Goal: Communication & Community: Answer question/provide support

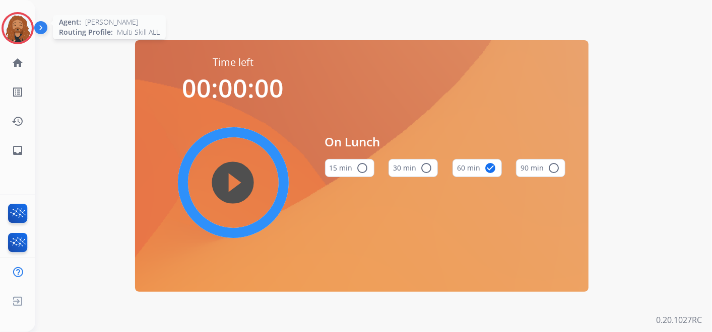
click at [20, 26] on img at bounding box center [18, 28] width 28 height 28
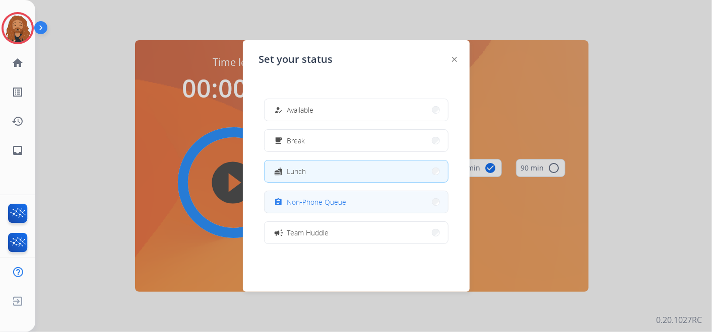
click at [344, 201] on span "Non-Phone Queue" at bounding box center [316, 202] width 59 height 11
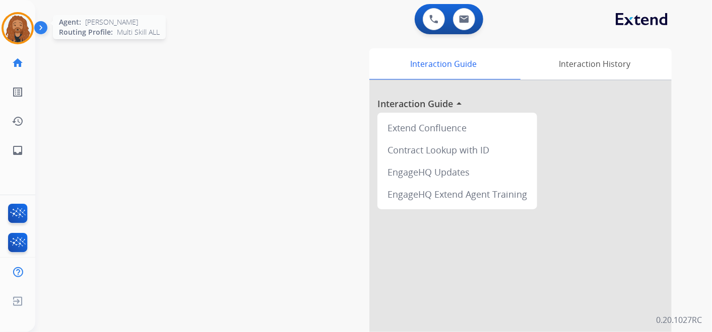
click at [23, 28] on img at bounding box center [18, 28] width 28 height 28
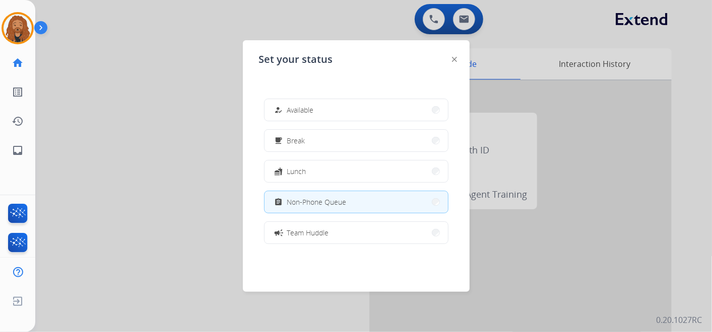
click at [369, 104] on button "how_to_reg Available" at bounding box center [355, 110] width 183 height 22
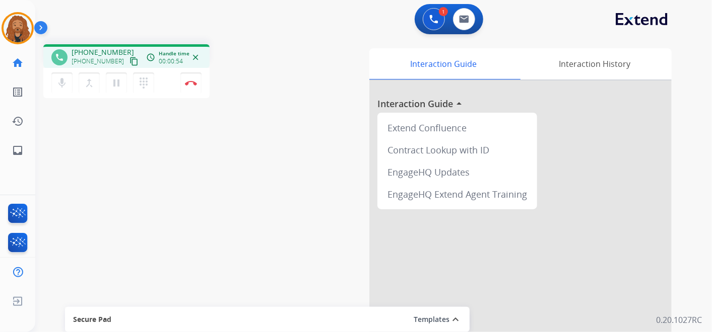
click at [129, 62] on mat-icon "content_copy" at bounding box center [133, 61] width 9 height 9
click at [188, 83] on img at bounding box center [191, 83] width 12 height 5
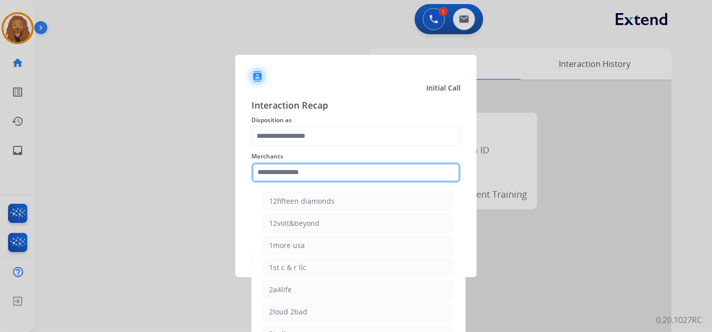
click at [363, 173] on input "text" at bounding box center [355, 173] width 209 height 20
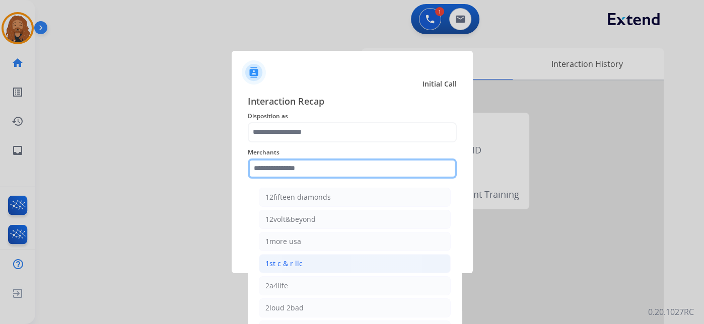
type input "*"
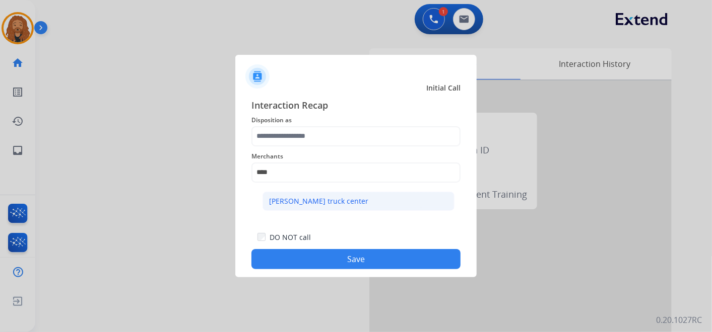
click at [291, 197] on div "Raney's truck center" at bounding box center [318, 201] width 99 height 10
type input "**********"
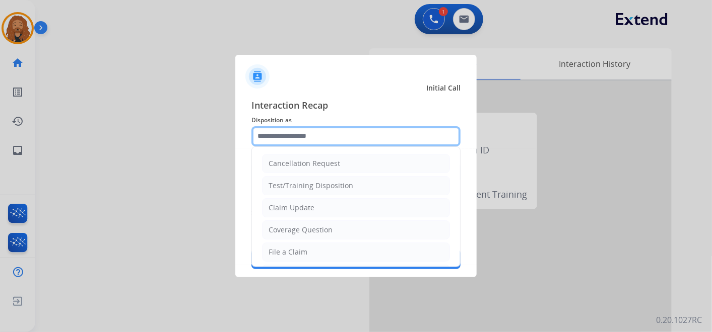
click at [291, 140] on input "text" at bounding box center [355, 136] width 209 height 20
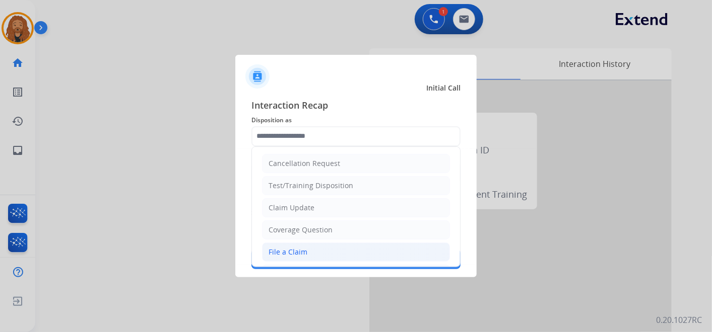
click at [321, 248] on li "File a Claim" at bounding box center [356, 252] width 188 height 19
type input "**********"
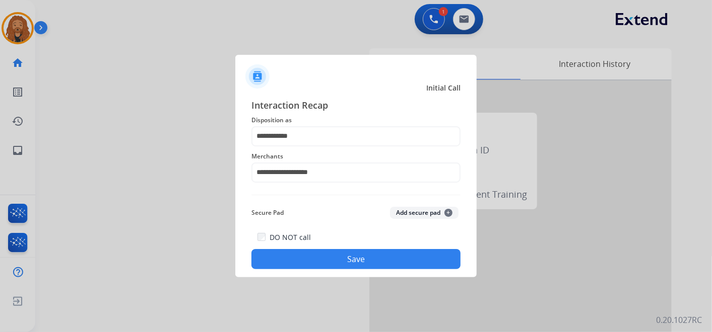
click at [317, 252] on button "Save" at bounding box center [355, 259] width 209 height 20
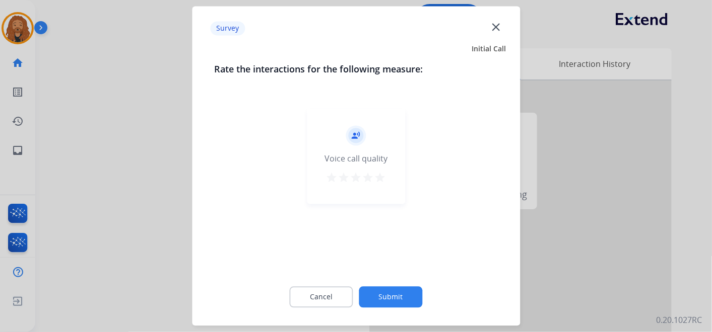
drag, startPoint x: 389, startPoint y: 172, endPoint x: 374, endPoint y: 179, distance: 16.5
click at [386, 172] on div "record_voice_over Voice call quality star star star star star" at bounding box center [356, 157] width 98 height 96
click at [373, 180] on mat-icon "star" at bounding box center [368, 178] width 12 height 12
click at [382, 176] on mat-icon "star" at bounding box center [380, 178] width 12 height 12
click at [402, 303] on button "Submit" at bounding box center [390, 297] width 63 height 21
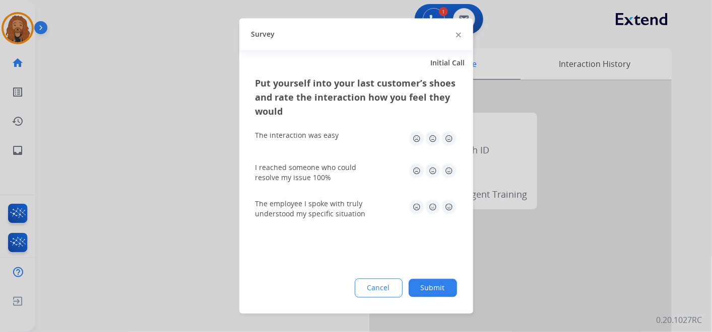
click at [449, 203] on img at bounding box center [449, 207] width 16 height 16
click at [452, 173] on img at bounding box center [449, 171] width 16 height 16
click at [450, 139] on img at bounding box center [449, 139] width 16 height 16
click at [438, 280] on button "Submit" at bounding box center [432, 288] width 48 height 18
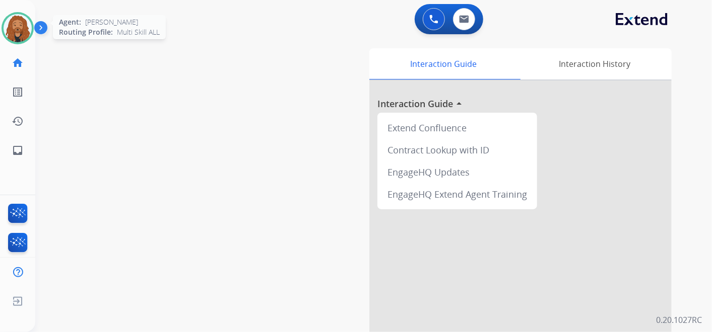
click at [9, 37] on img at bounding box center [18, 28] width 28 height 28
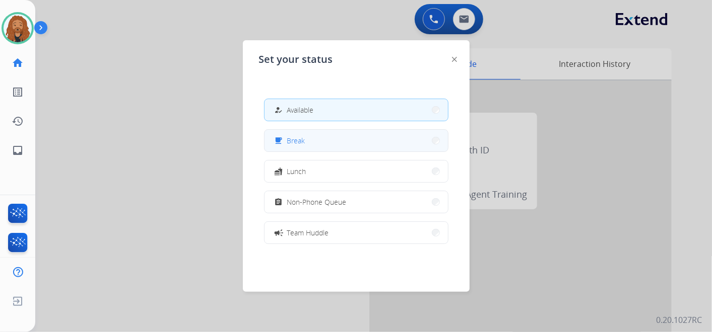
click at [299, 142] on span "Break" at bounding box center [296, 140] width 18 height 11
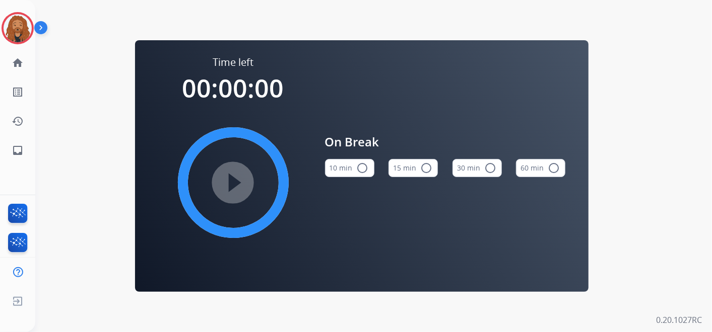
click at [406, 166] on button "15 min radio_button_unchecked" at bounding box center [412, 168] width 49 height 18
click at [227, 178] on mat-icon "play_circle_filled" at bounding box center [233, 183] width 12 height 12
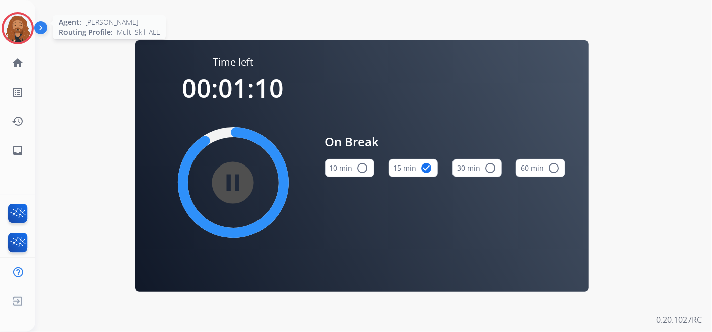
click at [21, 26] on img at bounding box center [18, 28] width 28 height 28
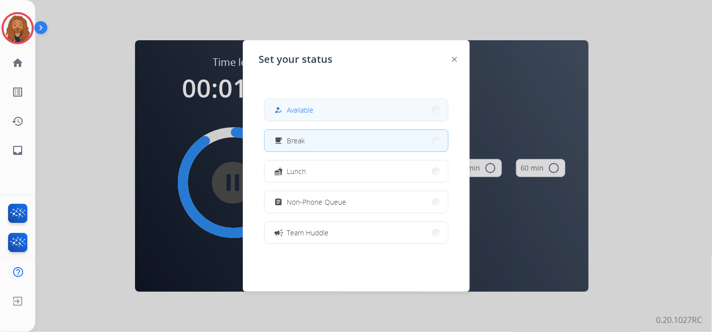
click at [320, 106] on button "how_to_reg Available" at bounding box center [355, 110] width 183 height 22
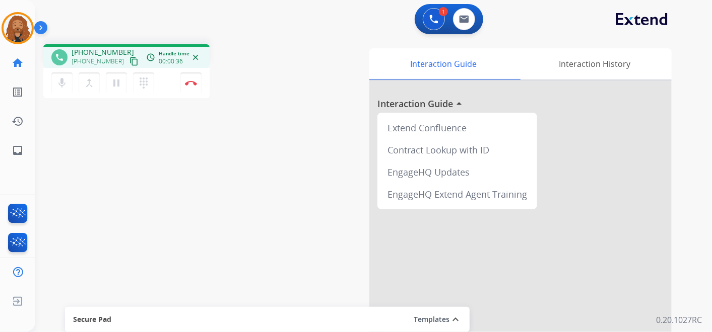
click at [129, 63] on mat-icon "content_copy" at bounding box center [133, 61] width 9 height 9
click at [129, 59] on mat-icon "content_copy" at bounding box center [133, 61] width 9 height 9
click at [193, 85] on button "Disconnect" at bounding box center [190, 83] width 21 height 21
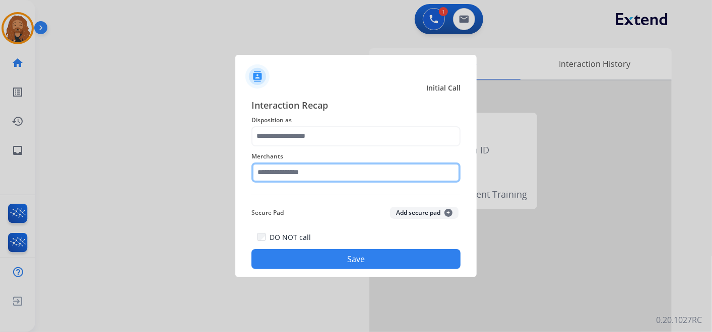
click at [281, 167] on input "text" at bounding box center [355, 173] width 209 height 20
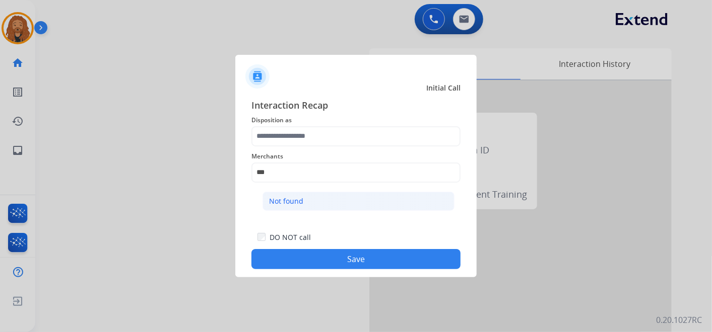
click at [319, 204] on li "Not found" at bounding box center [358, 201] width 192 height 19
type input "*********"
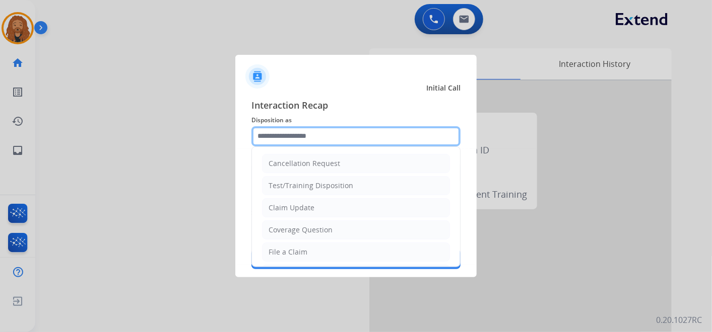
click at [303, 131] on input "text" at bounding box center [355, 136] width 209 height 20
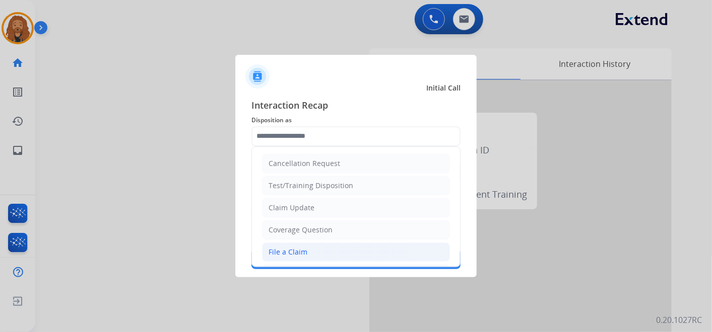
click at [323, 256] on li "File a Claim" at bounding box center [356, 252] width 188 height 19
type input "**********"
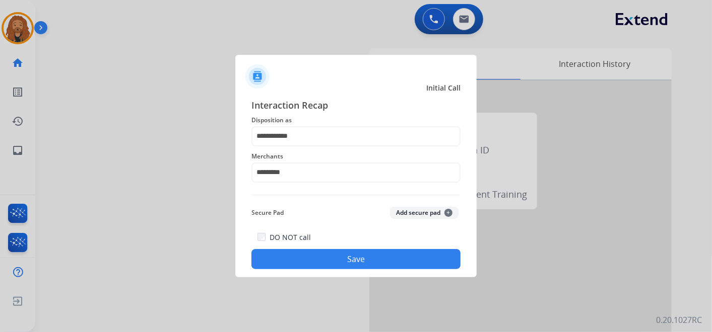
click at [323, 255] on button "Save" at bounding box center [355, 259] width 209 height 20
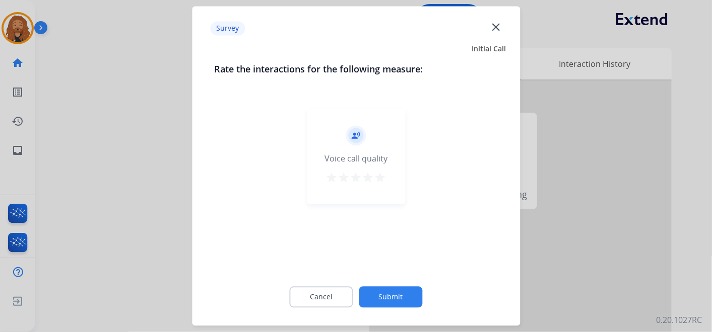
click at [378, 184] on button "star" at bounding box center [380, 179] width 12 height 15
click at [383, 294] on button "Submit" at bounding box center [390, 297] width 63 height 21
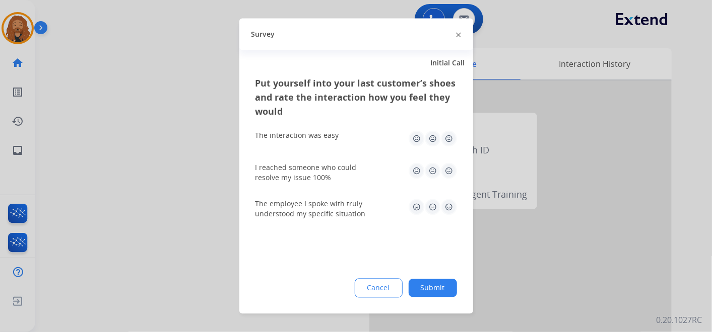
click at [444, 174] on img at bounding box center [449, 171] width 16 height 16
click at [452, 132] on img at bounding box center [449, 139] width 16 height 16
click at [450, 205] on img at bounding box center [449, 207] width 16 height 16
drag, startPoint x: 423, startPoint y: 293, endPoint x: 430, endPoint y: 262, distance: 31.3
click at [423, 292] on button "Submit" at bounding box center [432, 288] width 48 height 18
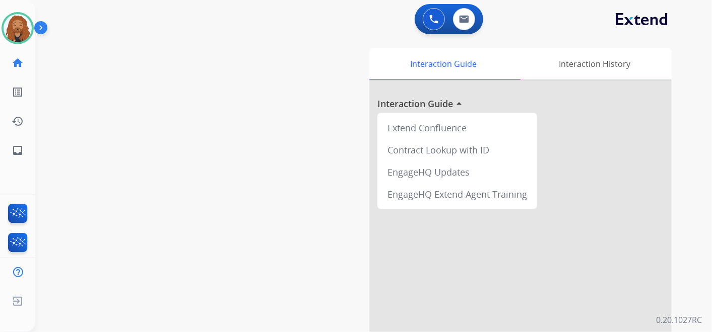
click at [35, 23] on img at bounding box center [42, 29] width 17 height 19
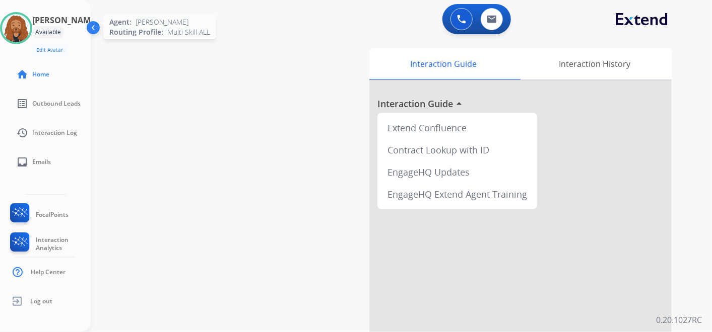
click at [21, 28] on img at bounding box center [16, 28] width 28 height 28
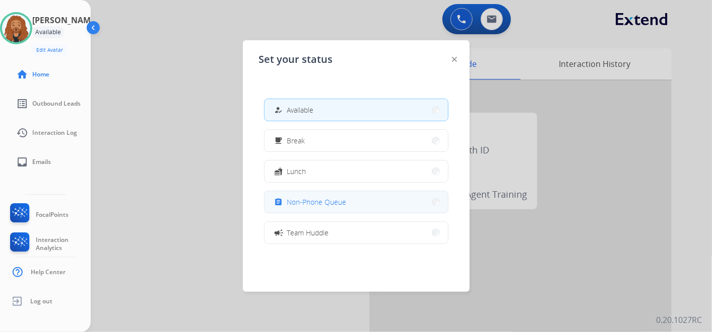
click at [360, 198] on button "assignment Non-Phone Queue" at bounding box center [355, 202] width 183 height 22
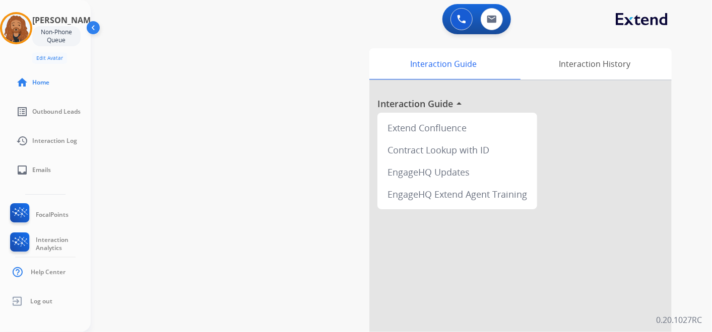
click at [322, 41] on div "swap_horiz Break voice bridge close_fullscreen Connect 3-Way Call merge_type Se…" at bounding box center [389, 246] width 597 height 420
click at [496, 16] on img at bounding box center [491, 19] width 10 height 8
select select "**********"
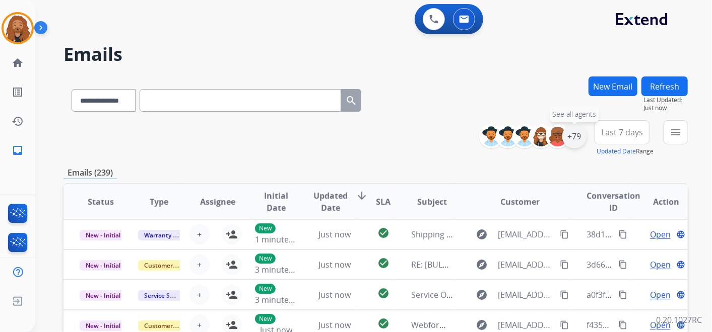
click at [580, 133] on div "+79" at bounding box center [574, 136] width 24 height 24
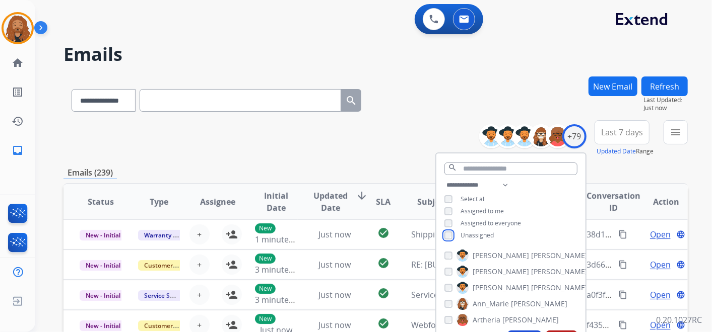
scroll to position [168, 0]
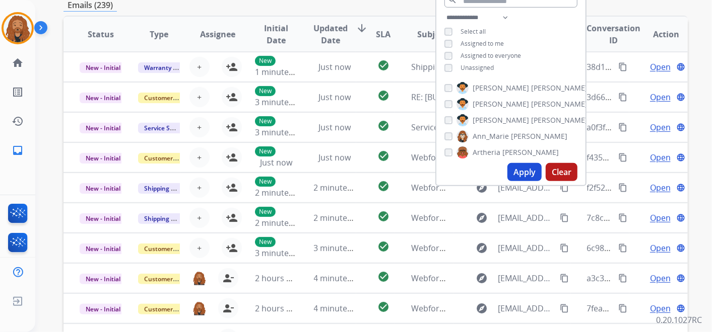
click at [523, 167] on button "Apply" at bounding box center [524, 172] width 34 height 18
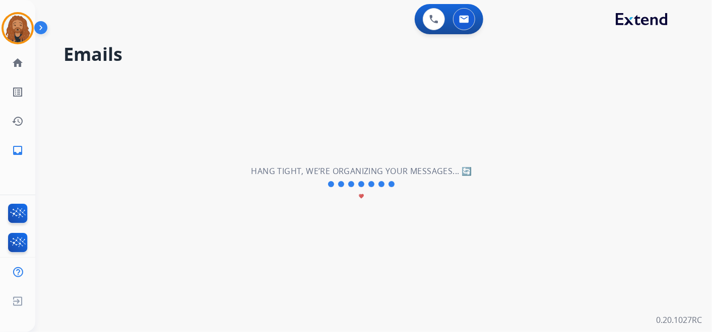
scroll to position [0, 0]
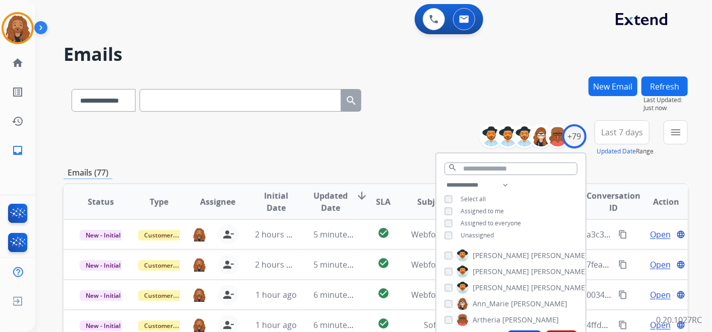
click at [620, 139] on button "Last 7 days" at bounding box center [621, 132] width 55 height 24
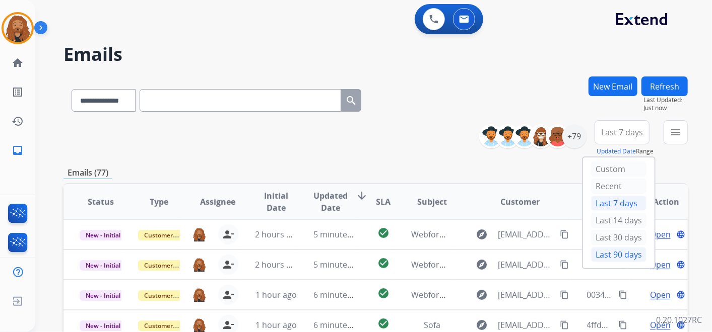
click at [613, 259] on div "Last 90 days" at bounding box center [618, 254] width 55 height 15
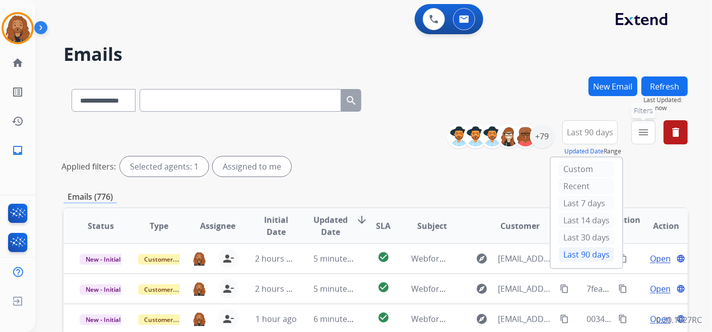
click at [648, 135] on mat-icon "menu" at bounding box center [643, 132] width 12 height 12
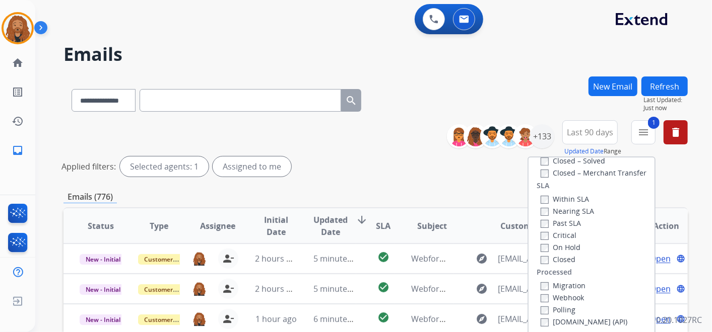
scroll to position [264, 0]
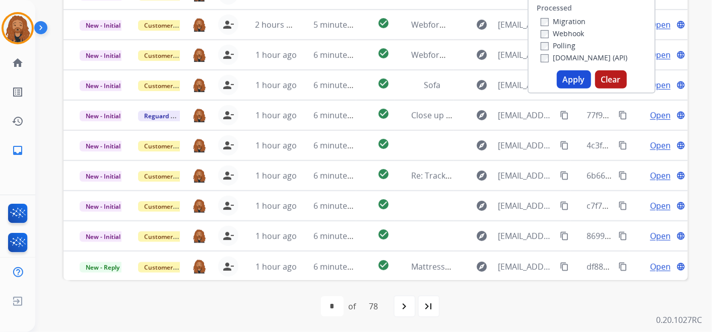
click at [577, 81] on button "Apply" at bounding box center [573, 79] width 34 height 18
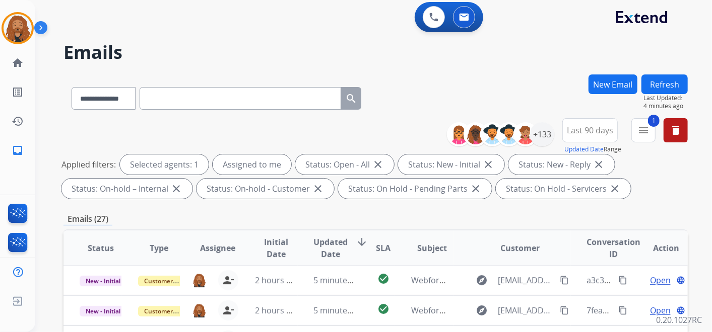
scroll to position [0, 0]
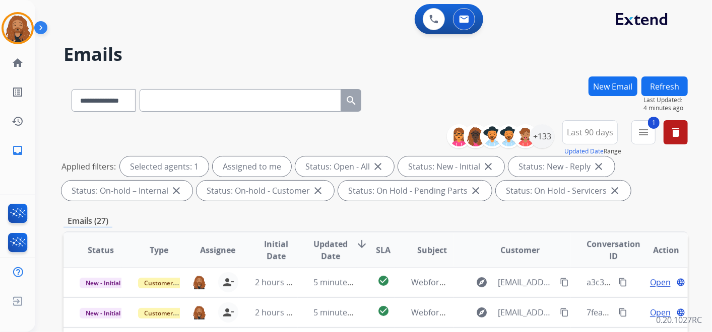
click at [341, 240] on span "Updated Date" at bounding box center [331, 250] width 34 height 24
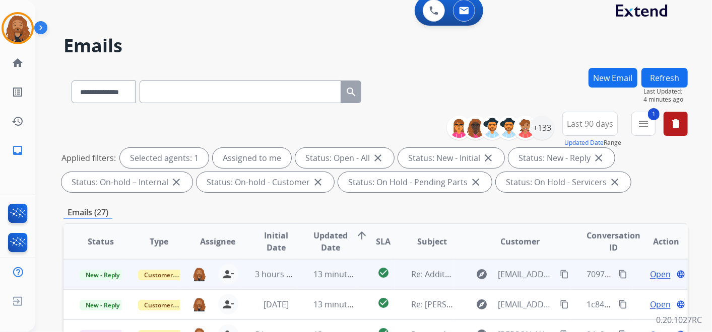
click at [659, 270] on span "Open" at bounding box center [660, 274] width 21 height 12
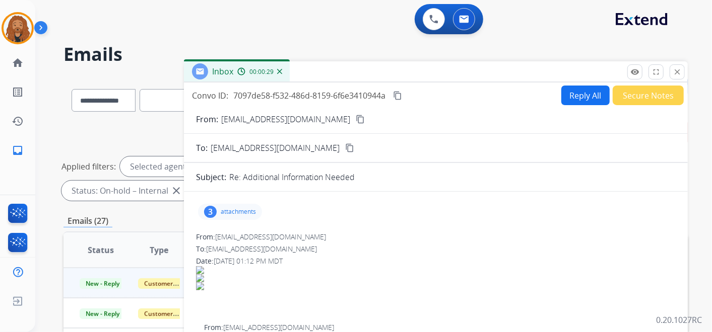
click at [355, 120] on mat-icon "content_copy" at bounding box center [359, 119] width 9 height 9
click at [239, 214] on p "attachments" at bounding box center [238, 212] width 35 height 8
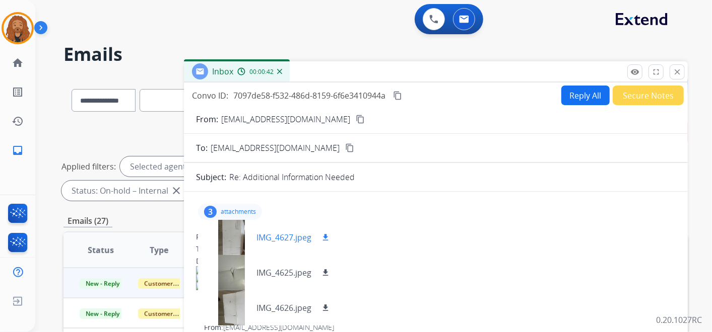
click at [285, 236] on p "IMG_4627.jpeg" at bounding box center [283, 238] width 55 height 12
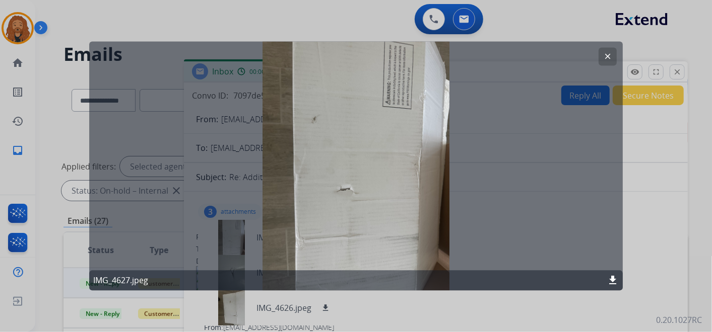
click at [606, 54] on mat-icon "clear" at bounding box center [607, 56] width 9 height 9
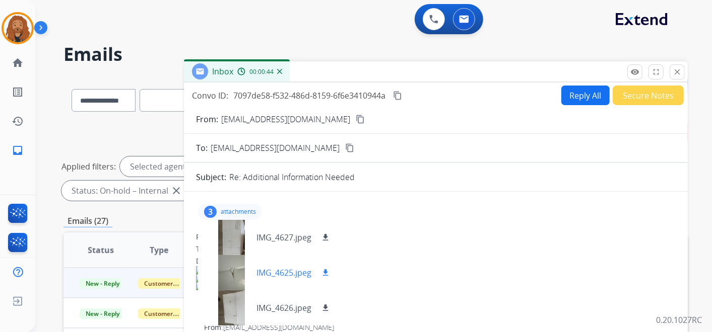
click at [265, 275] on p "IMG_4625.jpeg" at bounding box center [283, 273] width 55 height 12
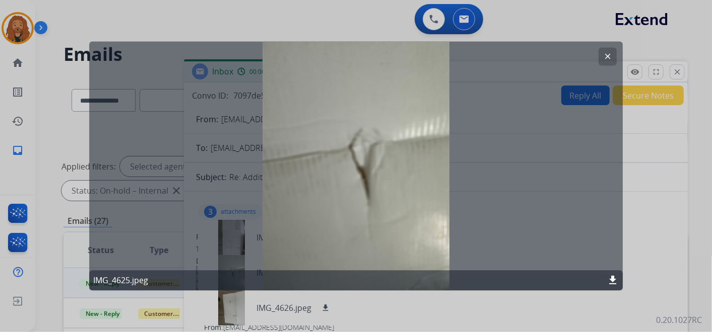
click at [605, 55] on mat-icon "clear" at bounding box center [607, 56] width 9 height 9
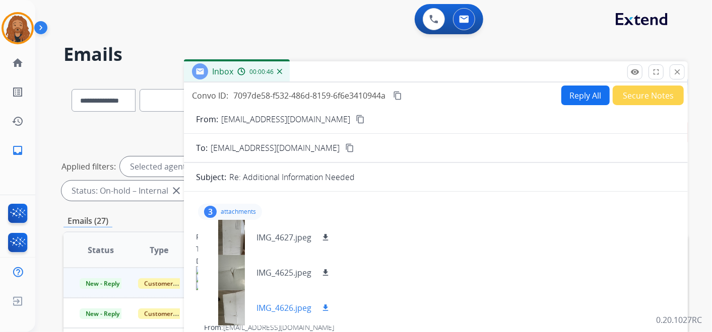
click at [277, 311] on p "IMG_4626.jpeg" at bounding box center [283, 308] width 55 height 12
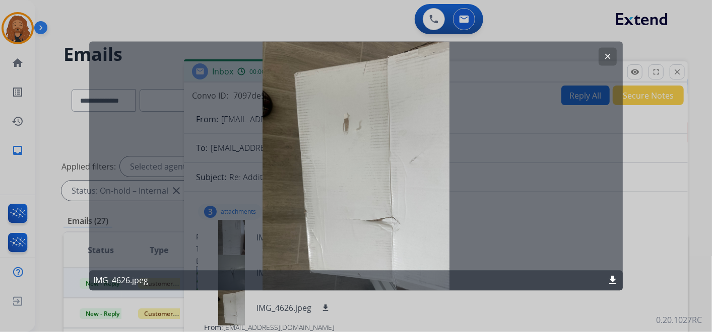
click at [608, 52] on mat-icon "clear" at bounding box center [607, 56] width 9 height 9
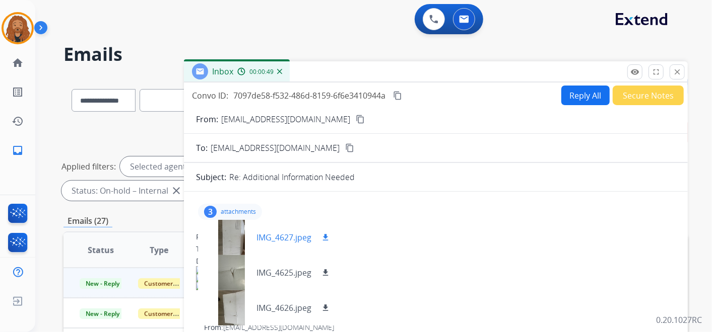
click at [329, 236] on mat-icon "download" at bounding box center [325, 237] width 9 height 9
click at [324, 273] on mat-icon "download" at bounding box center [325, 272] width 9 height 9
click at [327, 306] on mat-icon "download" at bounding box center [325, 308] width 9 height 9
click at [421, 81] on div "Inbox 00:04:48" at bounding box center [436, 71] width 504 height 21
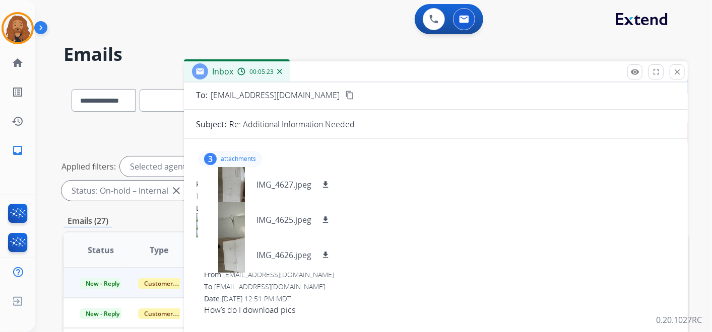
scroll to position [112, 0]
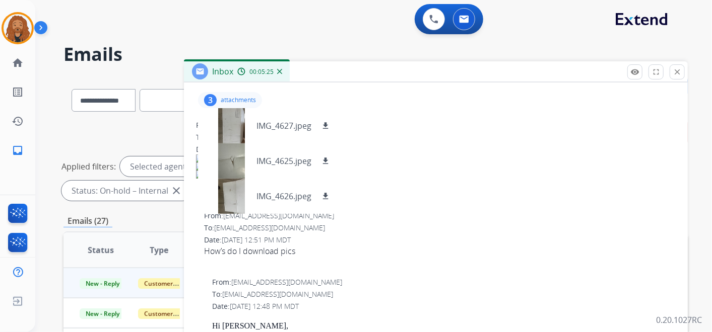
click at [248, 101] on p "attachments" at bounding box center [238, 100] width 35 height 8
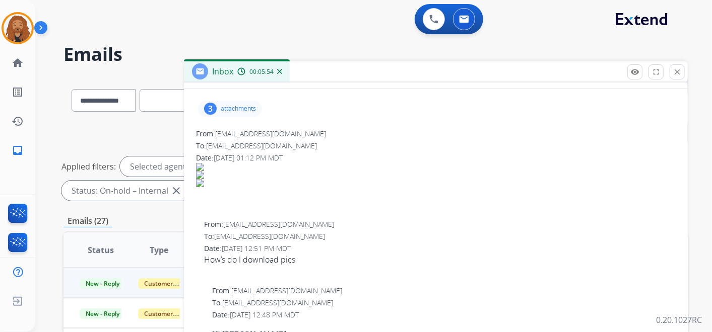
scroll to position [0, 0]
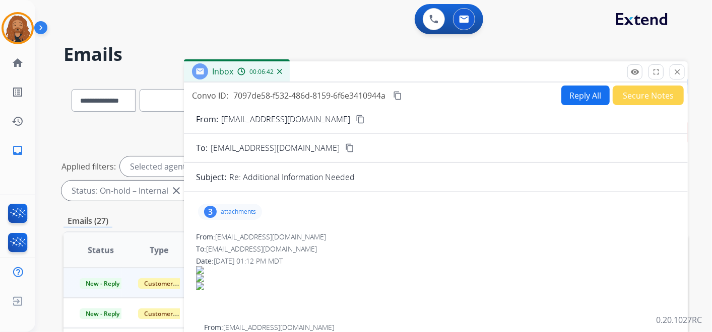
click at [397, 93] on mat-icon "content_copy" at bounding box center [397, 95] width 9 height 9
click at [654, 94] on button "Secure Notes" at bounding box center [647, 96] width 71 height 20
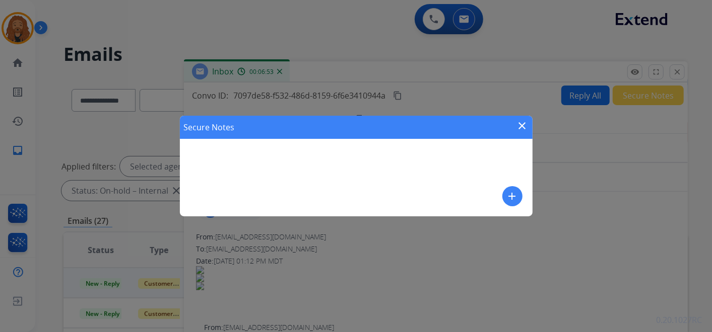
click at [521, 125] on mat-icon "close" at bounding box center [522, 126] width 12 height 12
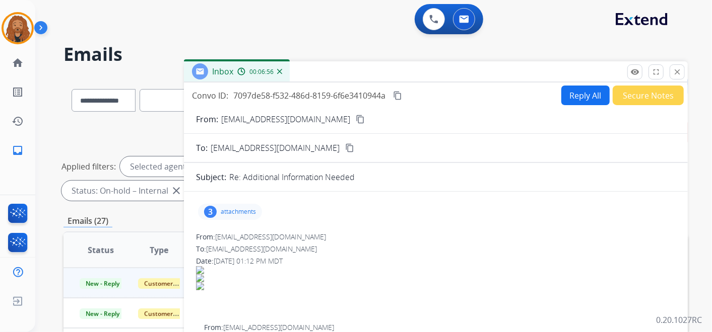
click at [627, 98] on button "Secure Notes" at bounding box center [647, 96] width 71 height 20
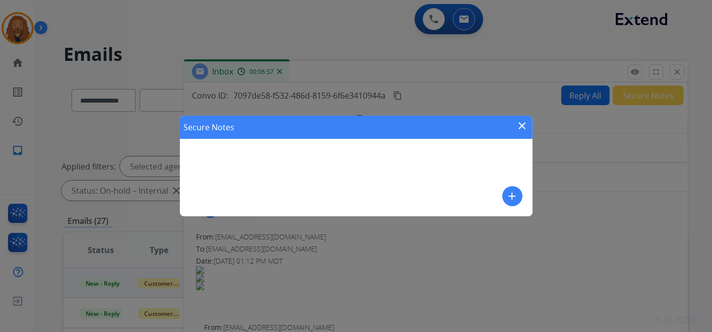
click at [511, 195] on mat-icon "add" at bounding box center [512, 196] width 12 height 12
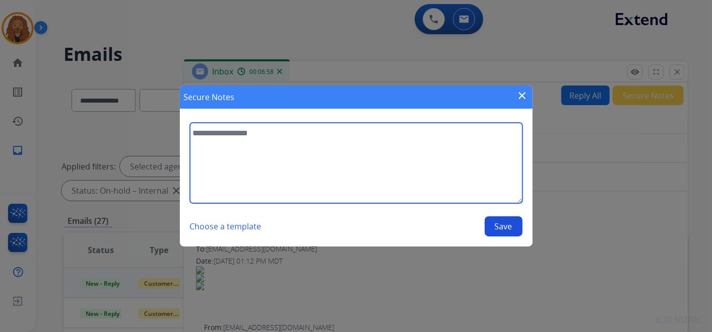
click at [267, 143] on textarea at bounding box center [356, 163] width 332 height 81
type textarea "*"
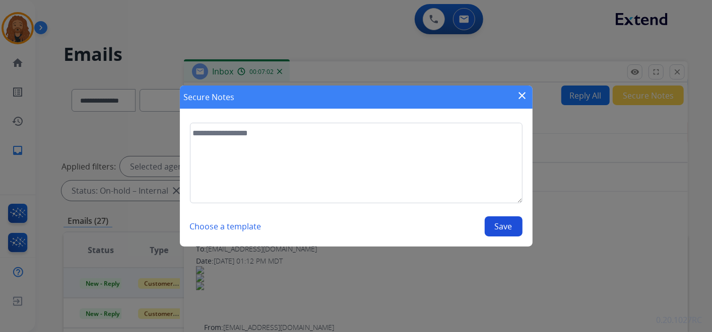
click at [519, 96] on mat-icon "close" at bounding box center [522, 96] width 12 height 12
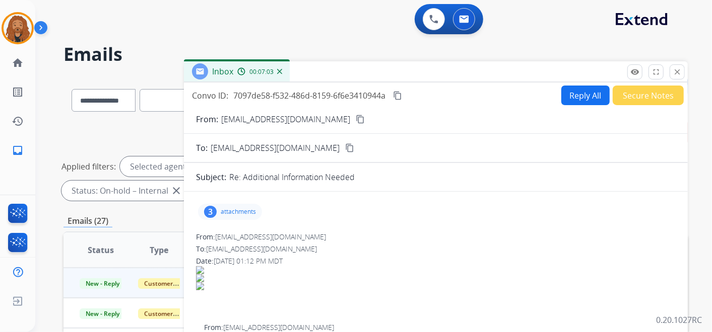
click at [581, 92] on button "Reply All" at bounding box center [585, 96] width 48 height 20
select select "**********"
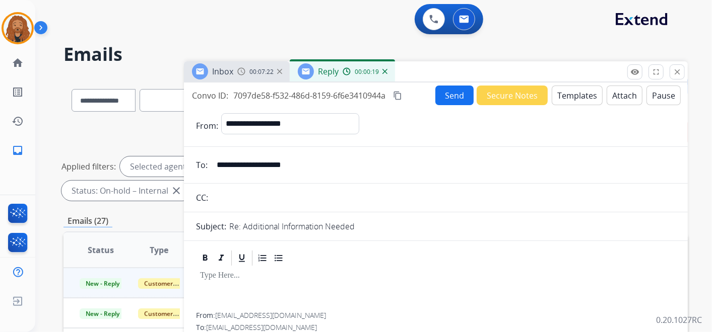
click at [560, 101] on button "Templates" at bounding box center [576, 96] width 51 height 20
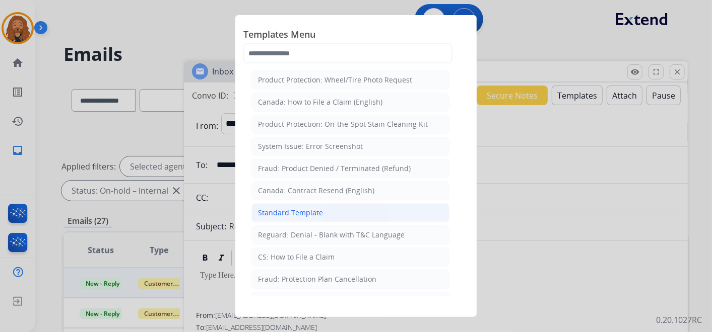
click at [319, 211] on div "Standard Template" at bounding box center [290, 213] width 65 height 10
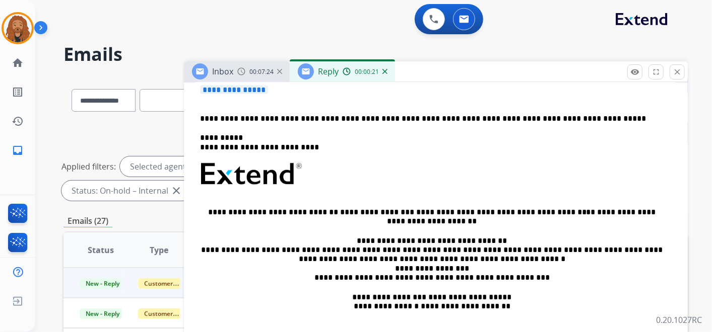
scroll to position [168, 0]
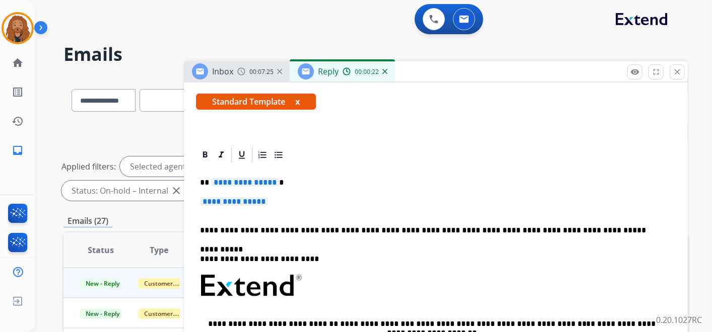
click at [212, 219] on div "**********" at bounding box center [435, 309] width 479 height 291
click at [211, 201] on span "**********" at bounding box center [234, 201] width 68 height 9
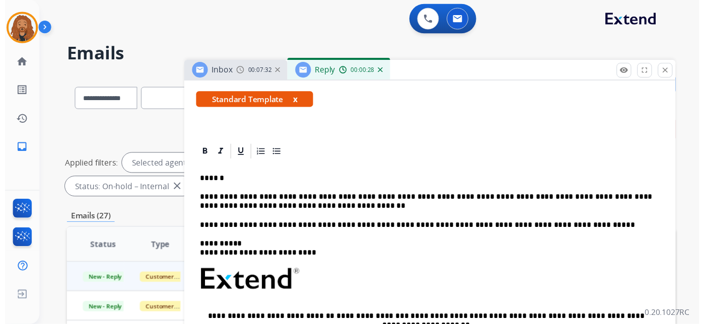
scroll to position [0, 0]
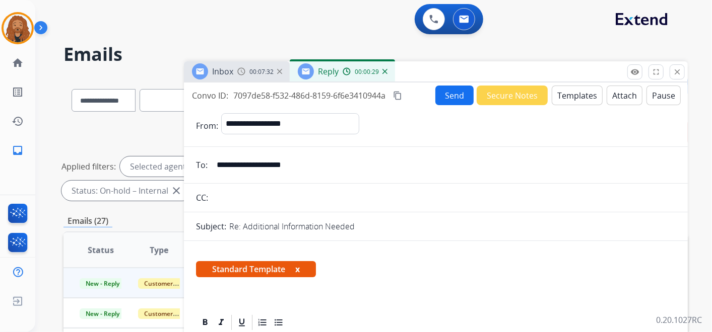
click at [445, 101] on button "Send" at bounding box center [454, 96] width 38 height 20
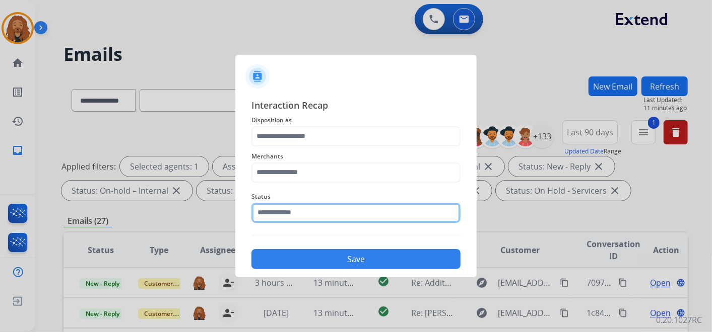
click at [277, 214] on input "text" at bounding box center [355, 213] width 209 height 20
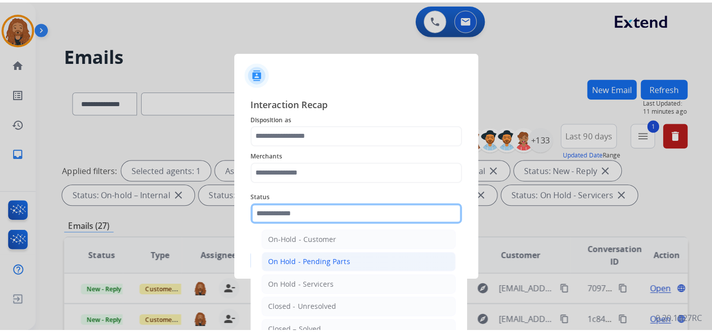
scroll to position [57, 0]
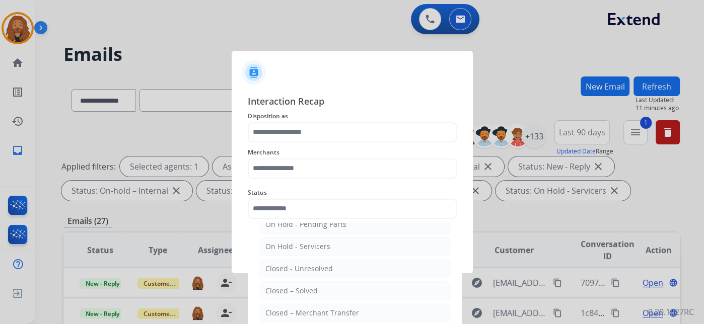
drag, startPoint x: 297, startPoint y: 291, endPoint x: 296, endPoint y: 280, distance: 10.1
click at [298, 291] on div "Closed – Solved" at bounding box center [291, 291] width 52 height 10
type input "**********"
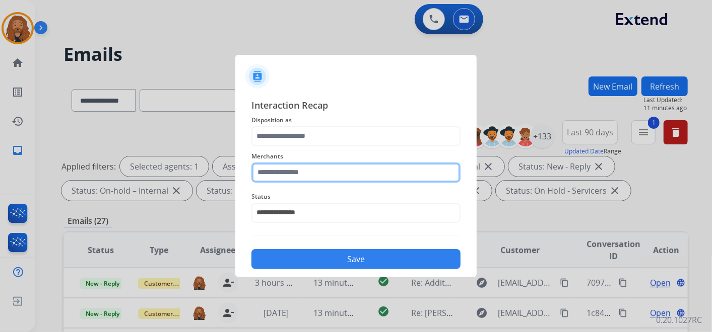
click at [291, 167] on input "text" at bounding box center [355, 173] width 209 height 20
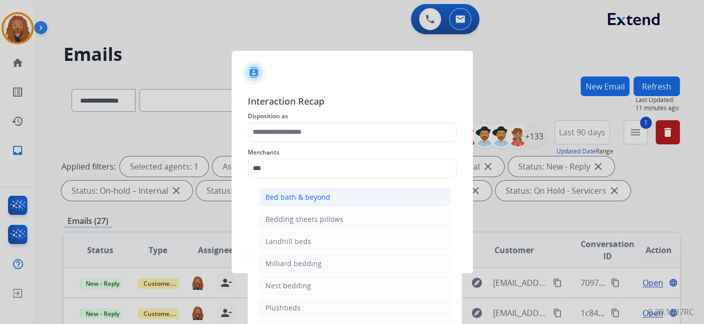
click at [295, 196] on div "Bed bath & beyond" at bounding box center [297, 197] width 65 height 10
type input "**********"
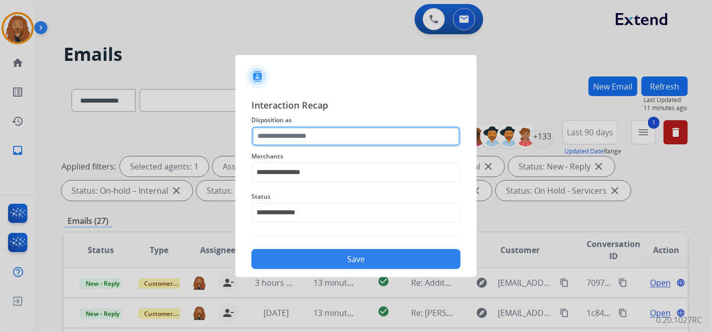
click at [299, 138] on input "text" at bounding box center [355, 136] width 209 height 20
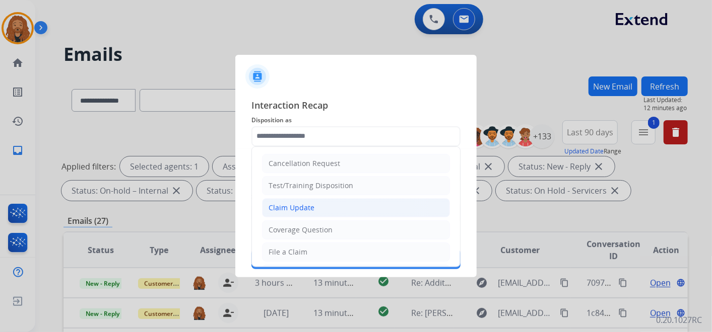
click at [301, 209] on div "Claim Update" at bounding box center [291, 208] width 46 height 10
type input "**********"
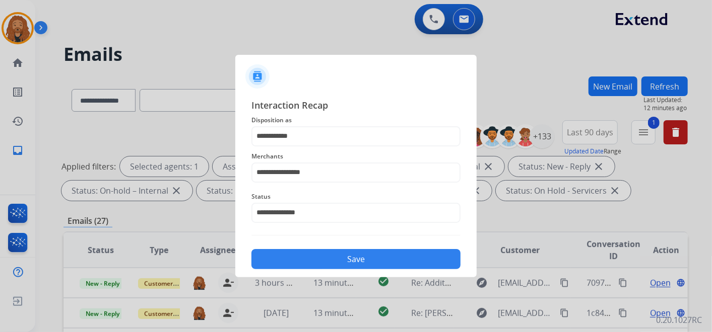
click at [321, 252] on button "Save" at bounding box center [355, 259] width 209 height 20
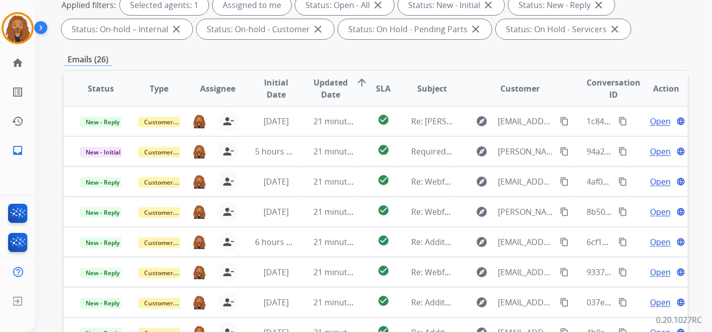
scroll to position [121, 0]
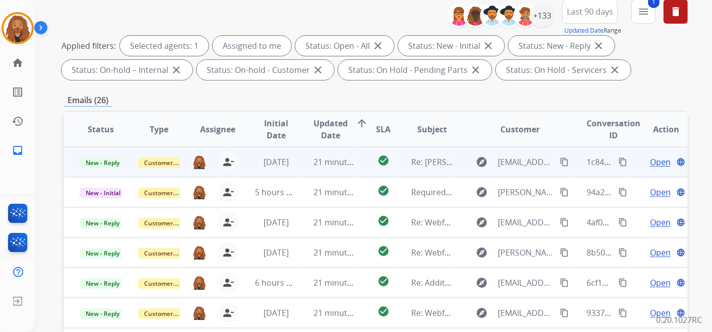
click at [653, 162] on span "Open" at bounding box center [660, 162] width 21 height 12
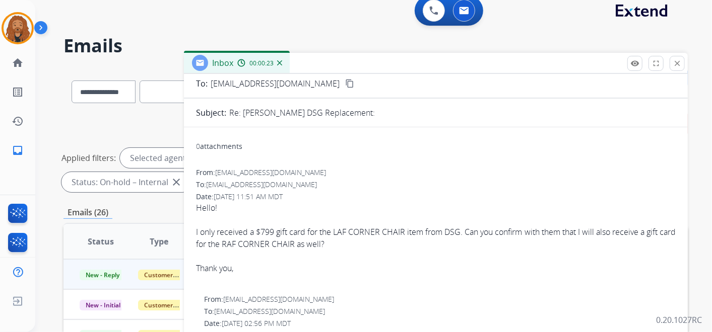
scroll to position [0, 0]
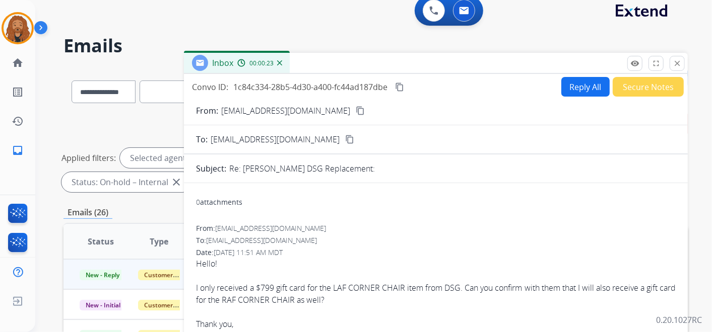
click at [355, 108] on mat-icon "content_copy" at bounding box center [359, 110] width 9 height 9
click at [570, 92] on button "Reply All" at bounding box center [585, 87] width 48 height 20
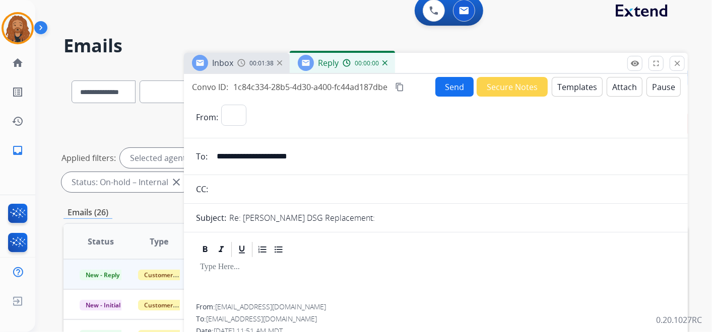
select select "**********"
click at [569, 82] on button "Templates" at bounding box center [576, 87] width 51 height 20
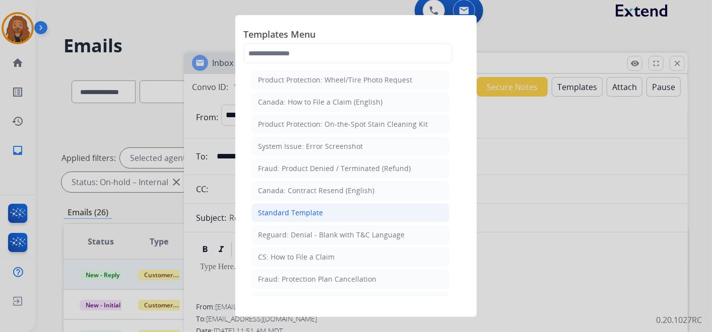
click at [309, 212] on div "Standard Template" at bounding box center [290, 213] width 65 height 10
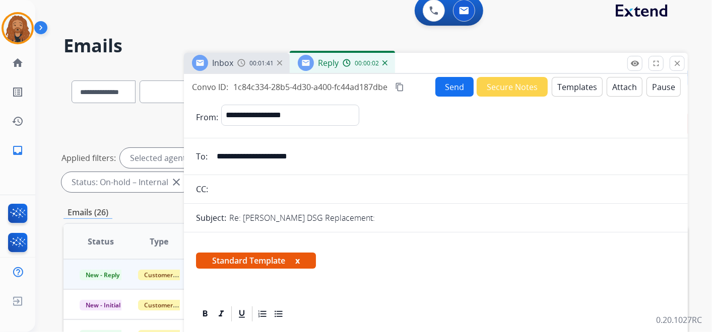
scroll to position [168, 0]
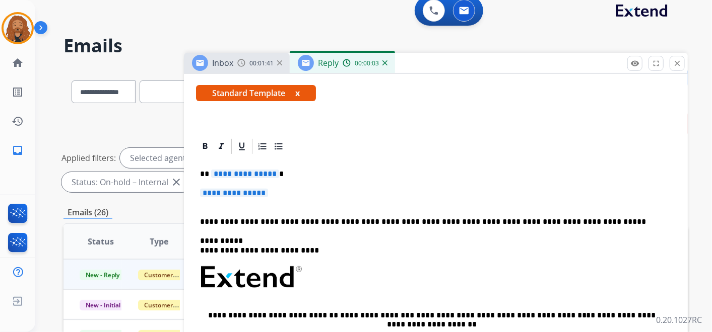
click at [279, 195] on p "**********" at bounding box center [435, 198] width 471 height 19
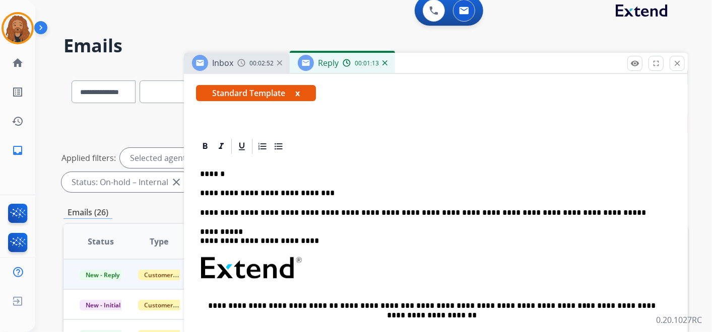
click at [354, 191] on p "**********" at bounding box center [431, 193] width 463 height 9
click at [340, 191] on p "**********" at bounding box center [431, 193] width 463 height 9
click at [332, 187] on div "**********" at bounding box center [435, 297] width 479 height 282
click at [329, 192] on p "**********" at bounding box center [431, 193] width 463 height 9
click at [410, 196] on div "**********" at bounding box center [435, 297] width 479 height 282
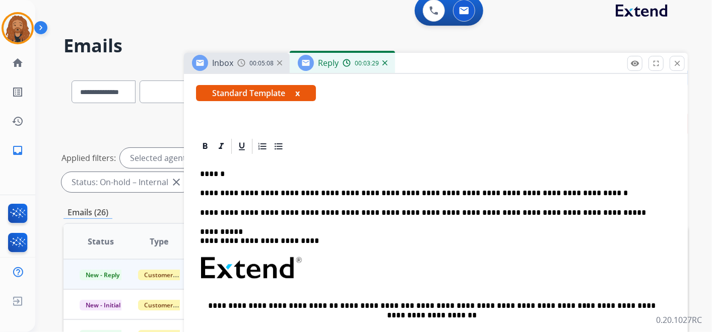
click at [578, 191] on p "**********" at bounding box center [431, 193] width 463 height 9
click at [577, 184] on div "**********" at bounding box center [435, 297] width 479 height 282
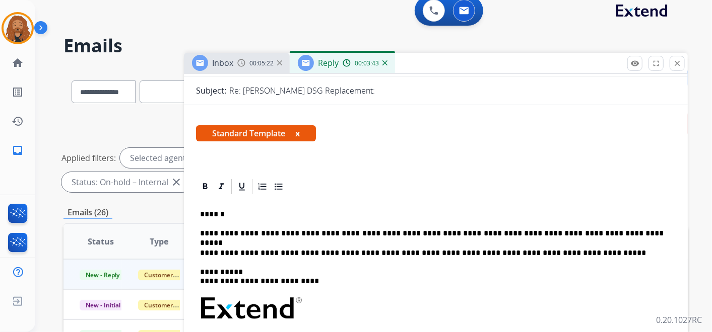
scroll to position [112, 0]
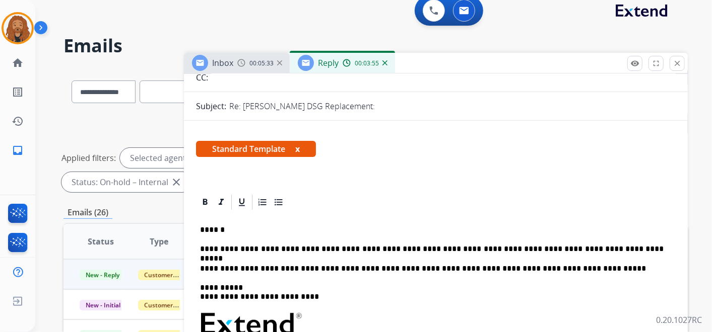
click at [623, 246] on p "**********" at bounding box center [431, 249] width 463 height 9
click at [613, 250] on p "**********" at bounding box center [431, 249] width 463 height 9
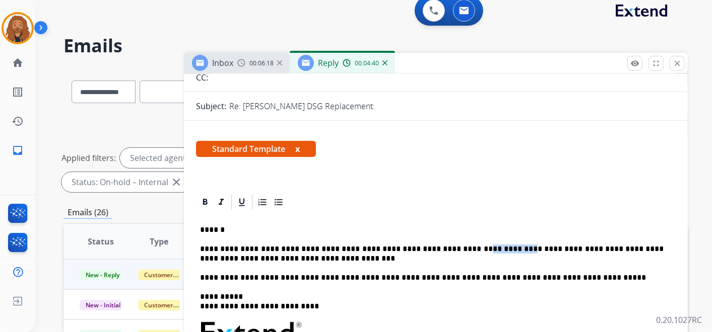
drag, startPoint x: 467, startPoint y: 248, endPoint x: 505, endPoint y: 246, distance: 37.8
click at [505, 246] on p "**********" at bounding box center [431, 254] width 463 height 19
click at [362, 253] on p "**********" at bounding box center [431, 254] width 463 height 19
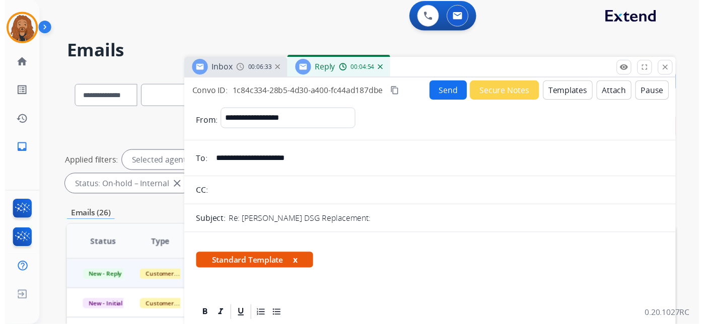
scroll to position [0, 0]
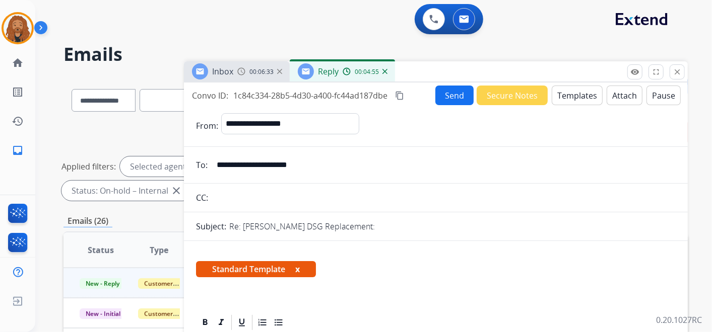
click at [451, 88] on button "Send" at bounding box center [454, 96] width 38 height 20
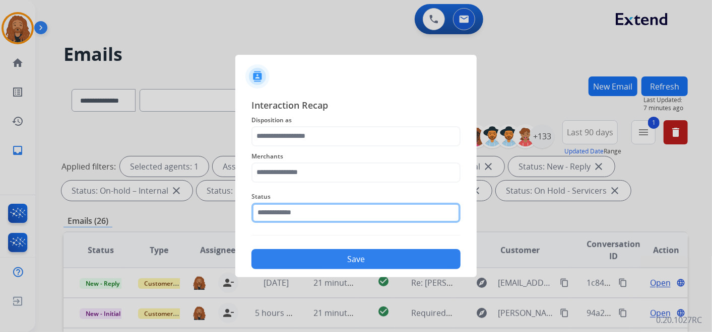
click at [302, 215] on input "text" at bounding box center [355, 213] width 209 height 20
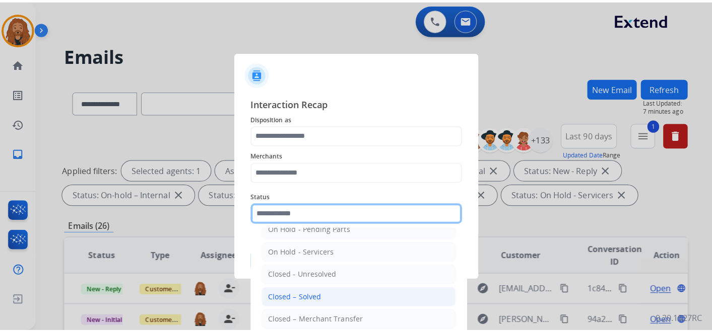
scroll to position [57, 0]
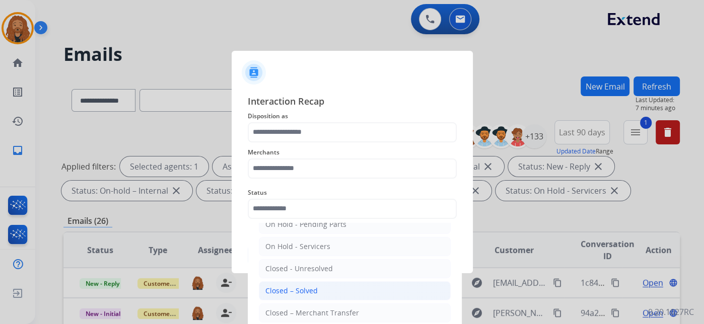
click at [312, 295] on li "Closed – Solved" at bounding box center [355, 290] width 192 height 19
type input "**********"
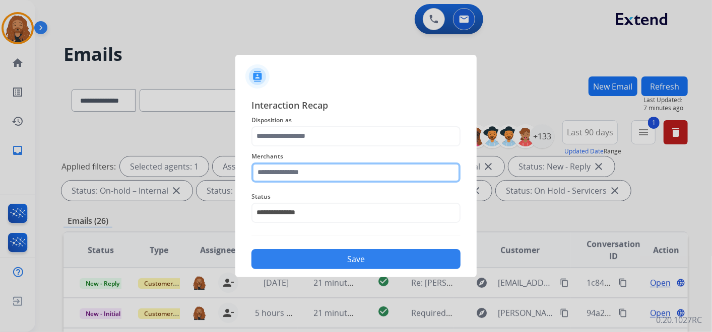
click at [313, 169] on input "text" at bounding box center [355, 173] width 209 height 20
click at [296, 171] on input "text" at bounding box center [355, 173] width 209 height 20
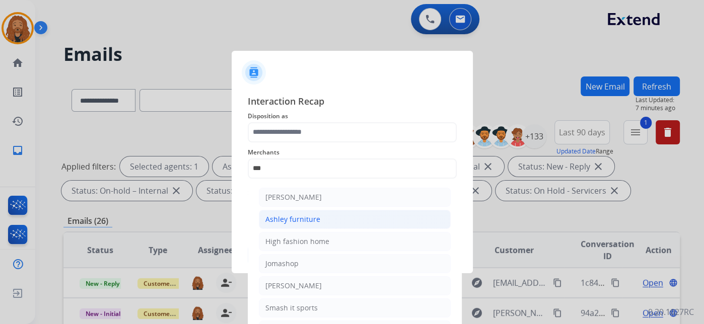
click at [295, 218] on div "Ashley furniture" at bounding box center [292, 220] width 55 height 10
type input "**********"
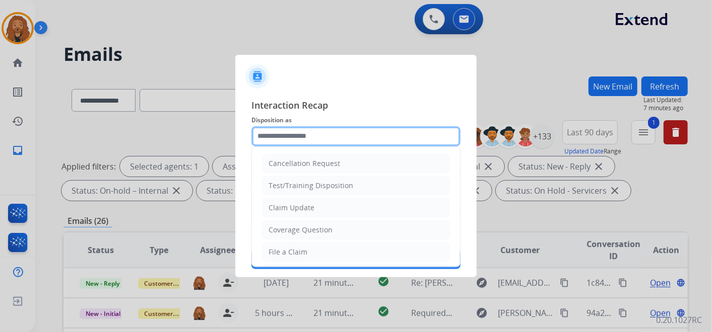
click at [271, 132] on input "text" at bounding box center [355, 136] width 209 height 20
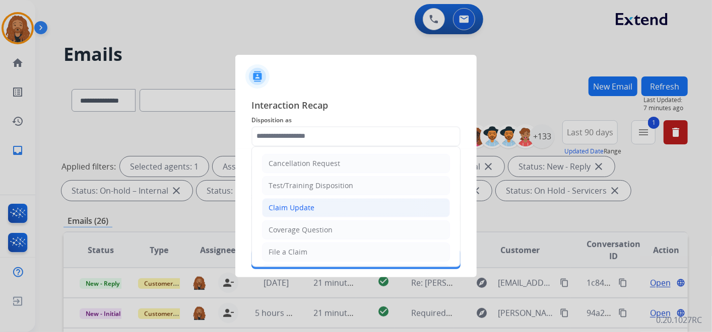
click at [296, 204] on div "Claim Update" at bounding box center [291, 208] width 46 height 10
type input "**********"
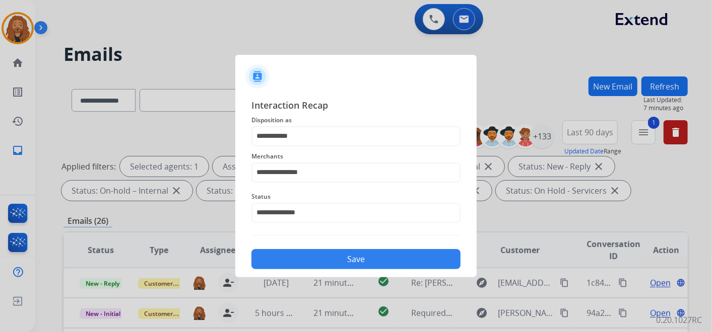
click at [343, 266] on button "Save" at bounding box center [355, 259] width 209 height 20
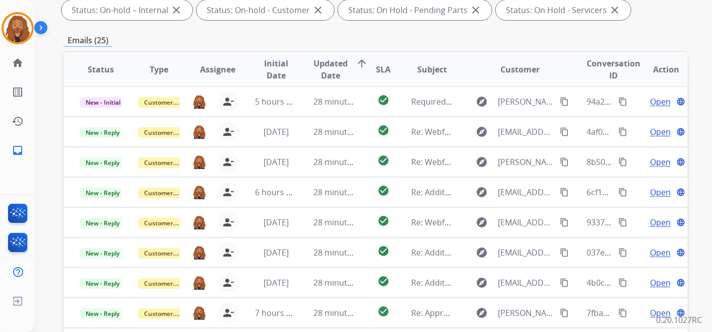
scroll to position [9, 0]
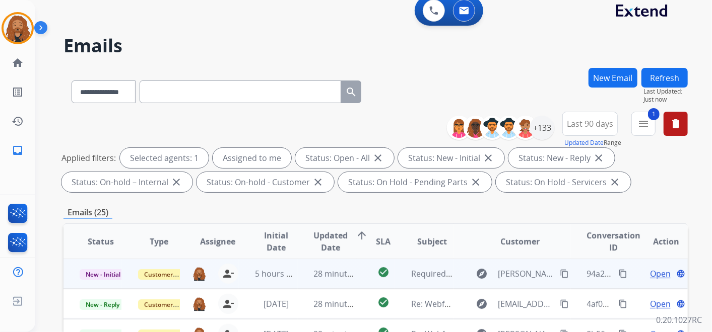
click at [652, 270] on span "Open" at bounding box center [660, 274] width 21 height 12
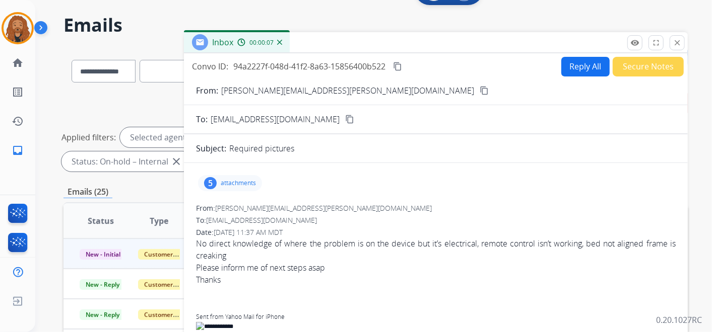
scroll to position [0, 0]
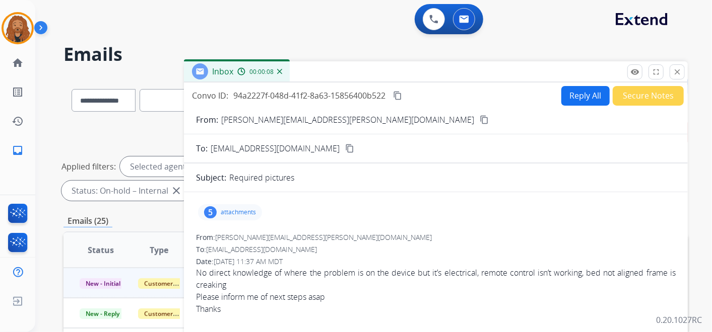
click at [328, 122] on div "From: moragne.stacey@yahoo.com content_copy" at bounding box center [436, 120] width 504 height 12
click at [479, 122] on mat-icon "content_copy" at bounding box center [483, 119] width 9 height 9
click at [244, 205] on div "5 attachments" at bounding box center [230, 212] width 64 height 16
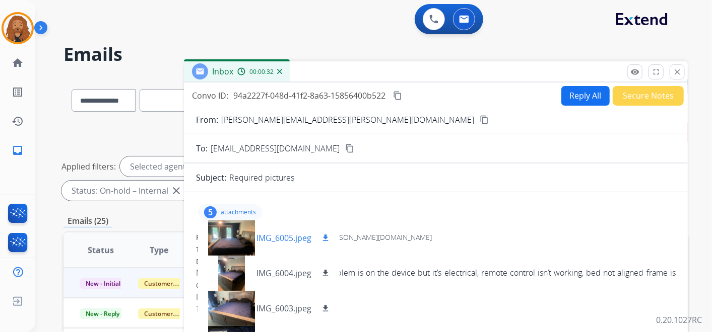
click at [327, 236] on mat-icon "download" at bounding box center [325, 238] width 9 height 9
click at [326, 273] on mat-icon "download" at bounding box center [325, 273] width 9 height 9
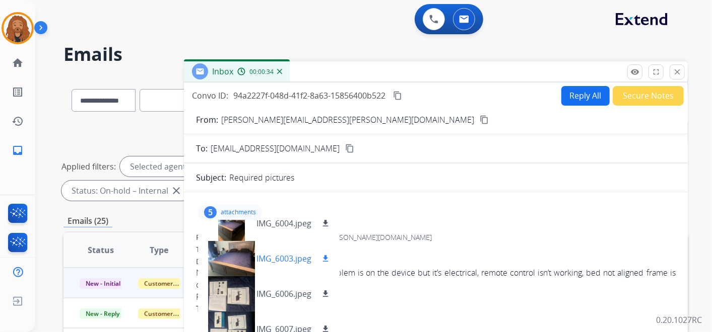
click at [323, 256] on mat-icon "download" at bounding box center [325, 258] width 9 height 9
click at [328, 295] on mat-icon "download" at bounding box center [325, 294] width 9 height 9
click at [328, 326] on mat-icon "download" at bounding box center [325, 329] width 9 height 9
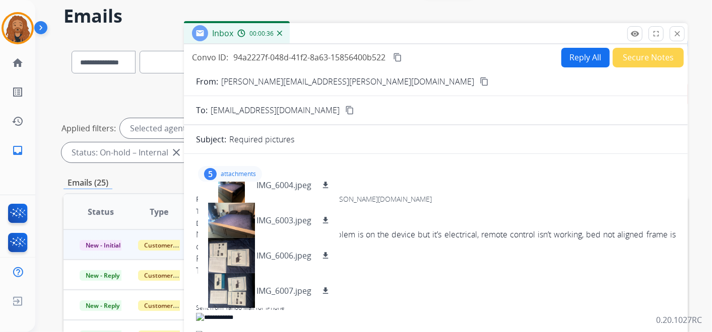
scroll to position [56, 0]
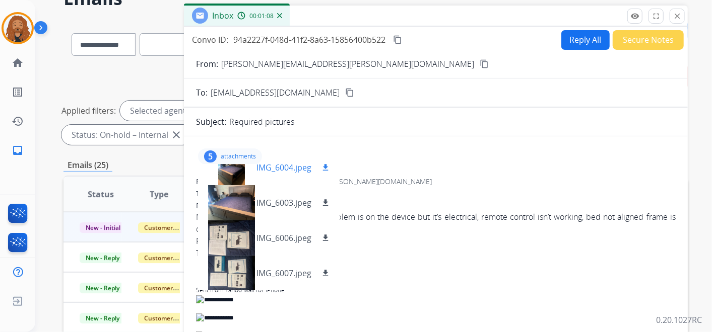
click at [267, 170] on p "IMG_6004.jpeg" at bounding box center [283, 168] width 55 height 12
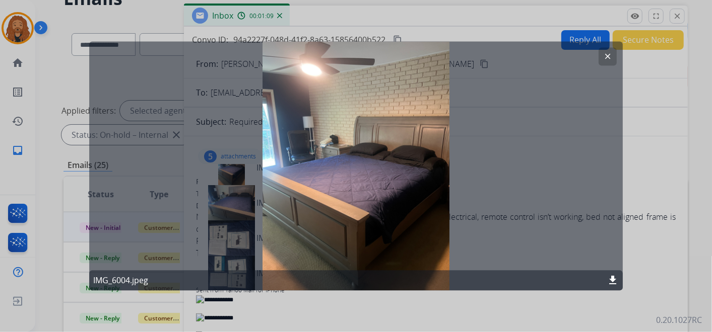
drag, startPoint x: 609, startPoint y: 57, endPoint x: 559, endPoint y: 102, distance: 66.7
click at [608, 57] on mat-icon "clear" at bounding box center [607, 56] width 9 height 9
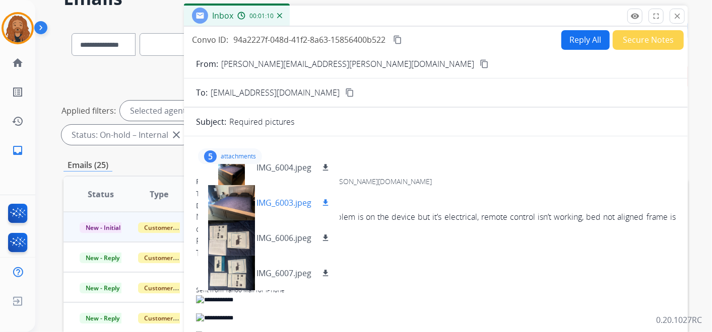
click at [276, 204] on p "IMG_6003.jpeg" at bounding box center [283, 203] width 55 height 12
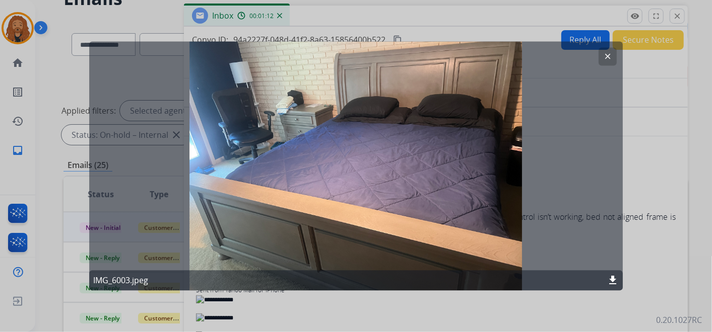
click at [607, 49] on button "clear" at bounding box center [607, 57] width 18 height 18
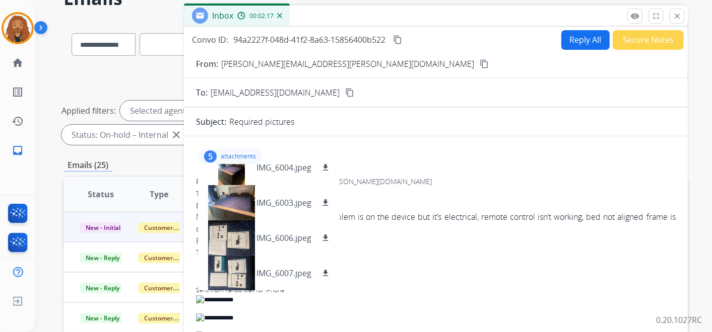
click at [479, 64] on mat-icon "content_copy" at bounding box center [483, 63] width 9 height 9
click at [407, 41] on div "Convo ID: 94a2227f-048d-41f2-8a63-15856400b522 content_copy Reply All Secure No…" at bounding box center [436, 40] width 504 height 20
click at [402, 41] on mat-icon "content_copy" at bounding box center [397, 39] width 9 height 9
click at [573, 41] on button "Reply All" at bounding box center [585, 40] width 48 height 20
select select "**********"
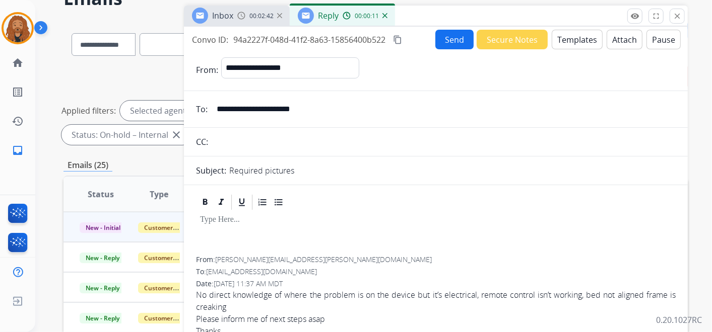
click at [557, 37] on button "Templates" at bounding box center [576, 40] width 51 height 20
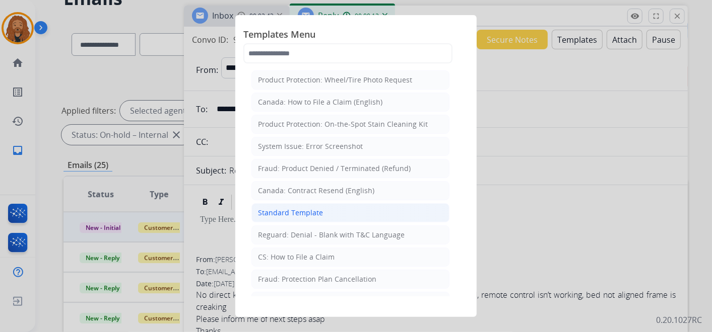
click at [277, 214] on div "Standard Template" at bounding box center [290, 213] width 65 height 10
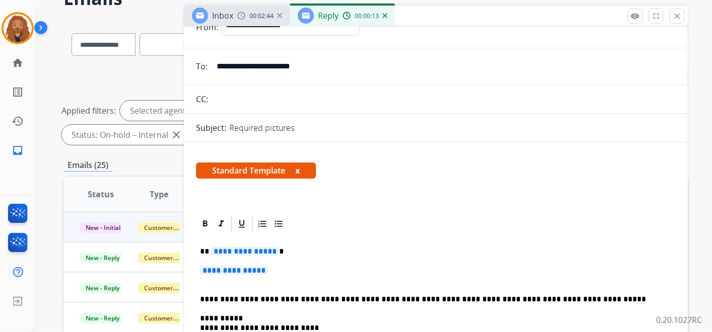
scroll to position [112, 0]
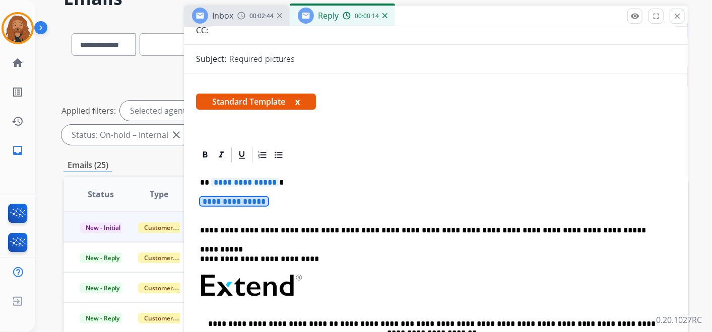
click at [230, 204] on span "**********" at bounding box center [234, 201] width 68 height 9
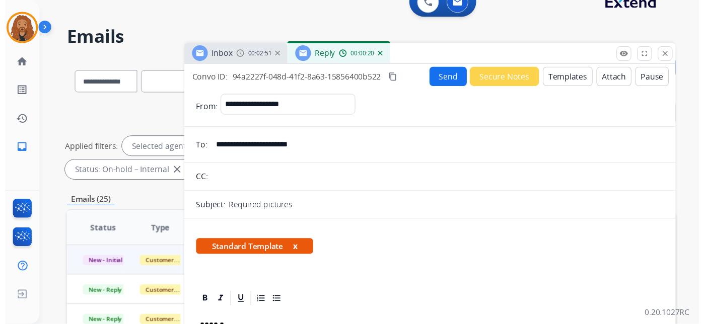
scroll to position [0, 0]
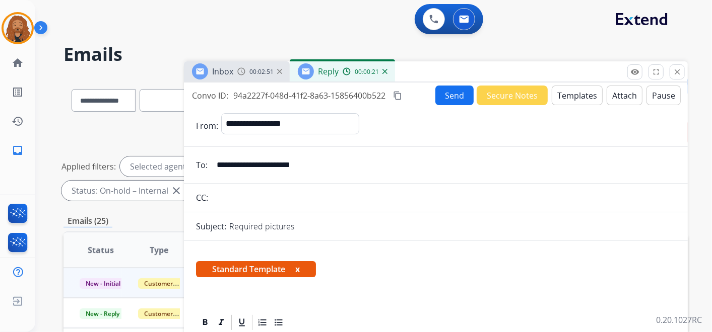
click at [449, 99] on button "Send" at bounding box center [454, 96] width 38 height 20
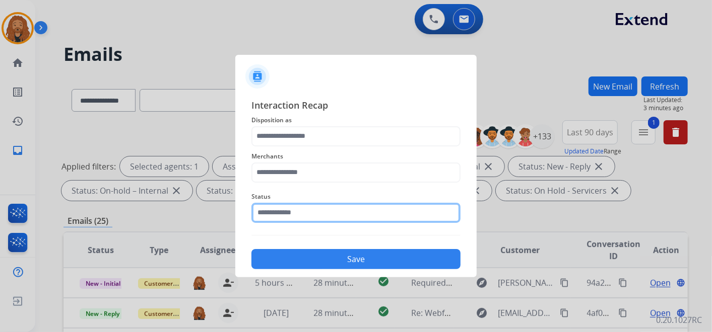
click at [285, 214] on input "text" at bounding box center [355, 213] width 209 height 20
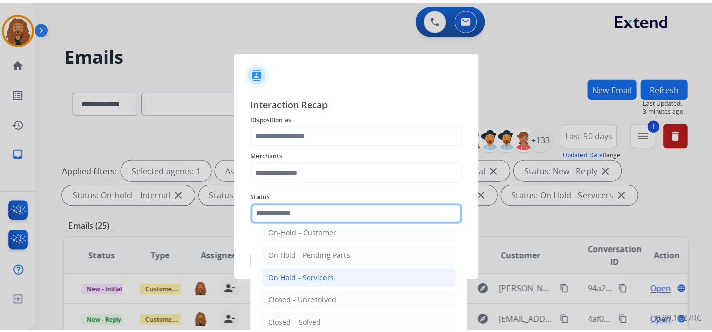
scroll to position [57, 0]
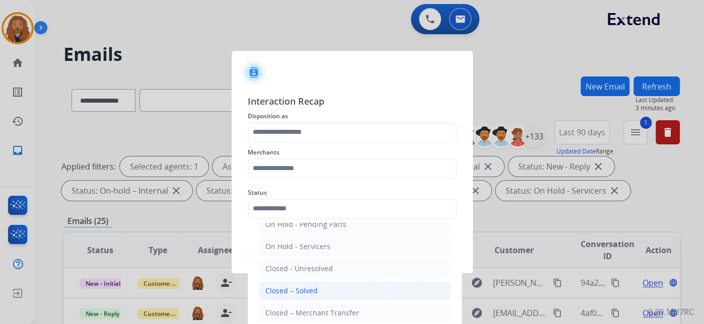
click at [302, 291] on div "Closed – Solved" at bounding box center [291, 291] width 52 height 10
type input "**********"
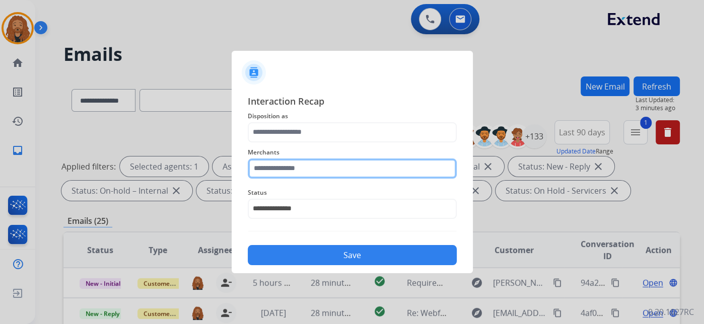
click at [296, 167] on input "text" at bounding box center [352, 169] width 209 height 20
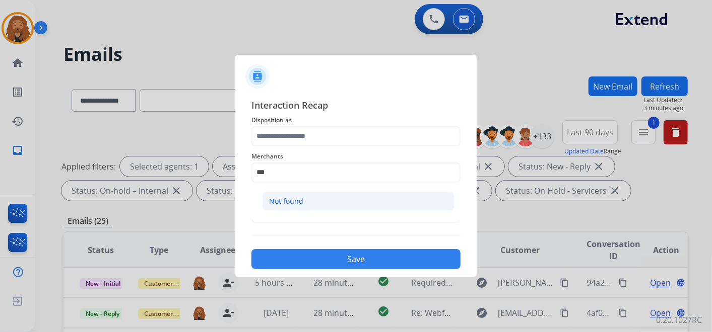
click at [317, 197] on li "Not found" at bounding box center [358, 201] width 192 height 19
type input "*********"
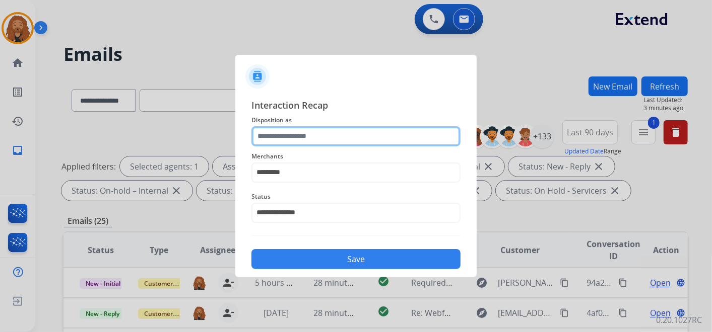
click at [277, 135] on input "text" at bounding box center [355, 136] width 209 height 20
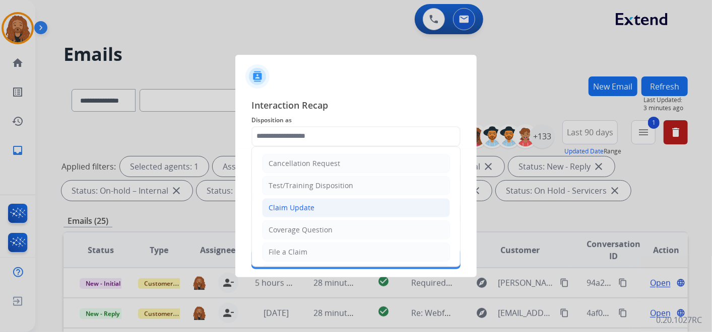
click at [296, 205] on div "Claim Update" at bounding box center [291, 208] width 46 height 10
type input "**********"
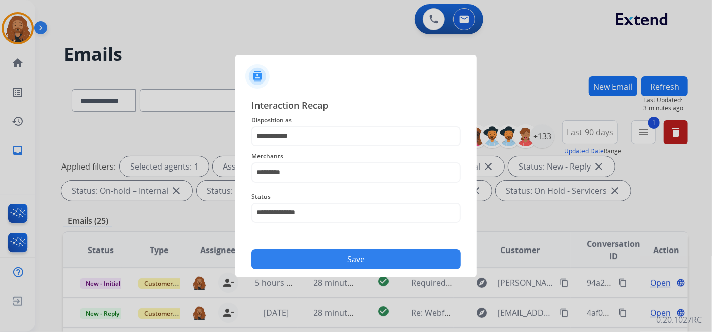
click at [302, 261] on button "Save" at bounding box center [355, 259] width 209 height 20
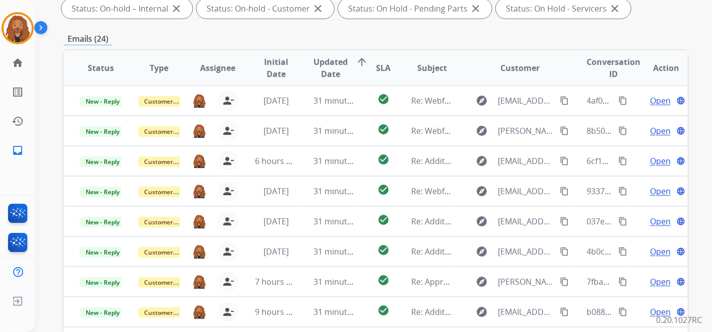
scroll to position [112, 0]
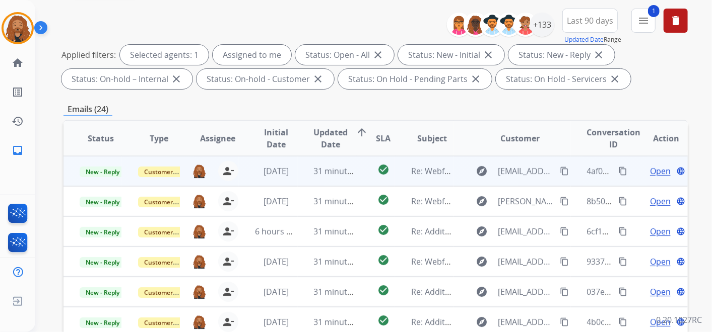
click at [349, 182] on td "31 minutes ago" at bounding box center [327, 171] width 58 height 30
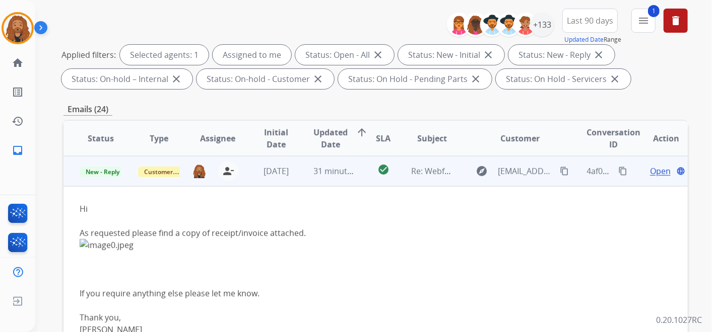
click at [656, 164] on td "Open language" at bounding box center [658, 171] width 58 height 30
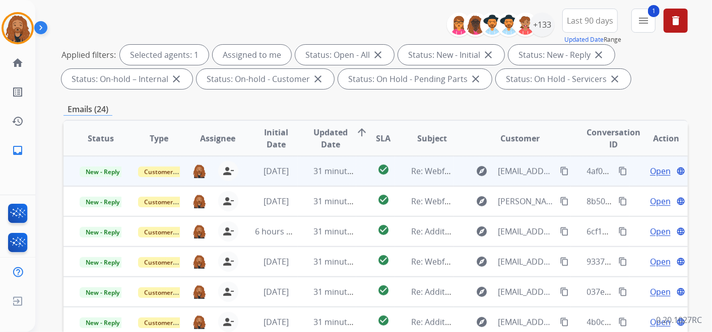
click at [656, 173] on span "Open" at bounding box center [660, 171] width 21 height 12
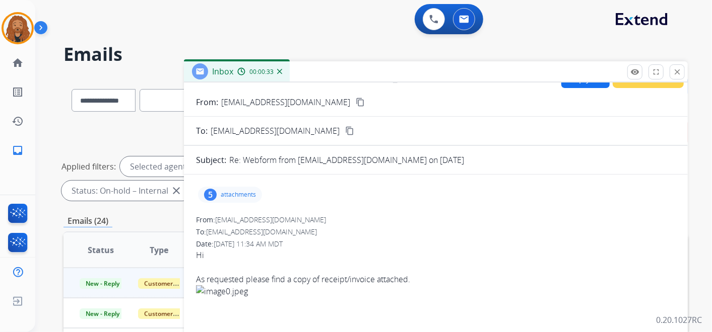
scroll to position [0, 0]
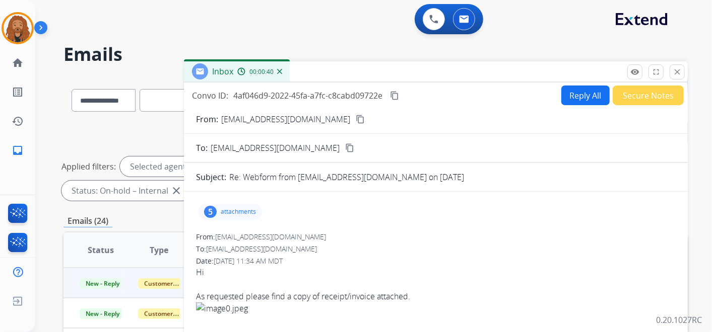
click at [224, 236] on span "kush0005@gmail.com" at bounding box center [270, 237] width 111 height 10
click at [355, 120] on mat-icon "content_copy" at bounding box center [359, 119] width 9 height 9
click at [638, 101] on button "Secure Notes" at bounding box center [647, 96] width 71 height 20
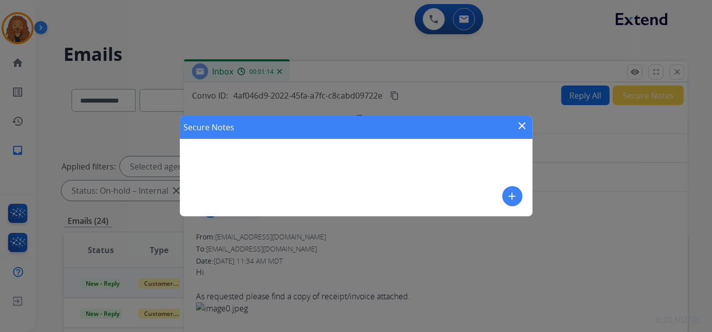
click at [514, 189] on button "add" at bounding box center [512, 196] width 20 height 20
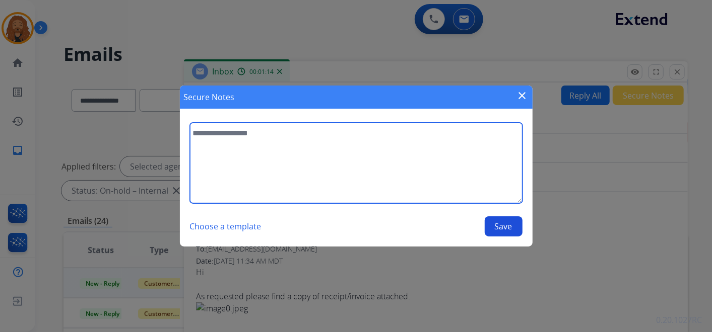
click at [260, 141] on textarea at bounding box center [356, 163] width 332 height 81
type textarea "**********"
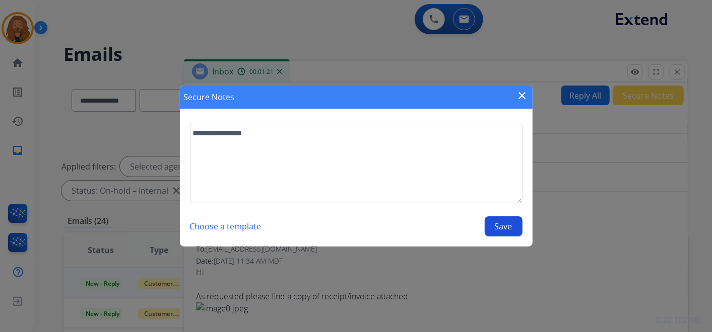
click at [524, 94] on mat-icon "close" at bounding box center [522, 96] width 12 height 12
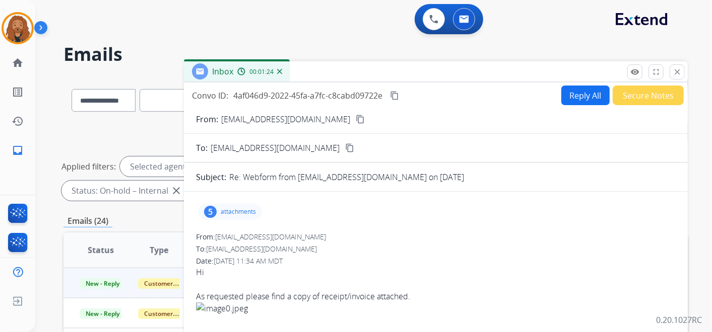
click at [573, 96] on button "Reply All" at bounding box center [585, 96] width 48 height 20
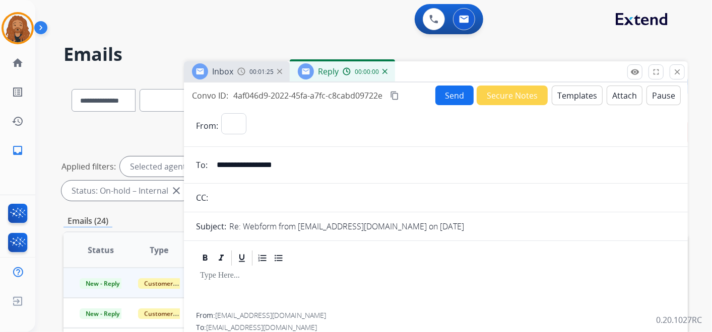
select select "**********"
click at [572, 93] on button "Templates" at bounding box center [576, 96] width 51 height 20
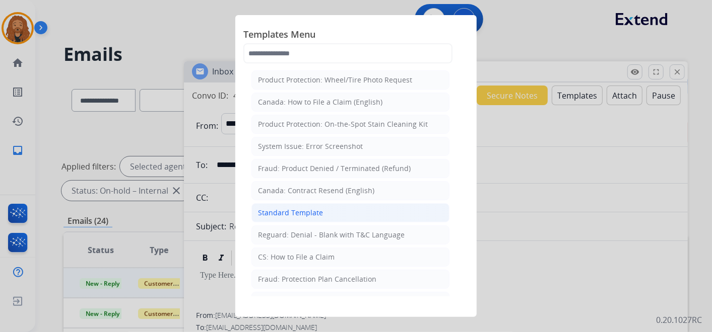
click at [279, 210] on div "Standard Template" at bounding box center [290, 213] width 65 height 10
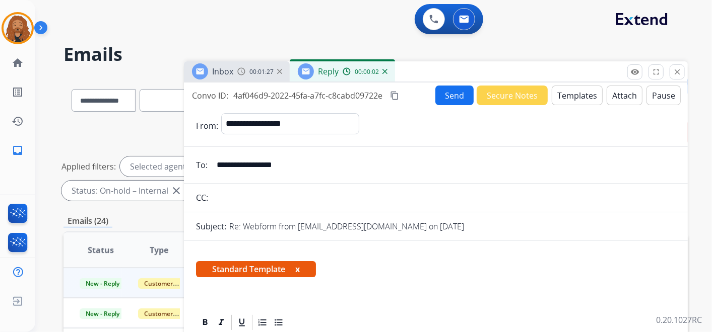
scroll to position [224, 0]
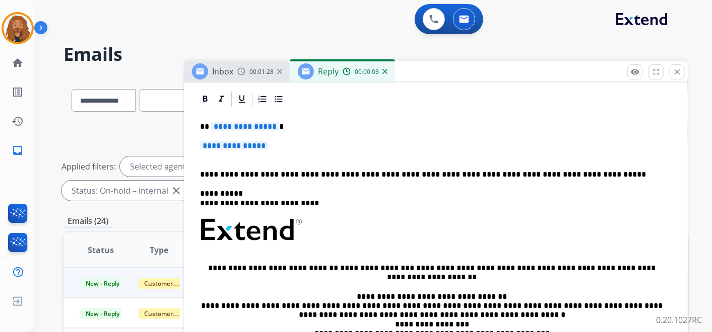
click at [272, 152] on p "**********" at bounding box center [435, 150] width 471 height 19
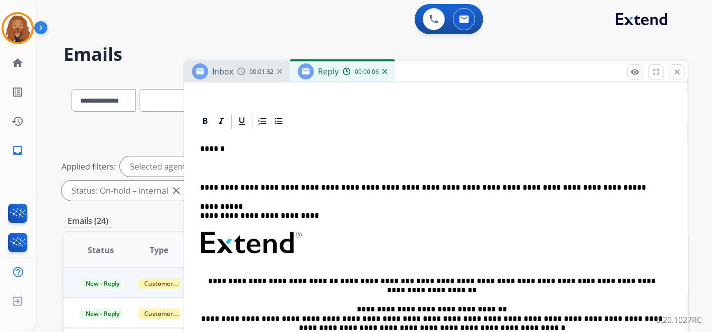
scroll to position [168, 0]
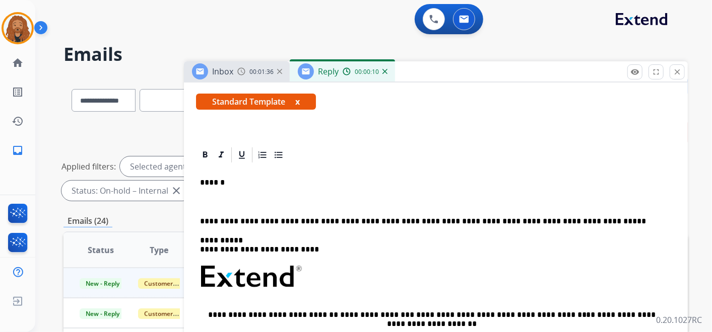
click at [244, 204] on p at bounding box center [435, 201] width 471 height 9
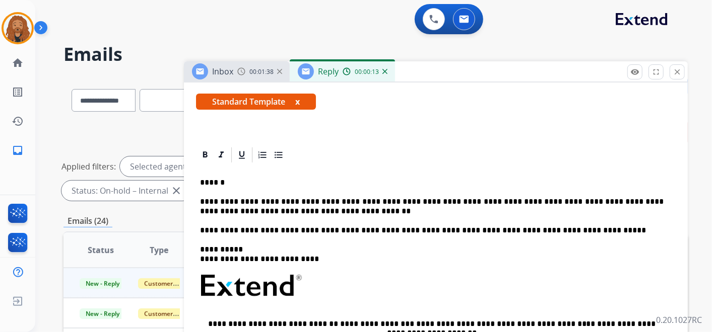
click at [316, 201] on p "**********" at bounding box center [431, 206] width 463 height 19
drag, startPoint x: 337, startPoint y: 199, endPoint x: 321, endPoint y: 198, distance: 16.6
click at [321, 198] on p "**********" at bounding box center [431, 206] width 463 height 19
drag, startPoint x: 321, startPoint y: 202, endPoint x: 432, endPoint y: 202, distance: 110.8
click at [432, 202] on p "**********" at bounding box center [431, 206] width 463 height 19
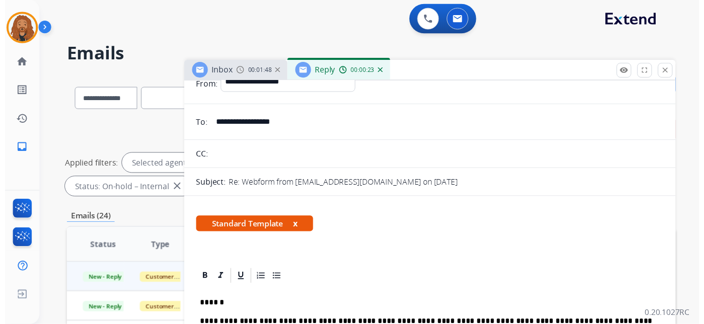
scroll to position [0, 0]
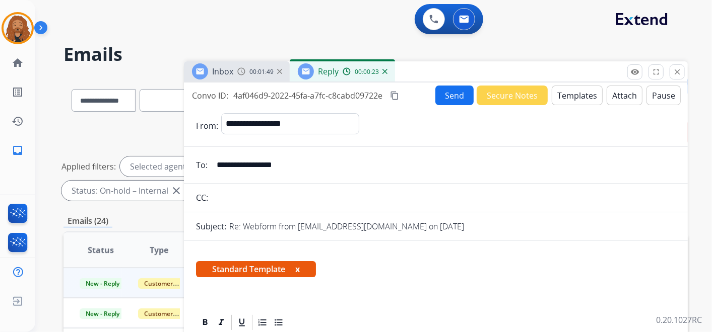
click at [459, 96] on button "Send" at bounding box center [454, 96] width 38 height 20
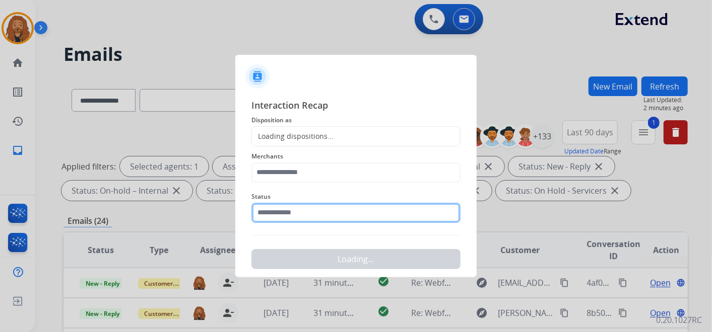
click at [311, 216] on input "text" at bounding box center [355, 213] width 209 height 20
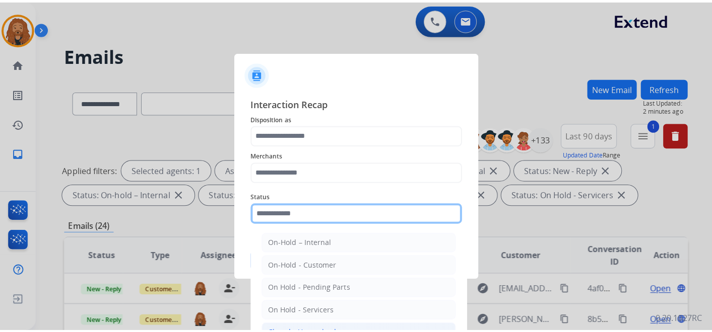
scroll to position [56, 0]
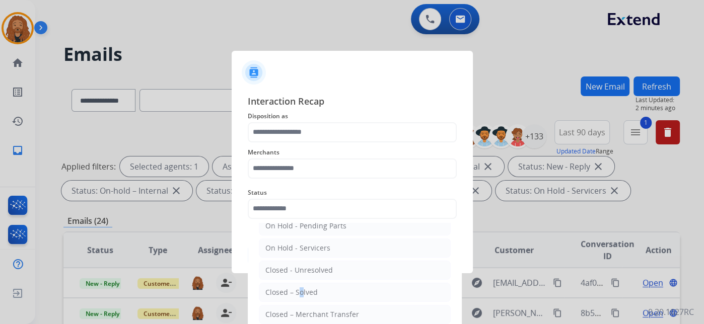
click at [296, 295] on div "Closed – Solved" at bounding box center [291, 293] width 52 height 10
type input "**********"
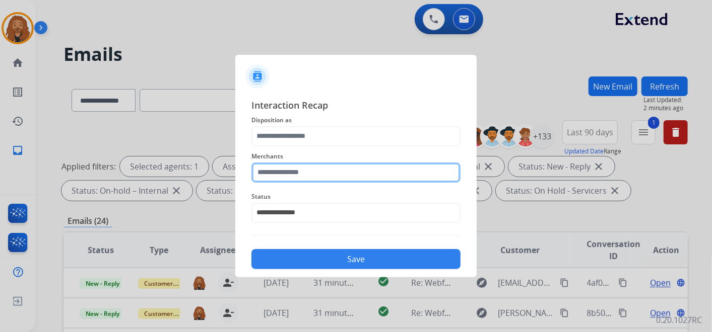
click at [279, 167] on input "text" at bounding box center [355, 173] width 209 height 20
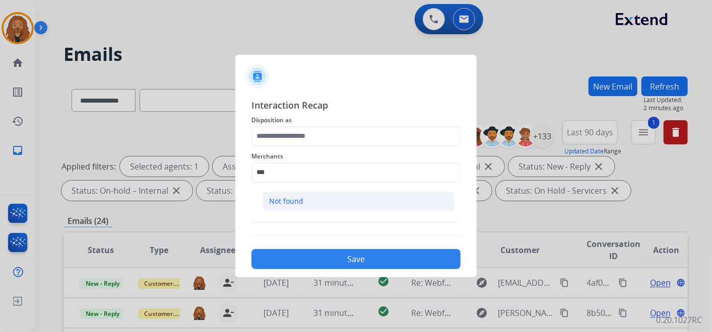
drag, startPoint x: 314, startPoint y: 203, endPoint x: 312, endPoint y: 194, distance: 9.3
click at [315, 203] on li "Not found" at bounding box center [358, 201] width 192 height 19
type input "*********"
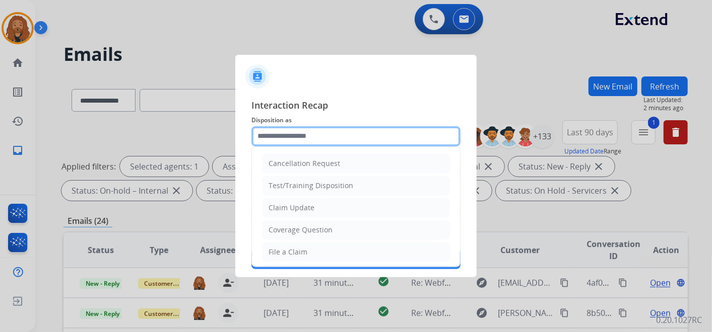
click at [292, 137] on input "text" at bounding box center [355, 136] width 209 height 20
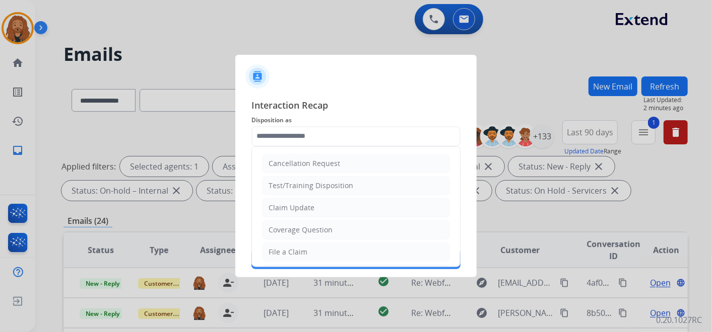
click at [308, 246] on li "File a Claim" at bounding box center [356, 252] width 188 height 19
type input "**********"
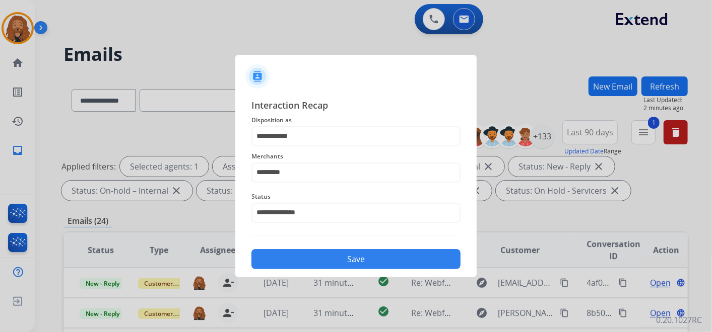
click at [311, 255] on button "Save" at bounding box center [355, 259] width 209 height 20
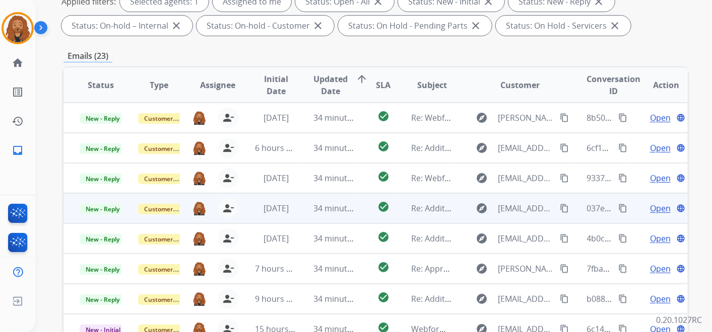
scroll to position [168, 0]
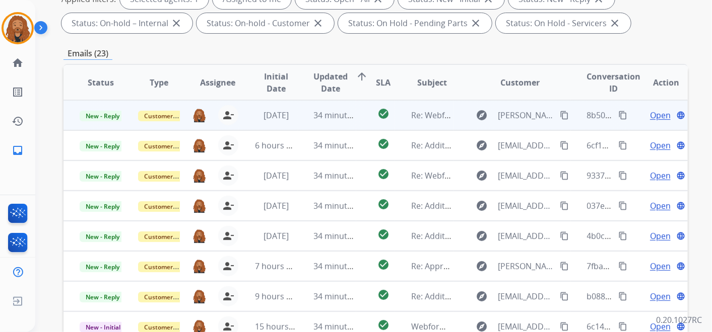
click at [356, 116] on td "check_circle" at bounding box center [375, 115] width 39 height 30
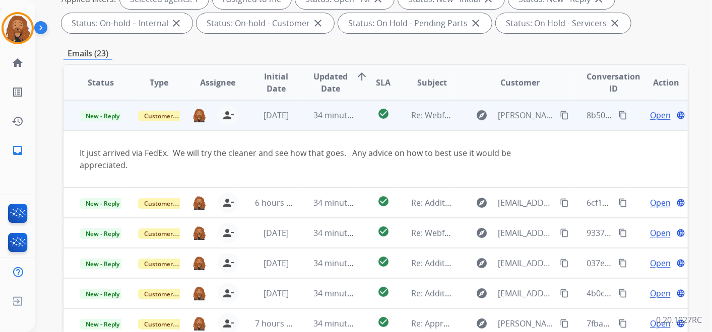
click at [656, 114] on span "Open" at bounding box center [660, 115] width 21 height 12
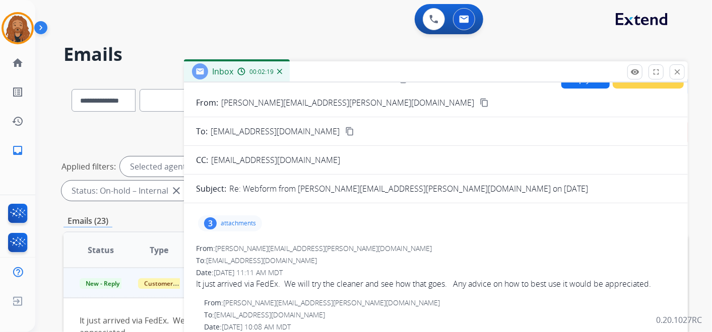
scroll to position [0, 0]
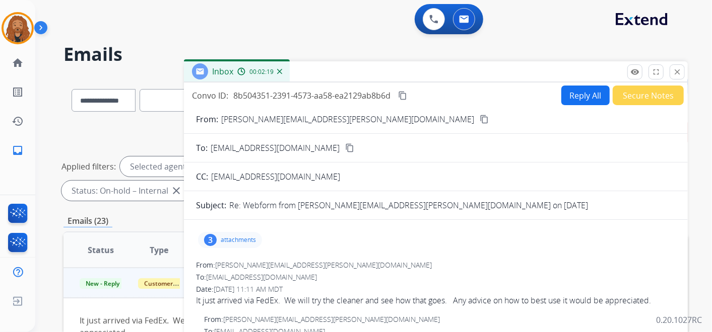
click at [568, 95] on button "Reply All" at bounding box center [585, 96] width 48 height 20
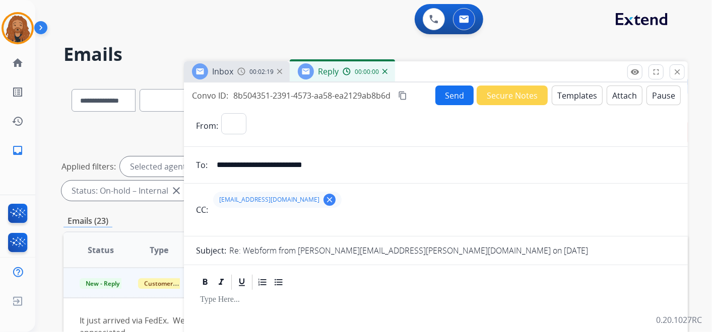
select select "**********"
click at [576, 91] on button "Templates" at bounding box center [576, 96] width 51 height 20
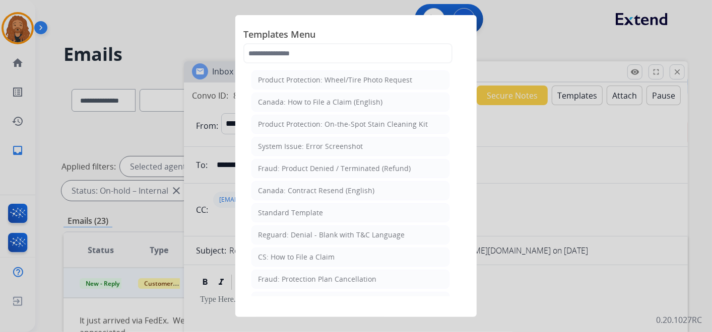
click at [285, 216] on div "Standard Template" at bounding box center [290, 213] width 65 height 10
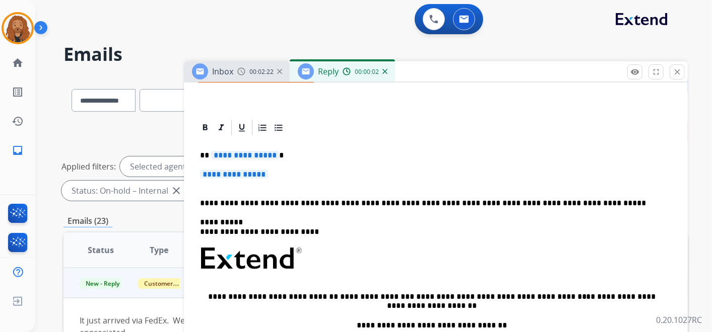
scroll to position [224, 0]
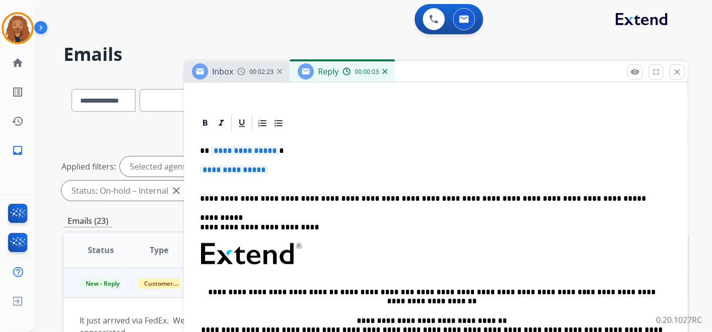
click at [273, 173] on p "**********" at bounding box center [435, 175] width 471 height 19
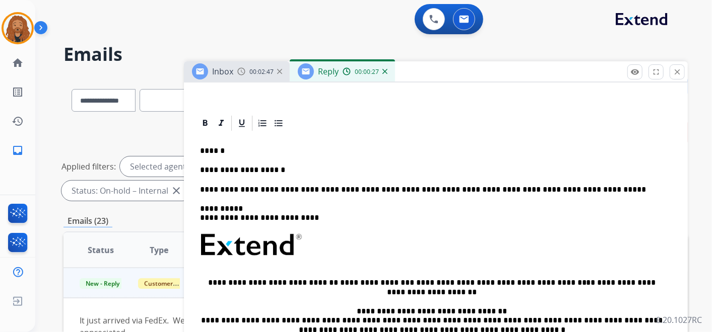
click at [296, 166] on p "**********" at bounding box center [431, 170] width 463 height 9
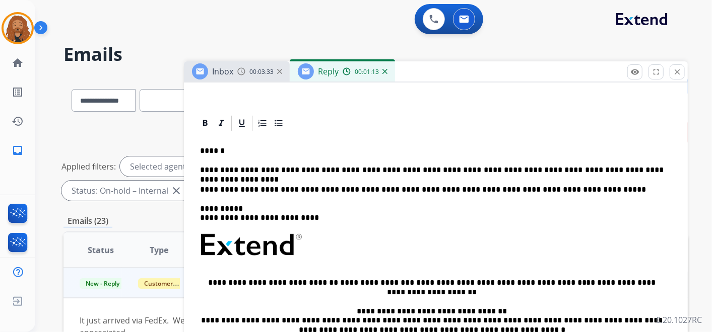
click at [371, 166] on p "**********" at bounding box center [431, 170] width 463 height 9
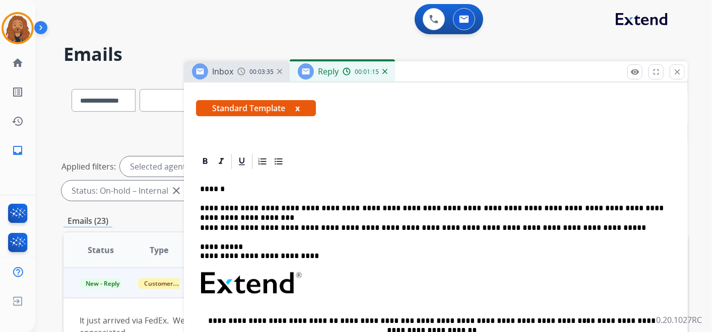
scroll to position [168, 0]
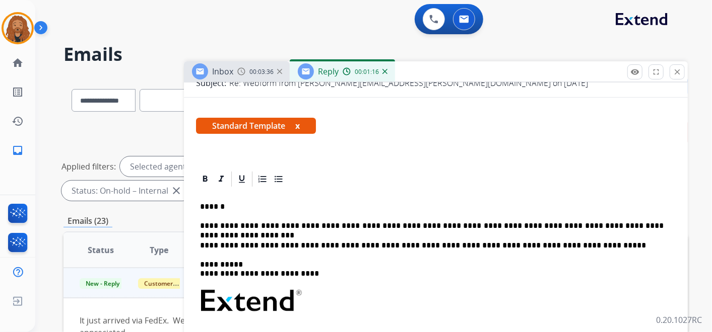
click at [649, 225] on p "**********" at bounding box center [431, 226] width 463 height 9
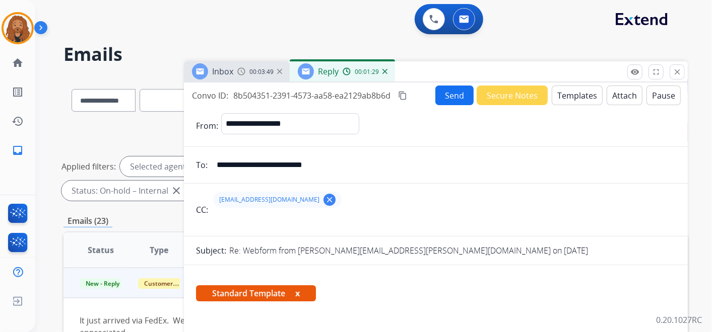
scroll to position [0, 0]
click at [452, 101] on button "Send" at bounding box center [454, 96] width 38 height 20
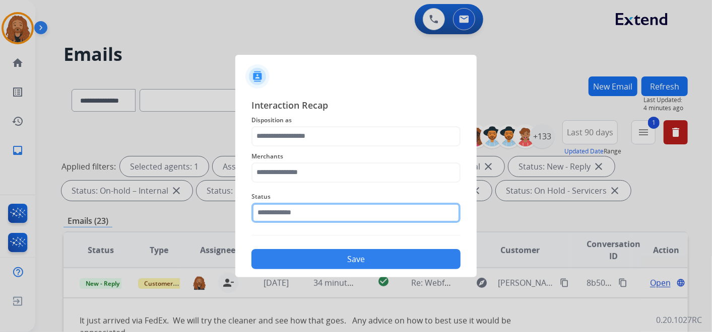
click at [320, 210] on input "text" at bounding box center [355, 213] width 209 height 20
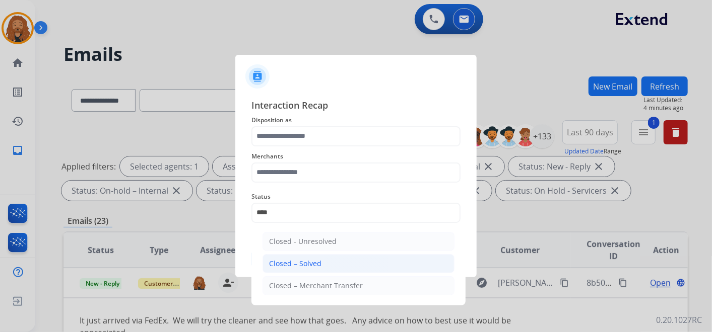
drag, startPoint x: 281, startPoint y: 263, endPoint x: 282, endPoint y: 256, distance: 6.6
click at [282, 263] on div "Closed – Solved" at bounding box center [295, 264] width 52 height 10
type input "**********"
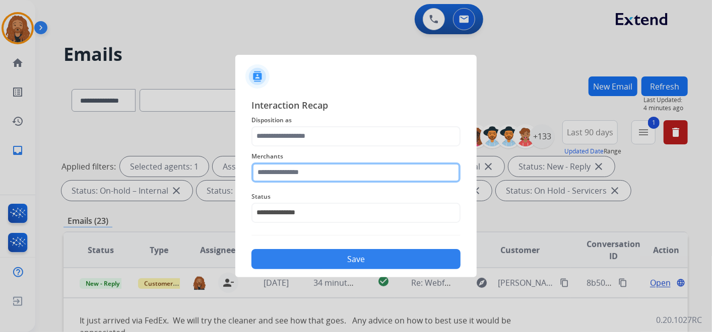
click at [288, 168] on input "text" at bounding box center [355, 173] width 209 height 20
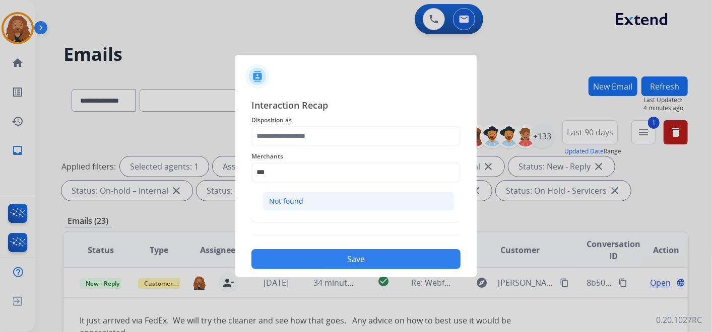
click at [284, 197] on div "Not found" at bounding box center [286, 201] width 34 height 10
type input "*********"
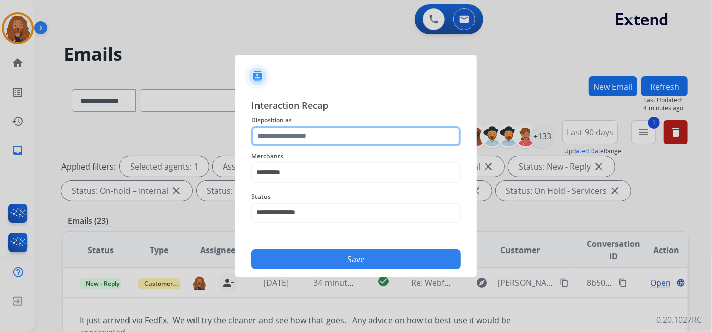
click at [285, 138] on input "text" at bounding box center [355, 136] width 209 height 20
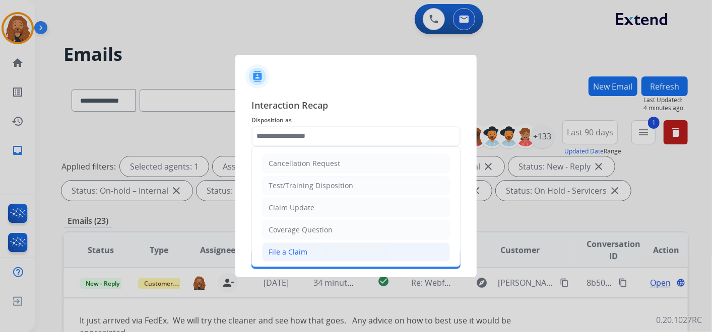
click at [305, 252] on div "File a Claim" at bounding box center [287, 252] width 39 height 10
type input "**********"
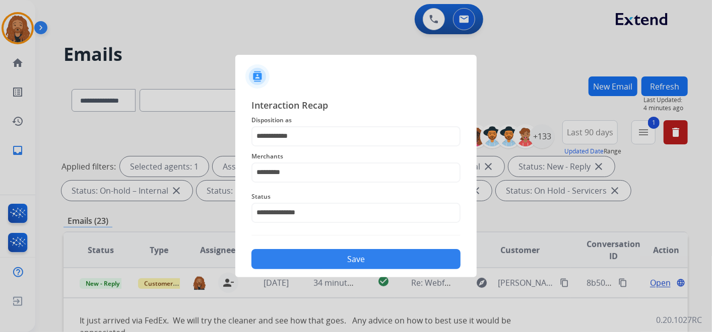
click at [312, 254] on button "Save" at bounding box center [355, 259] width 209 height 20
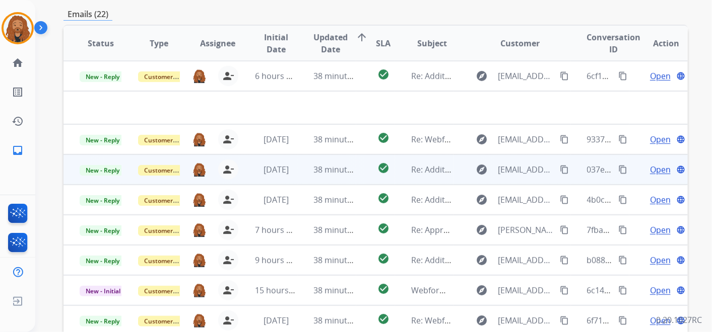
scroll to position [121, 0]
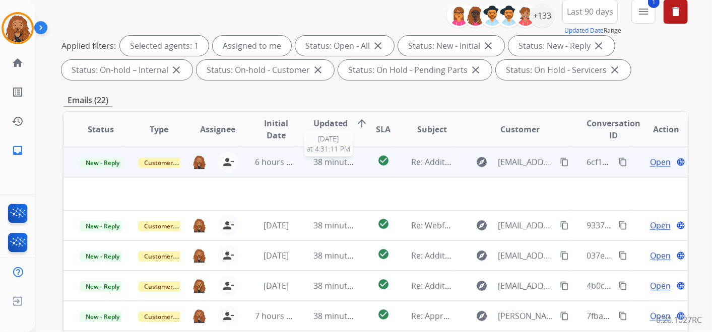
click at [339, 167] on div "38 minutes ago" at bounding box center [335, 162] width 42 height 12
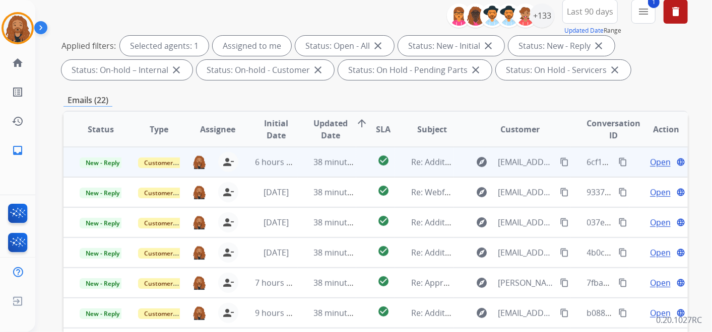
click at [655, 162] on span "Open" at bounding box center [660, 162] width 21 height 12
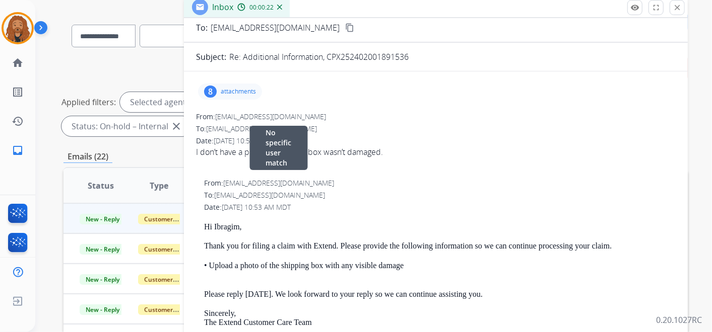
scroll to position [0, 0]
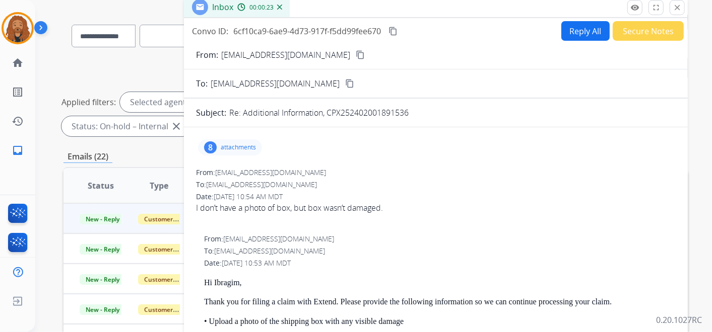
click at [572, 24] on button "Reply All" at bounding box center [585, 31] width 48 height 20
select select "**********"
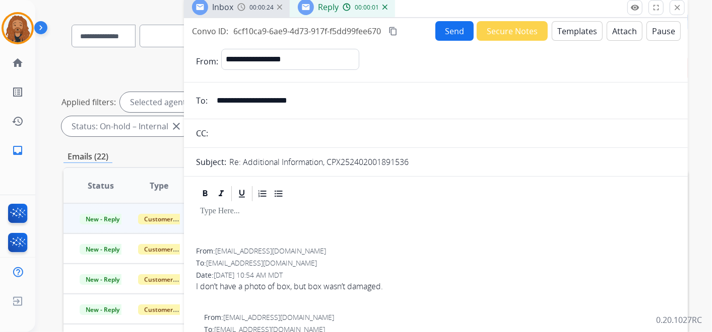
click at [567, 30] on button "Templates" at bounding box center [576, 31] width 51 height 20
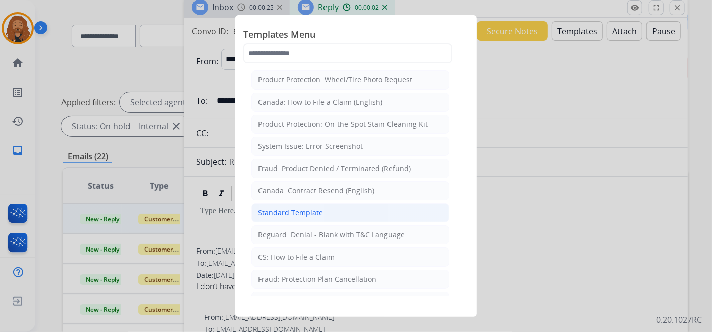
click at [323, 210] on li "Standard Template" at bounding box center [350, 212] width 198 height 19
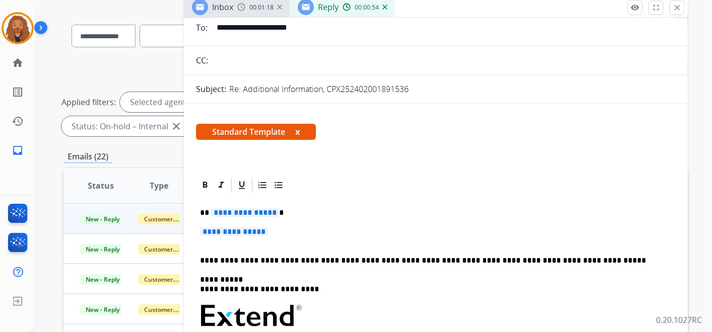
scroll to position [112, 0]
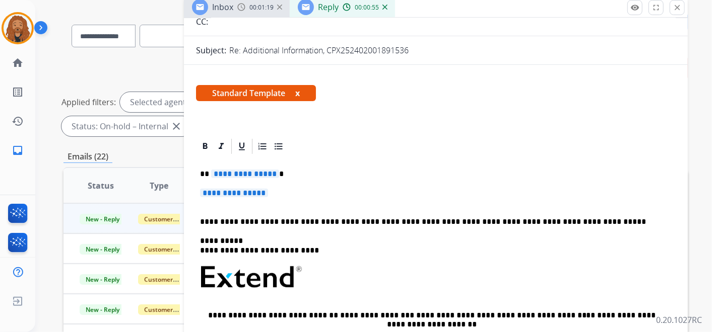
click at [277, 195] on p "**********" at bounding box center [435, 198] width 471 height 19
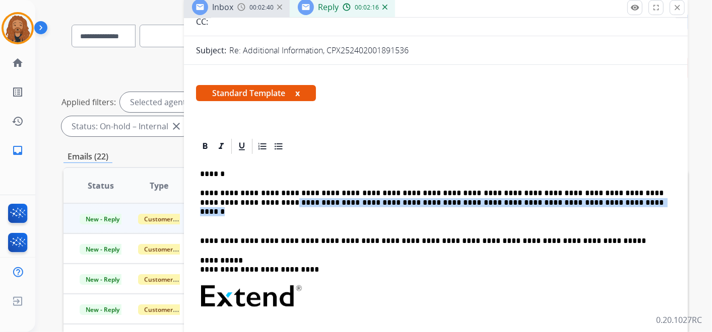
drag, startPoint x: 539, startPoint y: 204, endPoint x: 195, endPoint y: 198, distance: 344.0
click at [196, 198] on div "**********" at bounding box center [435, 311] width 479 height 310
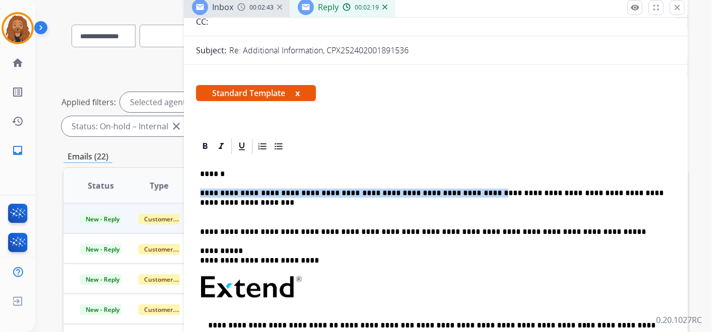
drag, startPoint x: 453, startPoint y: 188, endPoint x: 192, endPoint y: 196, distance: 261.0
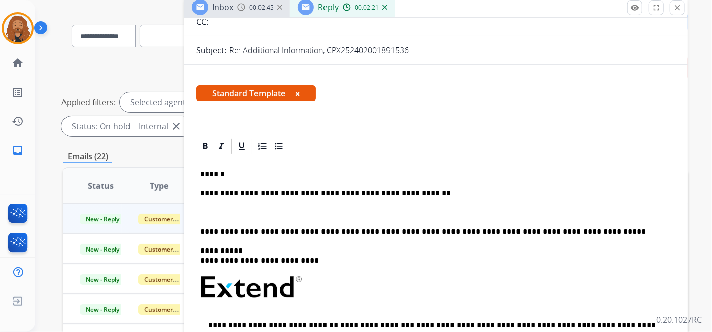
click at [272, 214] on p at bounding box center [431, 212] width 463 height 9
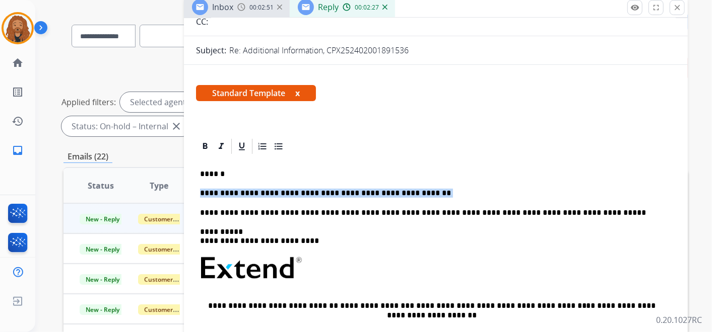
drag, startPoint x: 437, startPoint y: 191, endPoint x: 195, endPoint y: 191, distance: 241.7
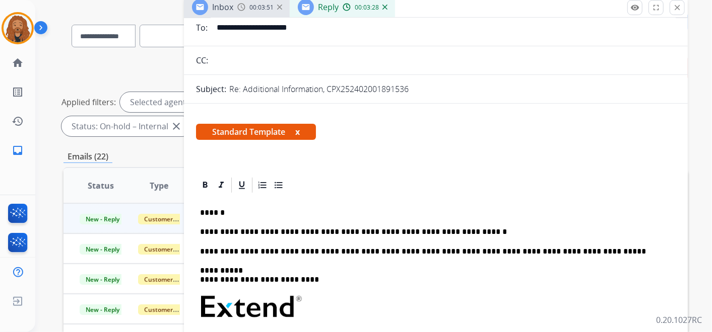
scroll to position [56, 0]
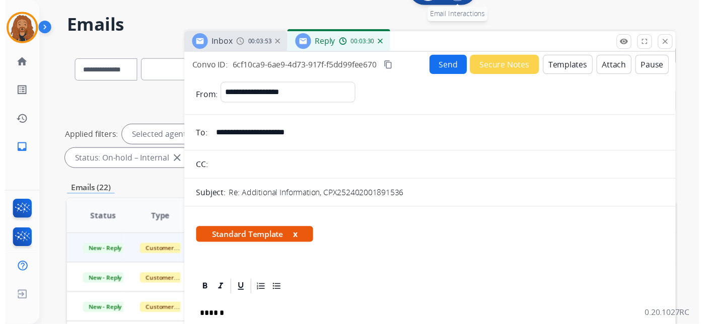
scroll to position [0, 0]
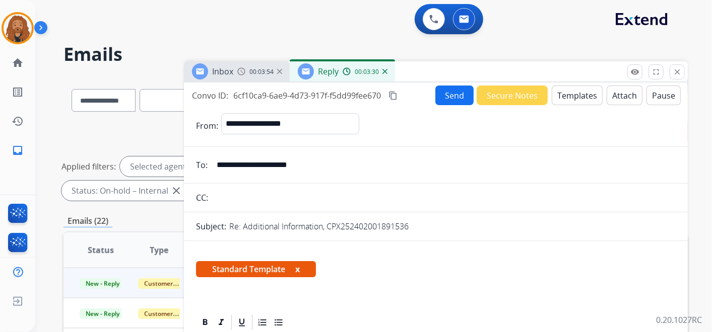
click at [445, 92] on button "Send" at bounding box center [454, 96] width 38 height 20
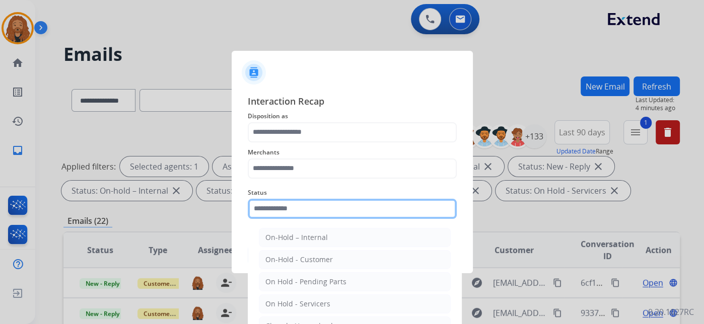
click at [289, 214] on input "text" at bounding box center [352, 209] width 209 height 20
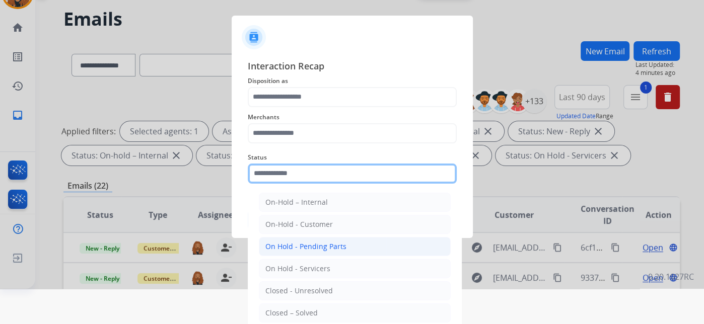
scroll to position [49, 0]
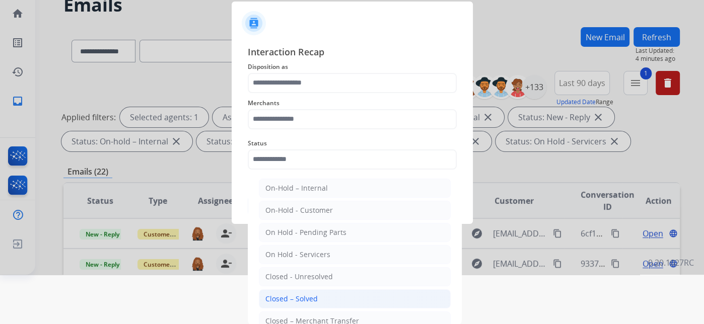
click at [304, 298] on div "Closed – Solved" at bounding box center [291, 299] width 52 height 10
type input "**********"
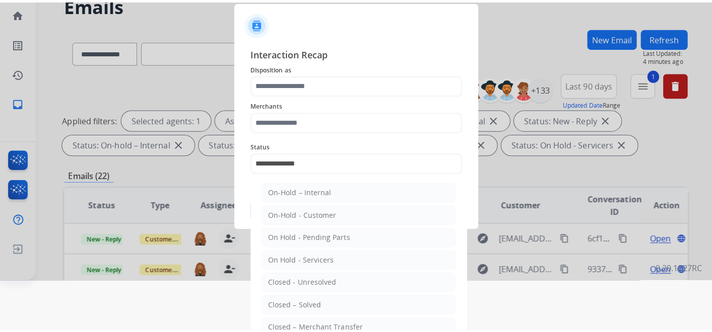
scroll to position [0, 0]
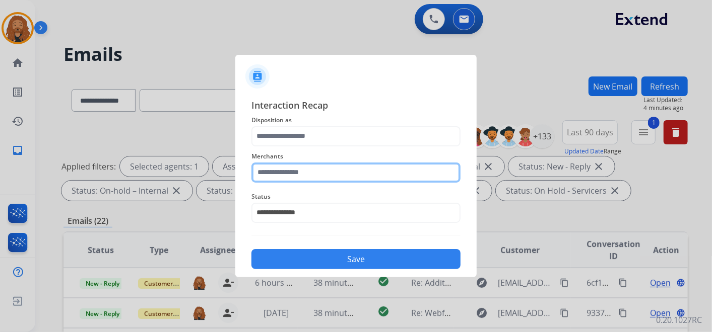
click at [273, 176] on input "text" at bounding box center [355, 173] width 209 height 20
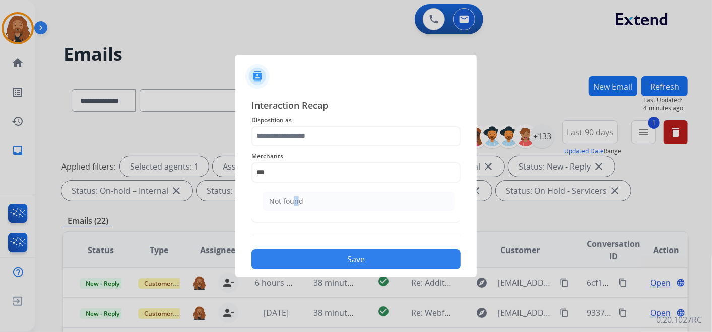
click at [292, 208] on li "Not found" at bounding box center [358, 201] width 192 height 19
type input "*********"
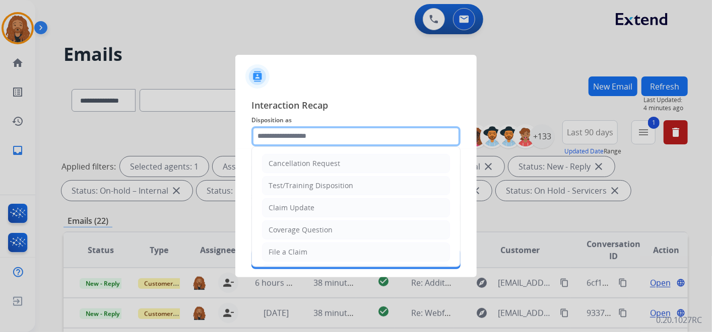
click at [297, 128] on input "text" at bounding box center [355, 136] width 209 height 20
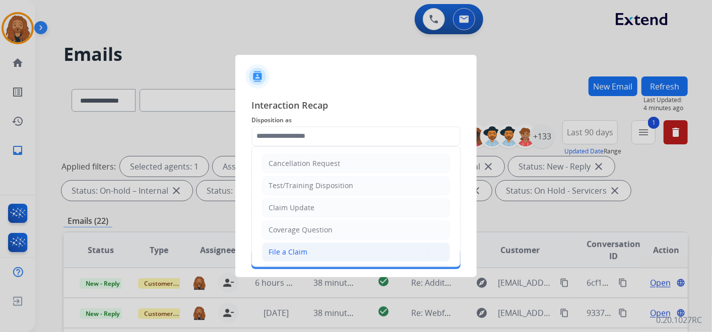
click at [315, 250] on li "File a Claim" at bounding box center [356, 252] width 188 height 19
type input "**********"
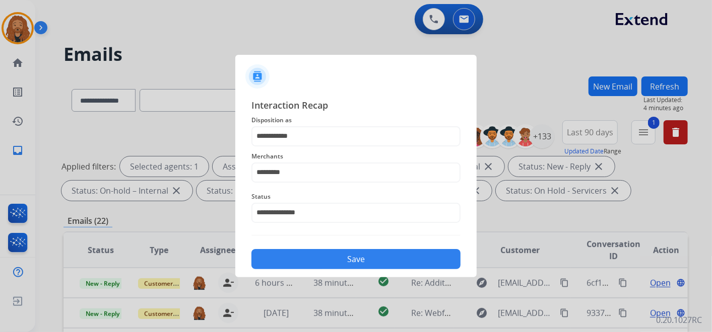
click at [319, 255] on button "Save" at bounding box center [355, 259] width 209 height 20
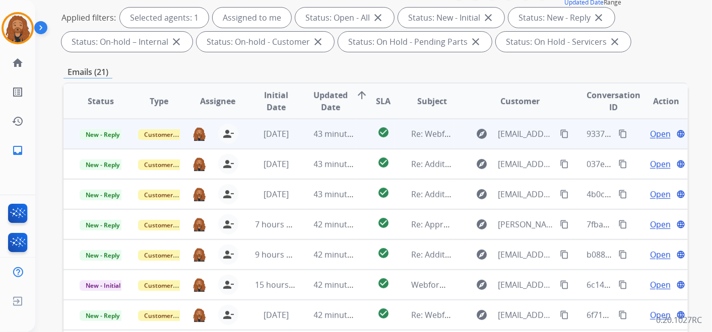
scroll to position [168, 0]
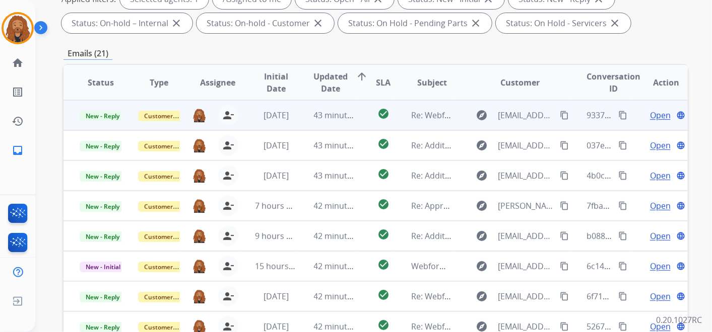
click at [358, 118] on td "check_circle" at bounding box center [375, 115] width 39 height 30
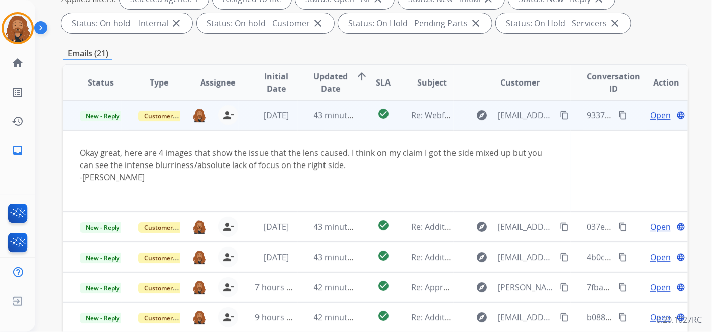
click at [655, 110] on span "Open" at bounding box center [660, 115] width 21 height 12
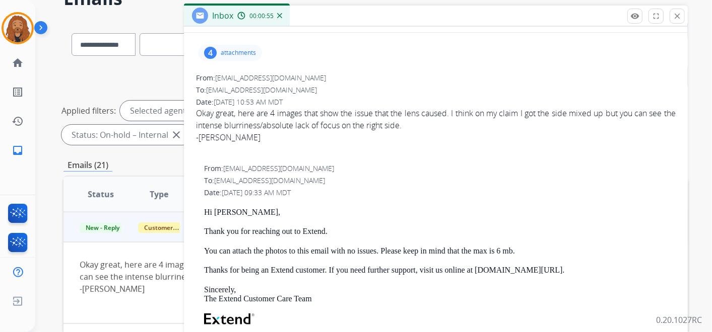
scroll to position [0, 0]
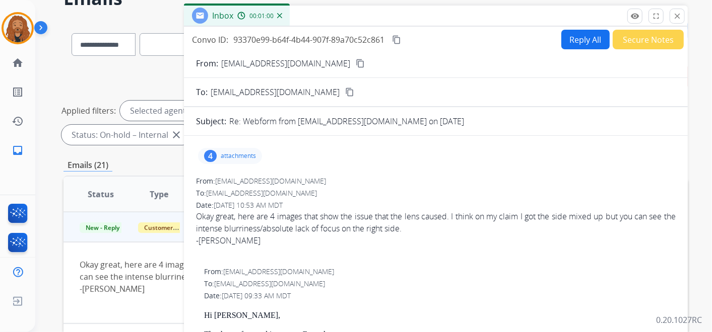
drag, startPoint x: 338, startPoint y: 66, endPoint x: 326, endPoint y: 74, distance: 13.8
click at [355, 66] on mat-icon "content_copy" at bounding box center [359, 63] width 9 height 9
click at [224, 154] on p "attachments" at bounding box center [238, 156] width 35 height 8
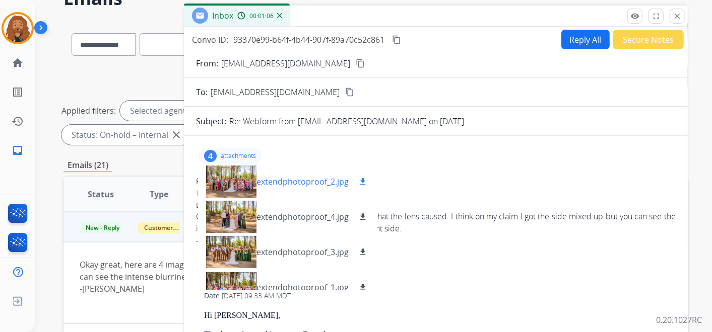
click at [365, 180] on mat-icon "download" at bounding box center [362, 181] width 9 height 9
click at [361, 214] on mat-icon "download" at bounding box center [362, 216] width 9 height 9
click at [360, 250] on mat-icon "download" at bounding box center [362, 252] width 9 height 9
click at [360, 285] on mat-icon "download" at bounding box center [362, 287] width 9 height 9
click at [355, 61] on mat-icon "content_copy" at bounding box center [359, 63] width 9 height 9
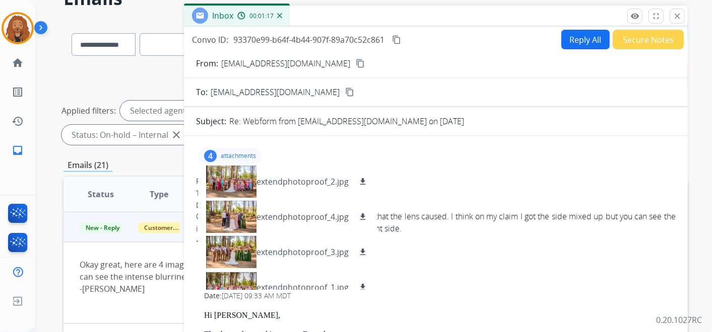
click at [229, 152] on p "attachments" at bounding box center [238, 156] width 35 height 8
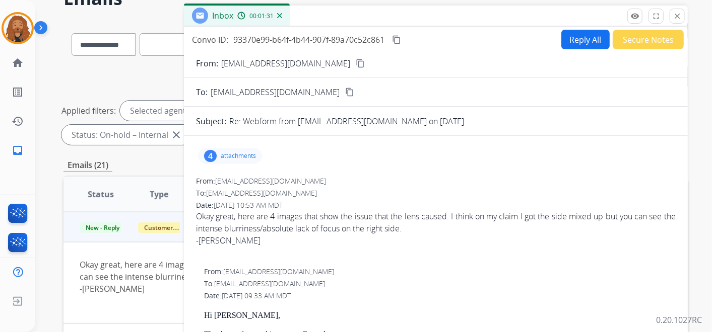
click at [590, 35] on button "Reply All" at bounding box center [585, 40] width 48 height 20
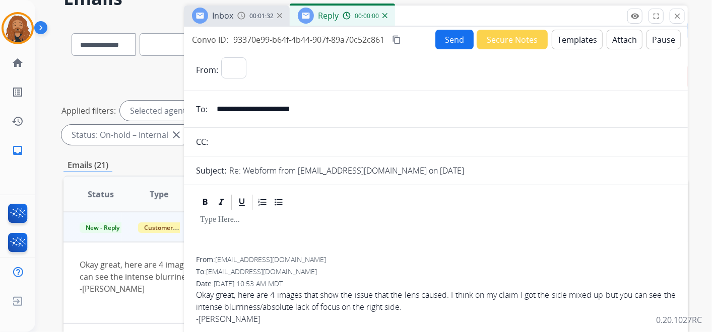
select select "**********"
click at [567, 37] on button "Templates" at bounding box center [576, 40] width 51 height 20
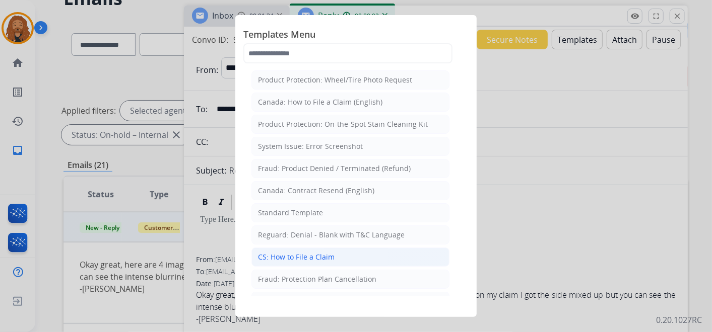
click at [302, 256] on div "CS: How to File a Claim" at bounding box center [296, 257] width 77 height 10
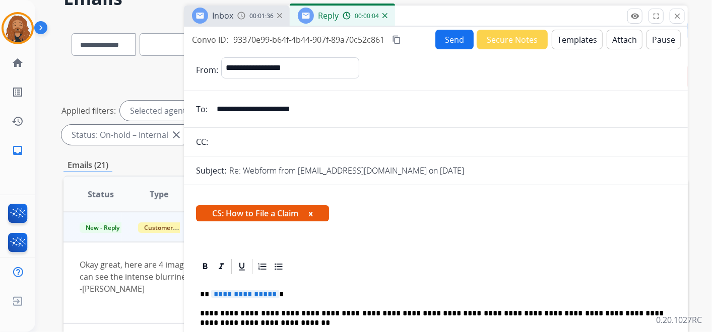
click at [573, 33] on button "Templates" at bounding box center [576, 40] width 51 height 20
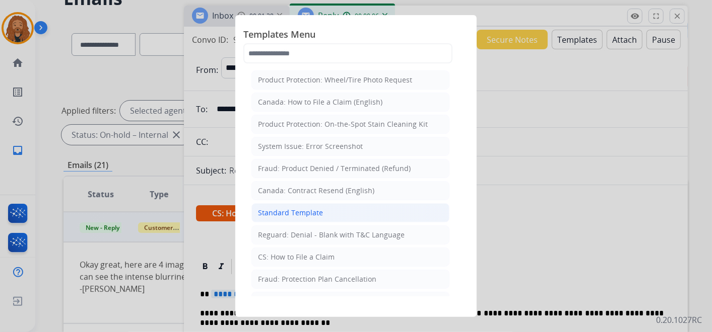
click at [300, 216] on li "Standard Template" at bounding box center [350, 212] width 198 height 19
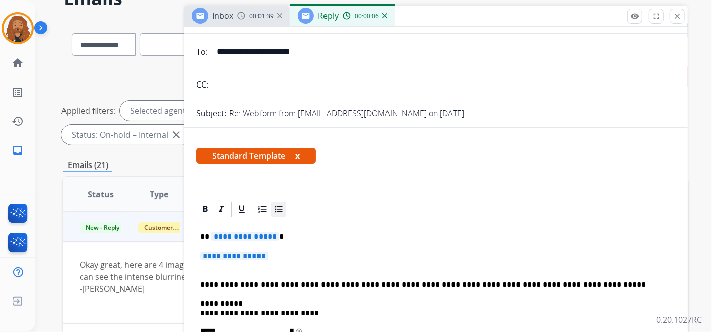
scroll to position [112, 0]
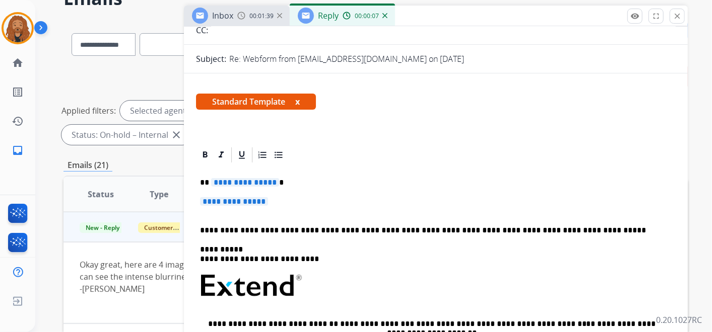
click at [278, 203] on p "**********" at bounding box center [431, 206] width 463 height 19
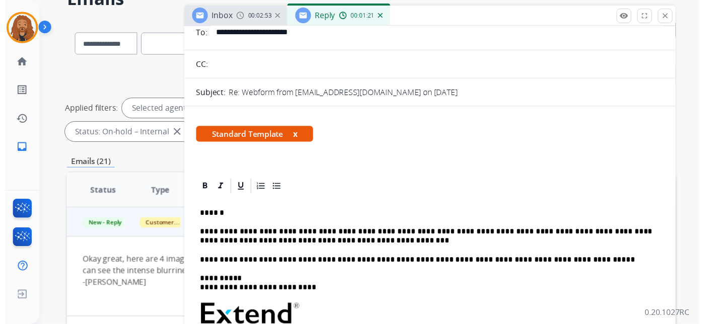
scroll to position [0, 0]
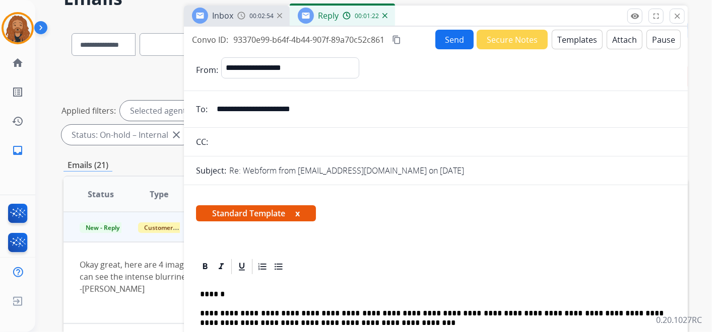
click at [462, 43] on button "Send" at bounding box center [454, 40] width 38 height 20
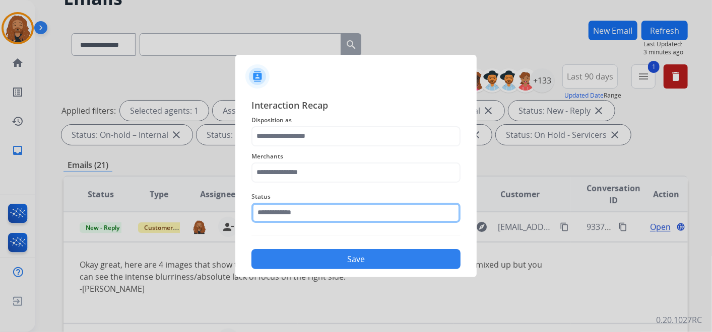
click at [296, 210] on input "text" at bounding box center [355, 213] width 209 height 20
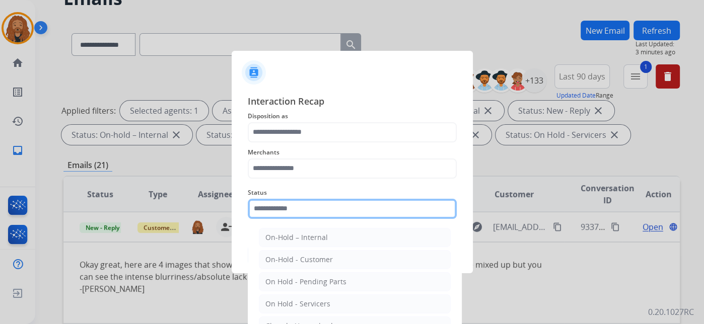
scroll to position [49, 0]
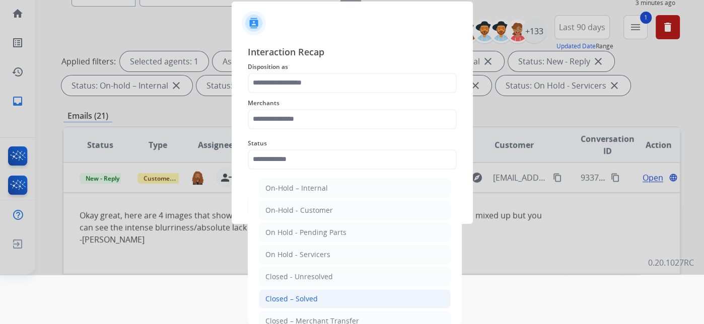
click at [313, 294] on div "Closed – Solved" at bounding box center [291, 299] width 52 height 10
type input "**********"
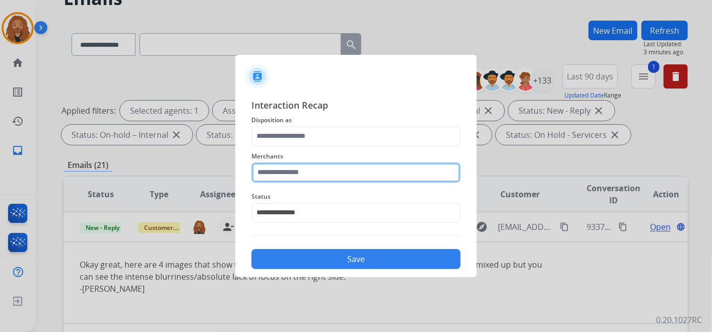
click at [285, 177] on input "text" at bounding box center [355, 173] width 209 height 20
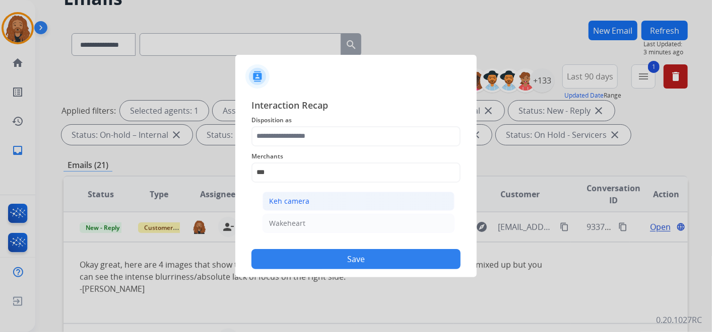
click at [278, 207] on li "Keh camera" at bounding box center [358, 201] width 192 height 19
type input "**********"
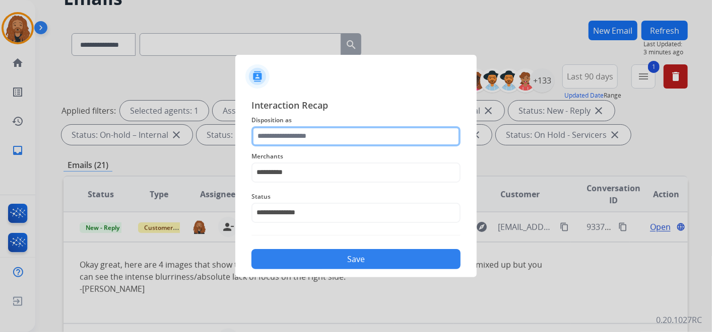
click at [277, 136] on input "text" at bounding box center [355, 136] width 209 height 20
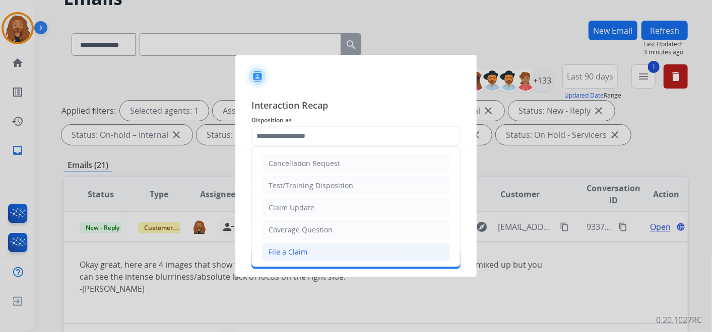
click at [292, 252] on div "File a Claim" at bounding box center [287, 252] width 39 height 10
type input "**********"
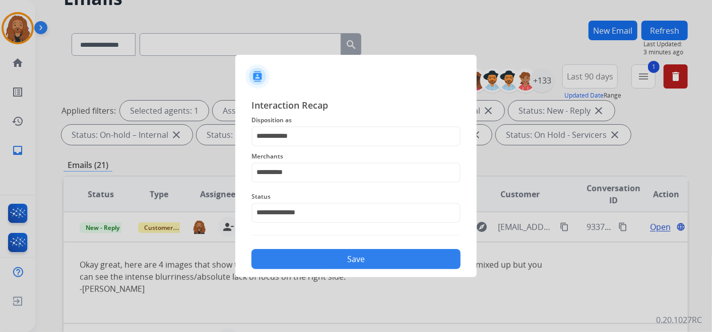
click at [296, 255] on button "Save" at bounding box center [355, 259] width 209 height 20
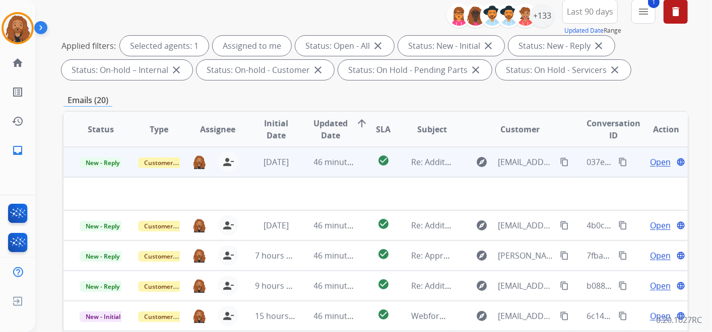
click at [654, 162] on span "Open" at bounding box center [660, 162] width 21 height 12
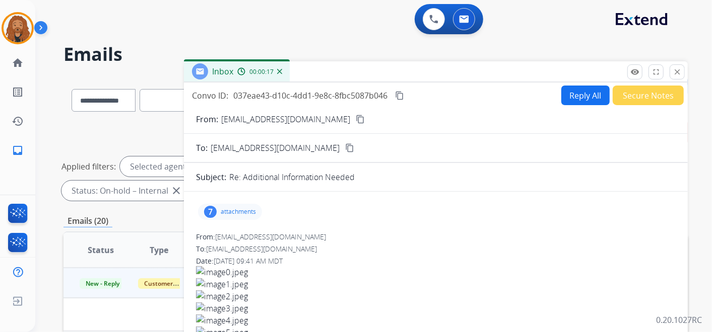
click at [354, 123] on button "content_copy" at bounding box center [360, 119] width 12 height 12
drag, startPoint x: 679, startPoint y: 73, endPoint x: 314, endPoint y: 174, distance: 378.4
click at [679, 73] on mat-icon "close" at bounding box center [676, 71] width 9 height 9
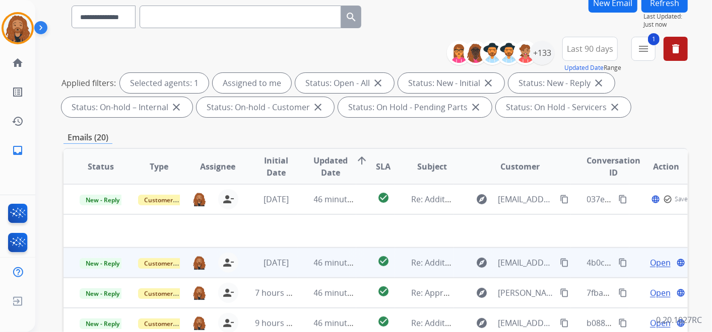
scroll to position [168, 0]
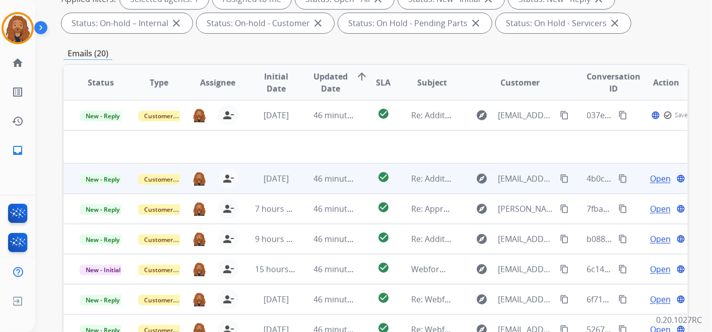
click at [305, 170] on td "46 minutes ago" at bounding box center [327, 179] width 58 height 30
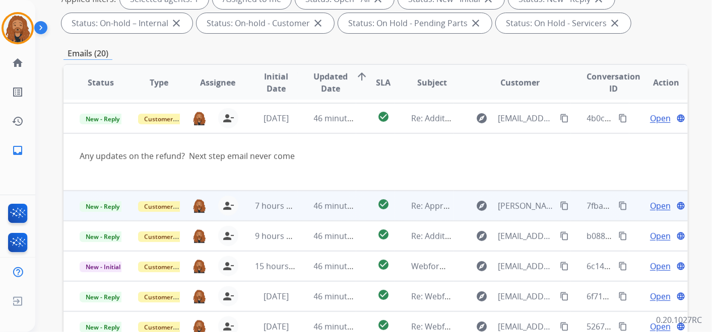
scroll to position [30, 0]
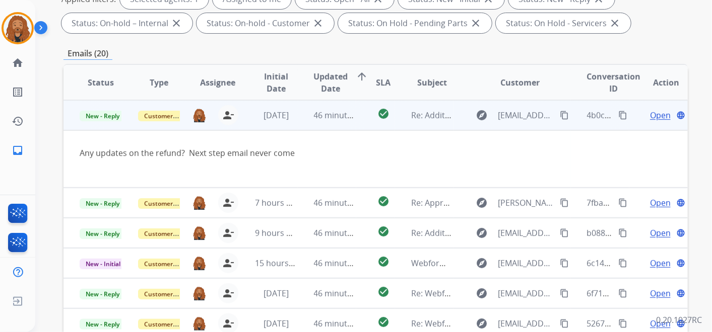
click at [653, 118] on span "Open" at bounding box center [660, 115] width 21 height 12
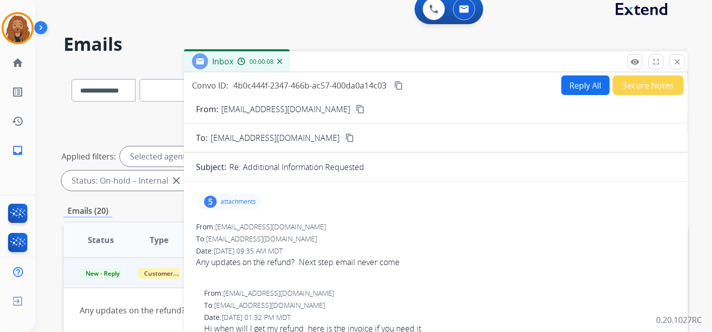
scroll to position [0, 0]
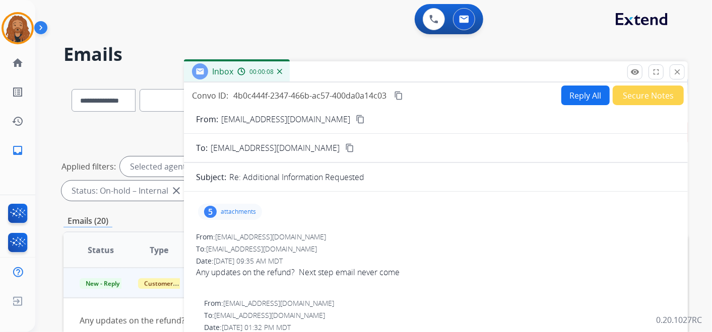
click at [355, 120] on mat-icon "content_copy" at bounding box center [359, 119] width 9 height 9
click at [590, 101] on button "Reply All" at bounding box center [585, 96] width 48 height 20
select select "**********"
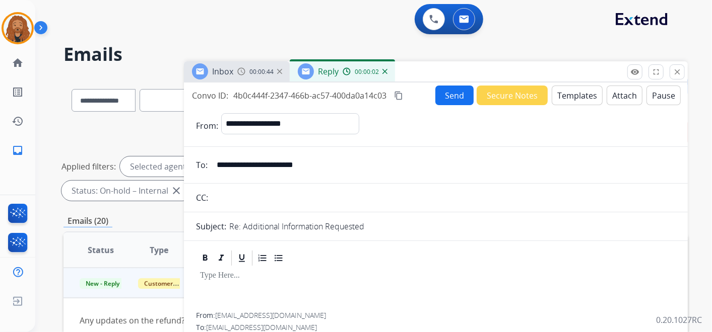
click at [565, 99] on button "Templates" at bounding box center [576, 96] width 51 height 20
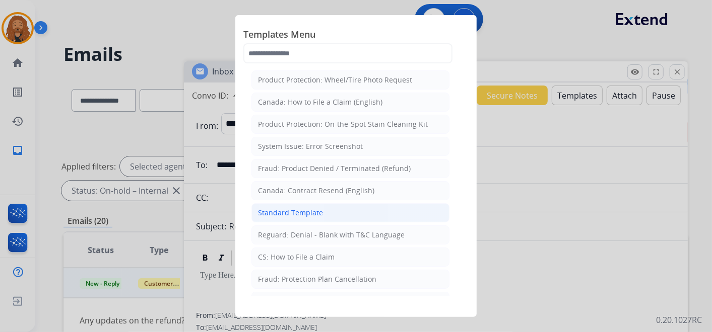
click at [312, 211] on div "Standard Template" at bounding box center [290, 213] width 65 height 10
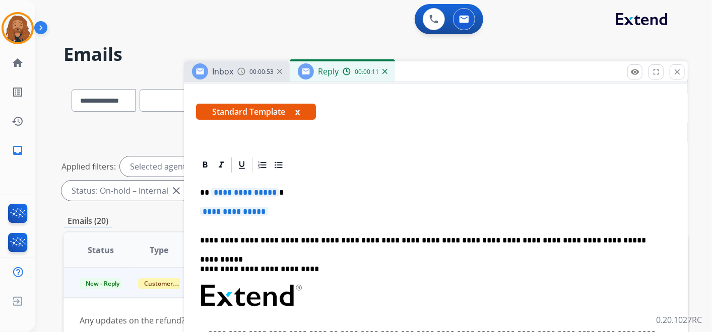
scroll to position [168, 0]
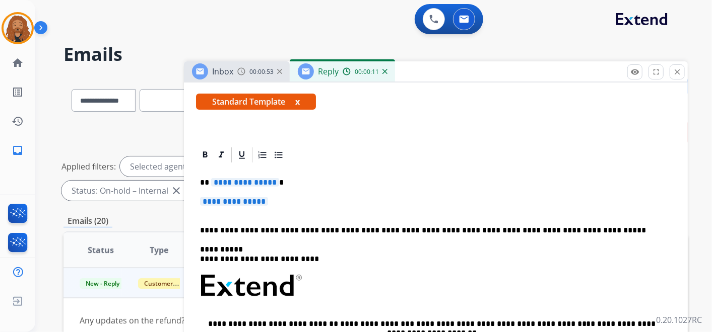
click at [268, 205] on span "**********" at bounding box center [234, 201] width 68 height 9
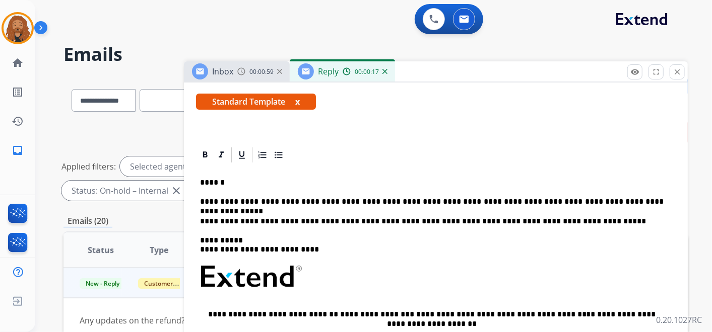
drag, startPoint x: 200, startPoint y: 198, endPoint x: 207, endPoint y: 203, distance: 9.1
click at [201, 198] on p "**********" at bounding box center [431, 201] width 463 height 9
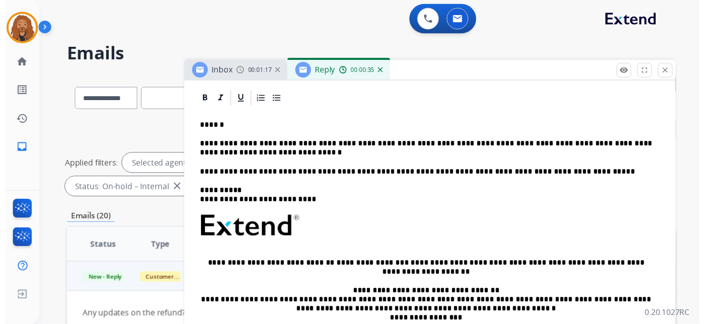
scroll to position [0, 0]
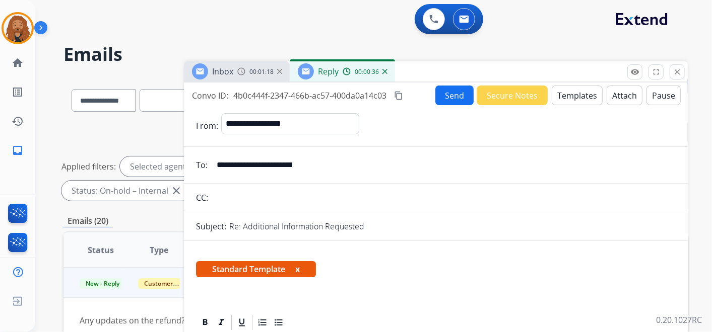
click at [452, 93] on button "Send" at bounding box center [454, 96] width 38 height 20
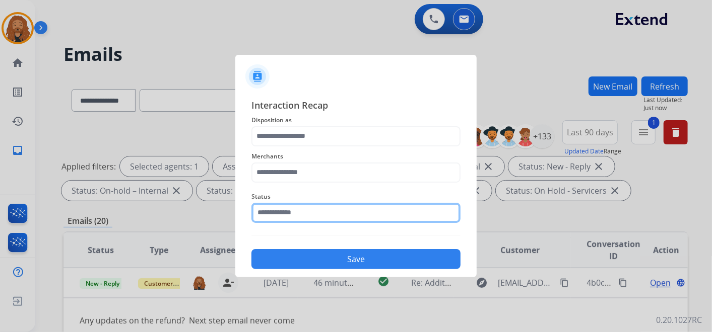
click at [288, 214] on input "text" at bounding box center [355, 213] width 209 height 20
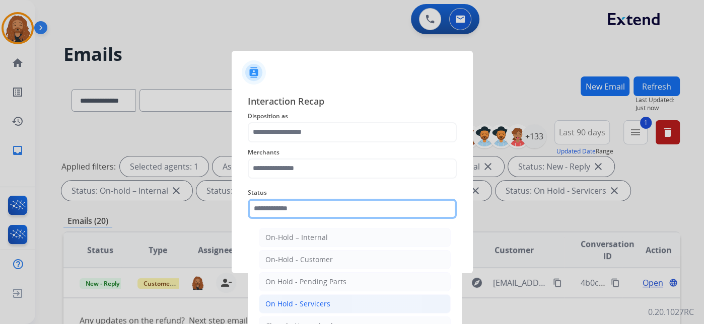
scroll to position [57, 0]
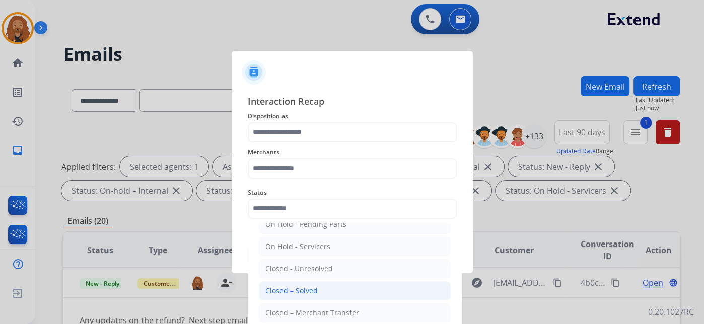
click at [309, 290] on div "Closed – Solved" at bounding box center [291, 291] width 52 height 10
type input "**********"
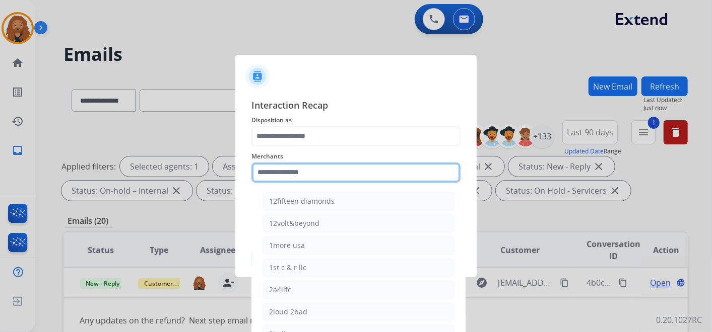
click at [300, 176] on input "text" at bounding box center [355, 173] width 209 height 20
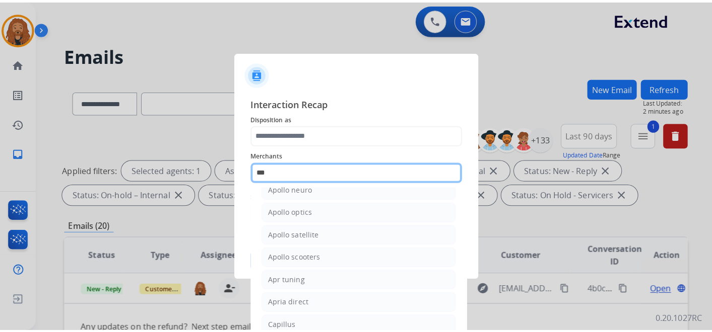
scroll to position [0, 0]
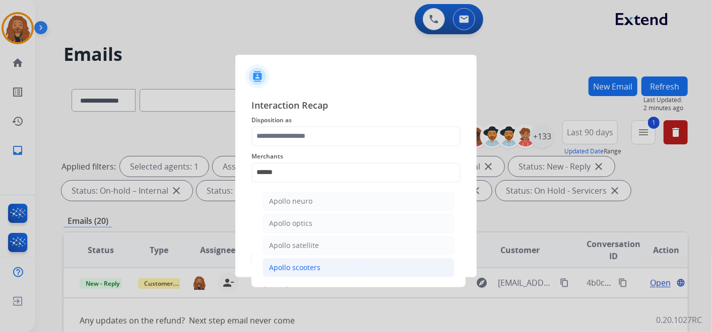
click at [318, 267] on div "Apollo scooters" at bounding box center [294, 268] width 51 height 10
type input "**********"
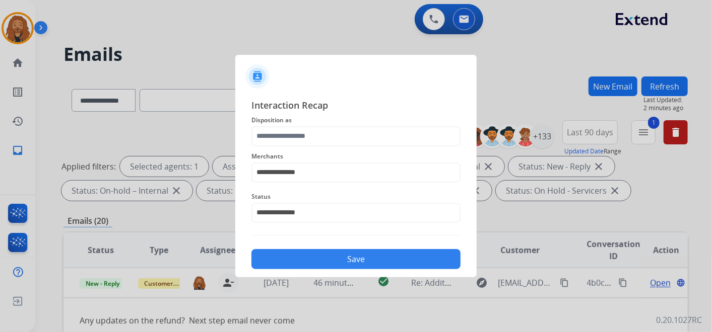
click at [318, 256] on button "Save" at bounding box center [355, 259] width 209 height 20
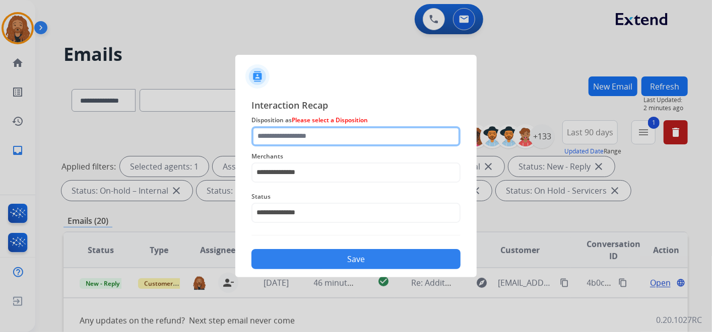
click at [310, 136] on input "text" at bounding box center [355, 136] width 209 height 20
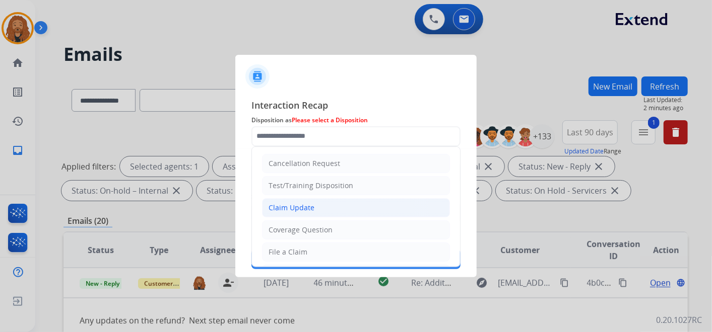
click at [315, 205] on li "Claim Update" at bounding box center [356, 207] width 188 height 19
type input "**********"
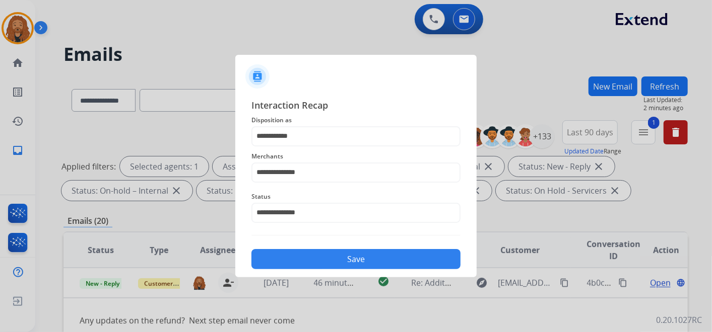
click at [316, 256] on button "Save" at bounding box center [355, 259] width 209 height 20
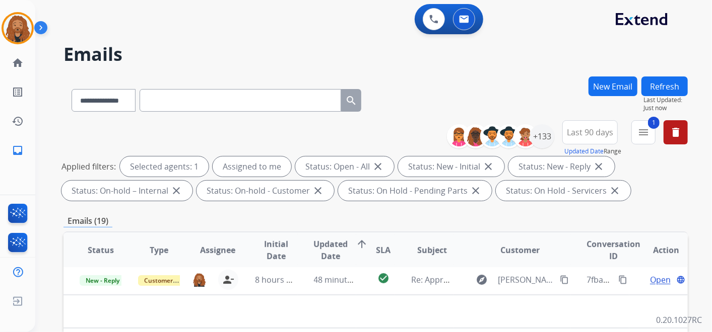
scroll to position [224, 0]
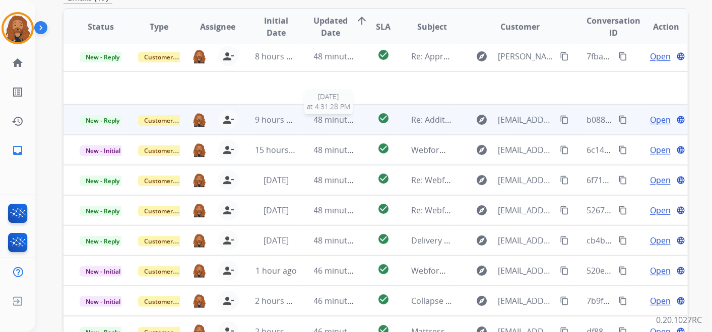
click at [334, 115] on span "48 minutes ago" at bounding box center [343, 119] width 58 height 11
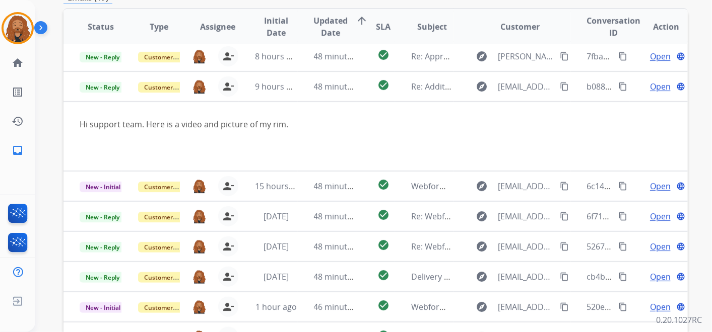
scroll to position [60, 0]
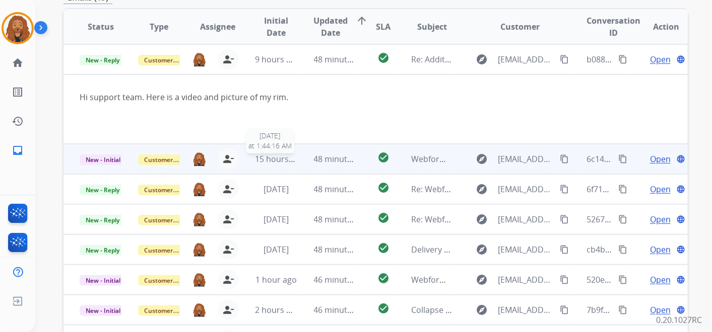
click at [274, 155] on span "15 hours ago" at bounding box center [280, 159] width 50 height 11
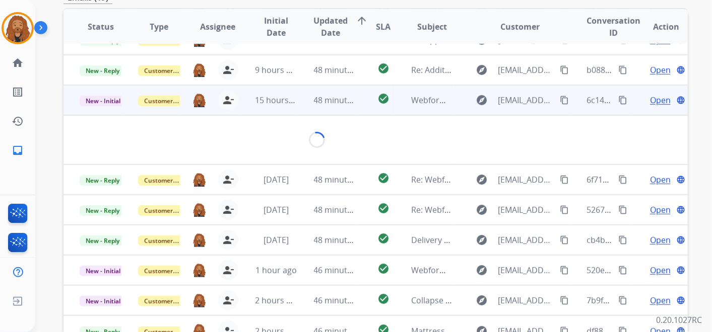
scroll to position [46, 0]
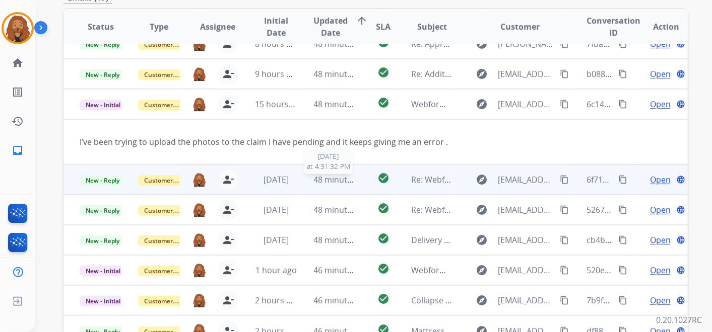
click at [316, 183] on span "48 minutes ago" at bounding box center [343, 179] width 58 height 11
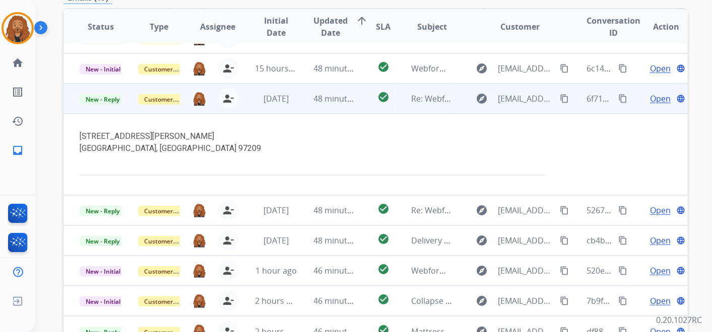
scroll to position [82, 0]
click at [656, 94] on span "Open" at bounding box center [660, 99] width 21 height 12
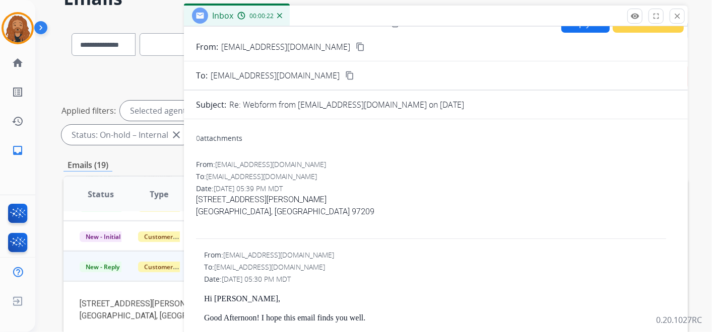
scroll to position [0, 0]
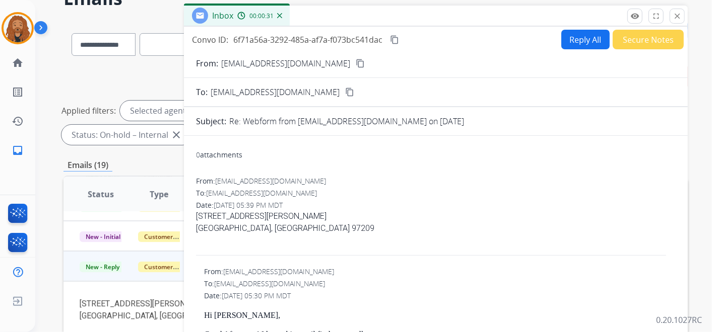
click at [573, 47] on button "Reply All" at bounding box center [585, 40] width 48 height 20
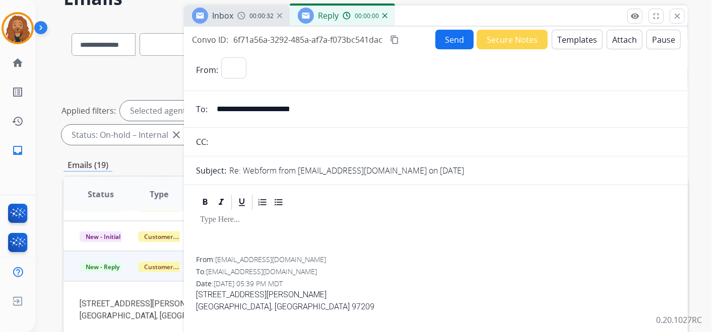
select select "**********"
click at [569, 36] on button "Templates" at bounding box center [576, 40] width 51 height 20
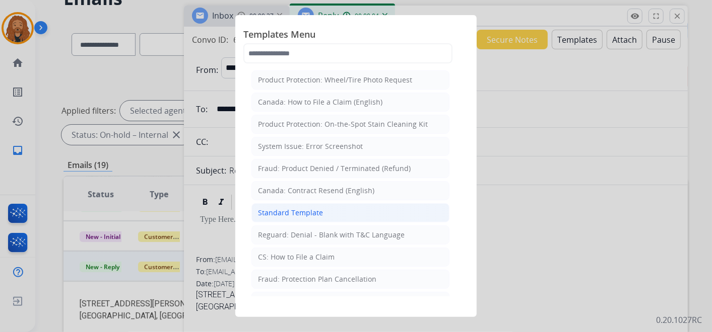
click at [305, 213] on div "Standard Template" at bounding box center [290, 213] width 65 height 10
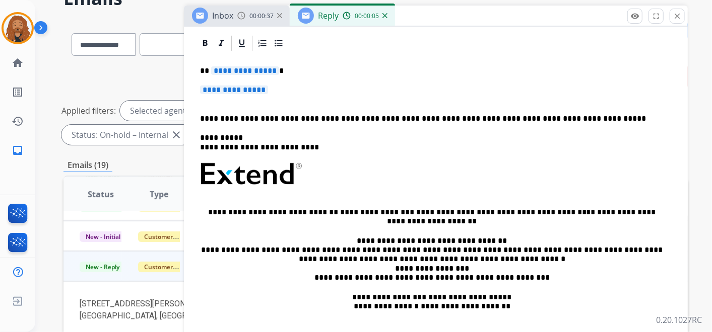
scroll to position [112, 0]
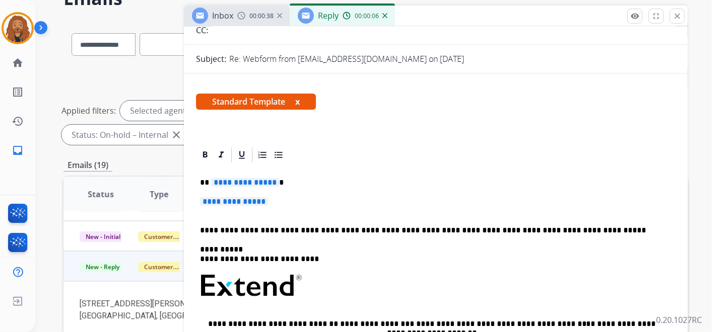
click at [271, 211] on p "**********" at bounding box center [435, 206] width 471 height 19
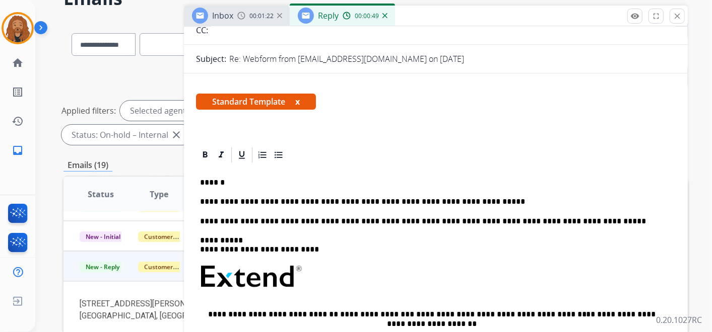
click at [466, 197] on p "**********" at bounding box center [431, 201] width 463 height 9
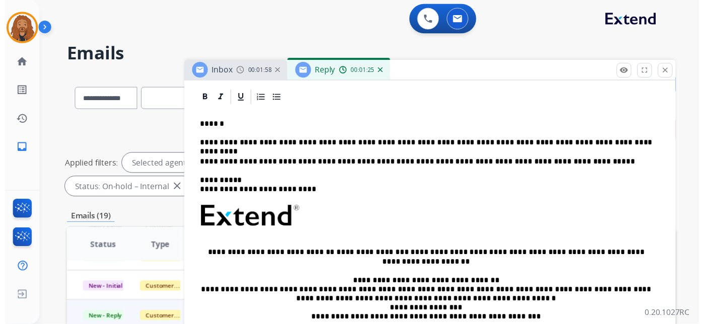
scroll to position [0, 0]
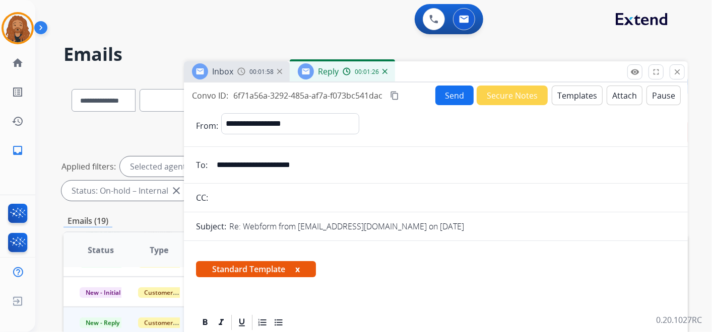
click at [449, 93] on button "Send" at bounding box center [454, 96] width 38 height 20
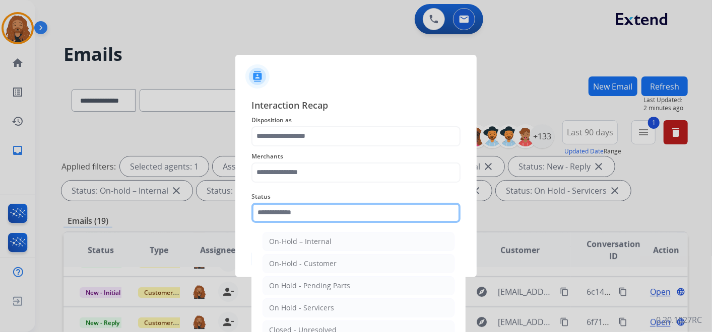
click at [329, 207] on input "text" at bounding box center [355, 213] width 209 height 20
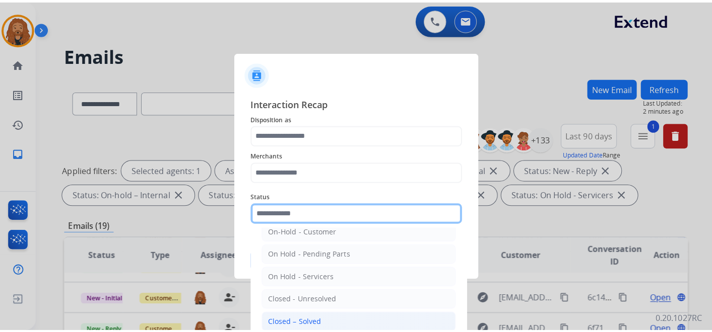
scroll to position [57, 0]
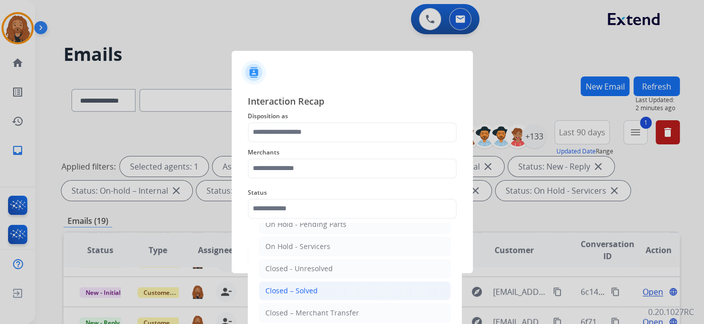
click at [326, 294] on li "Closed – Solved" at bounding box center [355, 290] width 192 height 19
type input "**********"
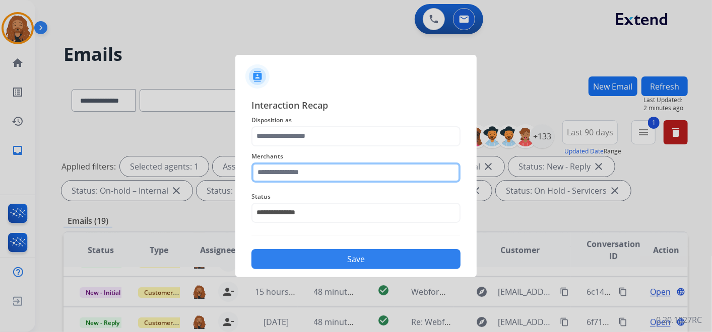
click at [329, 170] on input "text" at bounding box center [355, 173] width 209 height 20
click at [343, 164] on input "text" at bounding box center [355, 173] width 209 height 20
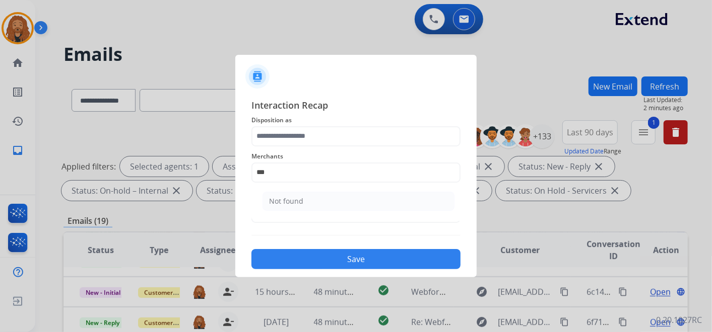
click at [288, 203] on div "Not found" at bounding box center [286, 201] width 34 height 10
type input "*********"
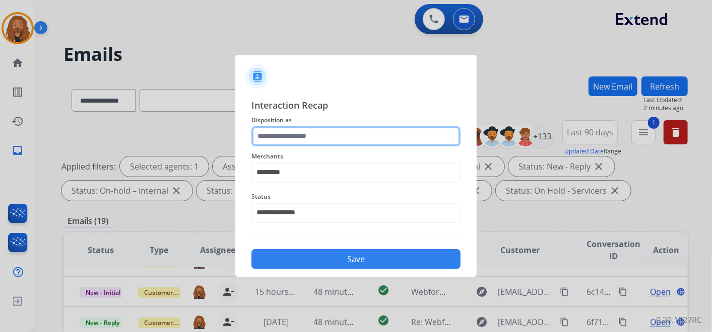
click at [288, 134] on input "text" at bounding box center [355, 136] width 209 height 20
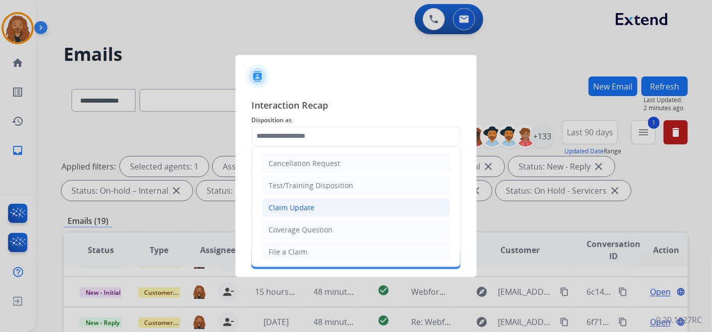
click at [309, 206] on div "Claim Update" at bounding box center [291, 208] width 46 height 10
type input "**********"
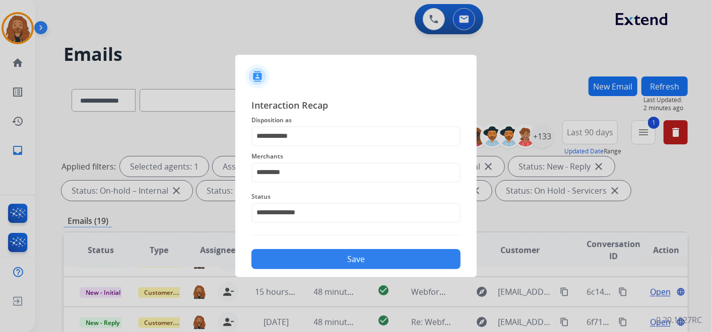
click at [311, 239] on div "**********" at bounding box center [355, 184] width 209 height 172
click at [312, 247] on div "Save" at bounding box center [355, 256] width 209 height 26
click at [310, 254] on button "Save" at bounding box center [355, 259] width 209 height 20
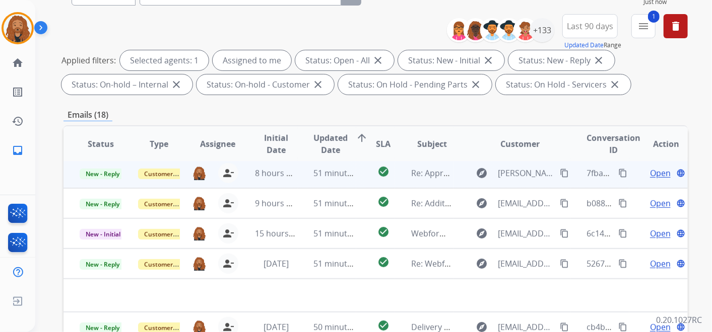
scroll to position [168, 0]
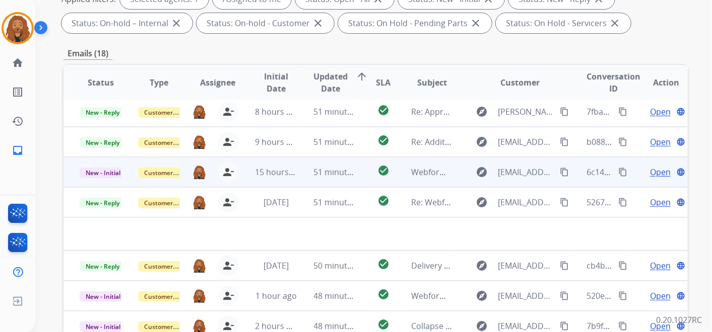
click at [311, 177] on td "51 minutes ago" at bounding box center [327, 172] width 58 height 30
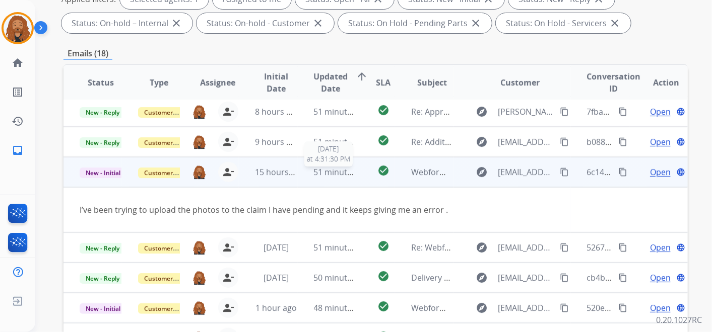
scroll to position [46, 0]
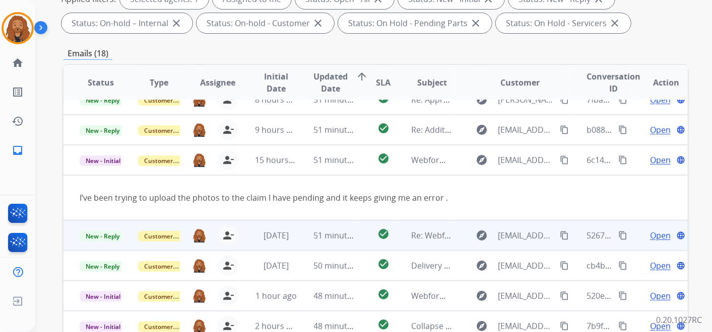
click at [329, 243] on td "51 minutes ago" at bounding box center [327, 236] width 58 height 30
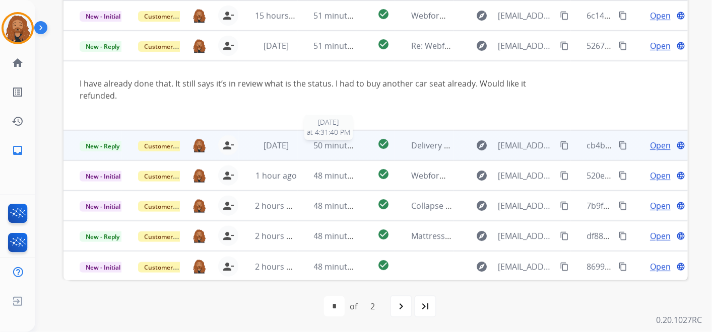
scroll to position [14, 0]
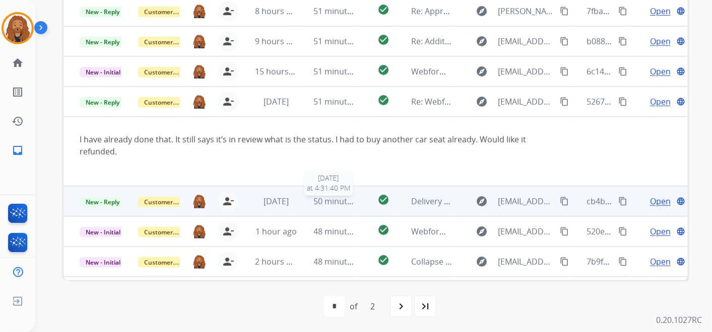
click at [320, 203] on span "50 minutes ago" at bounding box center [343, 201] width 58 height 11
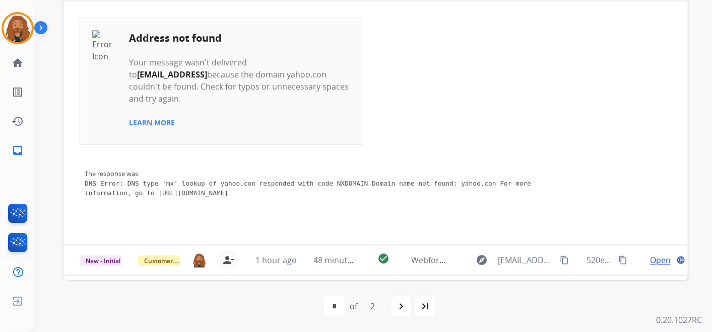
scroll to position [21, 0]
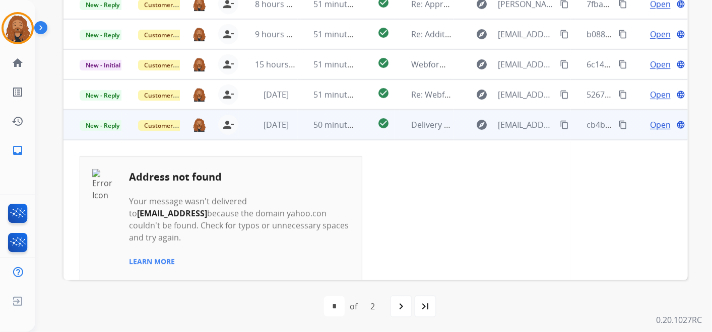
click at [653, 125] on span "Open" at bounding box center [660, 125] width 21 height 12
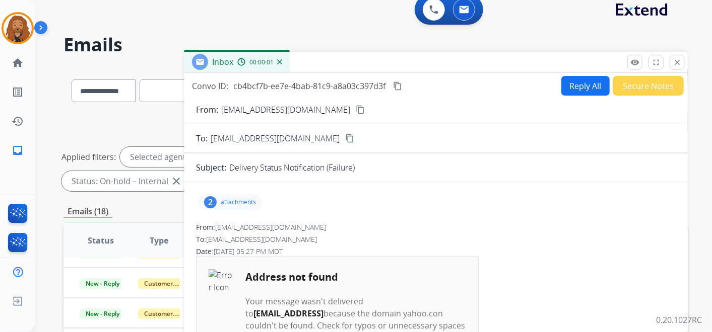
scroll to position [9, 0]
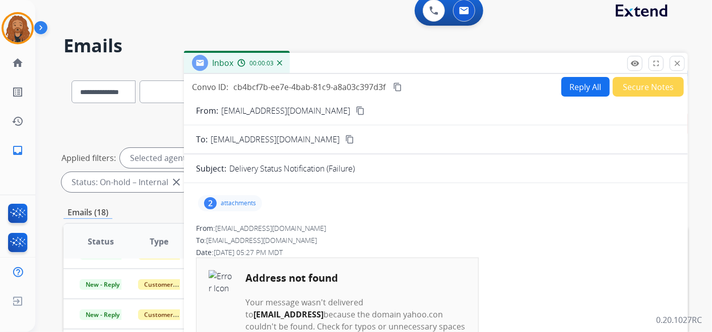
click at [625, 88] on button "Secure Notes" at bounding box center [647, 87] width 71 height 20
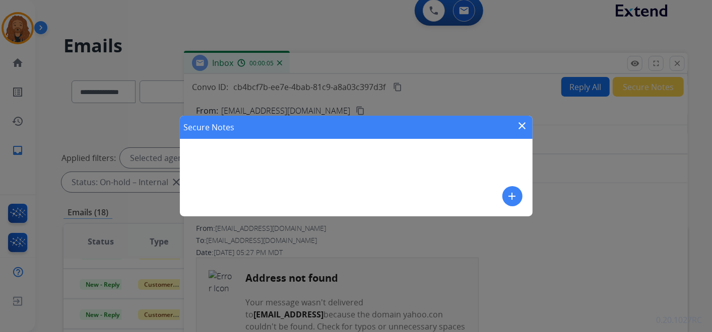
click at [515, 197] on mat-icon "add" at bounding box center [512, 196] width 12 height 12
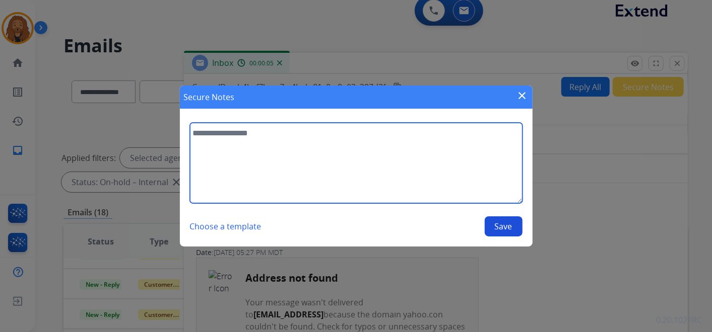
click at [329, 168] on textarea at bounding box center [356, 163] width 332 height 81
type textarea "**********"
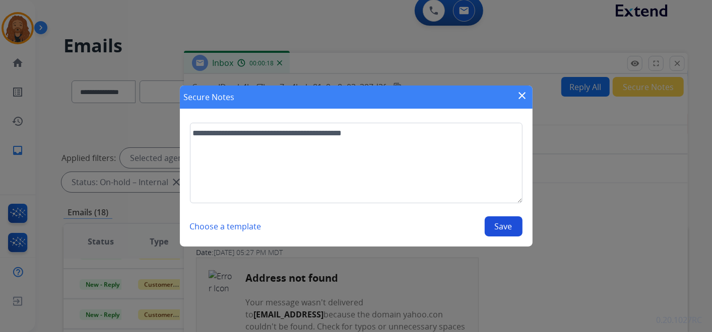
click at [496, 224] on button "Save" at bounding box center [503, 227] width 38 height 20
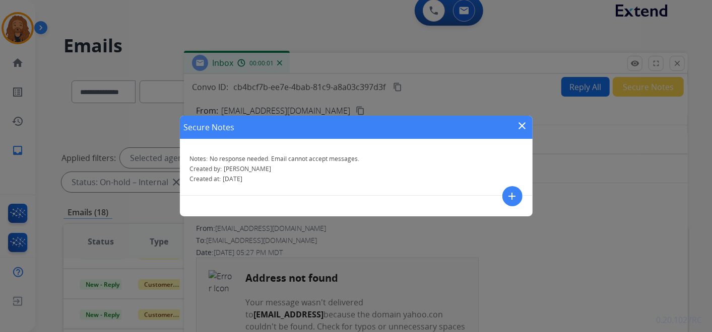
click at [521, 123] on mat-icon "close" at bounding box center [522, 126] width 12 height 12
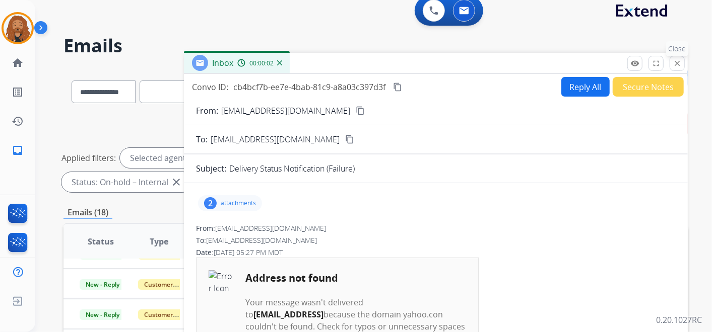
click at [675, 64] on mat-icon "close" at bounding box center [676, 63] width 9 height 9
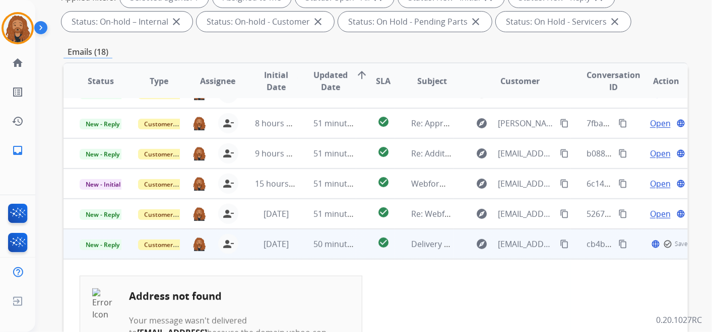
scroll to position [289, 0]
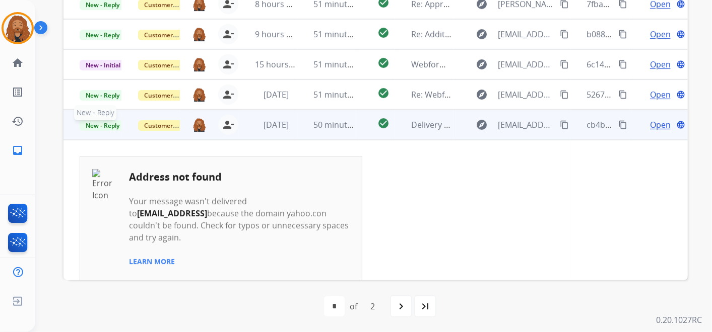
click at [109, 125] on span "New - Reply" at bounding box center [103, 125] width 46 height 11
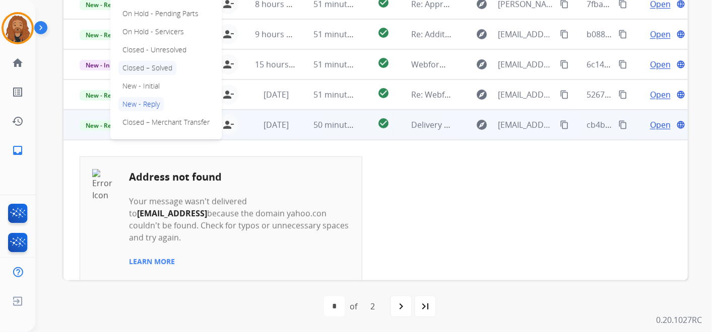
click at [156, 64] on p "Closed – Solved" at bounding box center [147, 68] width 58 height 14
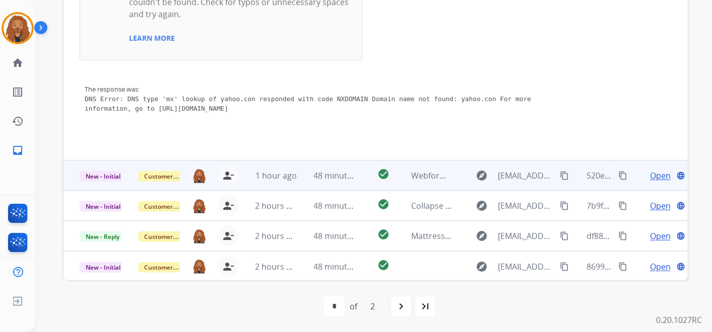
click at [300, 173] on td "48 minutes ago" at bounding box center [327, 176] width 58 height 30
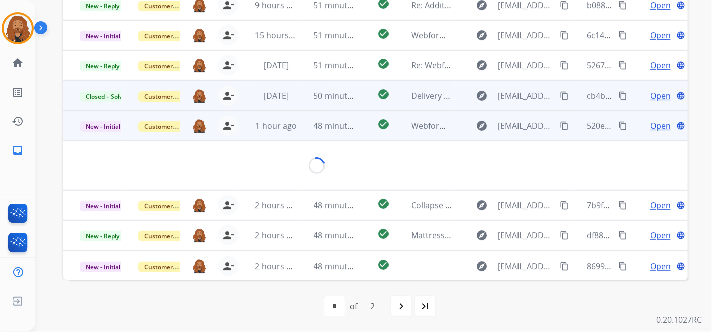
scroll to position [46, 0]
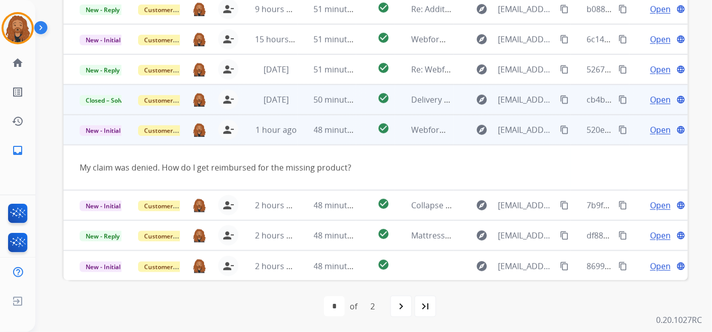
click at [652, 128] on span "Open" at bounding box center [660, 130] width 21 height 12
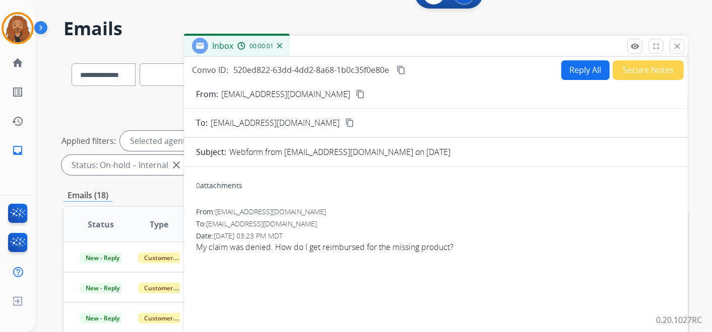
scroll to position [9, 0]
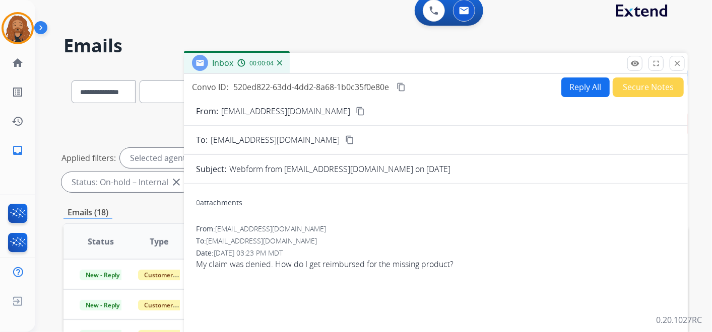
click at [355, 110] on mat-icon "content_copy" at bounding box center [359, 111] width 9 height 9
click at [574, 82] on button "Reply All" at bounding box center [585, 88] width 48 height 20
select select "**********"
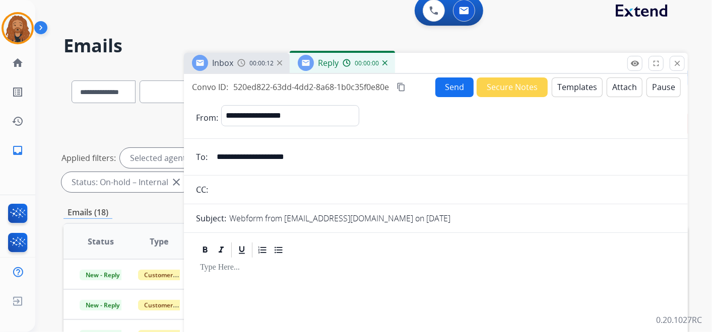
click at [570, 82] on button "Templates" at bounding box center [576, 88] width 51 height 20
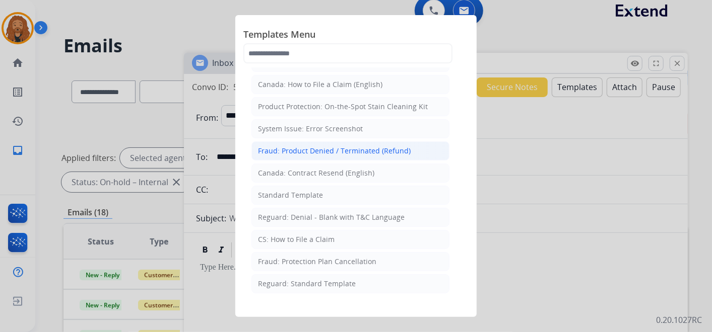
scroll to position [0, 0]
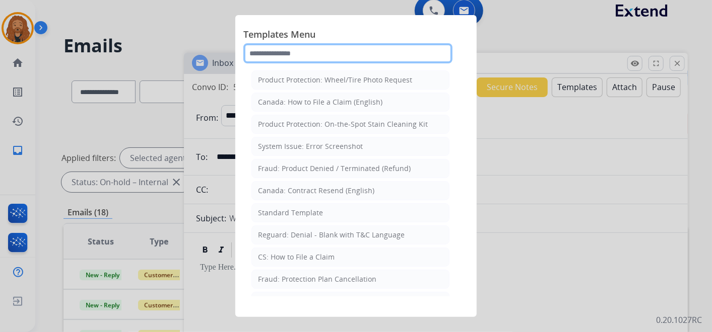
click at [311, 49] on input "text" at bounding box center [347, 53] width 209 height 20
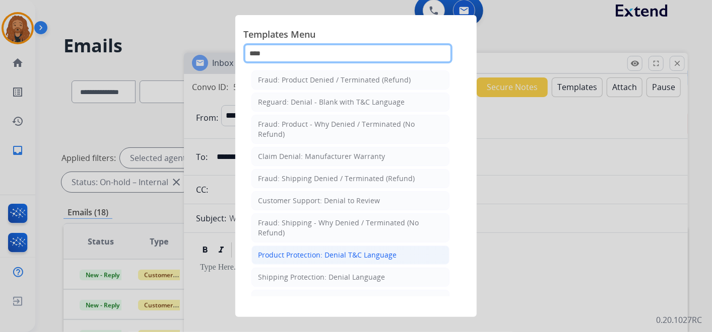
type input "****"
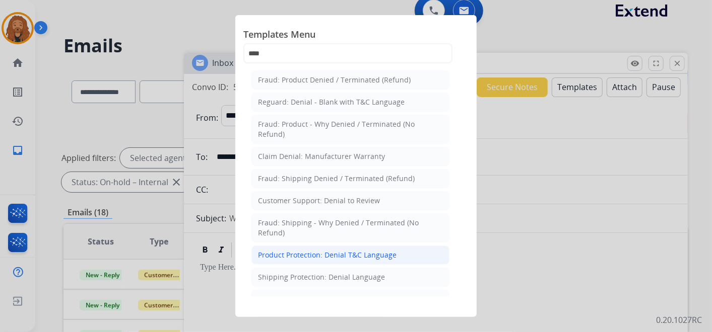
click at [319, 257] on div "Product Protection: Denial T&C Language" at bounding box center [327, 255] width 138 height 10
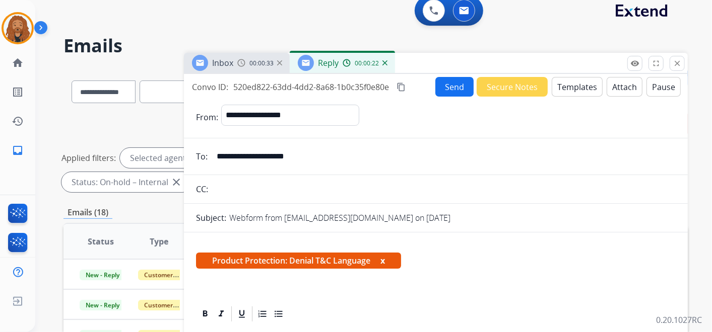
scroll to position [168, 0]
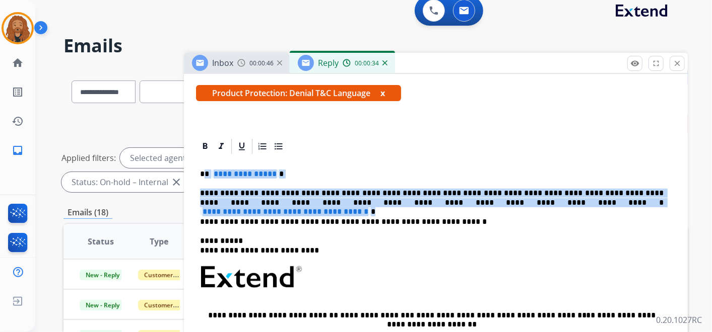
drag, startPoint x: 584, startPoint y: 200, endPoint x: 205, endPoint y: 170, distance: 379.9
click at [205, 170] on div "**********" at bounding box center [435, 301] width 479 height 291
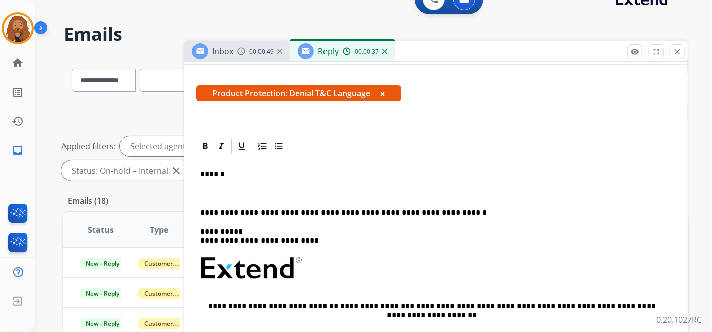
scroll to position [9, 0]
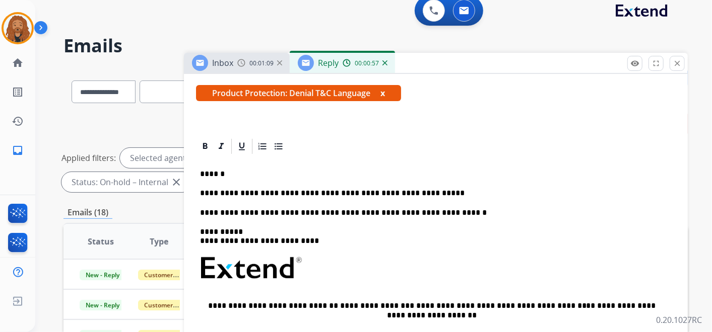
click at [420, 191] on p "**********" at bounding box center [431, 193] width 463 height 9
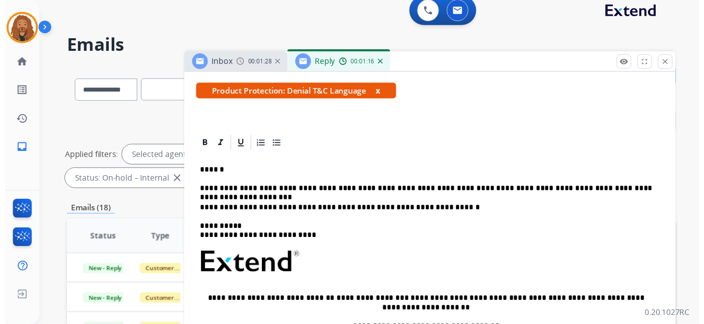
scroll to position [0, 0]
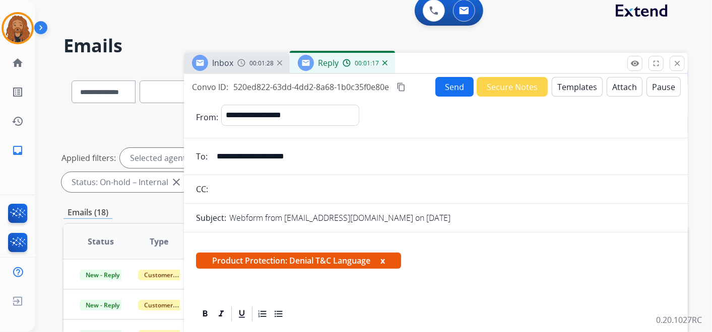
click at [435, 78] on button "Send" at bounding box center [454, 87] width 38 height 20
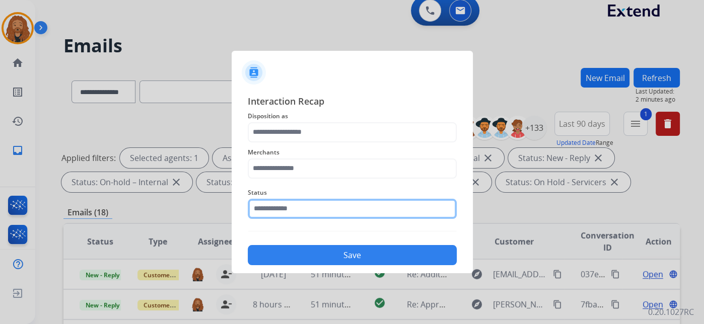
click at [277, 211] on input "text" at bounding box center [352, 209] width 209 height 20
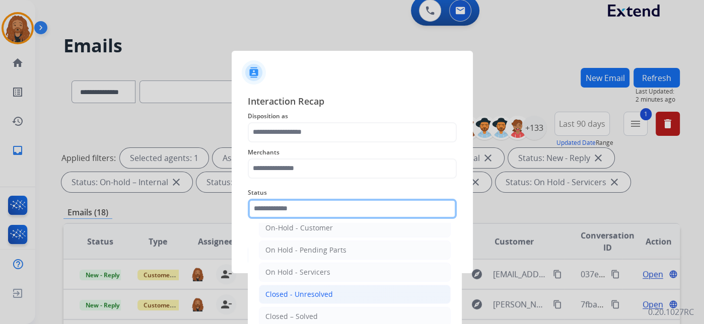
scroll to position [57, 0]
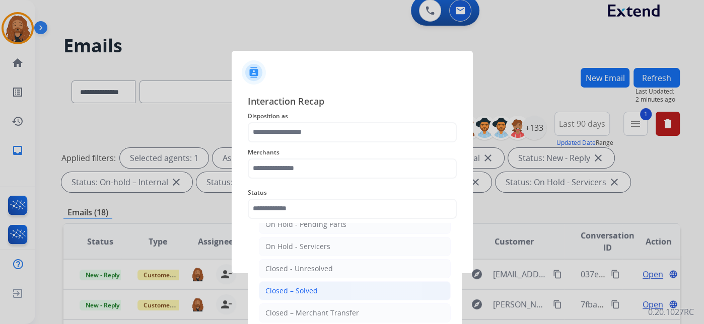
drag, startPoint x: 293, startPoint y: 289, endPoint x: 288, endPoint y: 241, distance: 48.7
click at [293, 289] on div "Closed – Solved" at bounding box center [291, 291] width 52 height 10
type input "**********"
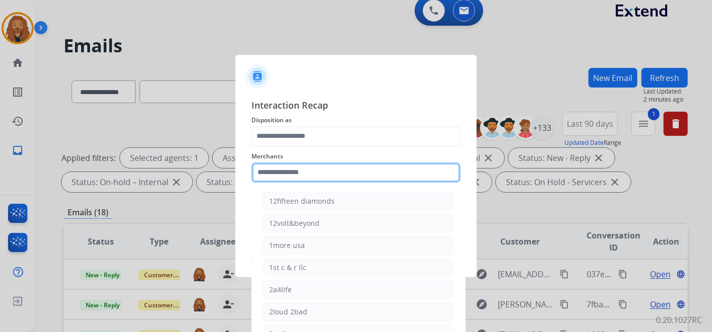
click at [301, 170] on input "text" at bounding box center [355, 173] width 209 height 20
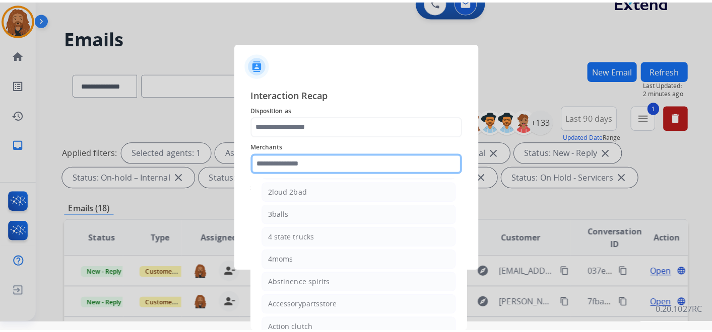
scroll to position [0, 0]
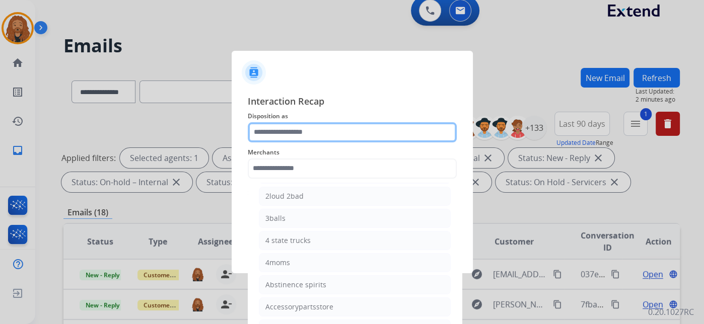
click at [295, 133] on input "text" at bounding box center [352, 132] width 209 height 20
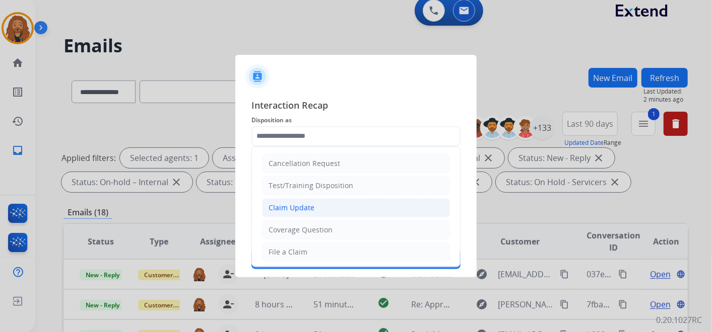
click at [300, 206] on div "Claim Update" at bounding box center [291, 208] width 46 height 10
type input "**********"
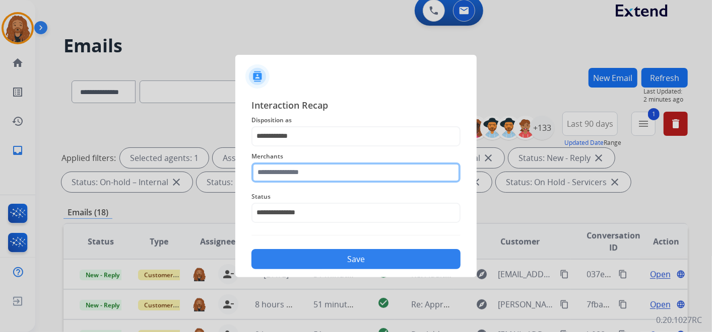
click at [305, 172] on input "text" at bounding box center [355, 173] width 209 height 20
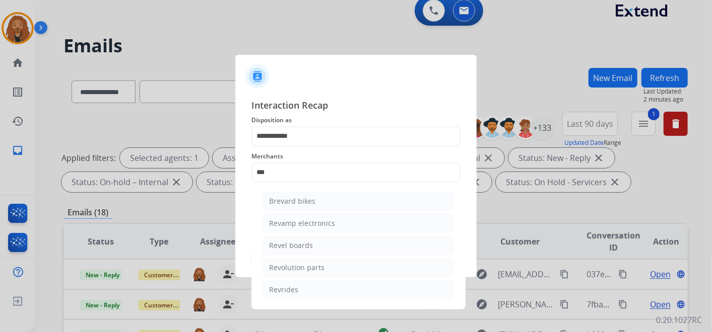
click at [300, 267] on div "Revolution parts" at bounding box center [296, 268] width 55 height 10
type input "**********"
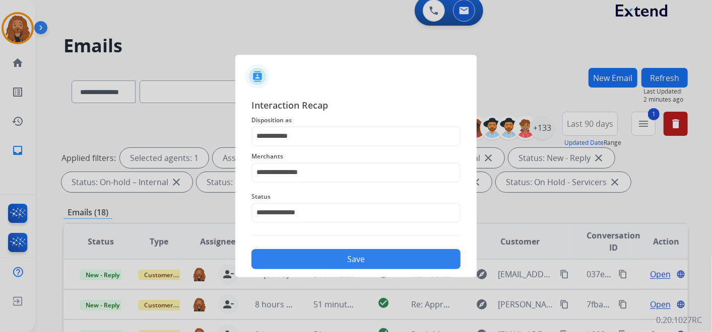
click at [308, 257] on button "Save" at bounding box center [355, 259] width 209 height 20
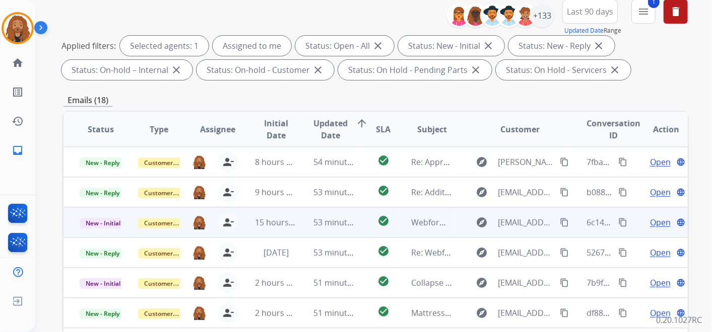
scroll to position [33, 0]
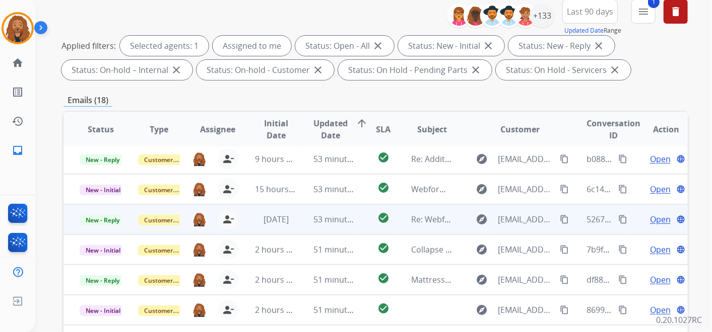
click at [309, 223] on td "53 minutes ago" at bounding box center [327, 219] width 58 height 30
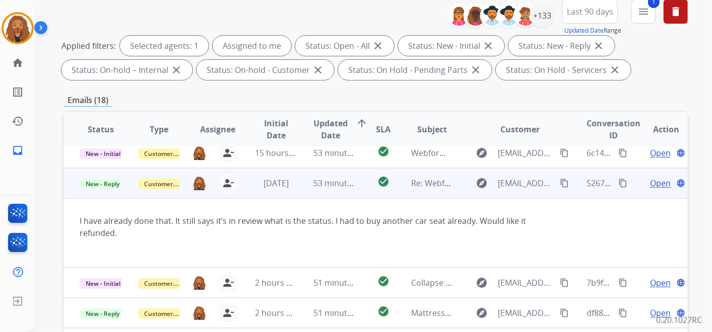
scroll to position [14, 0]
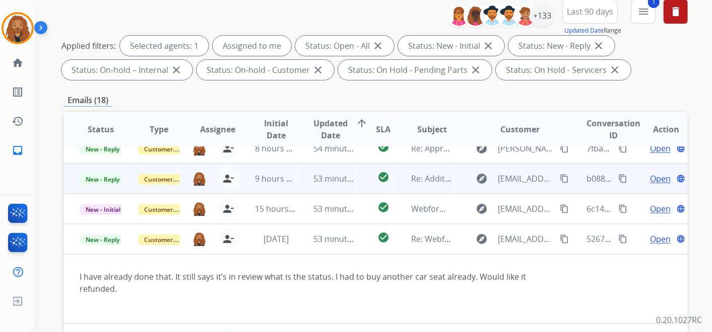
click at [327, 183] on div "53 minutes ago" at bounding box center [335, 179] width 42 height 12
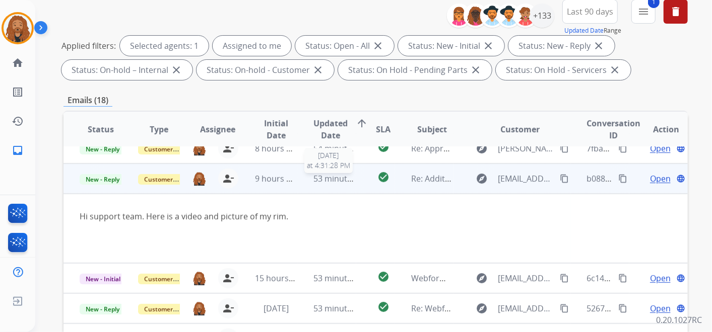
scroll to position [30, 0]
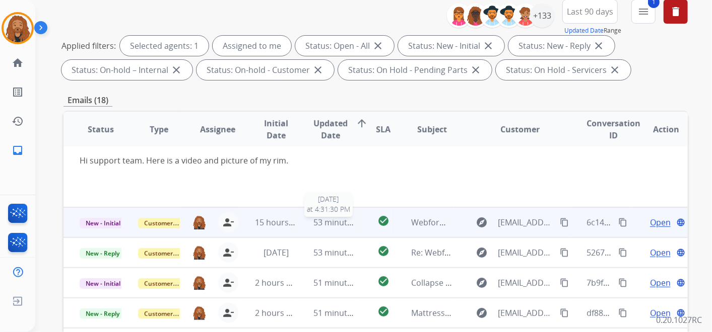
click at [318, 223] on span "53 minutes ago" at bounding box center [343, 222] width 58 height 11
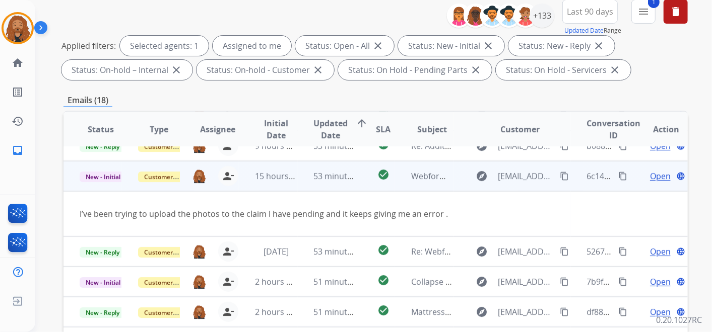
scroll to position [46, 0]
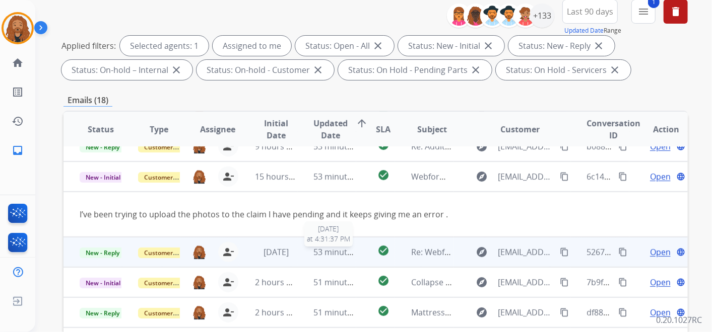
click at [326, 254] on span "53 minutes ago" at bounding box center [343, 252] width 58 height 11
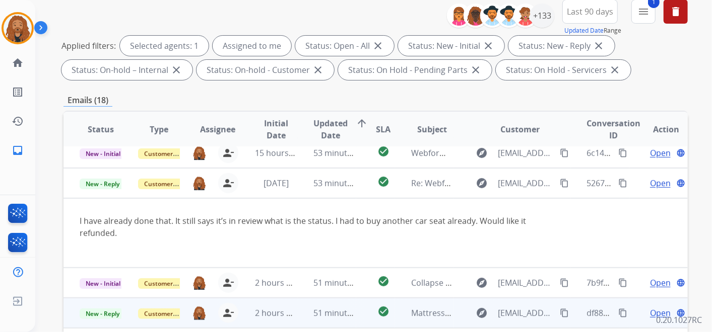
scroll to position [177, 0]
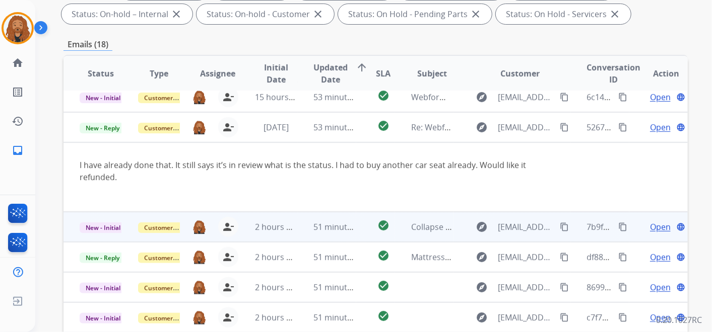
click at [301, 236] on td "51 minutes ago" at bounding box center [327, 227] width 58 height 30
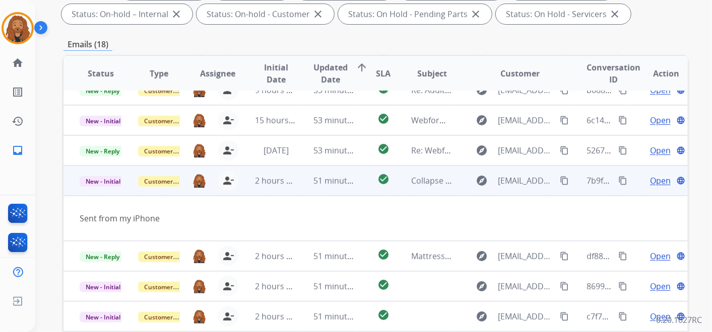
scroll to position [46, 0]
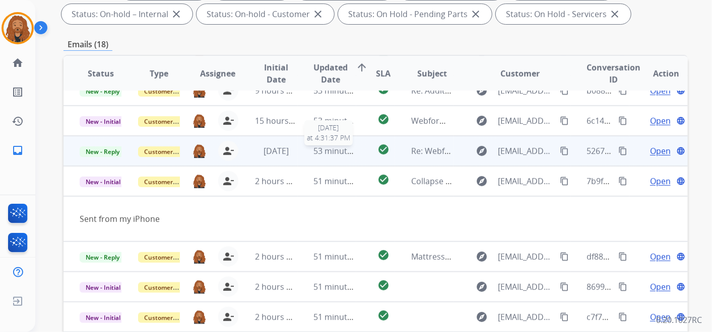
click at [321, 151] on span "53 minutes ago" at bounding box center [343, 151] width 58 height 11
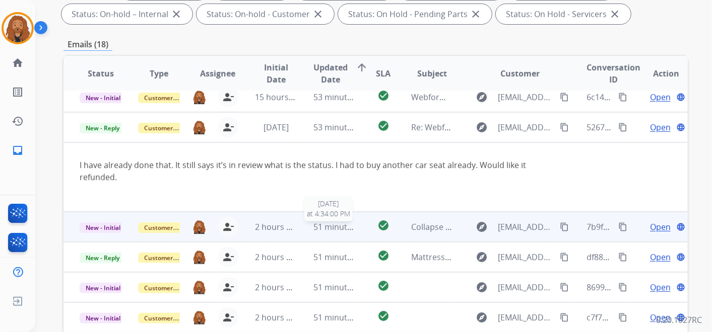
click at [314, 228] on span "51 minutes ago" at bounding box center [343, 227] width 58 height 11
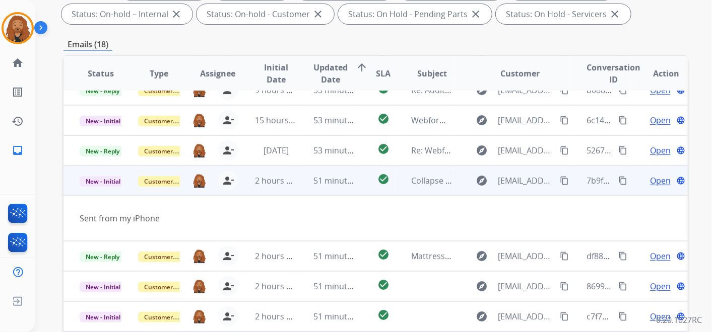
scroll to position [46, 0]
click at [656, 186] on span "Open" at bounding box center [660, 181] width 21 height 12
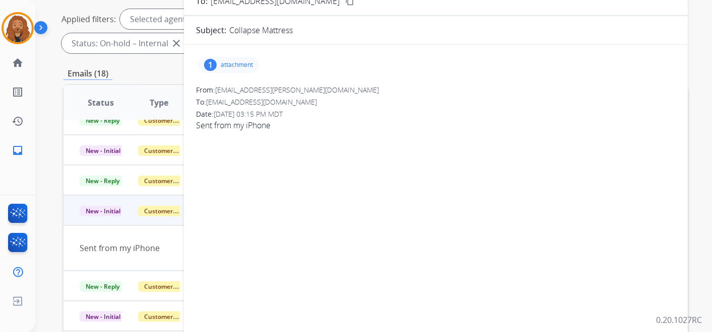
scroll to position [0, 0]
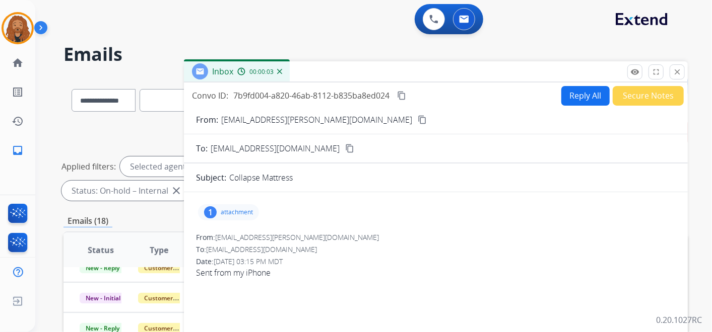
click at [417, 121] on mat-icon "content_copy" at bounding box center [421, 119] width 9 height 9
click at [235, 212] on p "attachment" at bounding box center [237, 212] width 32 height 8
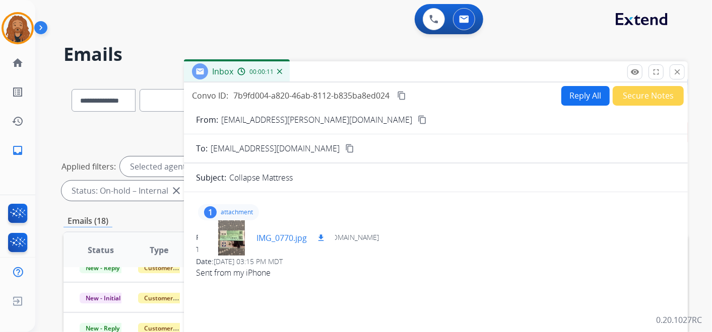
click at [308, 235] on div "IMG_0770.jpg download" at bounding box center [291, 238] width 70 height 12
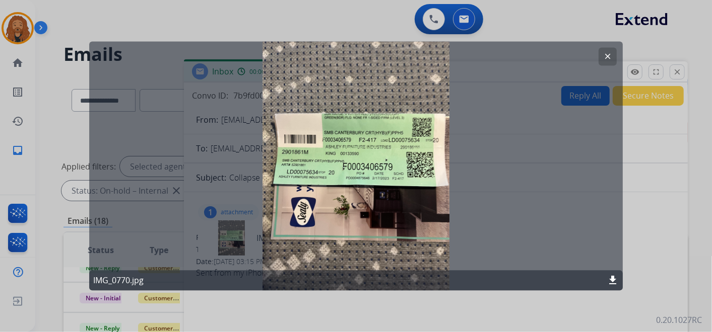
click at [614, 280] on mat-icon "download" at bounding box center [612, 281] width 12 height 12
click at [608, 56] on mat-icon "clear" at bounding box center [607, 56] width 9 height 9
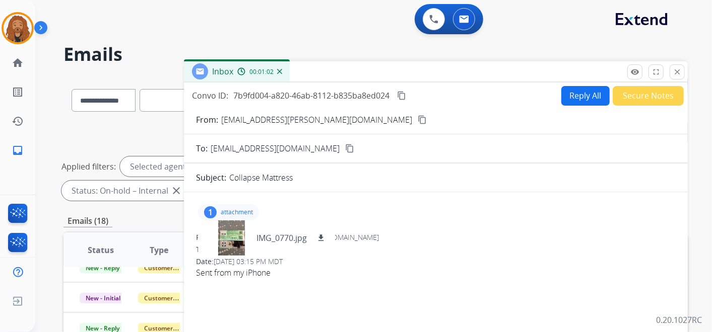
drag, startPoint x: 407, startPoint y: 93, endPoint x: 446, endPoint y: 102, distance: 39.8
click at [407, 92] on button "content_copy" at bounding box center [401, 96] width 12 height 12
click at [591, 93] on button "Reply All" at bounding box center [585, 96] width 48 height 20
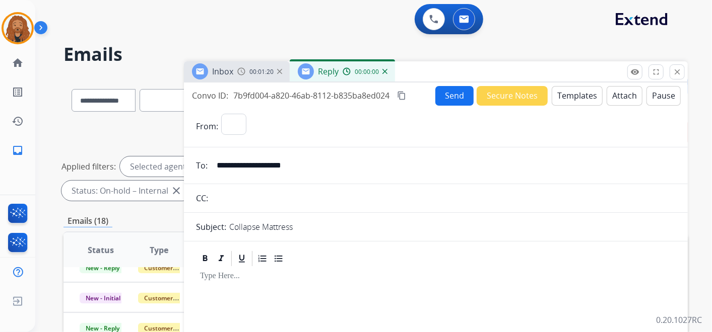
select select "**********"
click at [562, 95] on button "Templates" at bounding box center [576, 96] width 51 height 20
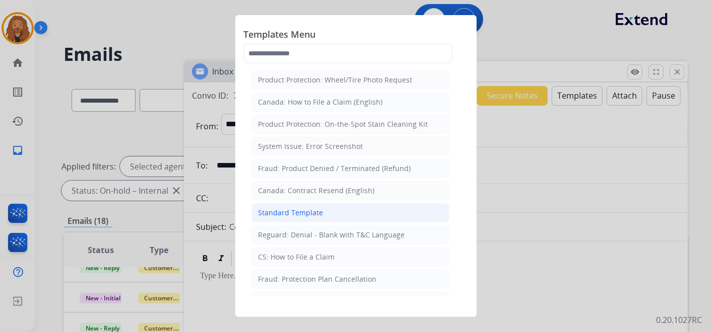
click at [315, 208] on div "Standard Template" at bounding box center [290, 213] width 65 height 10
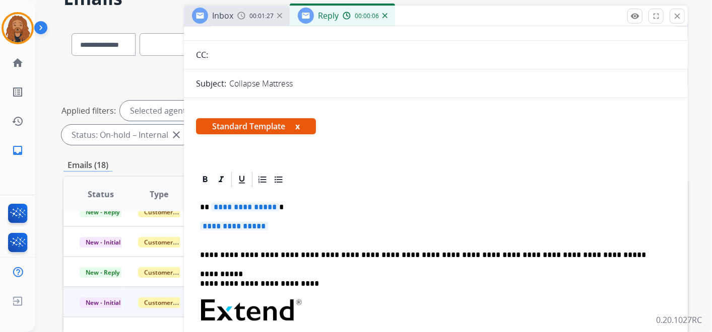
scroll to position [184, 0]
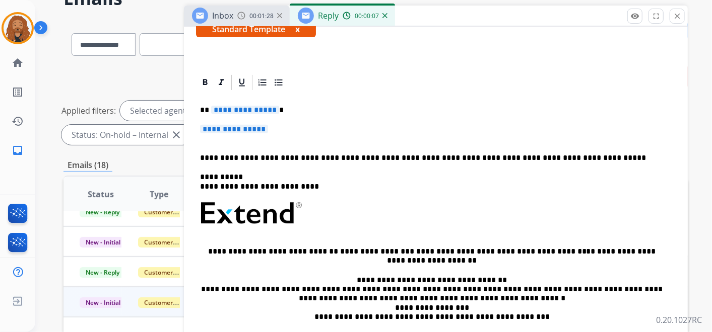
click at [254, 139] on p "**********" at bounding box center [435, 134] width 471 height 19
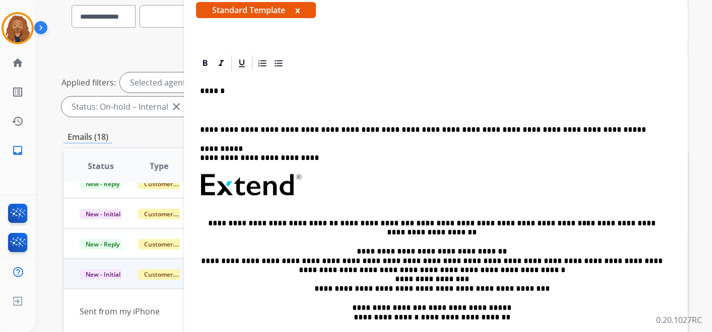
scroll to position [64, 0]
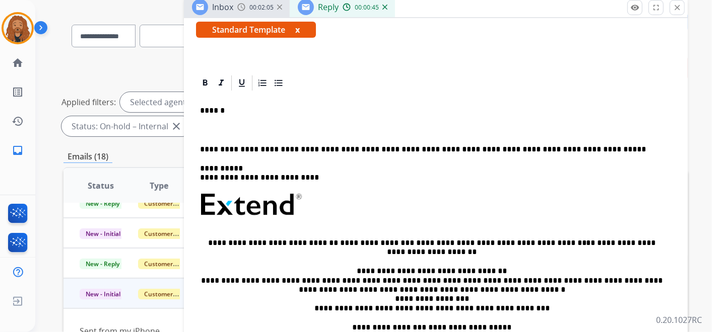
click at [215, 125] on p at bounding box center [435, 129] width 471 height 9
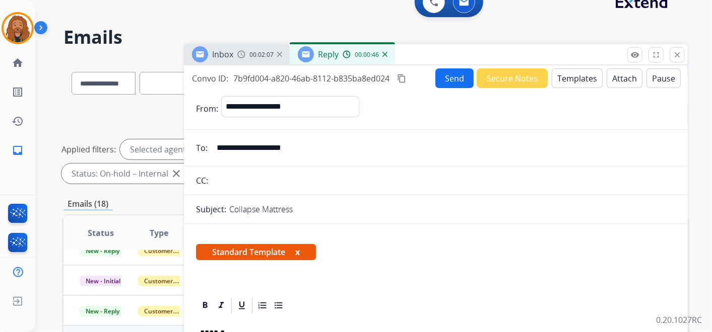
scroll to position [0, 0]
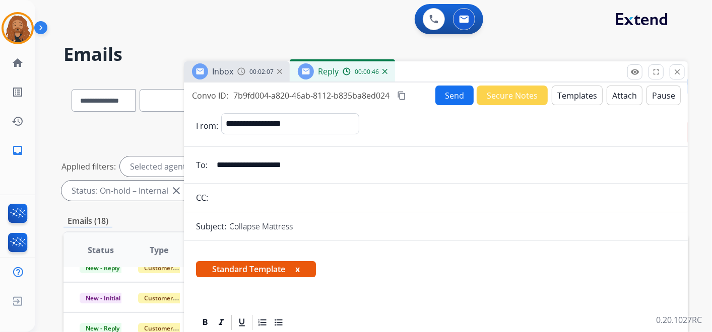
click at [463, 92] on button "Send" at bounding box center [454, 96] width 38 height 20
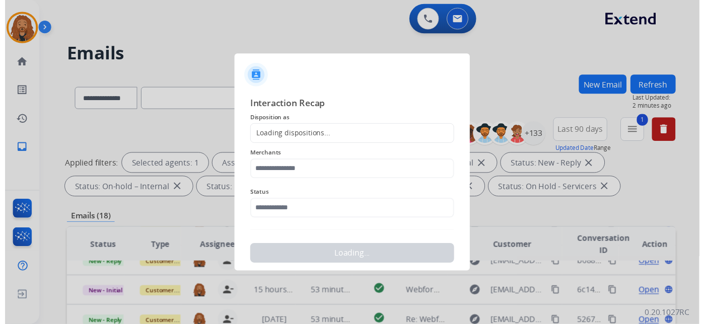
scroll to position [46, 0]
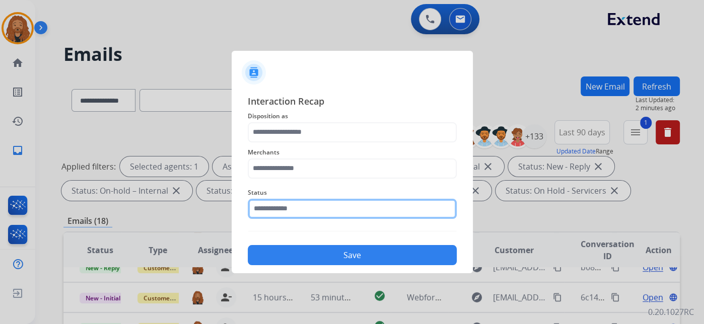
click at [295, 211] on input "text" at bounding box center [352, 209] width 209 height 20
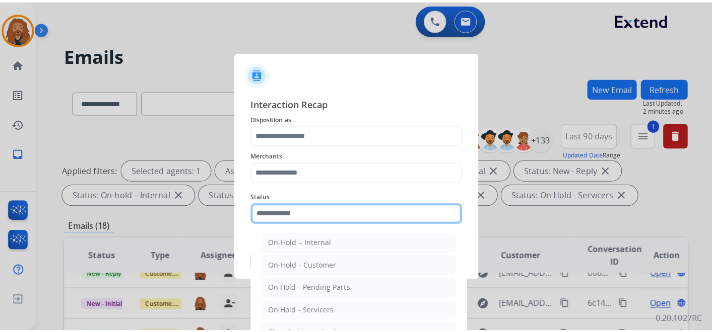
scroll to position [57, 0]
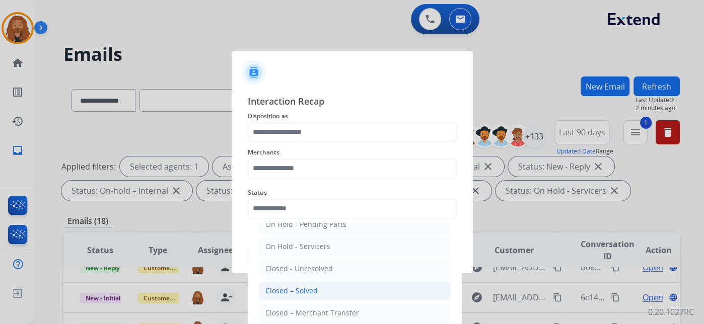
click at [309, 289] on div "Closed – Solved" at bounding box center [291, 291] width 52 height 10
type input "**********"
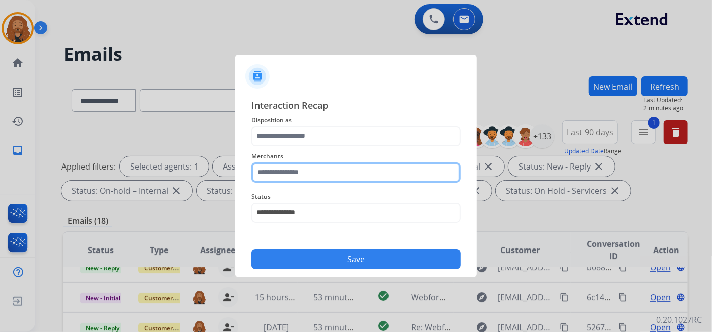
click at [307, 172] on input "text" at bounding box center [355, 173] width 209 height 20
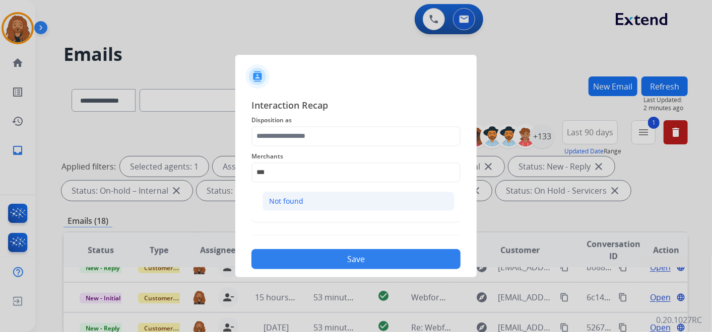
click at [304, 205] on li "Not found" at bounding box center [358, 201] width 192 height 19
type input "*********"
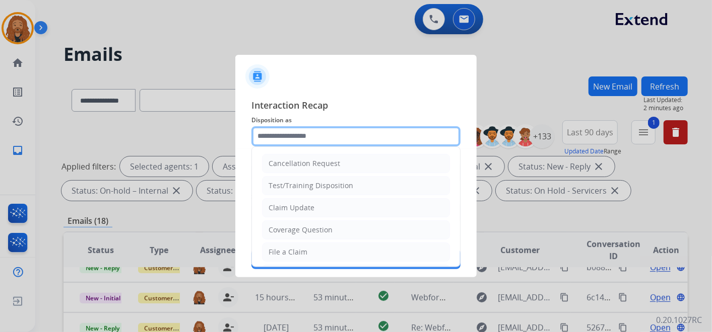
click at [295, 139] on input "text" at bounding box center [355, 136] width 209 height 20
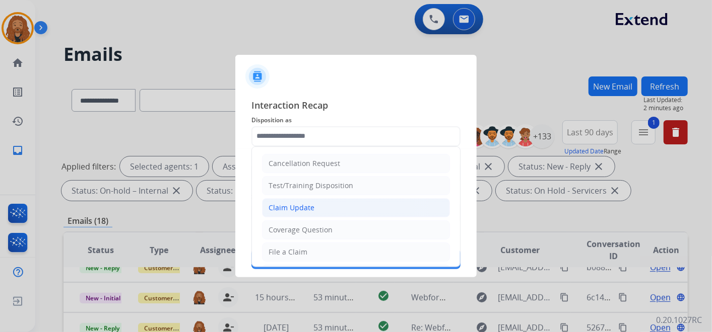
click at [296, 204] on div "Claim Update" at bounding box center [291, 208] width 46 height 10
type input "**********"
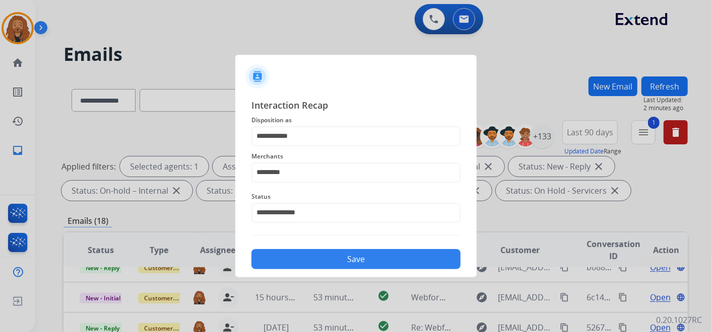
click at [312, 266] on button "Save" at bounding box center [355, 259] width 209 height 20
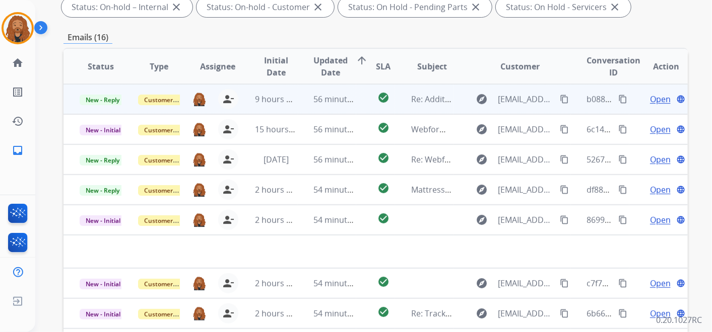
scroll to position [177, 0]
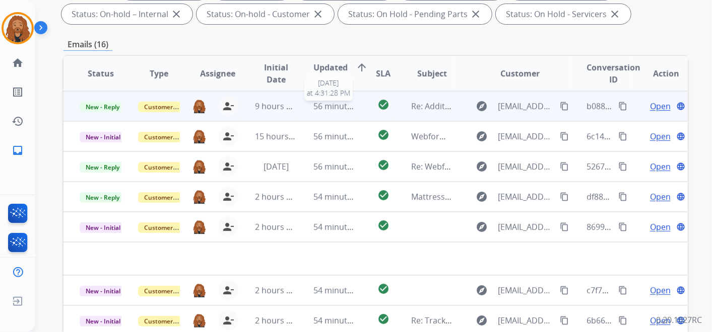
click at [314, 106] on span "56 minutes ago" at bounding box center [343, 106] width 58 height 11
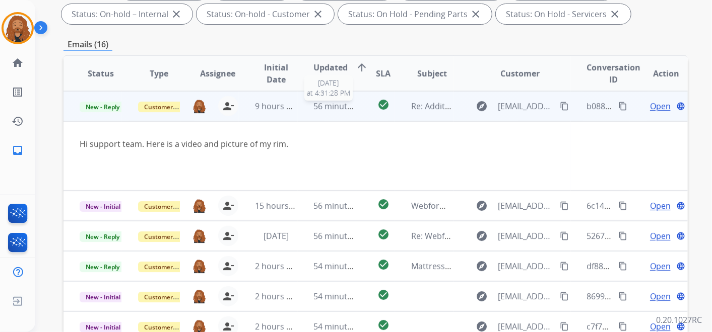
click at [331, 106] on span "56 minutes ago" at bounding box center [343, 106] width 58 height 11
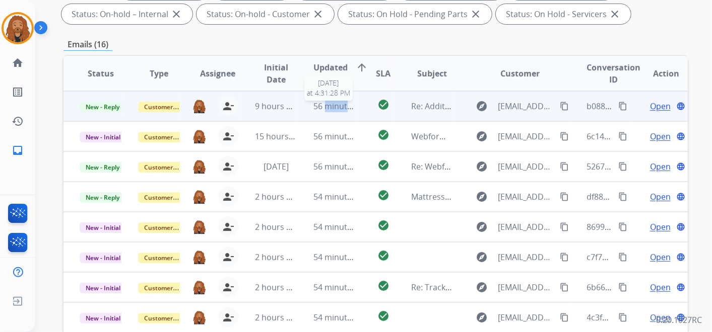
click at [331, 106] on span "56 minutes ago" at bounding box center [343, 106] width 58 height 11
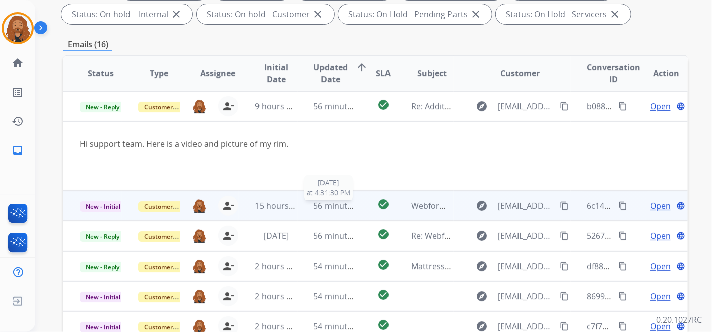
click at [340, 202] on span "56 minutes ago" at bounding box center [343, 205] width 58 height 11
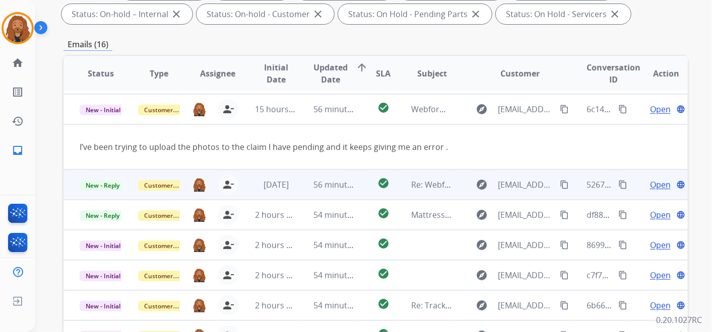
scroll to position [30, 0]
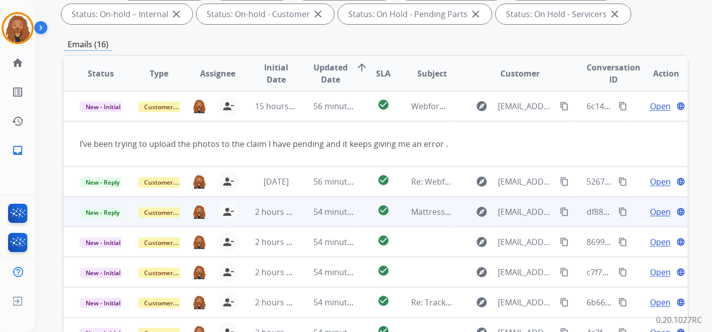
click at [332, 204] on td "54 minutes ago" at bounding box center [327, 212] width 58 height 30
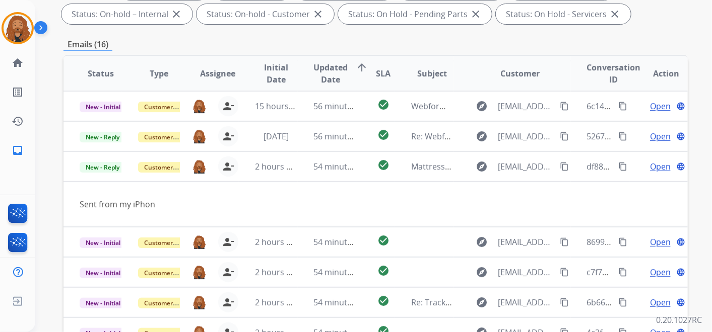
scroll to position [46, 0]
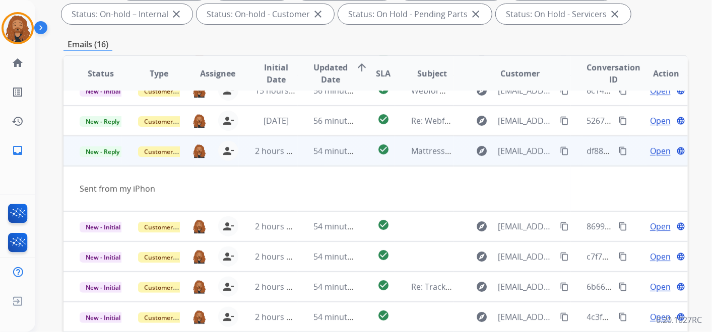
click at [655, 147] on span "Open" at bounding box center [660, 151] width 21 height 12
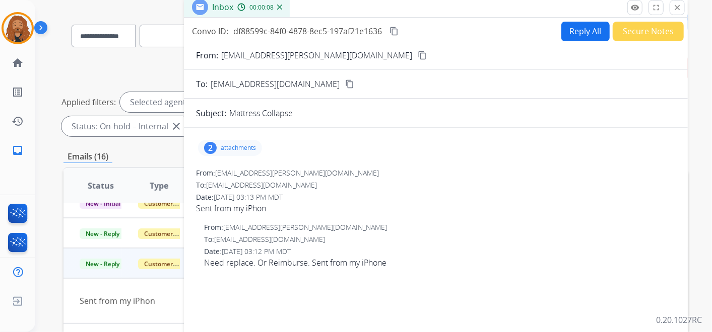
scroll to position [9, 0]
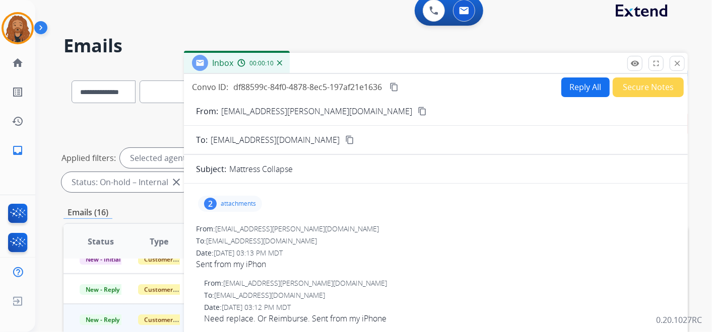
click at [417, 109] on mat-icon "content_copy" at bounding box center [421, 111] width 9 height 9
click at [676, 59] on mat-icon "close" at bounding box center [676, 63] width 9 height 9
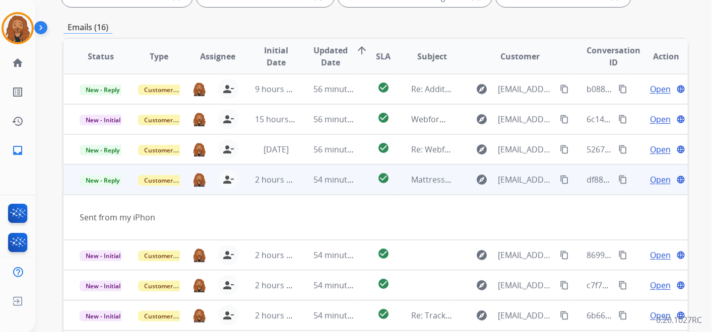
scroll to position [177, 0]
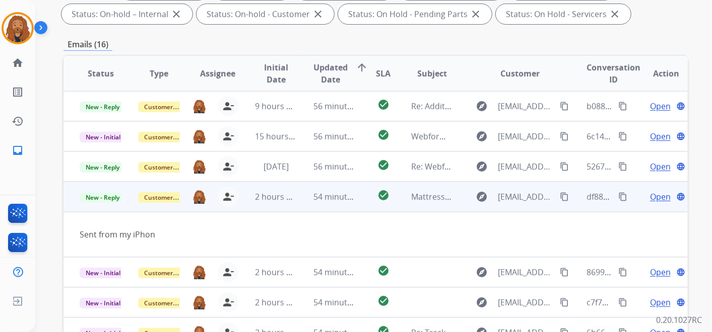
click at [650, 195] on span "Open" at bounding box center [660, 197] width 21 height 12
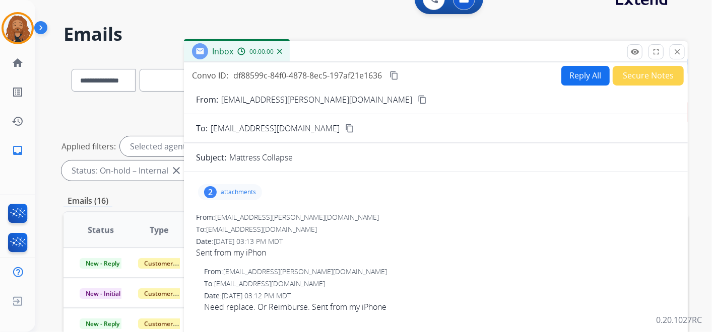
scroll to position [9, 0]
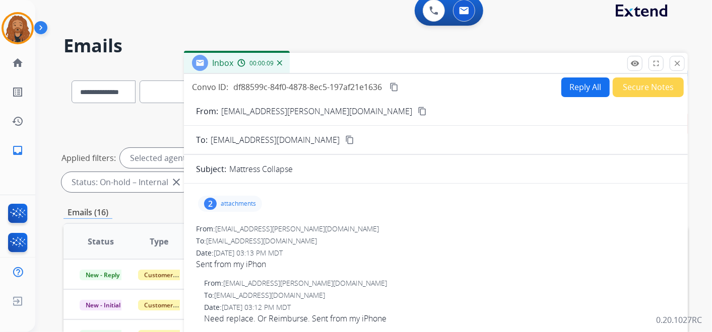
click at [239, 205] on p "attachments" at bounding box center [238, 204] width 35 height 8
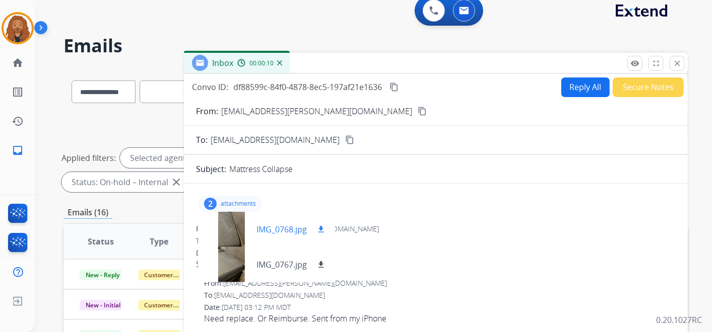
click at [323, 229] on mat-icon "download" at bounding box center [320, 229] width 9 height 9
click at [323, 266] on mat-icon "download" at bounding box center [320, 264] width 9 height 9
click at [362, 154] on form "From: rodr.phipps@gmail.com content_copy To: support@extend.com content_copy Su…" at bounding box center [436, 291] width 504 height 388
click at [576, 91] on button "Reply All" at bounding box center [585, 88] width 48 height 20
select select "**********"
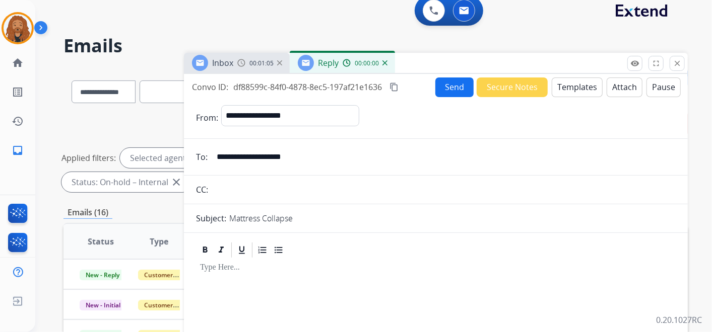
click at [577, 91] on button "Templates" at bounding box center [576, 88] width 51 height 20
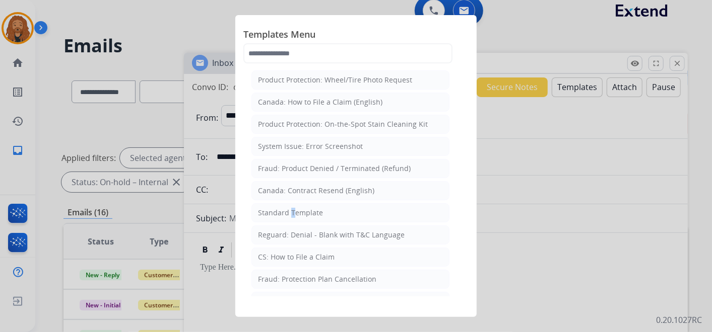
click at [289, 210] on div "Standard Template" at bounding box center [290, 213] width 65 height 10
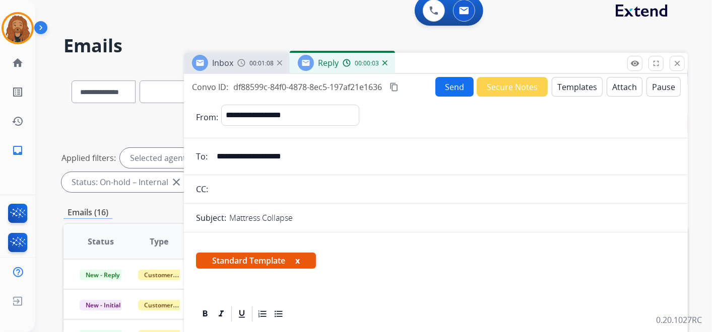
click at [565, 89] on button "Templates" at bounding box center [576, 87] width 51 height 20
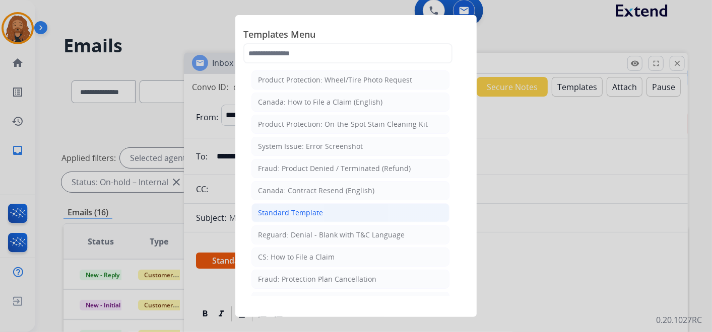
click at [349, 210] on li "Standard Template" at bounding box center [350, 212] width 198 height 19
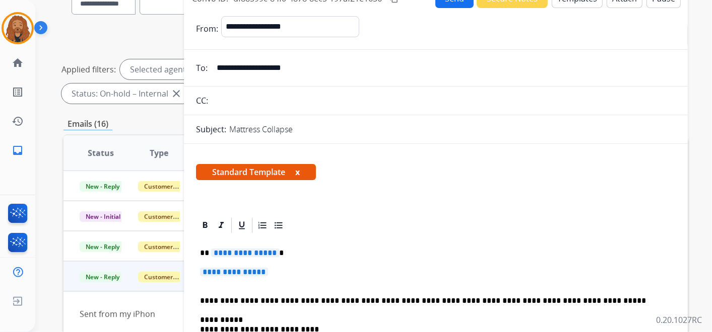
scroll to position [177, 0]
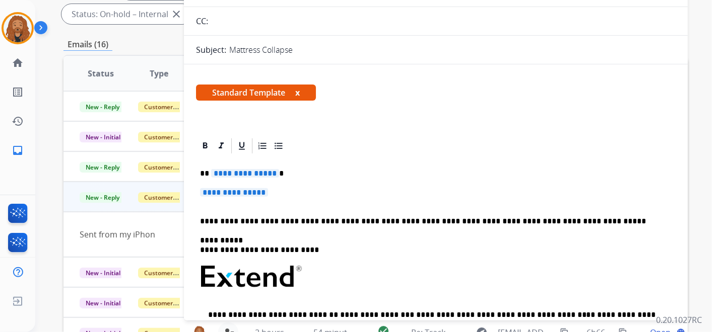
click at [277, 208] on div "**********" at bounding box center [435, 300] width 479 height 291
click at [249, 201] on p "**********" at bounding box center [435, 197] width 471 height 19
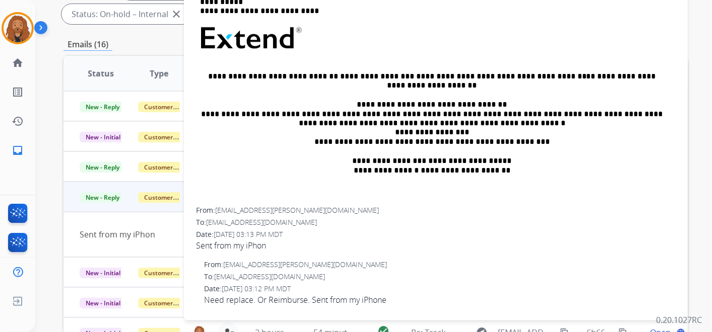
scroll to position [61, 0]
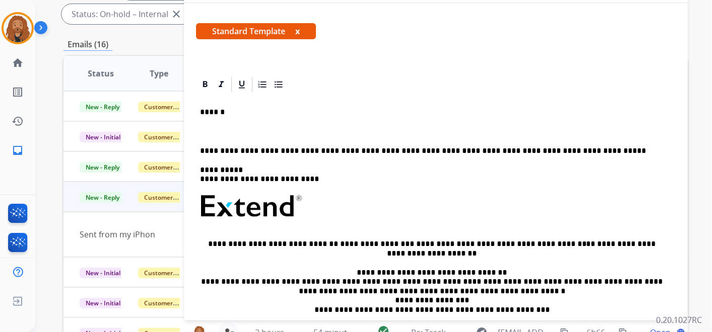
click at [254, 129] on p at bounding box center [431, 131] width 463 height 9
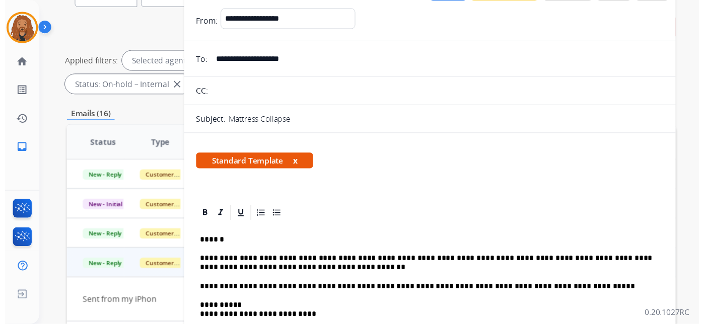
scroll to position [64, 0]
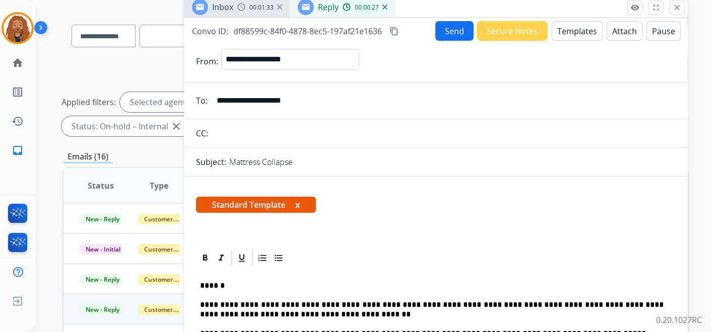
click at [447, 35] on button "Send" at bounding box center [454, 31] width 38 height 20
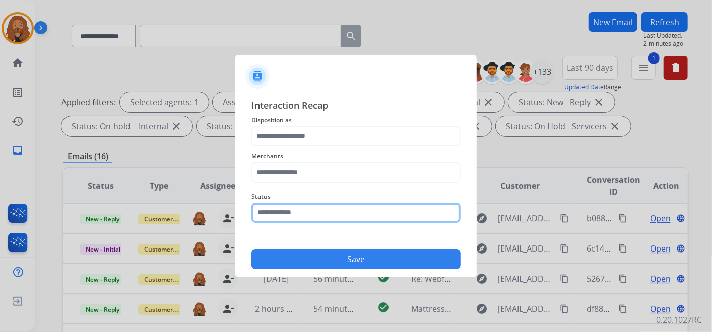
click at [312, 210] on input "text" at bounding box center [355, 213] width 209 height 20
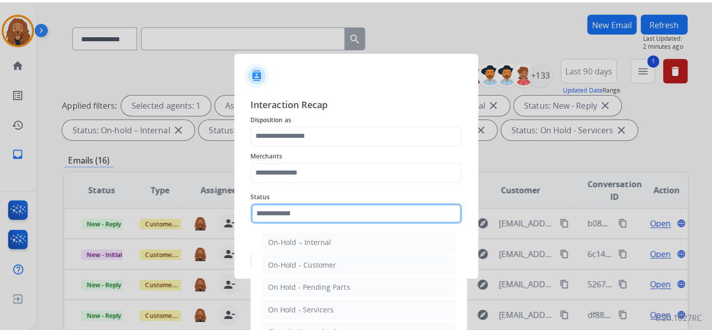
scroll to position [57, 0]
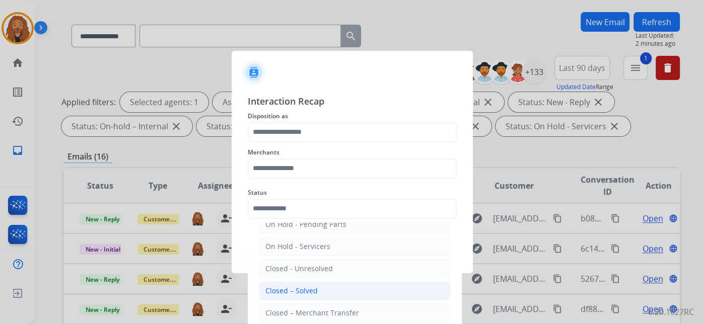
drag, startPoint x: 322, startPoint y: 286, endPoint x: 308, endPoint y: 229, distance: 58.5
click at [322, 285] on li "Closed – Solved" at bounding box center [355, 290] width 192 height 19
type input "**********"
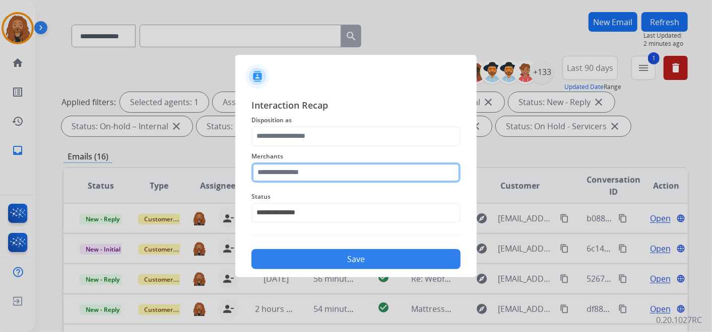
click at [339, 166] on input "text" at bounding box center [355, 173] width 209 height 20
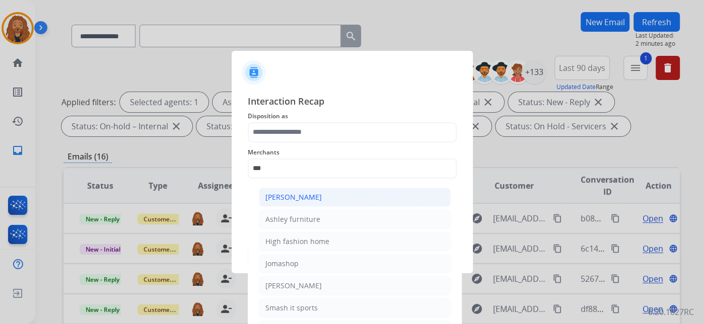
click at [312, 204] on li "Ashley - Reguard" at bounding box center [355, 197] width 192 height 19
type input "**********"
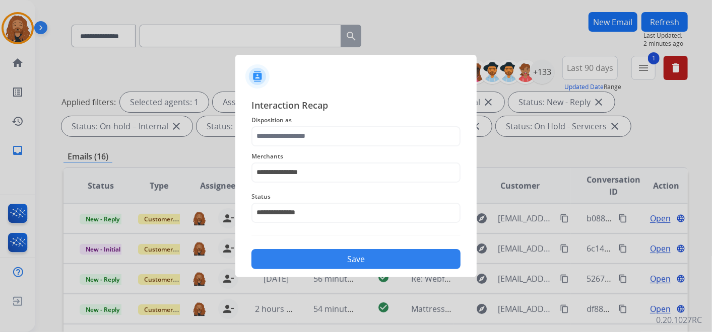
click at [301, 121] on span "Disposition as" at bounding box center [355, 120] width 209 height 12
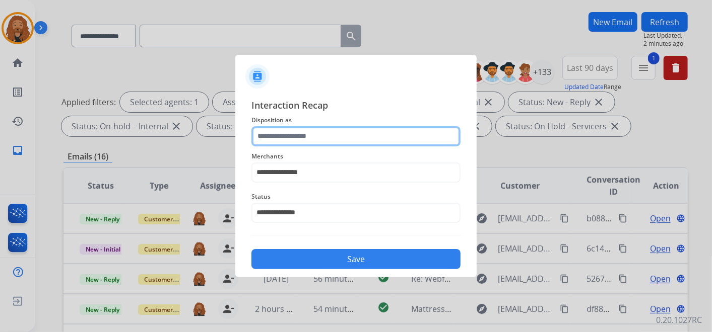
click at [300, 129] on input "text" at bounding box center [355, 136] width 209 height 20
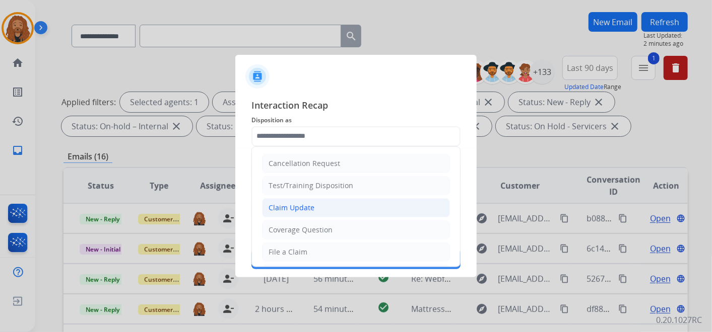
click at [313, 201] on li "Claim Update" at bounding box center [356, 207] width 188 height 19
type input "**********"
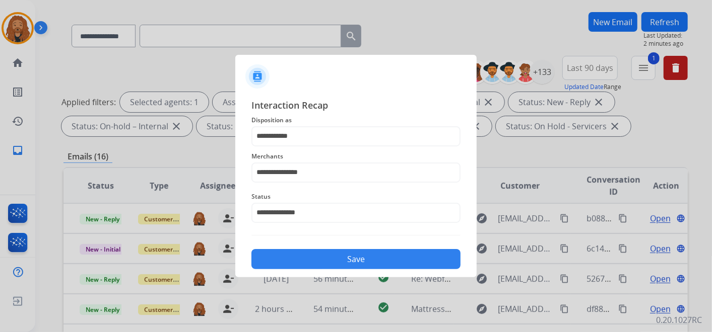
click at [316, 254] on button "Save" at bounding box center [355, 259] width 209 height 20
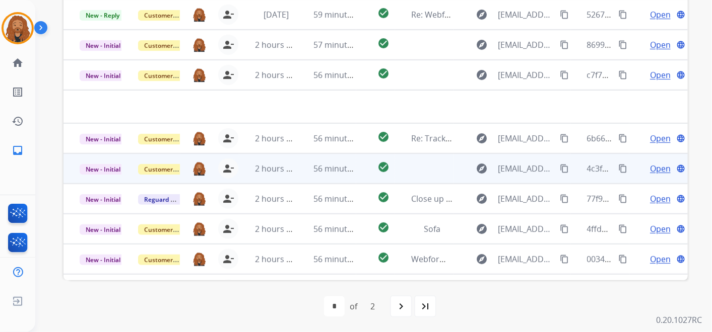
scroll to position [0, 0]
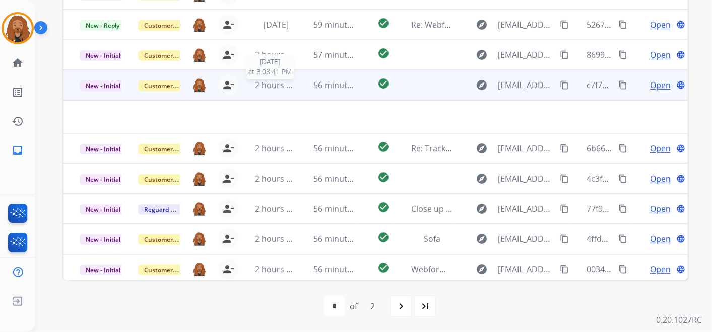
click at [292, 87] on span "2 hours ago" at bounding box center [277, 85] width 45 height 11
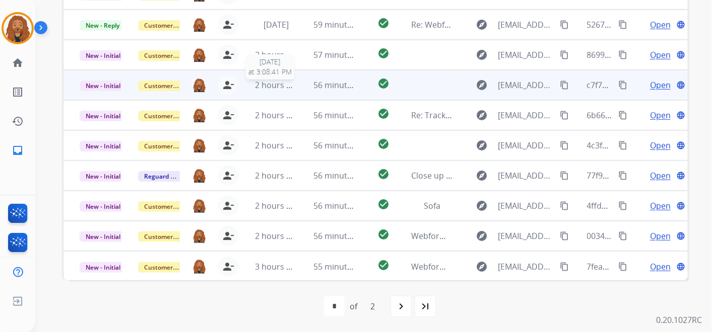
click at [292, 87] on span "2 hours ago" at bounding box center [277, 85] width 45 height 11
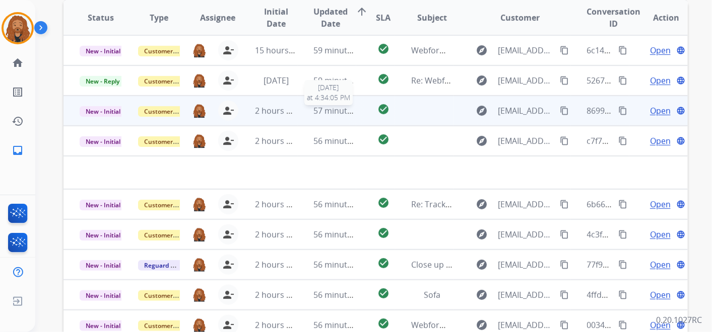
click at [317, 115] on span "57 minutes ago" at bounding box center [343, 110] width 58 height 11
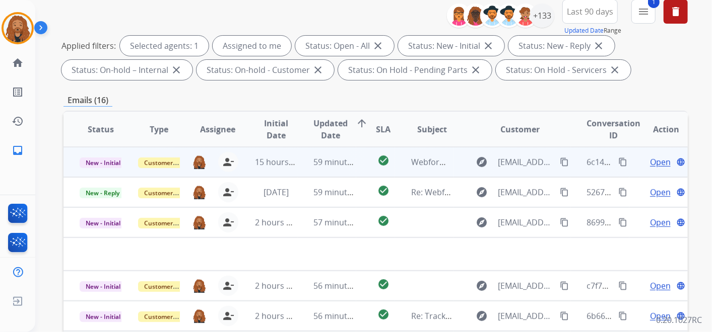
click at [363, 168] on td "check_circle" at bounding box center [375, 162] width 39 height 30
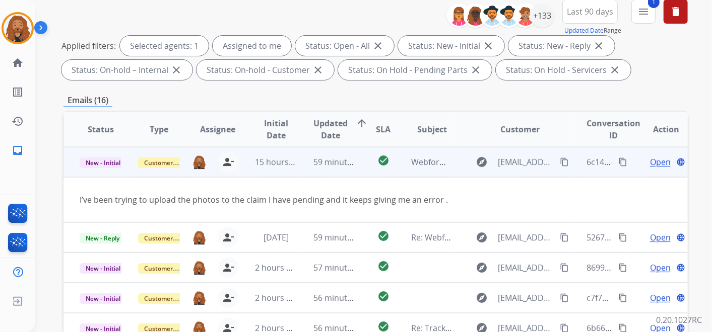
click at [656, 164] on span "Open" at bounding box center [660, 162] width 21 height 12
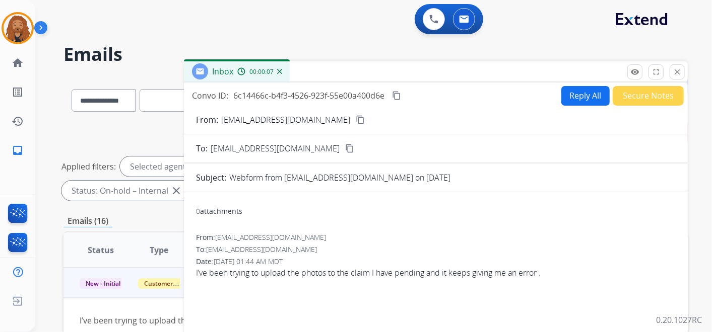
click at [355, 121] on mat-icon "content_copy" at bounding box center [359, 119] width 9 height 9
click at [581, 92] on button "Reply All" at bounding box center [585, 96] width 48 height 20
select select "**********"
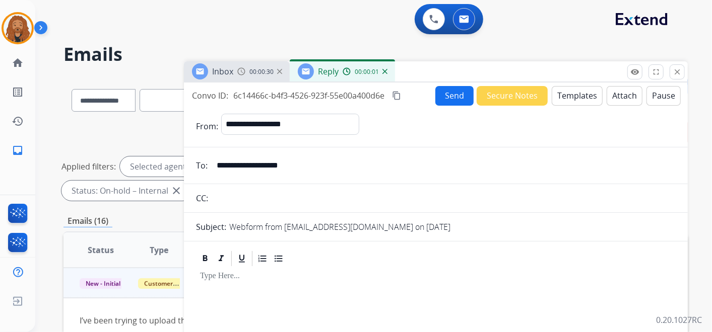
click at [578, 101] on button "Templates" at bounding box center [576, 96] width 51 height 20
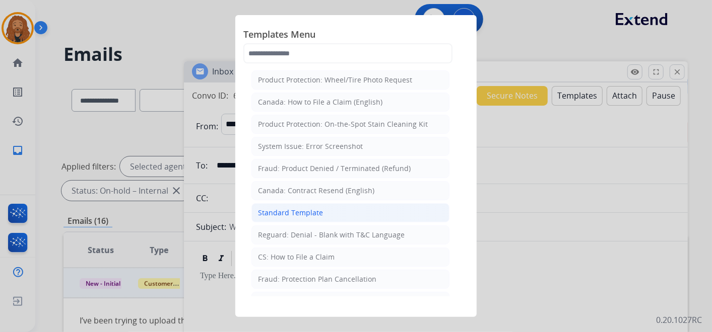
click at [326, 216] on li "Standard Template" at bounding box center [350, 212] width 198 height 19
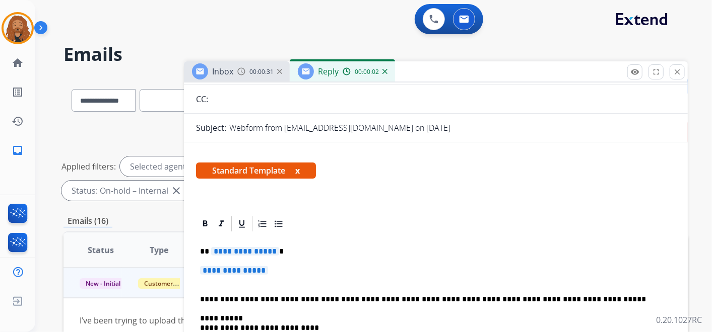
scroll to position [168, 0]
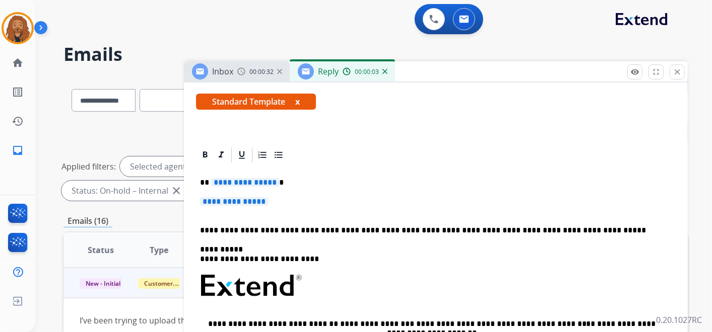
click at [283, 207] on p "**********" at bounding box center [435, 206] width 471 height 19
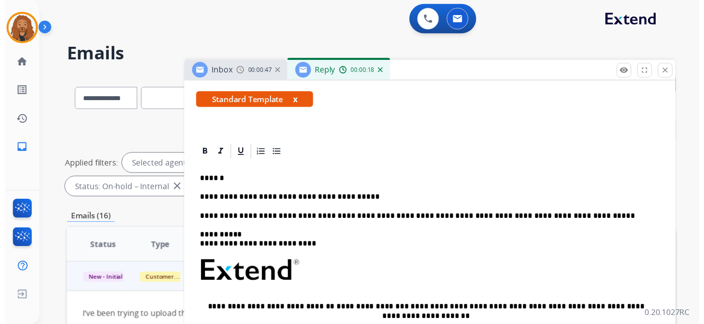
scroll to position [0, 0]
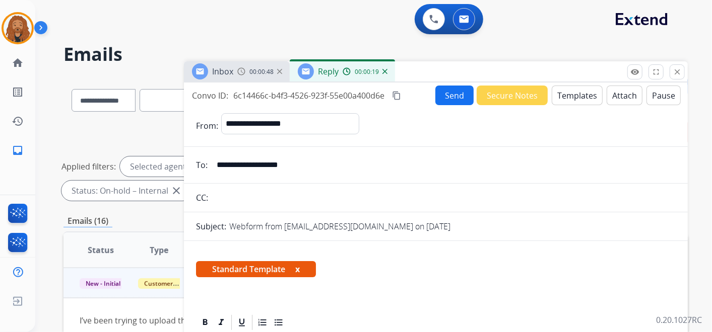
click at [449, 95] on button "Send" at bounding box center [454, 96] width 38 height 20
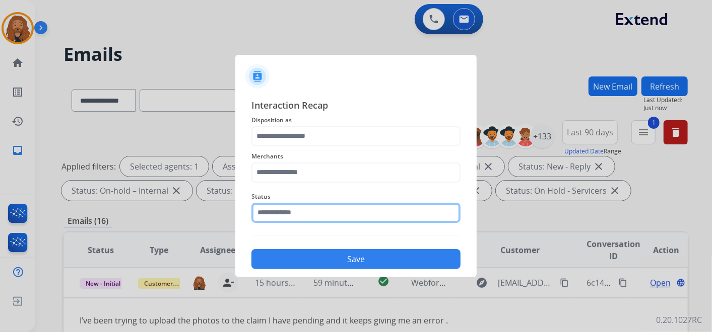
click at [327, 214] on input "text" at bounding box center [355, 213] width 209 height 20
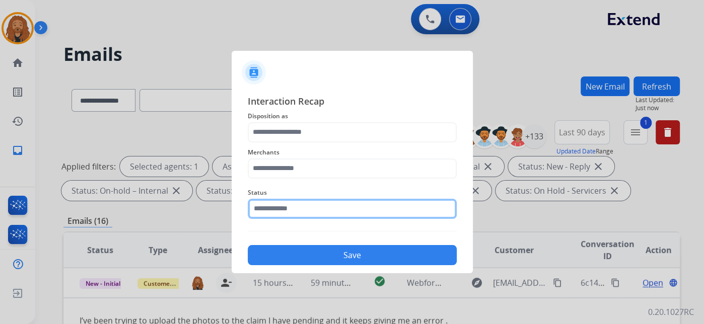
click at [299, 204] on input "text" at bounding box center [352, 209] width 209 height 20
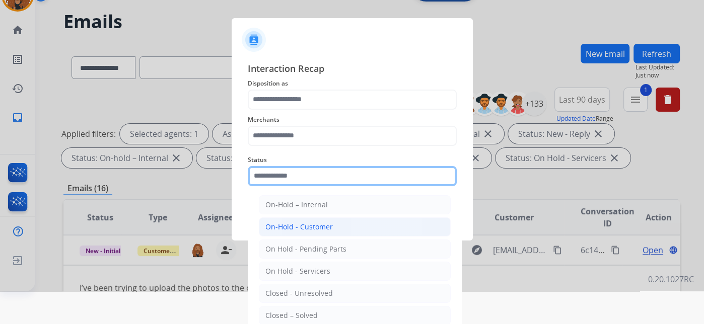
scroll to position [49, 0]
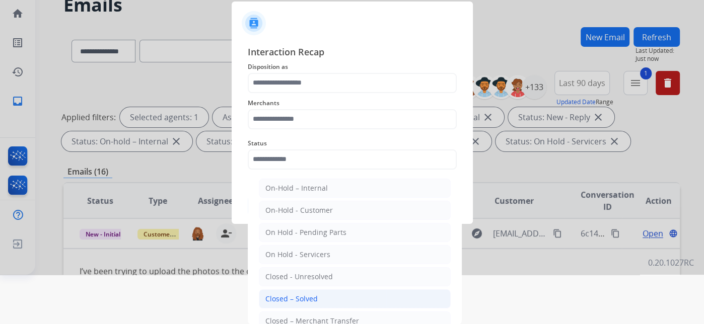
click at [307, 292] on li "Closed – Solved" at bounding box center [355, 299] width 192 height 19
type input "**********"
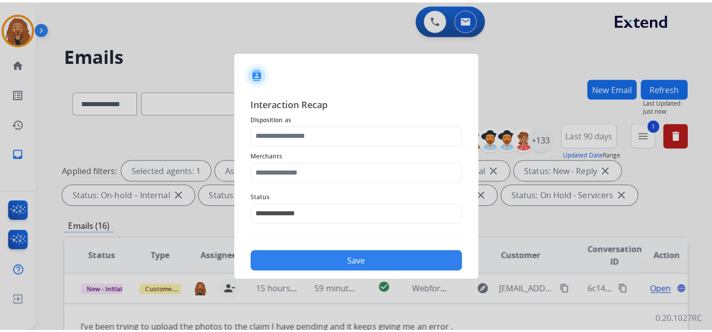
scroll to position [0, 0]
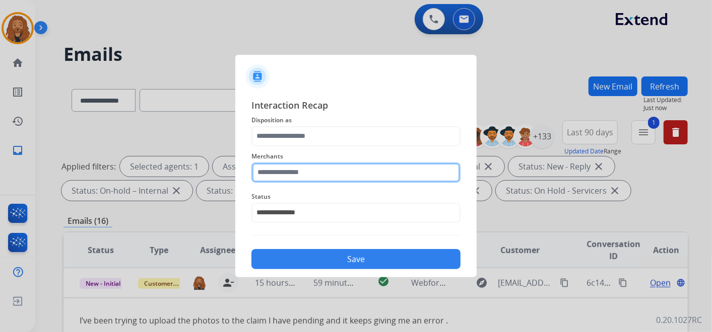
click at [303, 171] on input "text" at bounding box center [355, 173] width 209 height 20
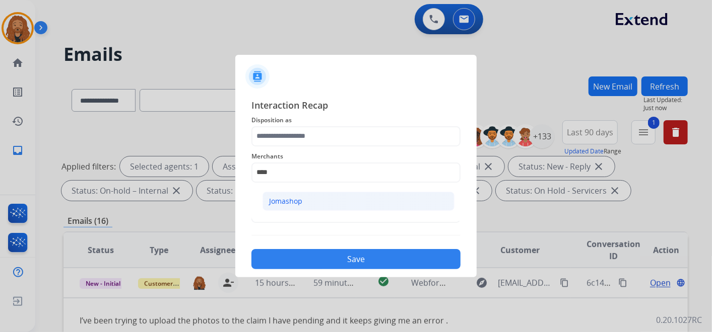
click at [338, 201] on li "Jomashop" at bounding box center [358, 201] width 192 height 19
type input "********"
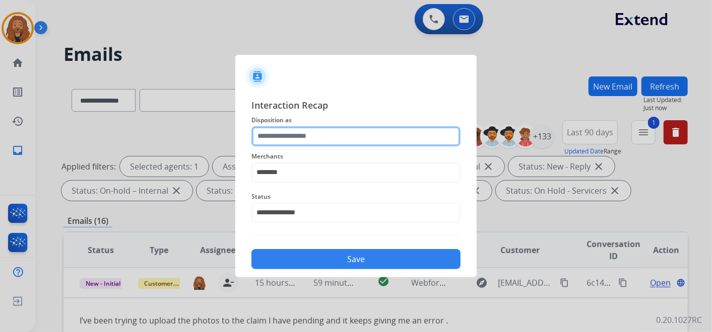
click at [293, 131] on input "text" at bounding box center [355, 136] width 209 height 20
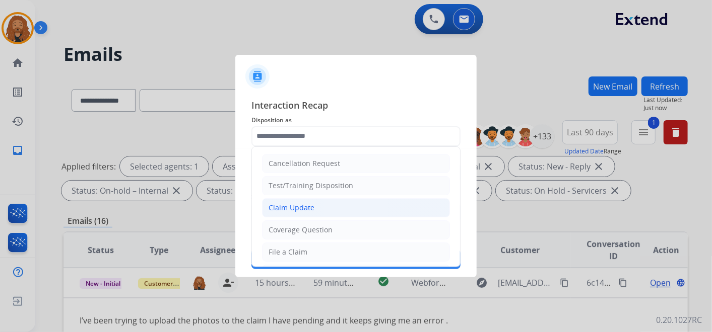
click at [296, 212] on li "Claim Update" at bounding box center [356, 207] width 188 height 19
type input "**********"
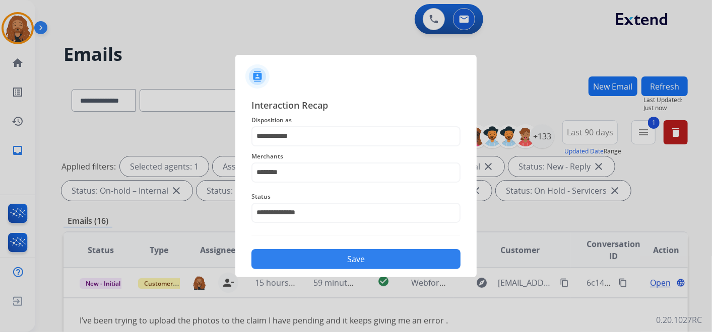
click at [288, 255] on button "Save" at bounding box center [355, 259] width 209 height 20
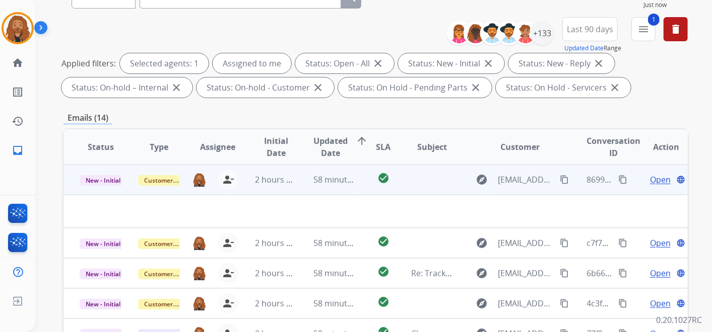
scroll to position [121, 0]
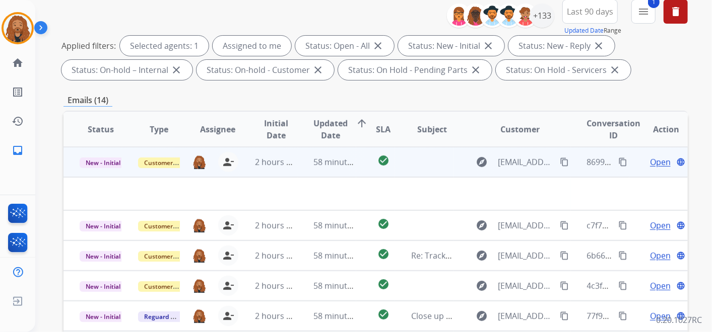
click at [319, 173] on td "58 minutes ago" at bounding box center [327, 162] width 58 height 30
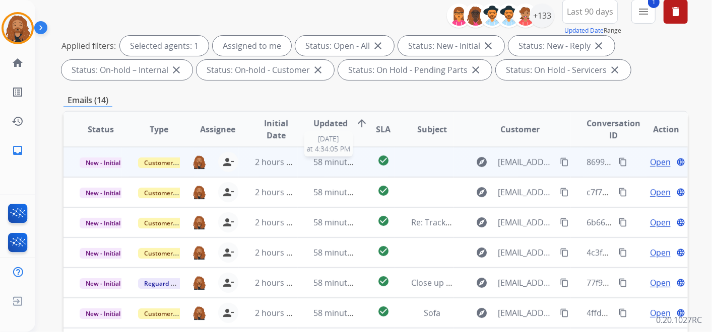
click at [318, 166] on span "58 minutes ago" at bounding box center [343, 162] width 58 height 11
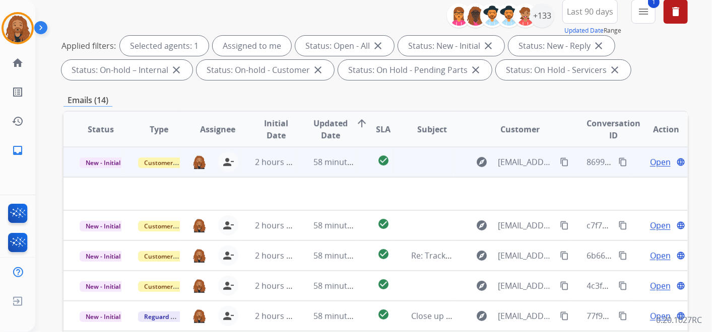
click at [655, 162] on span "Open" at bounding box center [660, 162] width 21 height 12
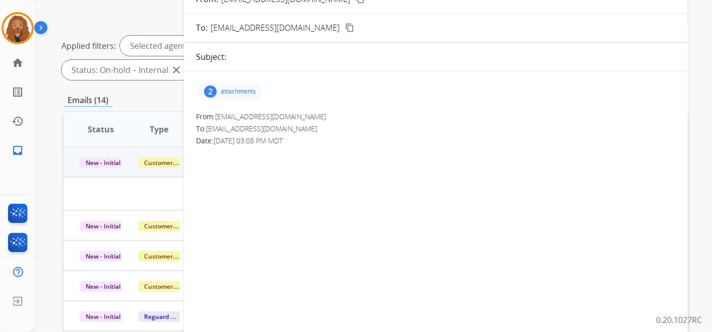
scroll to position [64, 0]
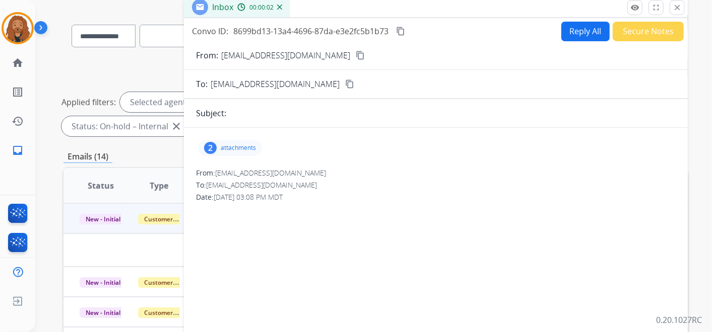
click at [355, 54] on mat-icon "content_copy" at bounding box center [359, 55] width 9 height 9
click at [233, 149] on p "attachments" at bounding box center [238, 148] width 35 height 8
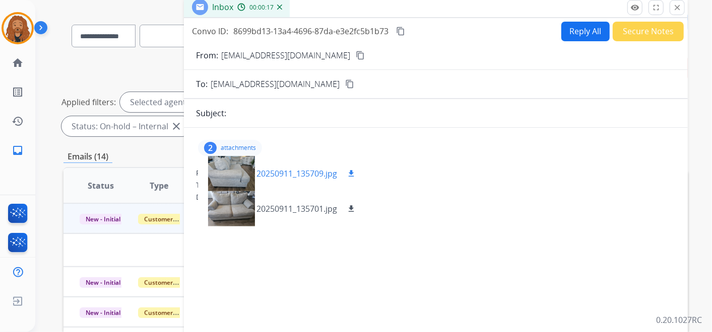
click at [355, 170] on mat-icon "download" at bounding box center [350, 173] width 9 height 9
click at [351, 207] on mat-icon "download" at bounding box center [350, 208] width 9 height 9
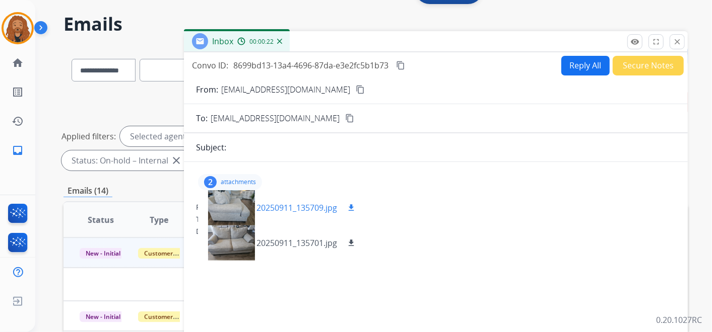
scroll to position [0, 0]
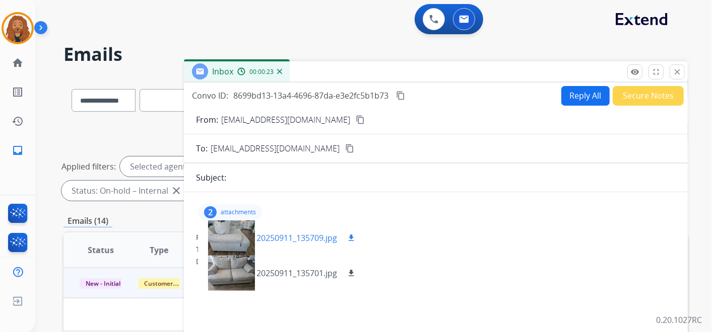
click at [354, 237] on mat-icon "download" at bounding box center [350, 238] width 9 height 9
click at [353, 274] on mat-icon "download" at bounding box center [350, 273] width 9 height 9
click at [678, 68] on mat-icon "close" at bounding box center [676, 71] width 9 height 9
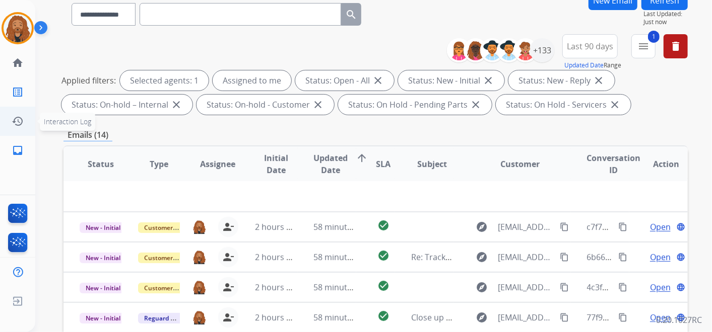
scroll to position [112, 0]
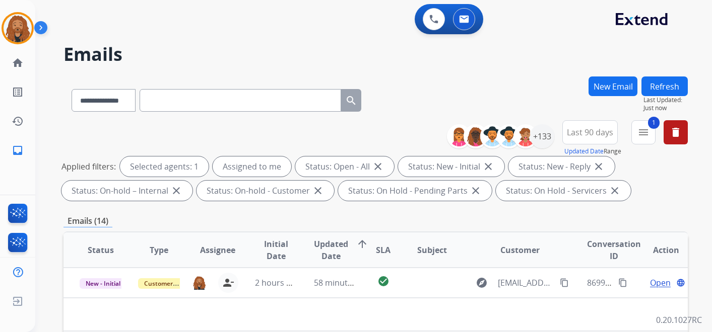
select select "**********"
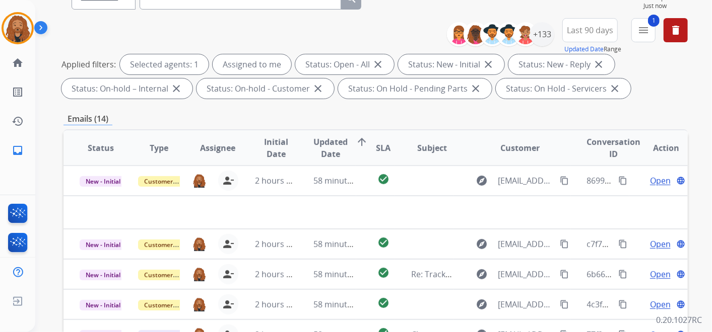
scroll to position [168, 0]
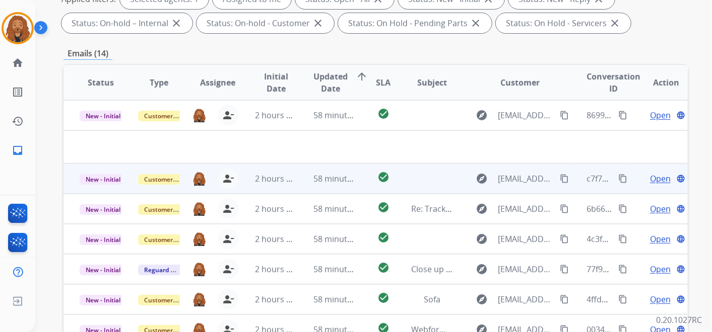
click at [303, 180] on td "58 minutes ago" at bounding box center [327, 179] width 58 height 30
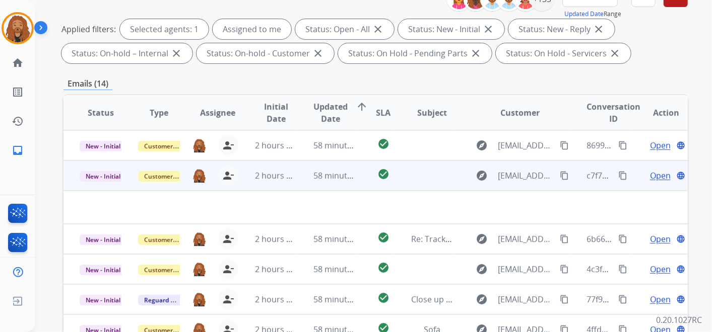
scroll to position [112, 0]
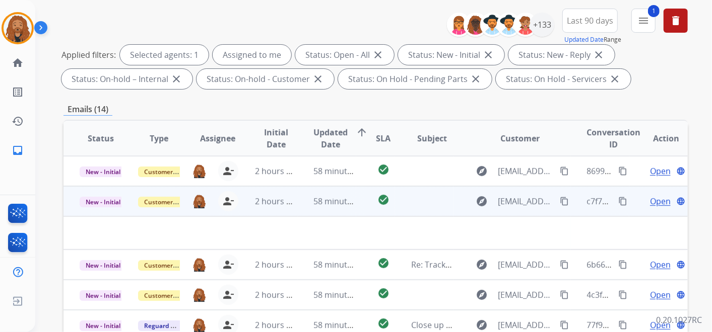
click at [657, 203] on span "Open" at bounding box center [660, 201] width 21 height 12
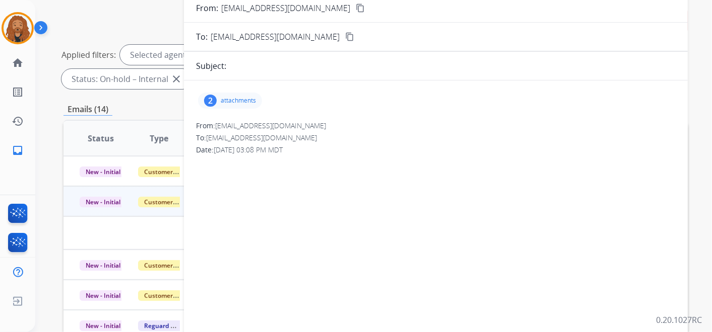
click at [228, 81] on div "2 attachments From: [EMAIL_ADDRESS][DOMAIN_NAME] To: [EMAIL_ADDRESS][DOMAIN_NAM…" at bounding box center [436, 231] width 504 height 301
click at [226, 112] on div "2 attachments From: [EMAIL_ADDRESS][DOMAIN_NAME] To: [EMAIL_ADDRESS][DOMAIN_NAM…" at bounding box center [436, 231] width 504 height 285
click at [232, 103] on p "attachments" at bounding box center [238, 101] width 35 height 8
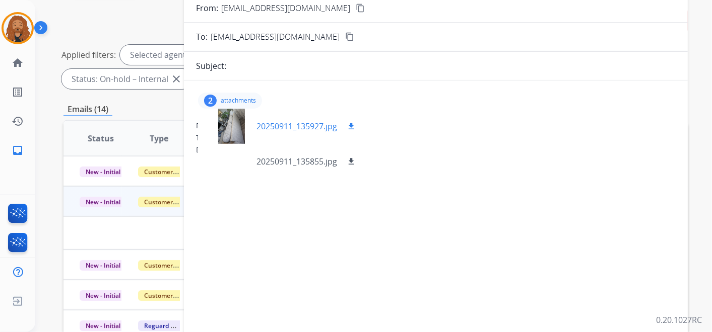
click at [349, 123] on mat-icon "download" at bounding box center [350, 126] width 9 height 9
click at [349, 164] on mat-icon "download" at bounding box center [350, 161] width 9 height 9
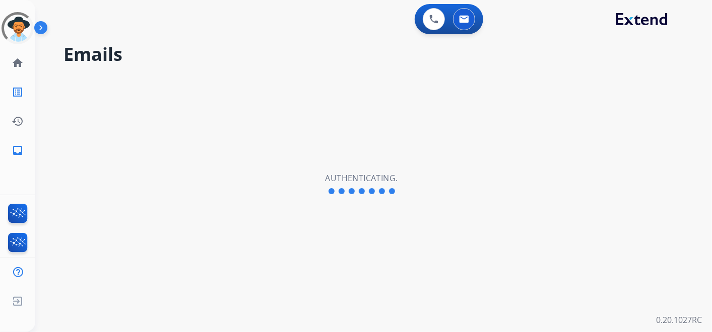
select select "**********"
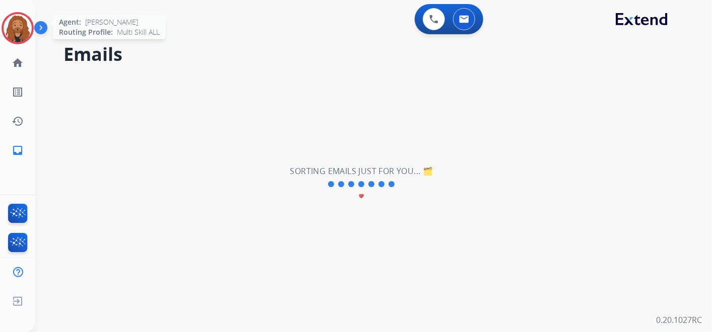
click at [26, 37] on img at bounding box center [18, 28] width 28 height 28
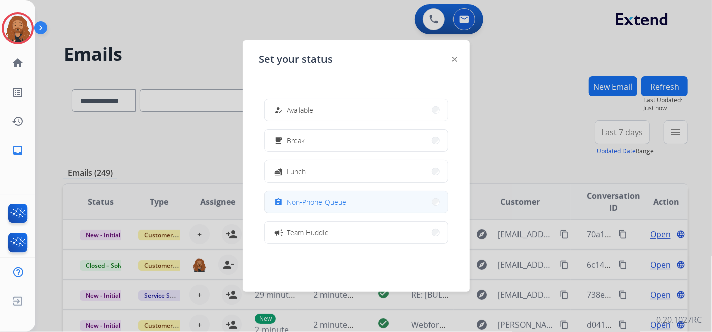
click at [324, 202] on span "Non-Phone Queue" at bounding box center [316, 202] width 59 height 11
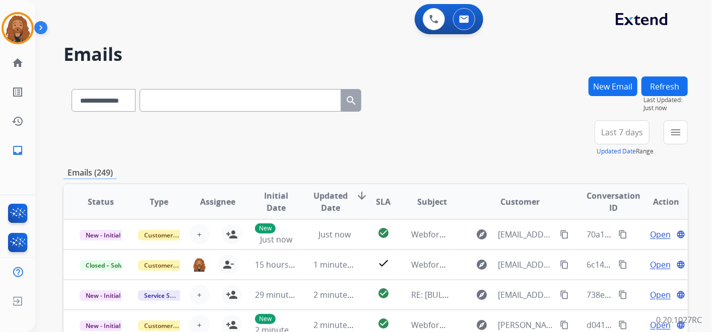
click at [615, 134] on span "Last 7 days" at bounding box center [622, 132] width 42 height 4
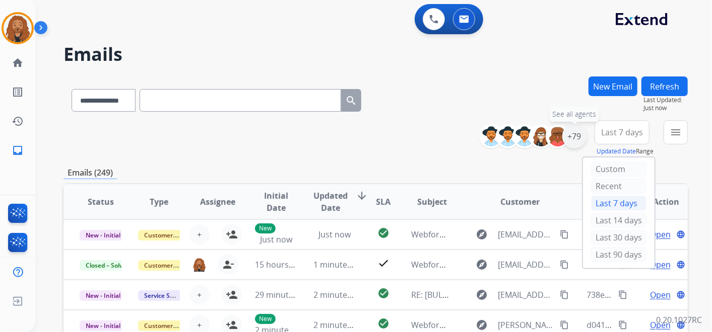
click at [570, 135] on div "+79" at bounding box center [574, 136] width 24 height 24
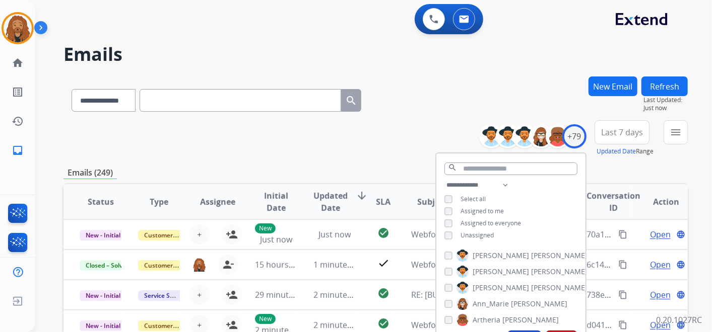
click at [464, 97] on div "**********" at bounding box center [375, 99] width 624 height 44
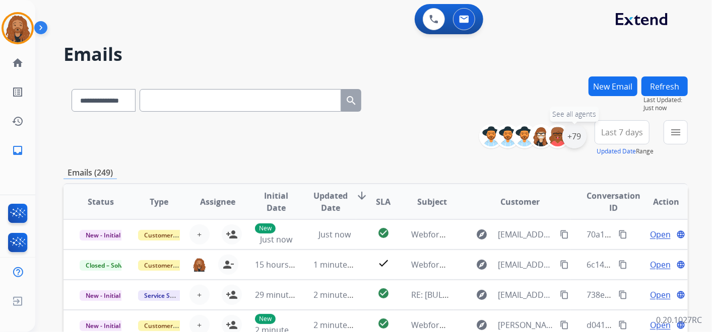
click at [579, 143] on div "+79" at bounding box center [574, 136] width 24 height 24
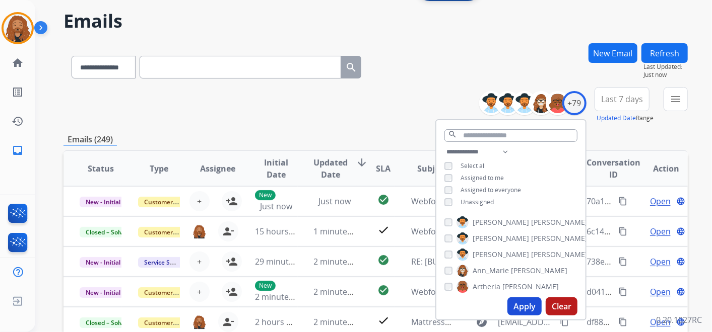
scroll to position [56, 0]
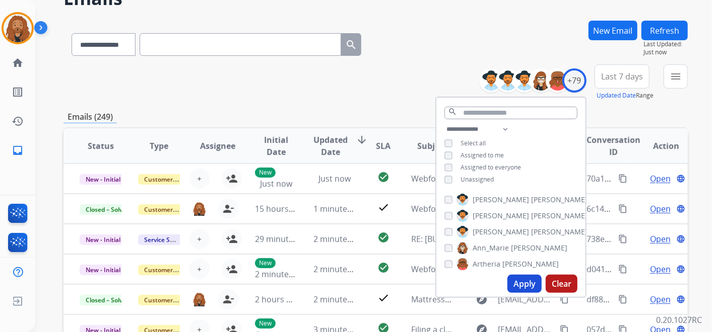
click at [528, 277] on button "Apply" at bounding box center [524, 284] width 34 height 18
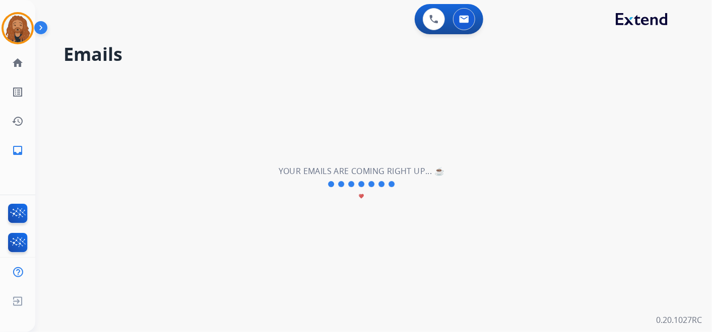
scroll to position [0, 0]
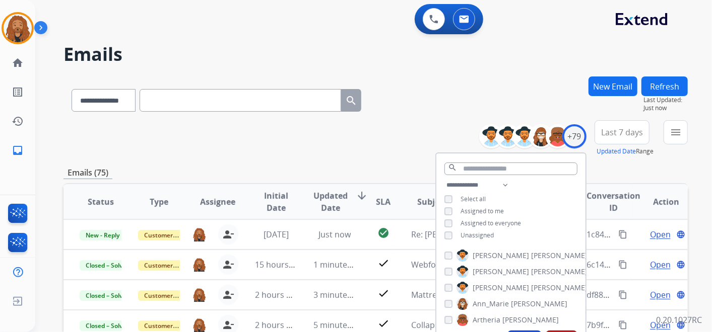
click at [447, 114] on div "**********" at bounding box center [375, 99] width 624 height 44
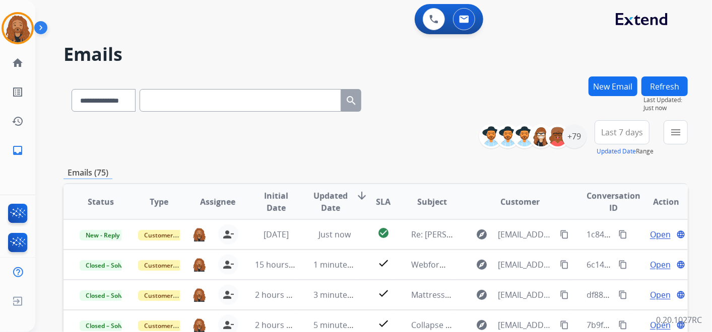
scroll to position [1, 0]
click at [321, 191] on span "Updated Date" at bounding box center [331, 202] width 34 height 24
click at [336, 202] on span "Updated Date" at bounding box center [331, 202] width 34 height 24
click at [668, 134] on button "menu Filters" at bounding box center [675, 132] width 24 height 24
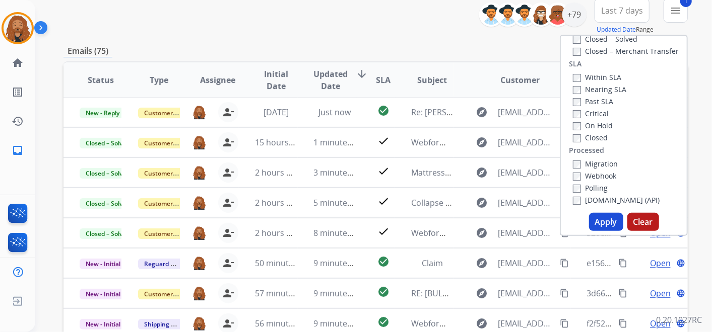
scroll to position [224, 0]
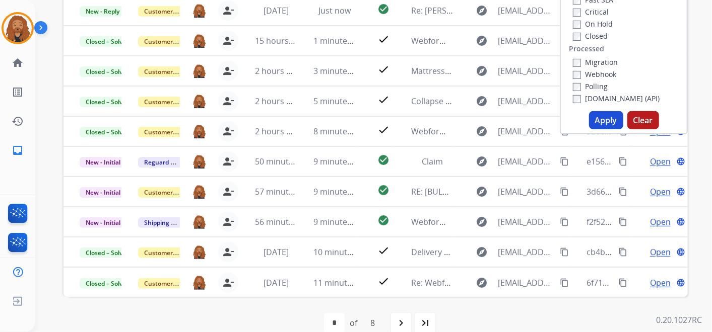
click at [596, 121] on button "Apply" at bounding box center [606, 120] width 34 height 18
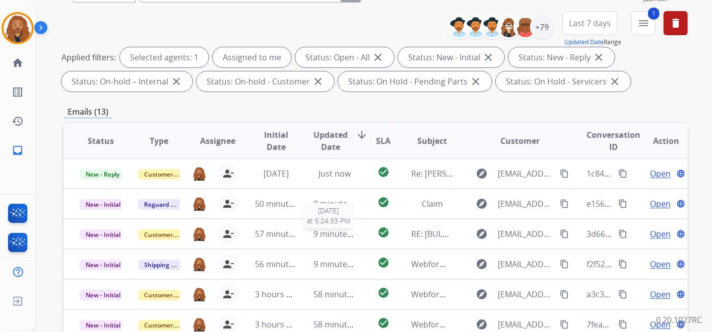
scroll to position [64, 0]
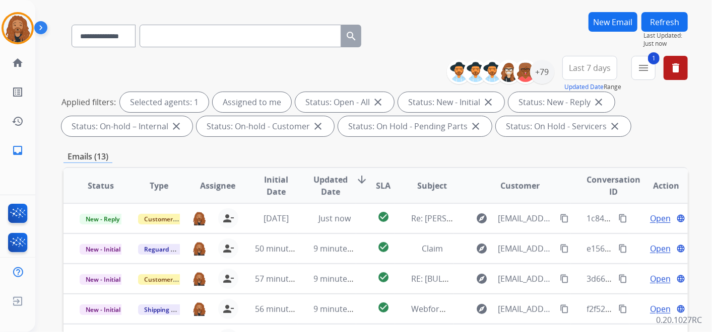
click at [327, 176] on span "Updated Date" at bounding box center [331, 186] width 34 height 24
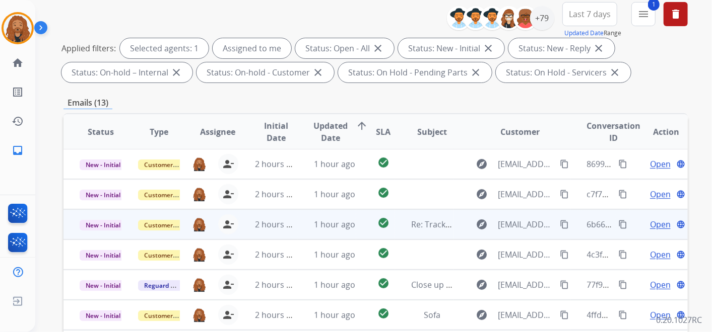
scroll to position [168, 0]
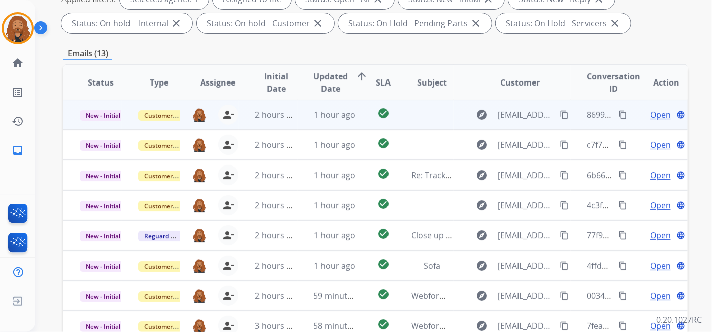
click at [654, 119] on span "Open" at bounding box center [660, 115] width 21 height 12
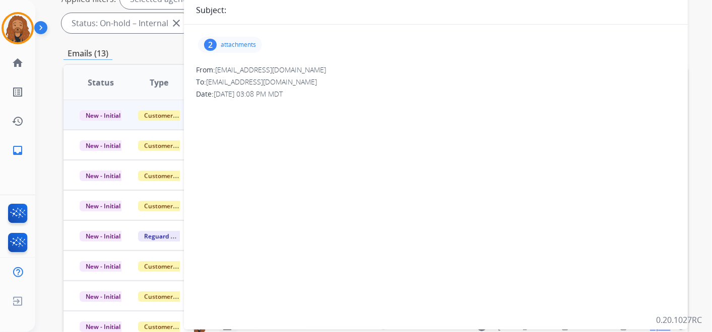
scroll to position [0, 0]
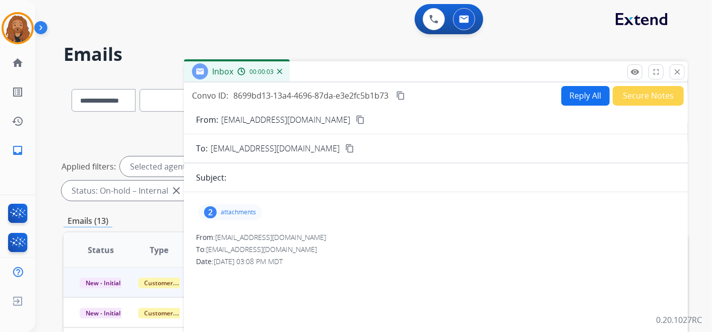
click at [234, 214] on p "attachments" at bounding box center [238, 212] width 35 height 8
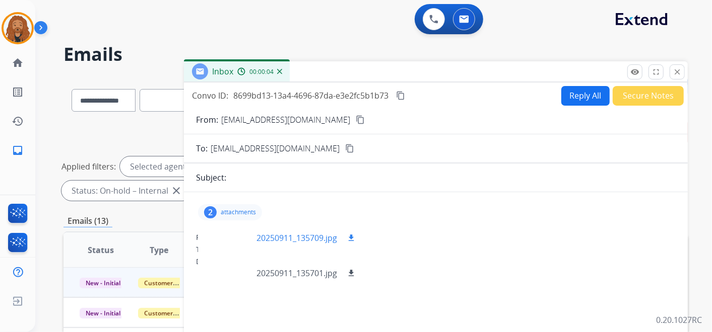
click at [296, 235] on p "20250911_135709.jpg" at bounding box center [296, 238] width 81 height 12
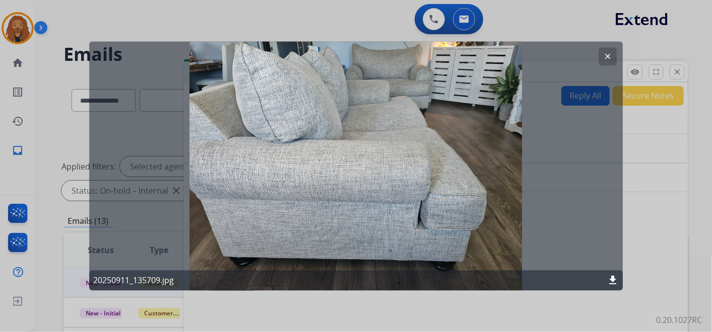
click at [607, 56] on mat-icon "clear" at bounding box center [607, 56] width 9 height 9
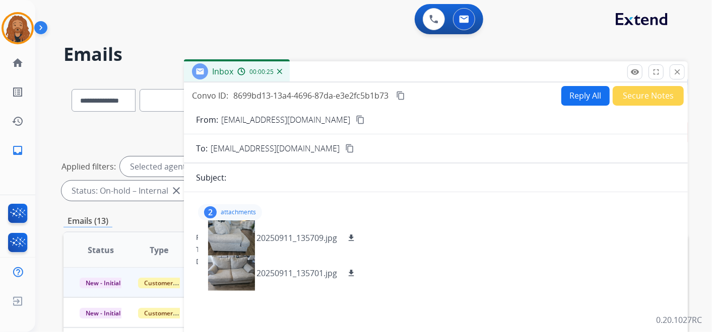
click at [679, 73] on mat-icon "close" at bounding box center [676, 71] width 9 height 9
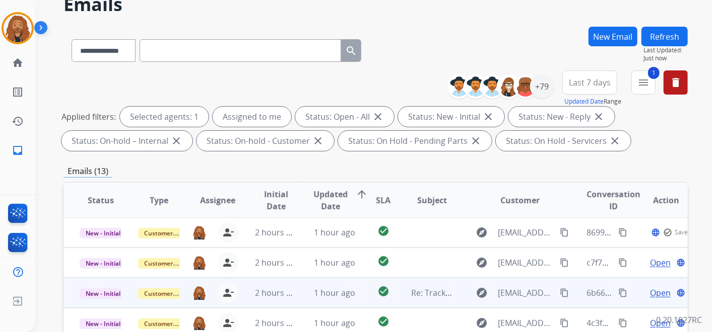
scroll to position [112, 0]
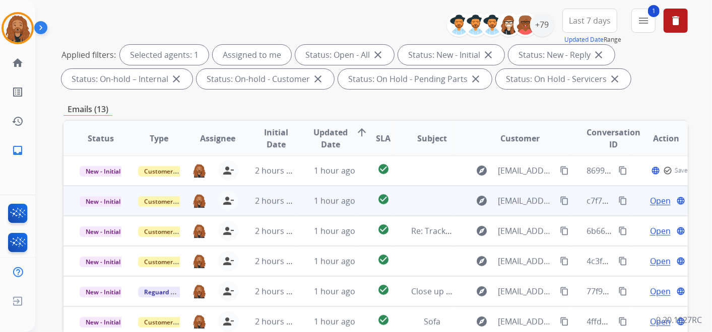
click at [655, 200] on span "Open" at bounding box center [660, 201] width 21 height 12
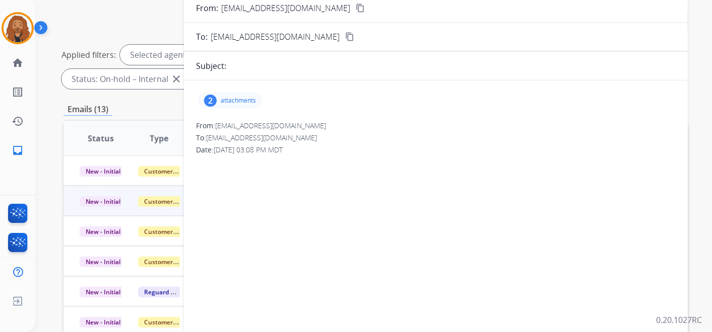
click at [242, 102] on p "attachments" at bounding box center [238, 101] width 35 height 8
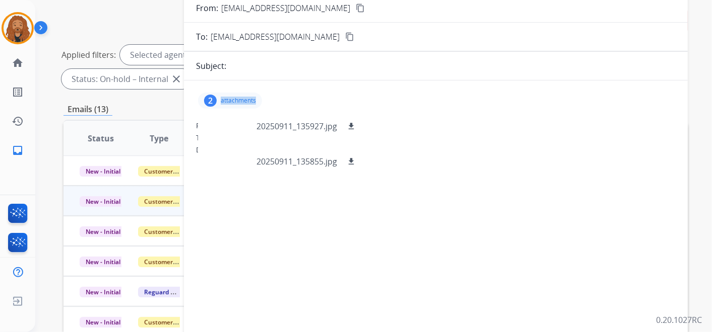
click at [242, 102] on p "attachments" at bounding box center [238, 101] width 35 height 8
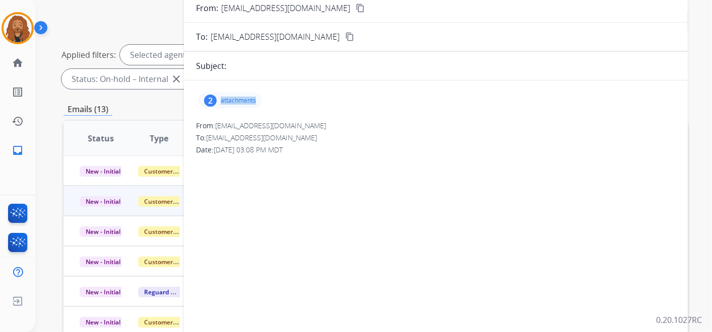
drag, startPoint x: 242, startPoint y: 102, endPoint x: 233, endPoint y: 97, distance: 10.4
click at [233, 97] on p "attachments" at bounding box center [238, 101] width 35 height 8
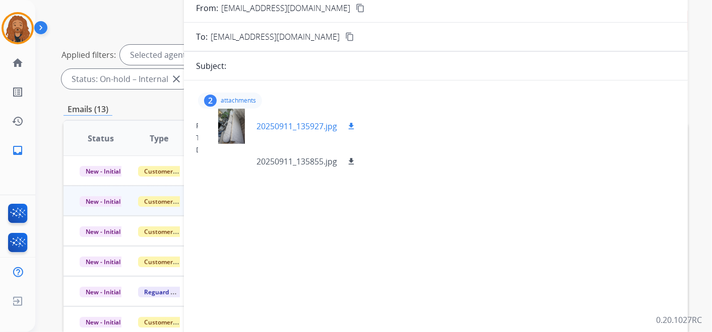
click at [285, 130] on p "20250911_135927.jpg" at bounding box center [296, 126] width 81 height 12
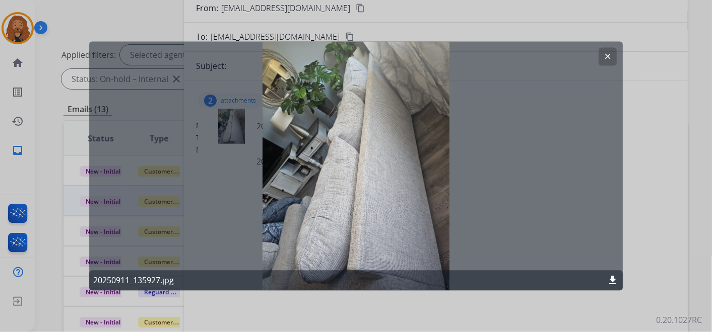
click at [607, 57] on mat-icon "clear" at bounding box center [607, 56] width 9 height 9
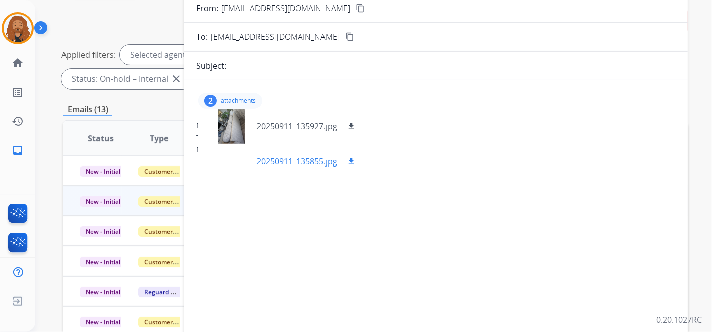
click at [354, 162] on mat-icon "download" at bounding box center [350, 161] width 9 height 9
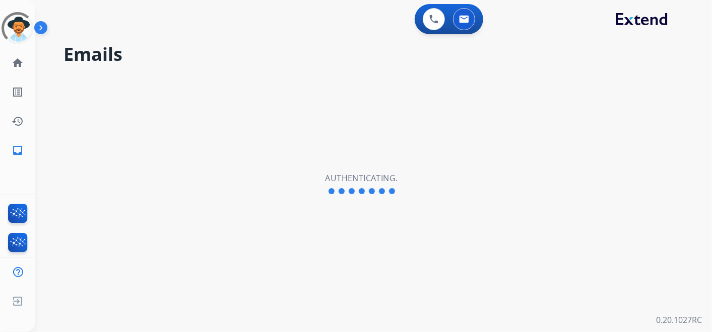
select select "**********"
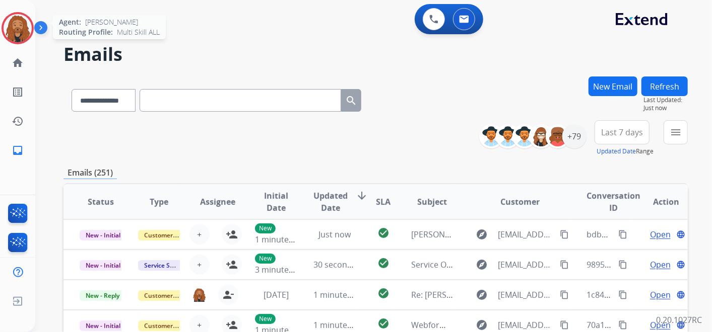
click at [25, 31] on img at bounding box center [18, 28] width 28 height 28
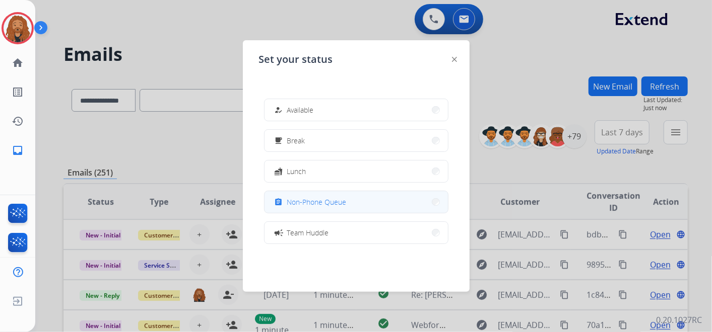
click at [329, 196] on div "assignment Non-Phone Queue" at bounding box center [309, 202] width 74 height 12
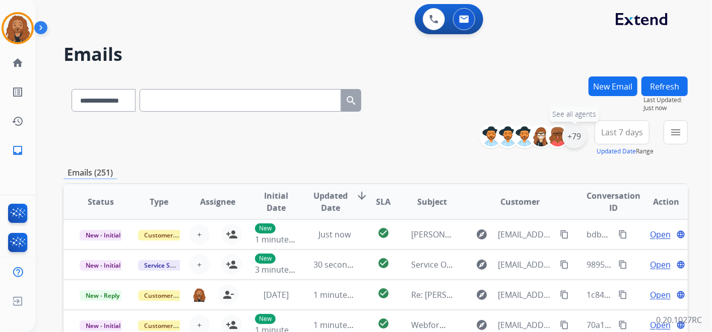
click at [576, 137] on div "+79" at bounding box center [574, 136] width 24 height 24
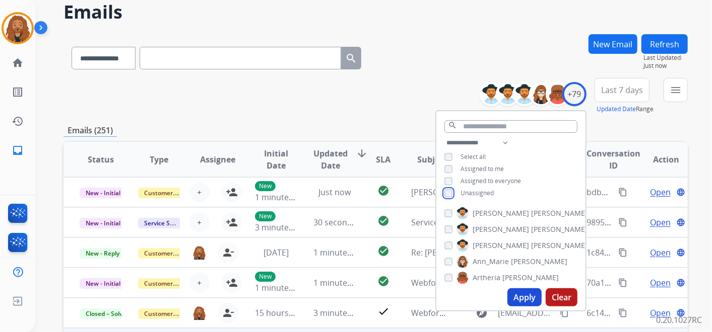
scroll to position [168, 0]
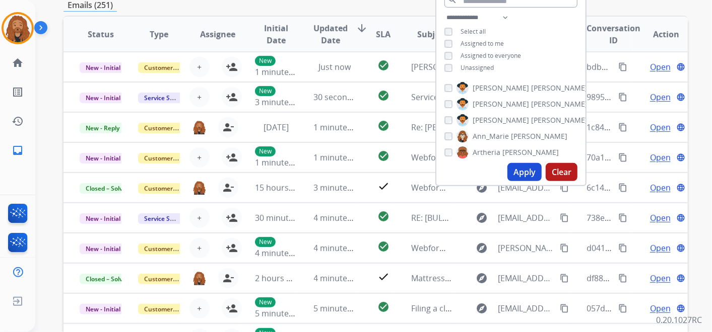
click at [528, 177] on button "Apply" at bounding box center [524, 172] width 34 height 18
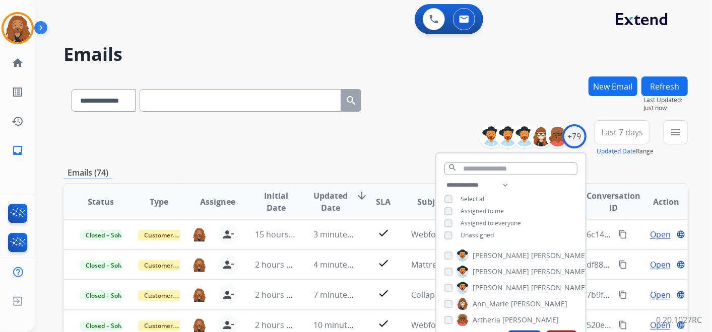
click at [670, 131] on mat-icon "menu" at bounding box center [675, 132] width 12 height 12
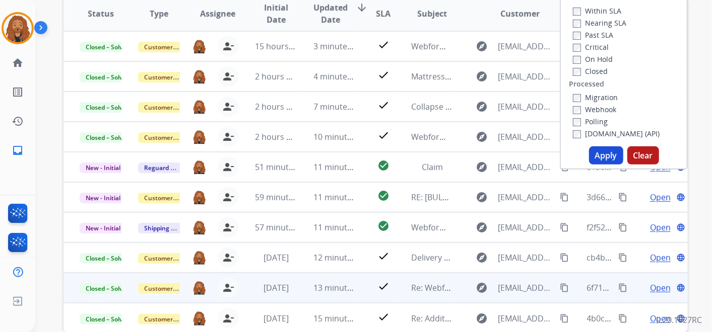
scroll to position [240, 0]
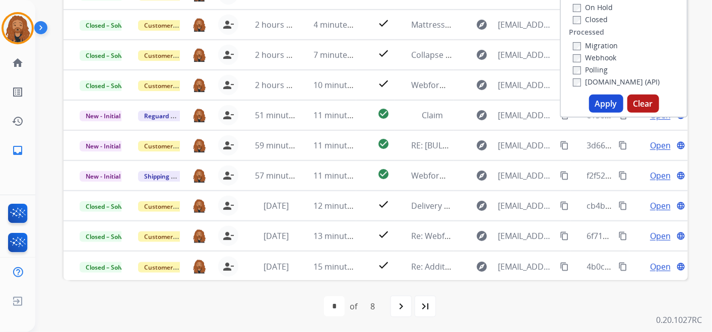
click at [599, 102] on button "Apply" at bounding box center [606, 104] width 34 height 18
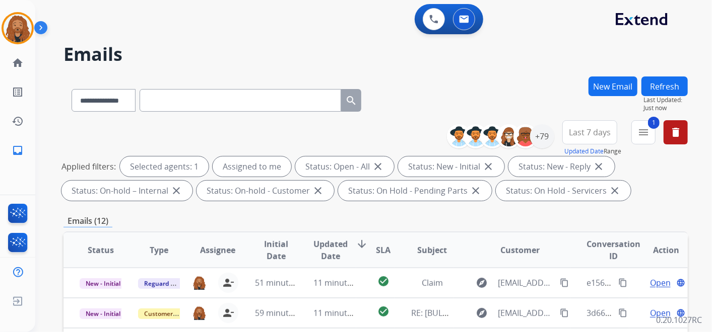
click at [584, 134] on span "Last 7 days" at bounding box center [589, 132] width 42 height 4
click at [579, 252] on div "Last 90 days" at bounding box center [585, 254] width 55 height 15
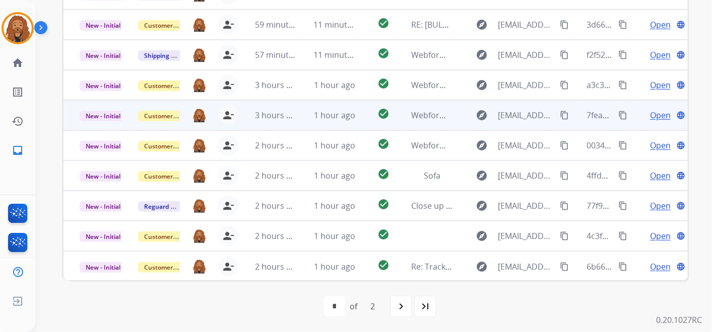
scroll to position [64, 0]
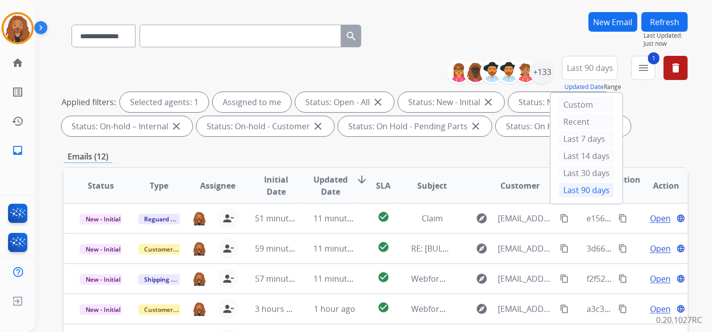
click at [335, 182] on span "Updated Date" at bounding box center [331, 186] width 34 height 24
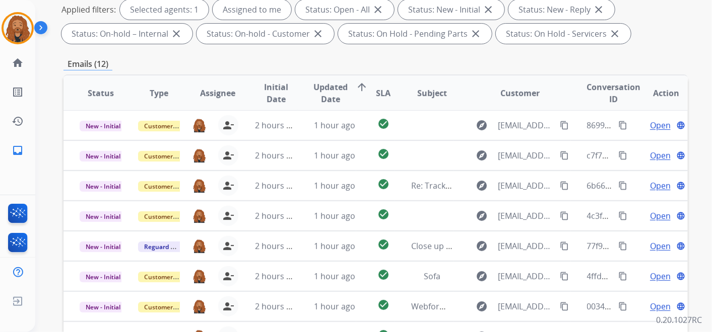
scroll to position [168, 0]
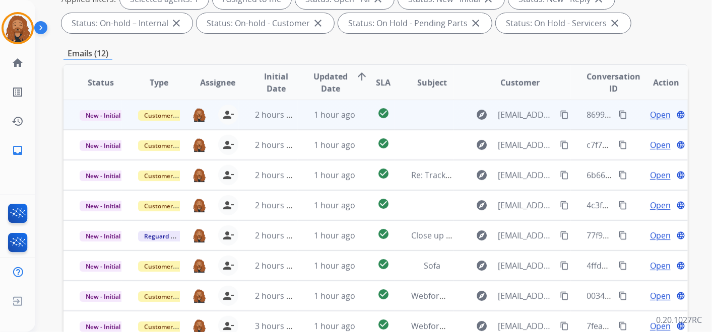
click at [650, 116] on span "Open" at bounding box center [660, 115] width 21 height 12
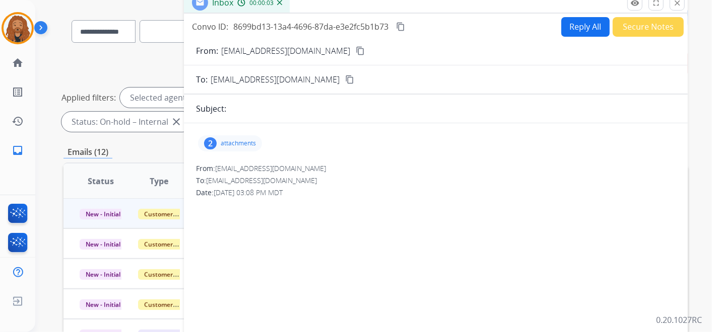
scroll to position [0, 0]
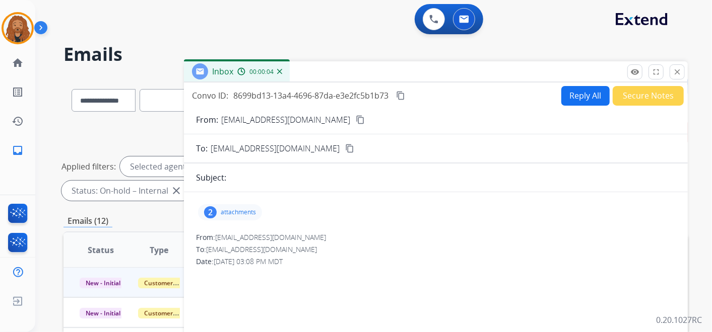
drag, startPoint x: 672, startPoint y: 75, endPoint x: 665, endPoint y: 78, distance: 8.3
click at [672, 74] on mat-icon "close" at bounding box center [676, 71] width 9 height 9
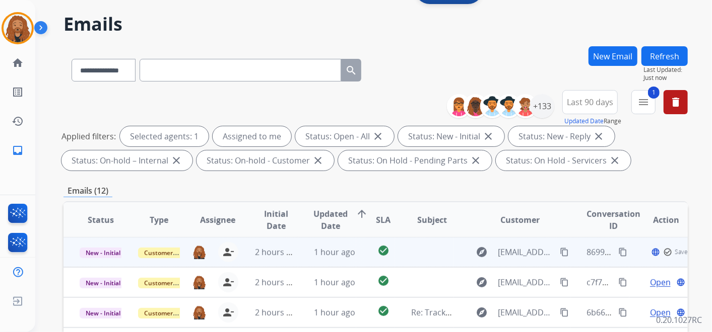
scroll to position [56, 0]
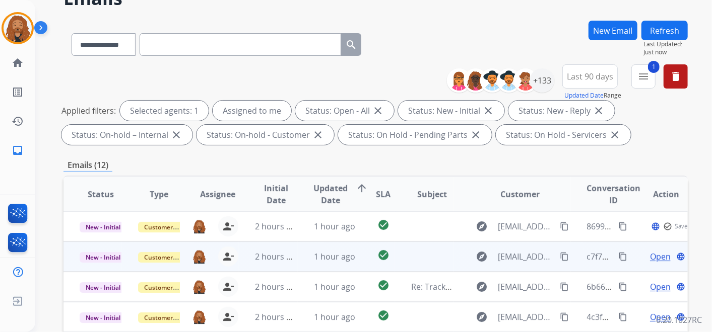
click at [651, 257] on span "Open" at bounding box center [660, 257] width 21 height 12
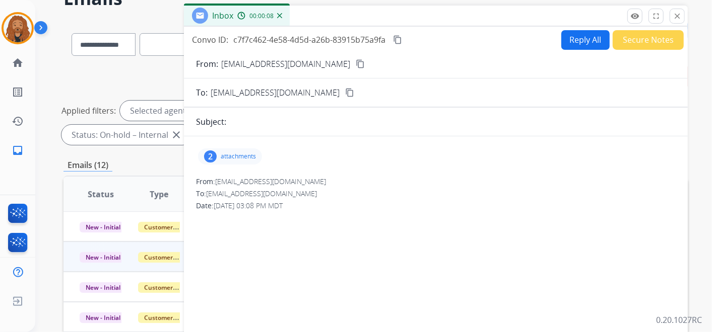
click at [229, 161] on div "2 attachments" at bounding box center [230, 157] width 64 height 16
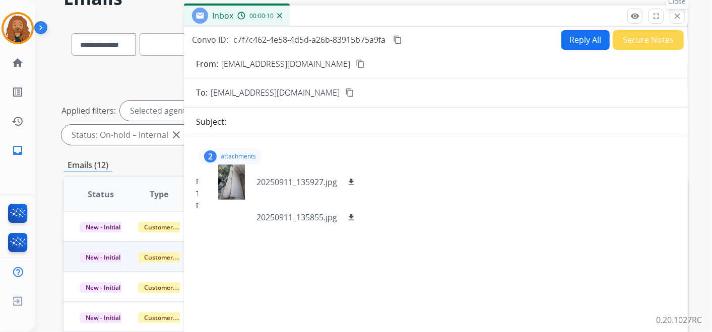
click at [680, 17] on mat-icon "close" at bounding box center [676, 16] width 9 height 9
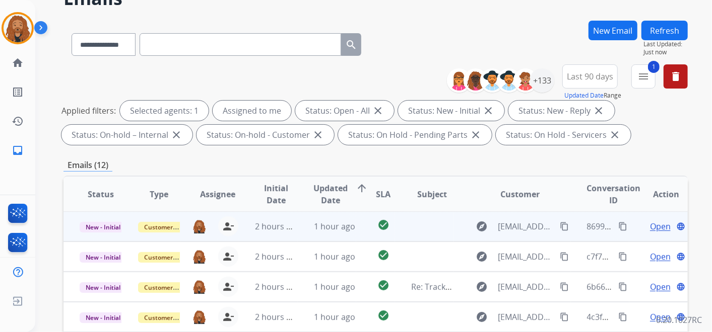
click at [650, 226] on span "Open" at bounding box center [660, 227] width 21 height 12
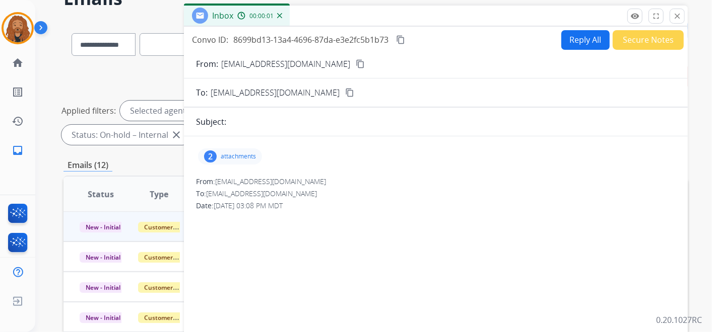
click at [593, 41] on button "Reply All" at bounding box center [585, 40] width 48 height 20
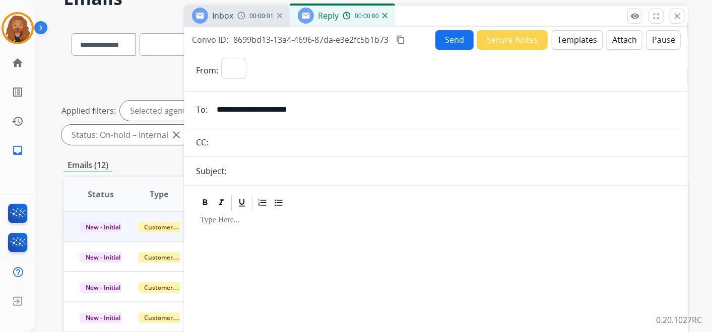
select select "**********"
click at [564, 39] on button "Templates" at bounding box center [576, 40] width 51 height 20
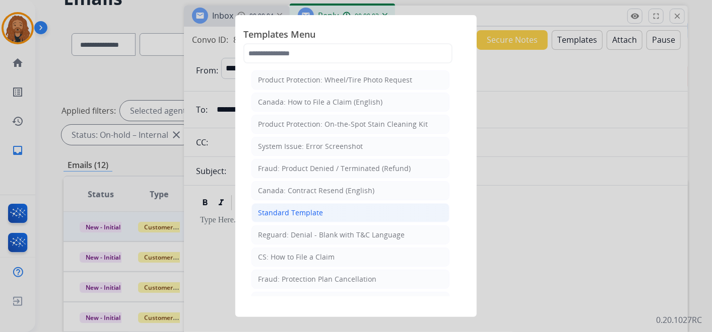
click at [315, 210] on div "Standard Template" at bounding box center [290, 213] width 65 height 10
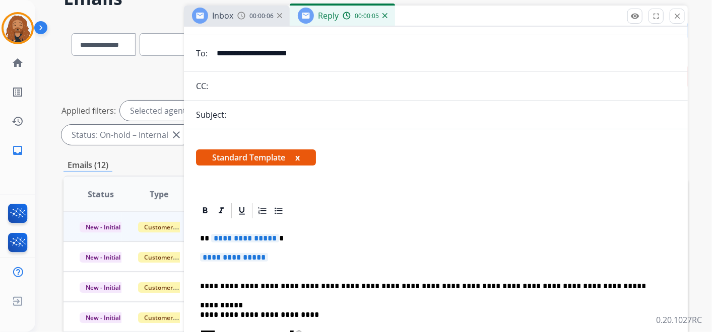
click at [278, 267] on p "**********" at bounding box center [435, 262] width 471 height 19
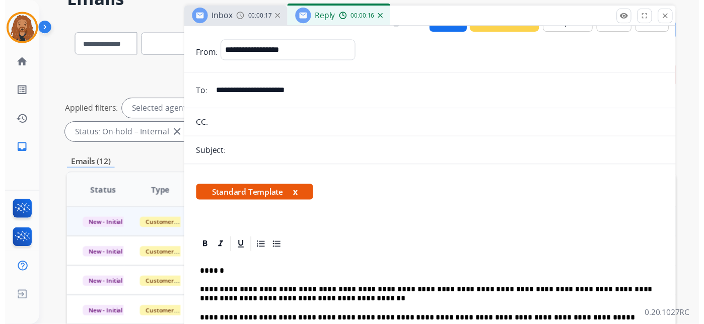
scroll to position [0, 0]
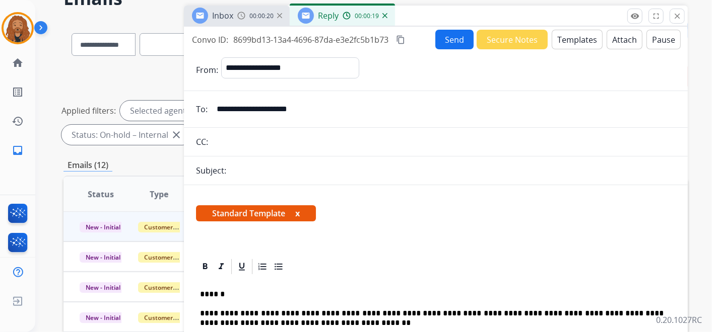
click at [224, 11] on span "Inbox" at bounding box center [222, 15] width 21 height 11
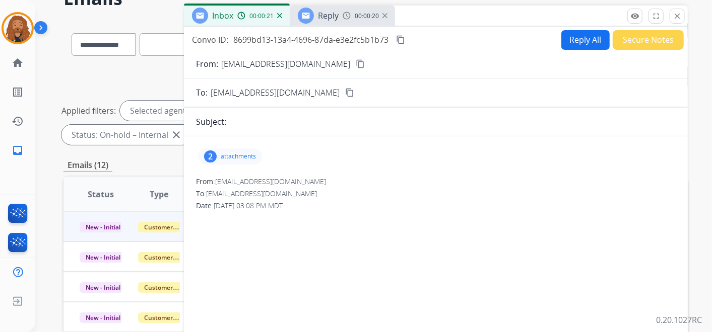
click at [240, 153] on p "attachments" at bounding box center [238, 157] width 35 height 8
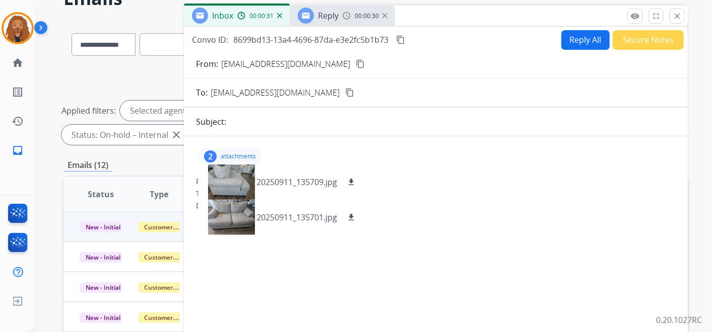
click at [334, 16] on span "Reply" at bounding box center [328, 15] width 21 height 11
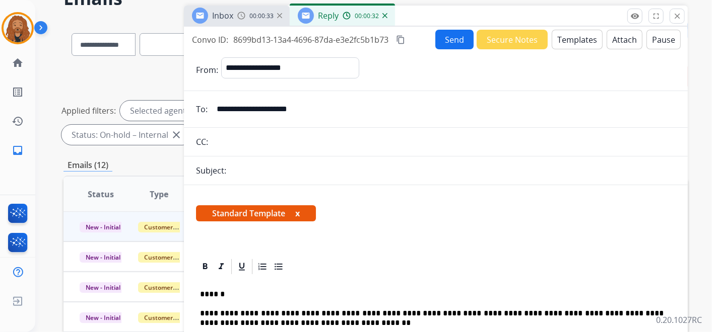
click at [446, 37] on button "Send" at bounding box center [454, 40] width 38 height 20
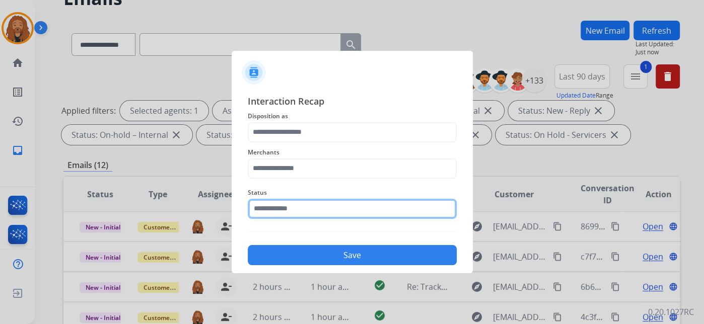
click at [301, 212] on input "text" at bounding box center [352, 209] width 209 height 20
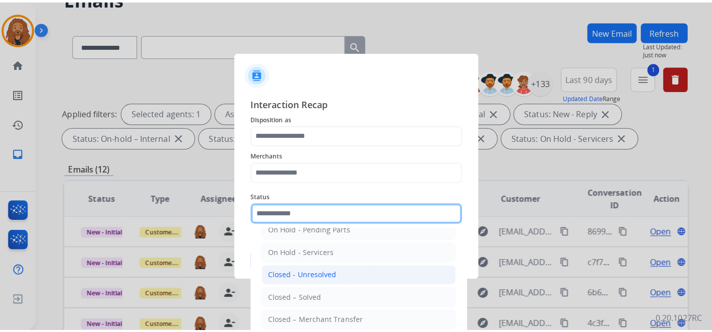
scroll to position [57, 0]
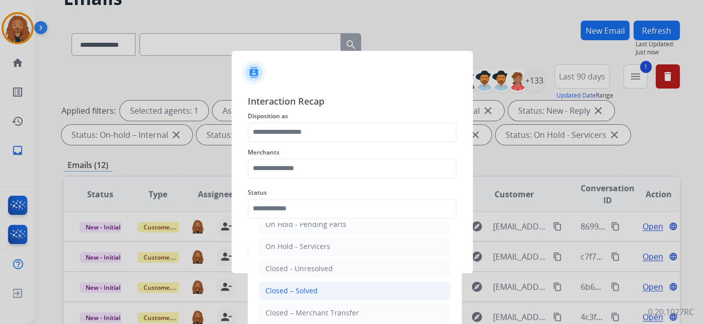
click at [295, 289] on div "Closed – Solved" at bounding box center [291, 291] width 52 height 10
type input "**********"
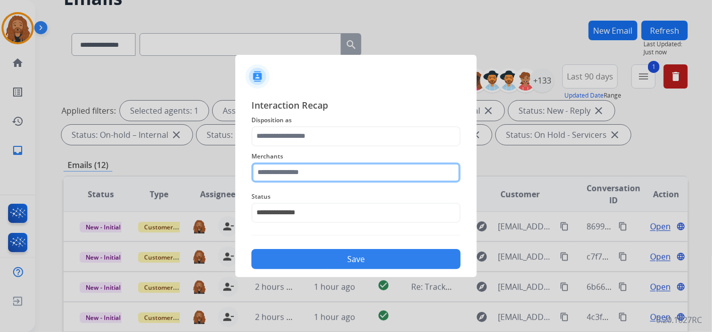
click at [307, 174] on input "text" at bounding box center [355, 173] width 209 height 20
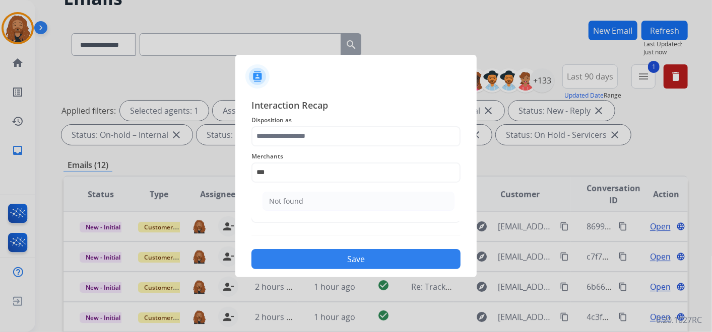
click at [267, 198] on li "Not found" at bounding box center [358, 201] width 192 height 19
type input "*********"
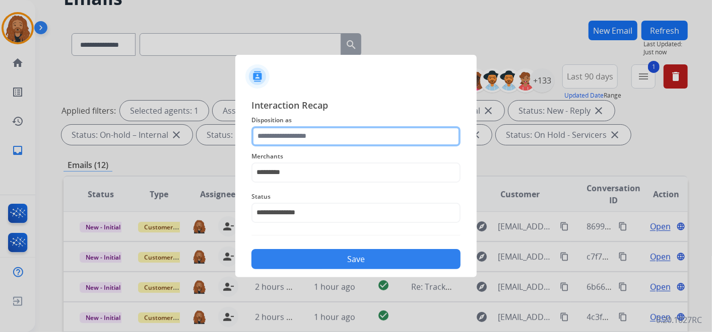
drag, startPoint x: 279, startPoint y: 130, endPoint x: 295, endPoint y: 142, distance: 20.1
click at [279, 130] on input "text" at bounding box center [355, 136] width 209 height 20
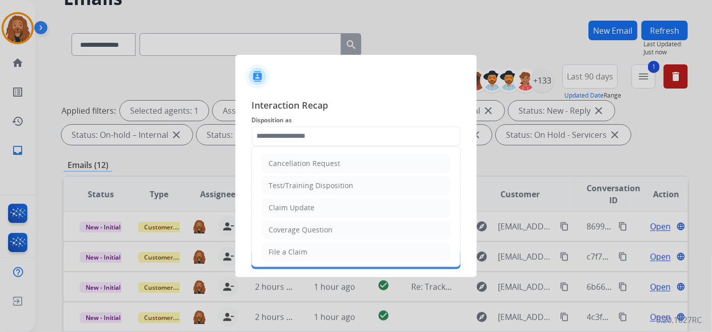
click at [268, 210] on div "Claim Update" at bounding box center [291, 208] width 46 height 10
type input "**********"
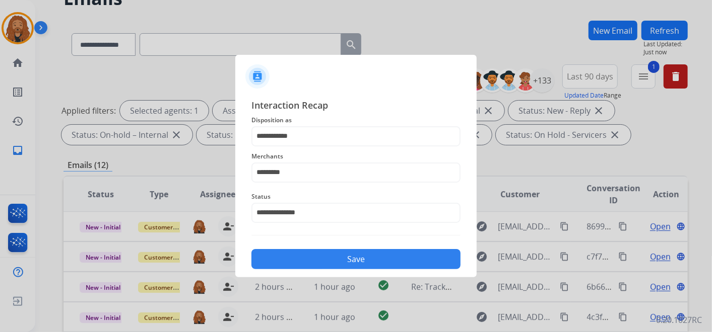
click at [311, 263] on button "Save" at bounding box center [355, 259] width 209 height 20
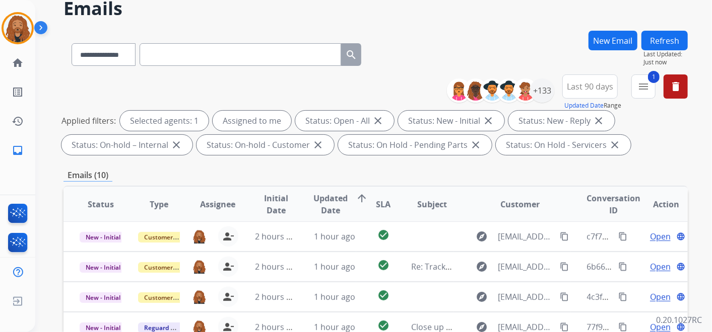
scroll to position [56, 0]
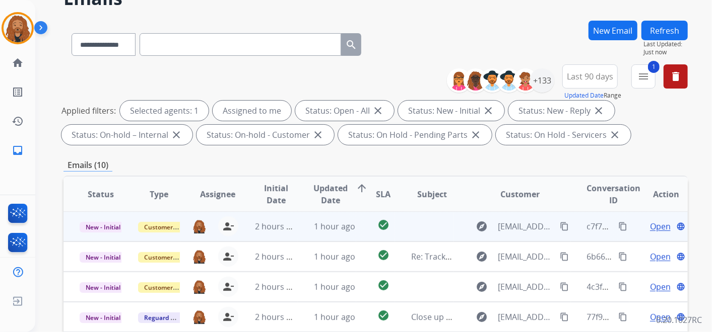
click at [655, 225] on span "Open" at bounding box center [660, 227] width 21 height 12
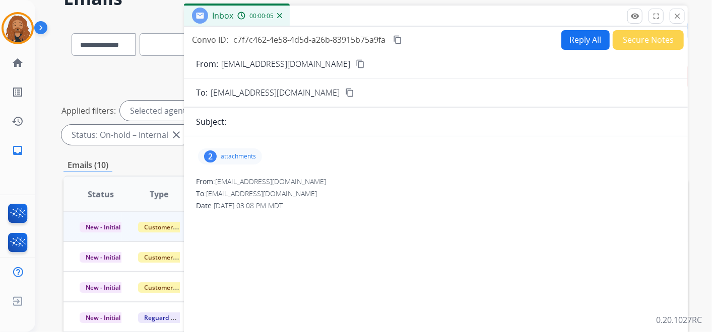
click at [570, 44] on button "Reply All" at bounding box center [585, 40] width 48 height 20
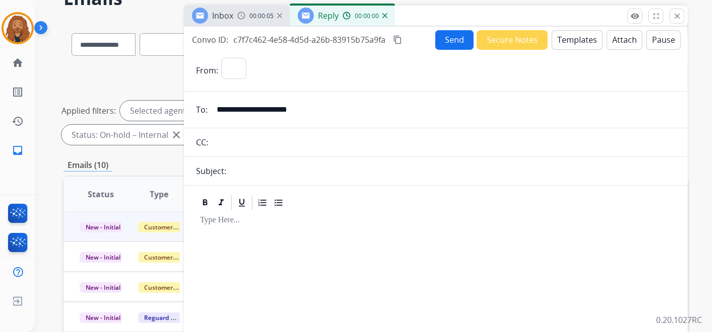
select select "**********"
click at [239, 232] on div at bounding box center [435, 300] width 479 height 177
click at [571, 39] on button "Templates" at bounding box center [576, 40] width 51 height 20
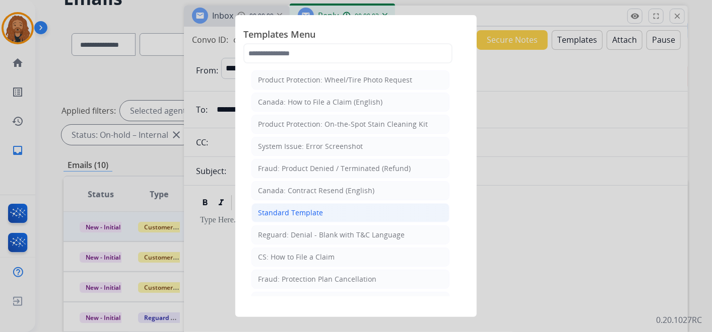
click at [291, 203] on li "Standard Template" at bounding box center [350, 212] width 198 height 19
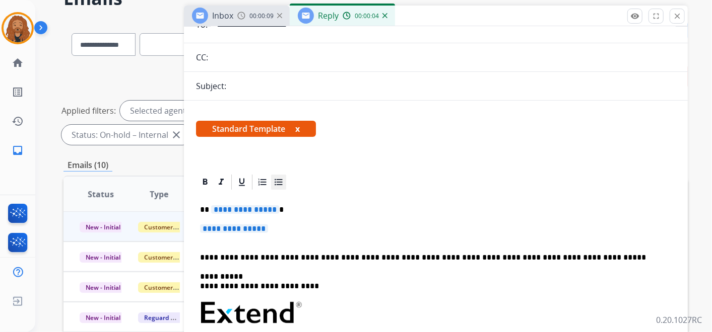
scroll to position [168, 0]
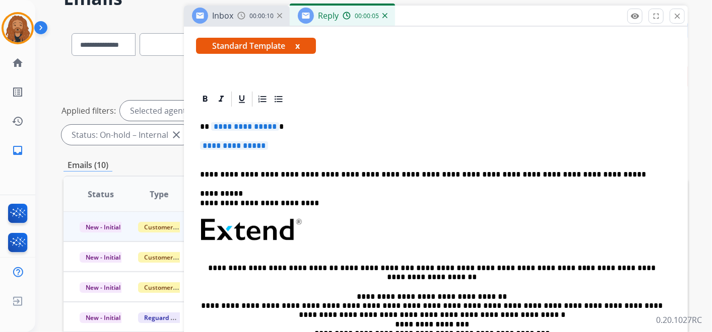
click at [256, 157] on p "**********" at bounding box center [435, 150] width 471 height 19
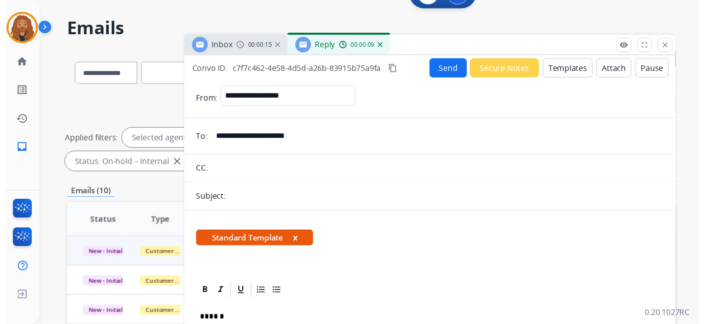
scroll to position [0, 0]
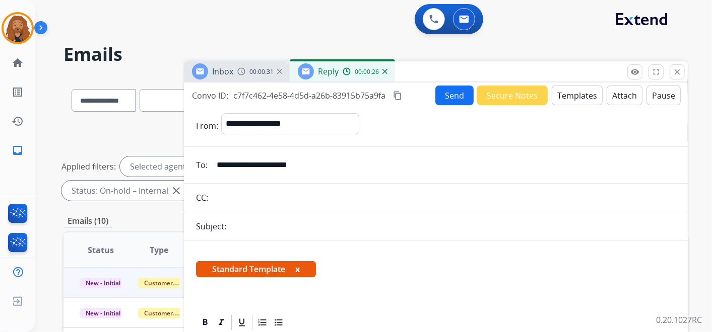
click at [398, 97] on mat-icon "content_copy" at bounding box center [397, 95] width 9 height 9
click at [455, 94] on button "Send" at bounding box center [454, 96] width 38 height 20
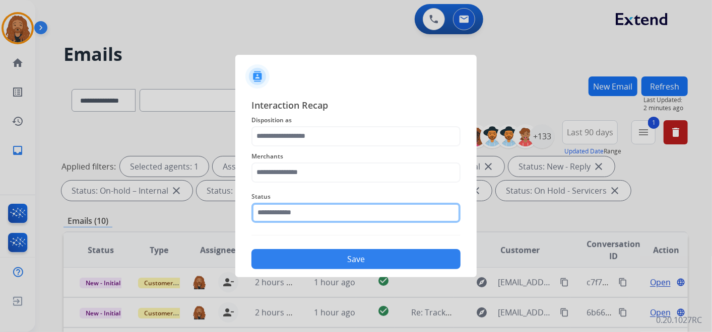
click at [298, 207] on input "text" at bounding box center [355, 213] width 209 height 20
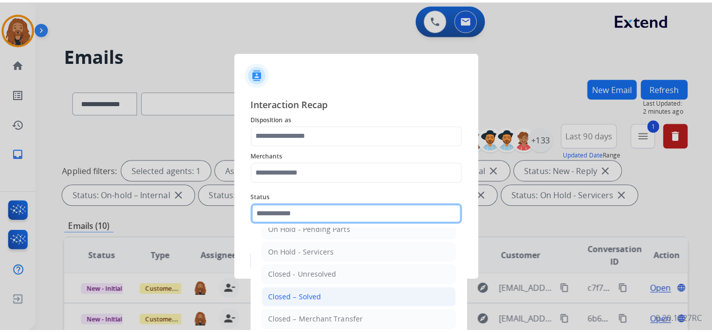
scroll to position [57, 0]
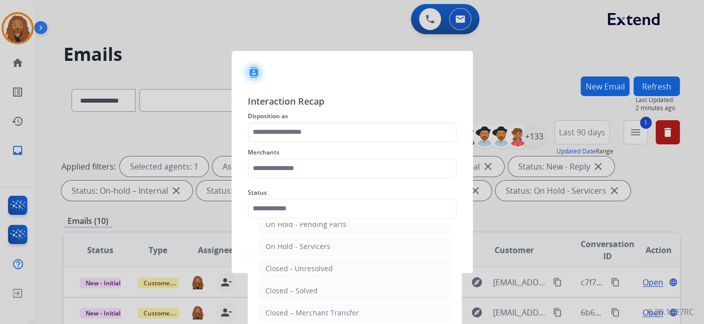
drag, startPoint x: 303, startPoint y: 294, endPoint x: 306, endPoint y: 268, distance: 25.4
click at [303, 294] on div "Closed – Solved" at bounding box center [291, 291] width 52 height 10
type input "**********"
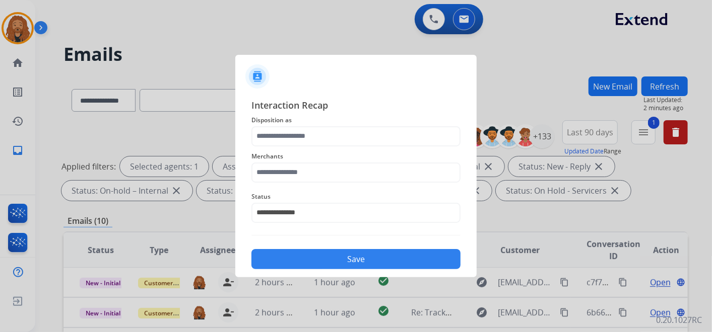
click at [303, 162] on span "Merchants" at bounding box center [355, 157] width 209 height 12
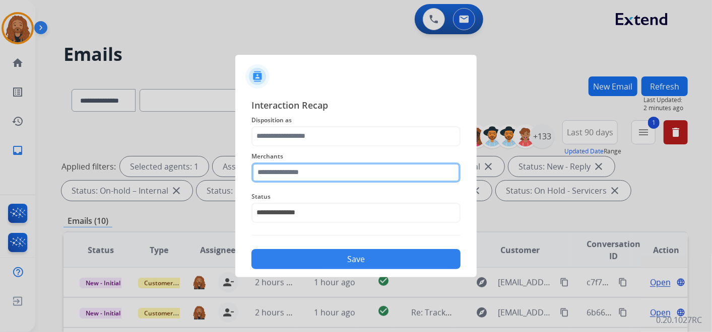
click at [302, 173] on input "text" at bounding box center [355, 173] width 209 height 20
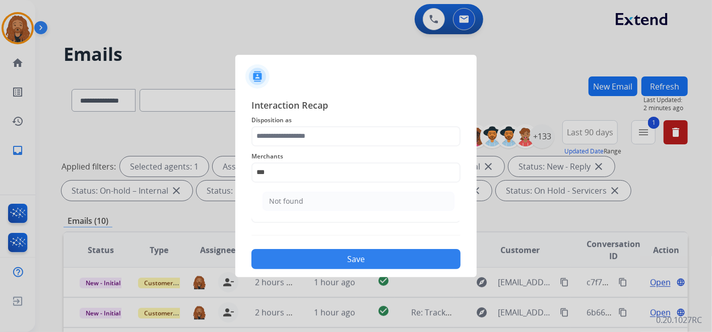
click at [294, 200] on div "Not found" at bounding box center [286, 201] width 34 height 10
type input "*********"
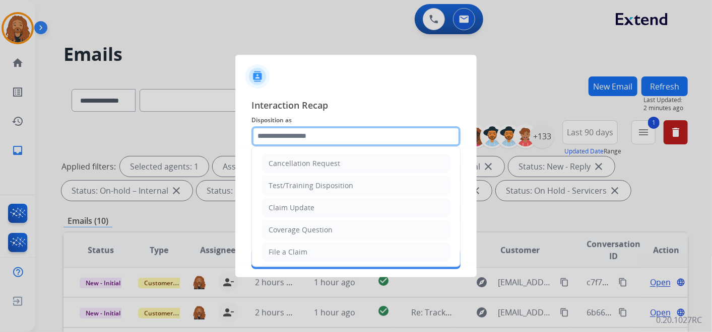
click at [300, 133] on input "text" at bounding box center [355, 136] width 209 height 20
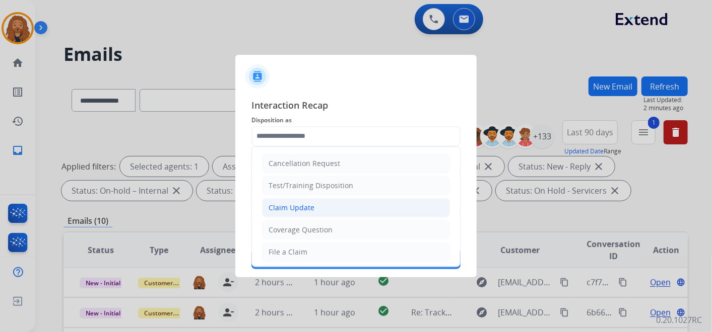
click at [268, 208] on div "Claim Update" at bounding box center [291, 208] width 46 height 10
type input "**********"
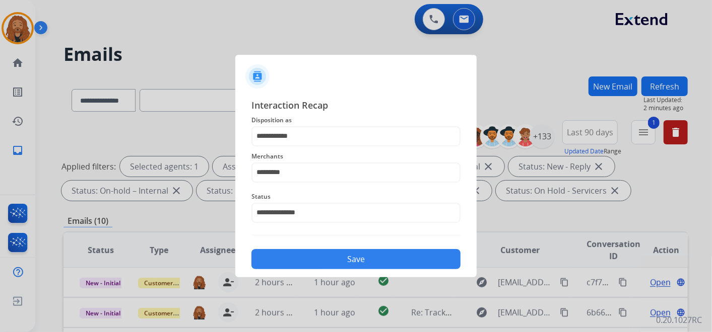
click at [317, 268] on button "Save" at bounding box center [355, 259] width 209 height 20
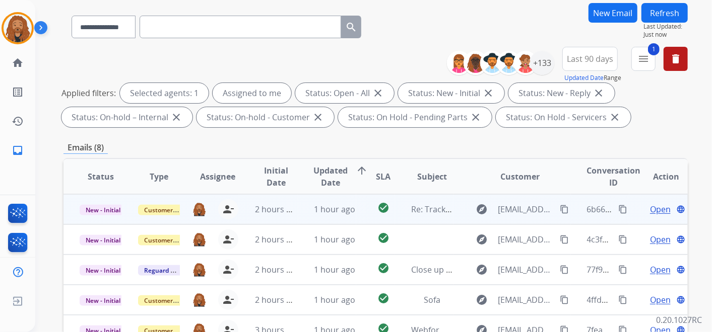
scroll to position [112, 0]
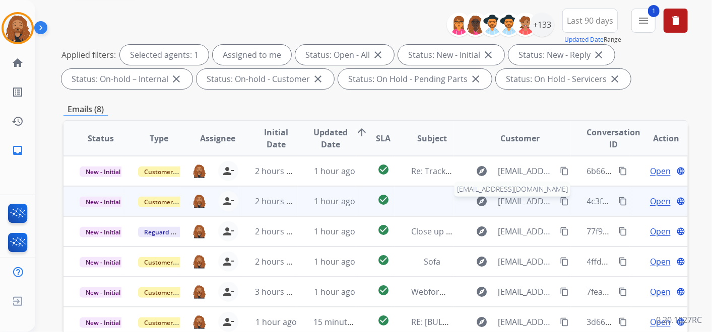
click at [509, 203] on span "[EMAIL_ADDRESS][DOMAIN_NAME]" at bounding box center [525, 201] width 56 height 12
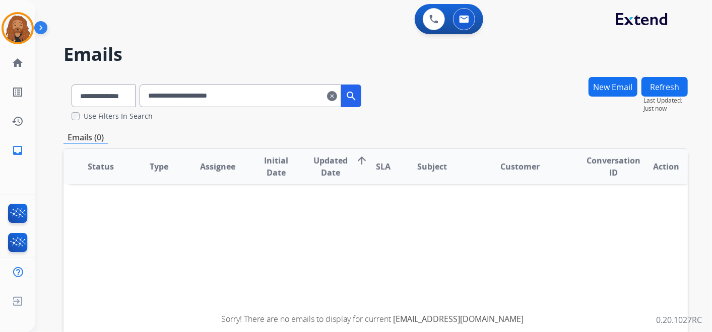
click at [337, 93] on mat-icon "clear" at bounding box center [332, 96] width 10 height 12
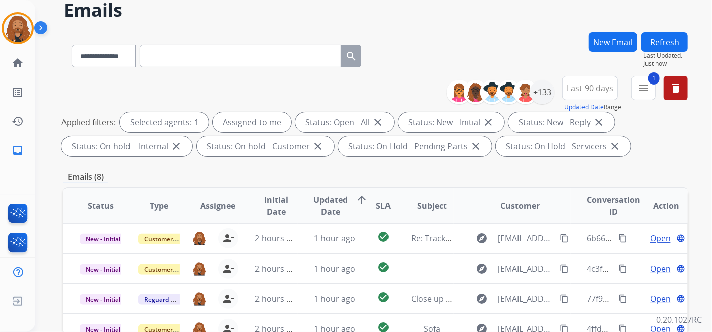
scroll to position [224, 0]
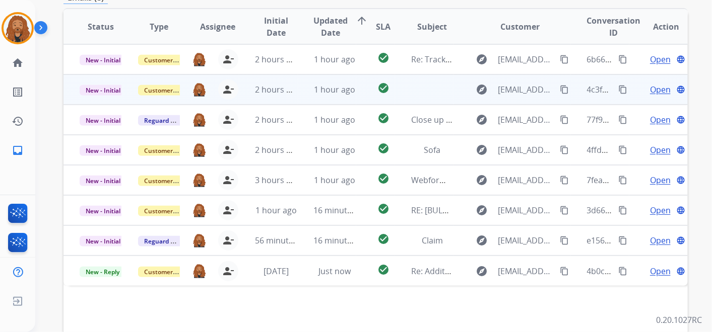
click at [306, 94] on td "1 hour ago" at bounding box center [327, 90] width 58 height 30
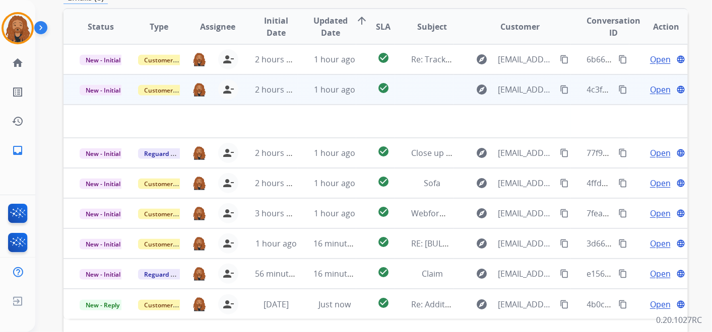
click at [650, 84] on span "Open" at bounding box center [660, 90] width 21 height 12
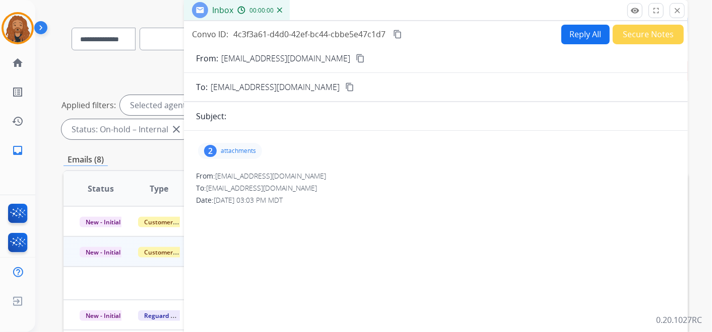
scroll to position [0, 0]
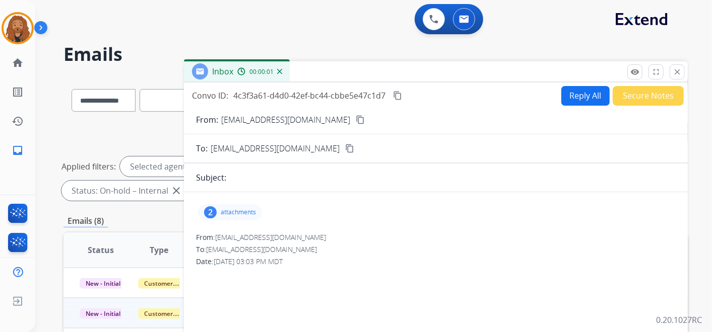
click at [225, 205] on div "2 attachments" at bounding box center [230, 212] width 64 height 16
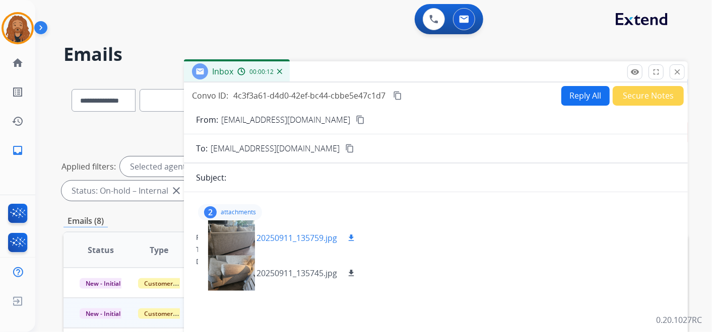
click at [357, 239] on button "download" at bounding box center [351, 238] width 12 height 12
click at [351, 276] on mat-icon "download" at bounding box center [350, 273] width 9 height 9
click at [630, 93] on button "Secure Notes" at bounding box center [647, 96] width 71 height 20
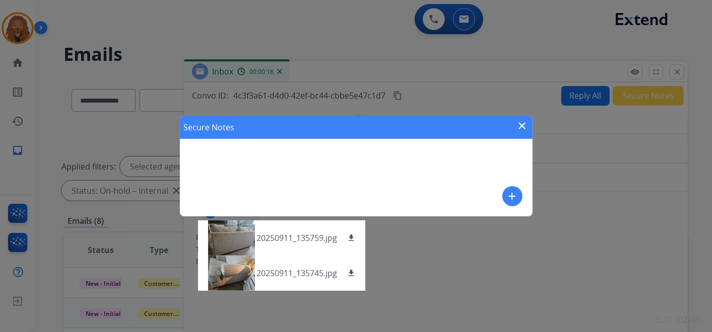
click at [508, 196] on mat-icon "add" at bounding box center [512, 196] width 12 height 12
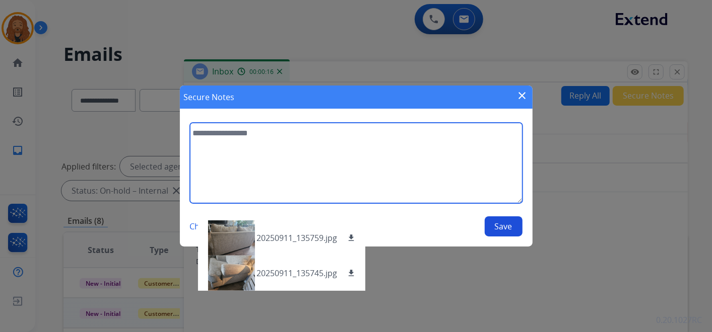
click at [264, 138] on textarea at bounding box center [356, 163] width 332 height 81
type textarea "**********"
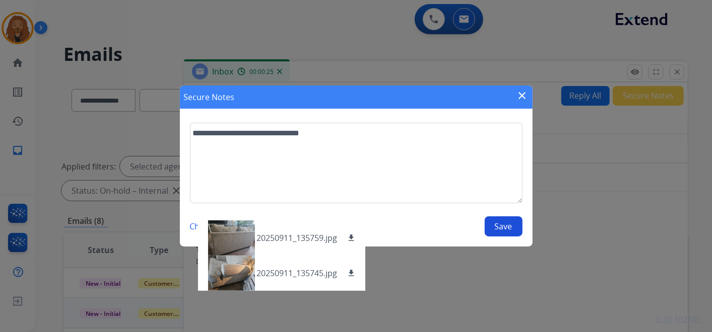
drag, startPoint x: 360, startPoint y: 92, endPoint x: 373, endPoint y: 106, distance: 19.3
click at [360, 92] on div "Secure Notes close" at bounding box center [356, 97] width 352 height 23
click at [496, 231] on button "Save" at bounding box center [503, 227] width 38 height 20
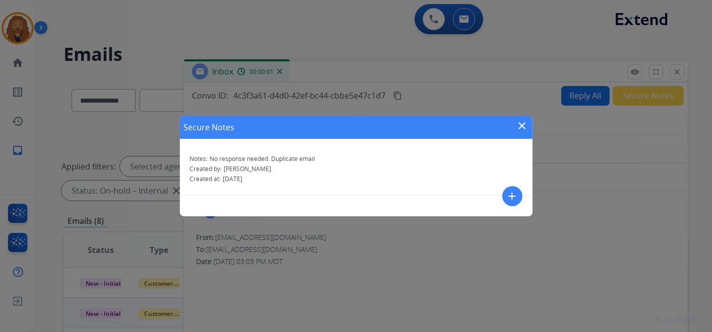
click at [524, 126] on mat-icon "close" at bounding box center [522, 126] width 12 height 12
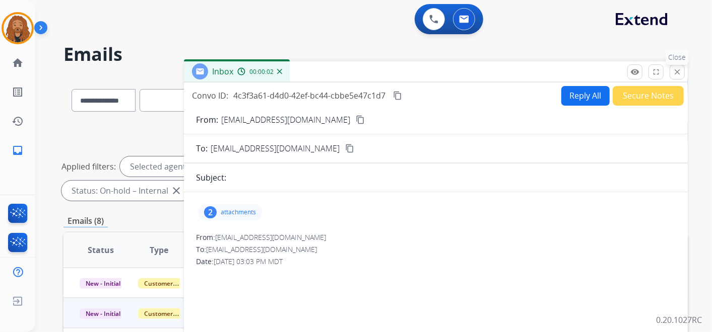
click at [678, 69] on mat-icon "close" at bounding box center [676, 71] width 9 height 9
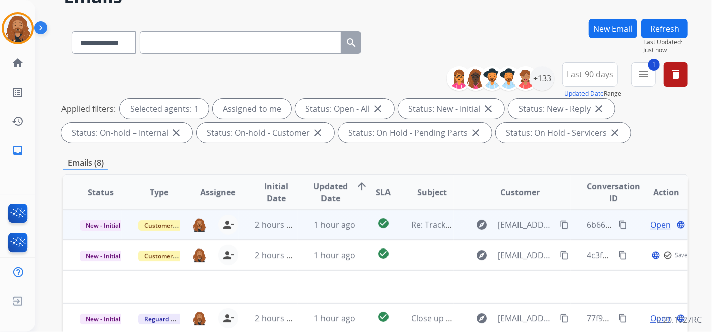
scroll to position [112, 0]
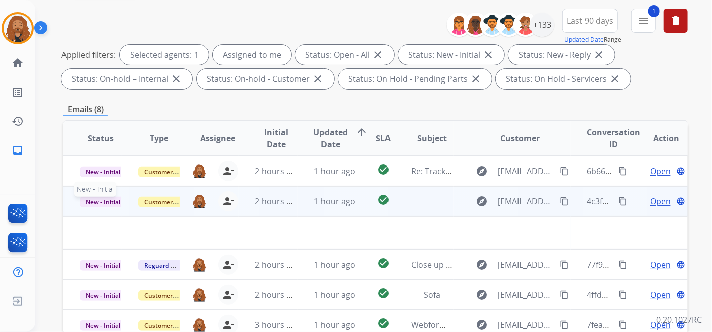
click at [108, 198] on span "New - Initial" at bounding box center [103, 202] width 47 height 11
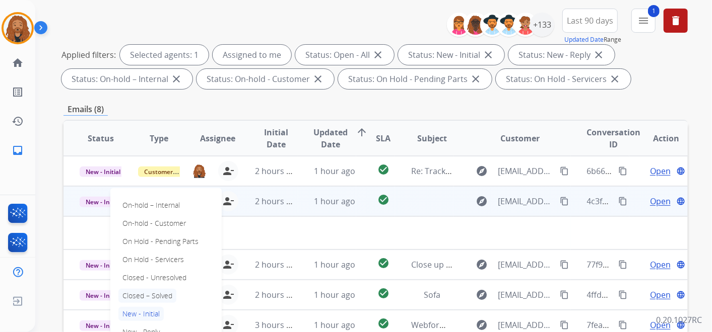
click at [157, 291] on p "Closed – Solved" at bounding box center [147, 296] width 58 height 14
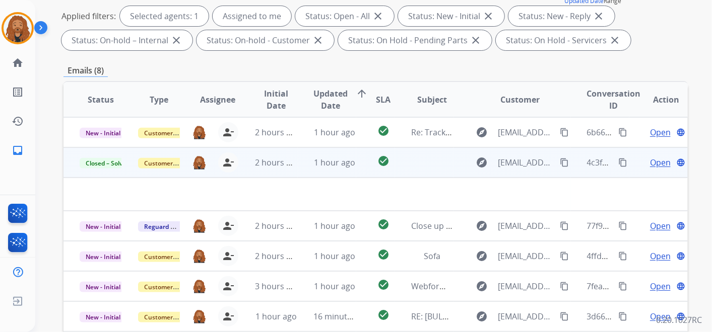
scroll to position [168, 0]
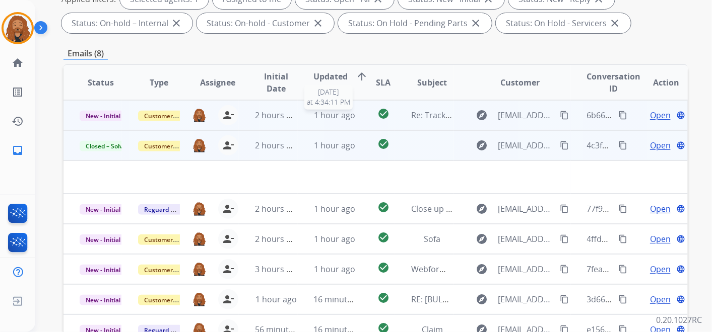
click at [337, 113] on span "1 hour ago" at bounding box center [334, 115] width 41 height 11
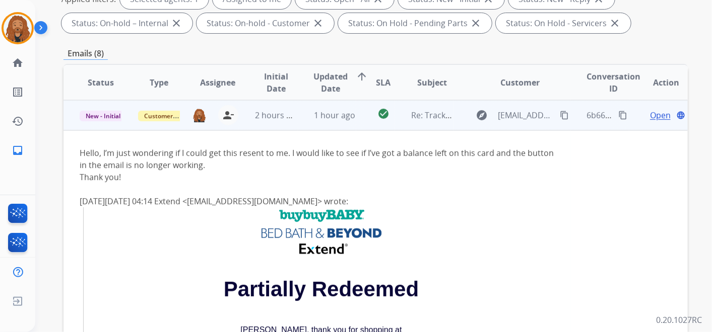
click at [658, 114] on span "Open" at bounding box center [660, 115] width 21 height 12
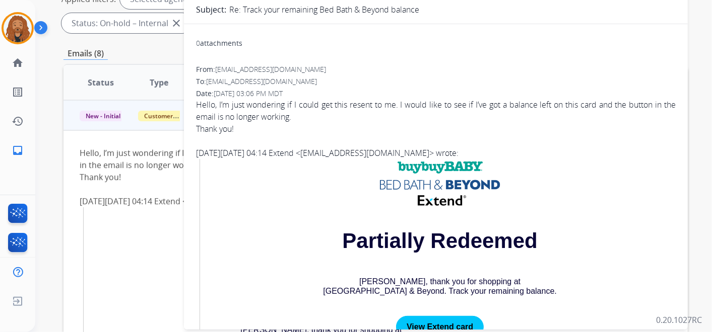
scroll to position [0, 0]
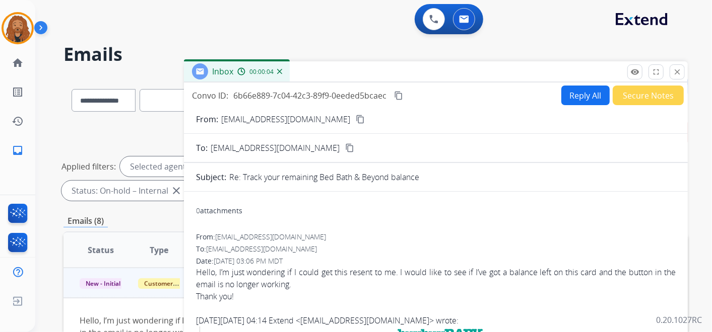
click at [568, 100] on button "Reply All" at bounding box center [585, 96] width 48 height 20
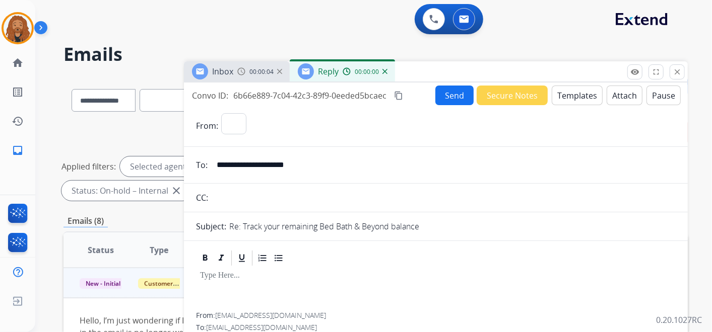
select select "**********"
click at [297, 164] on input "**********" at bounding box center [442, 165] width 465 height 20
drag, startPoint x: 323, startPoint y: 170, endPoint x: 215, endPoint y: 167, distance: 108.8
click at [215, 167] on input "**********" at bounding box center [442, 165] width 465 height 20
click at [577, 90] on button "Templates" at bounding box center [576, 96] width 51 height 20
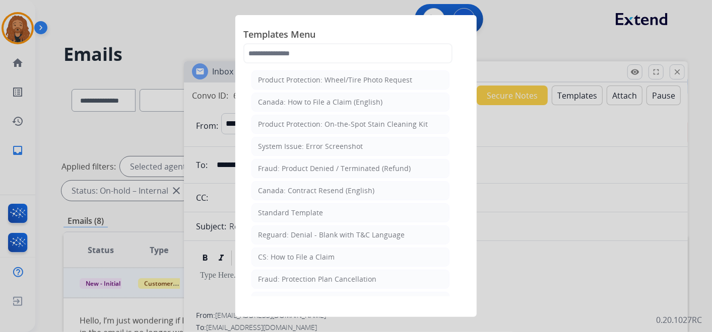
click at [292, 219] on li "Standard Template" at bounding box center [350, 212] width 198 height 19
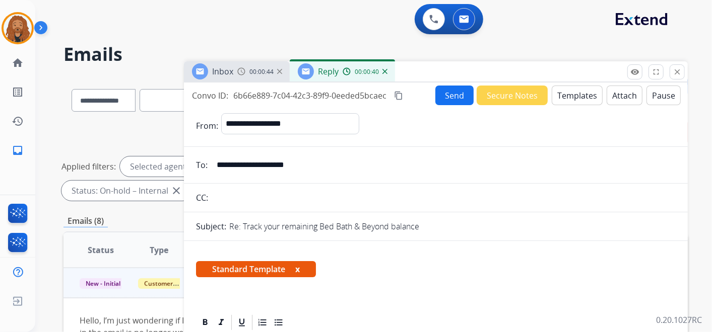
click at [576, 84] on div "**********" at bounding box center [436, 288] width 504 height 411
click at [574, 88] on button "Templates" at bounding box center [576, 96] width 51 height 20
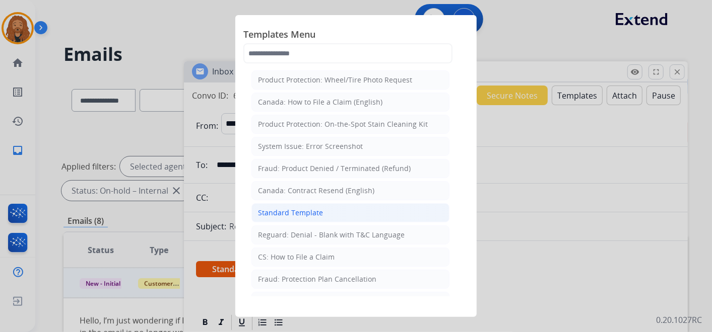
click at [292, 212] on div "Standard Template" at bounding box center [290, 213] width 65 height 10
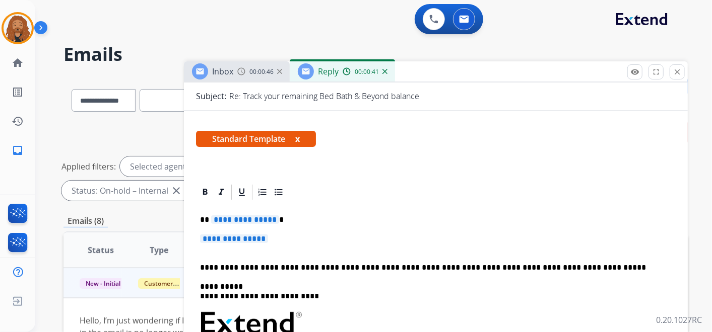
scroll to position [168, 0]
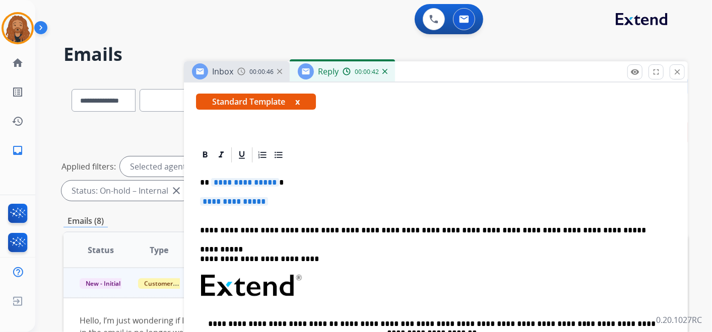
click at [277, 199] on p "**********" at bounding box center [435, 206] width 471 height 19
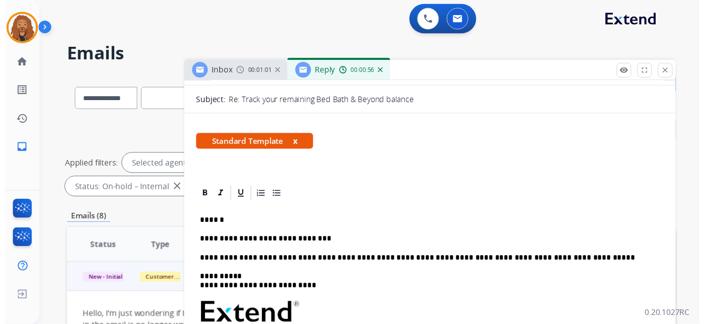
scroll to position [0, 0]
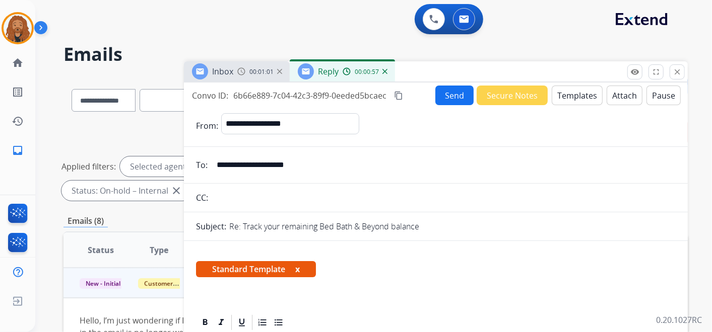
click at [449, 100] on button "Send" at bounding box center [454, 96] width 38 height 20
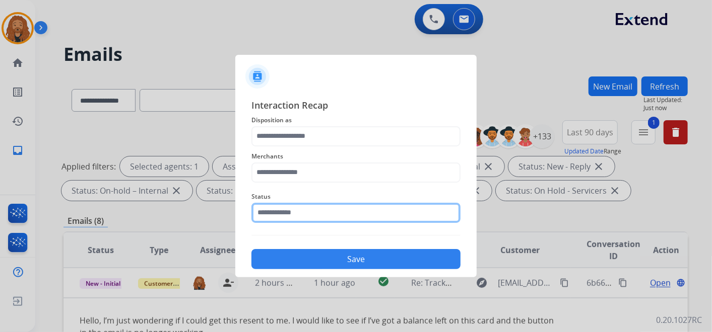
click at [316, 215] on input "text" at bounding box center [355, 213] width 209 height 20
type input "*"
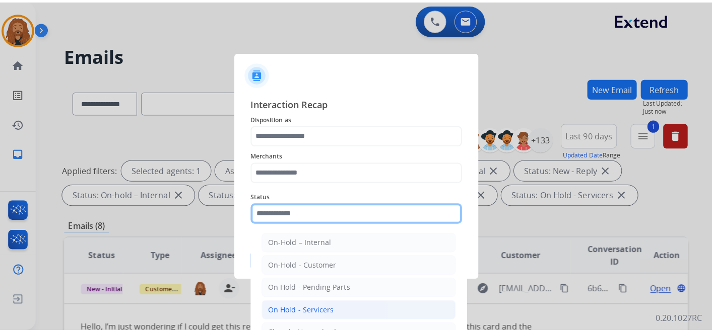
scroll to position [57, 0]
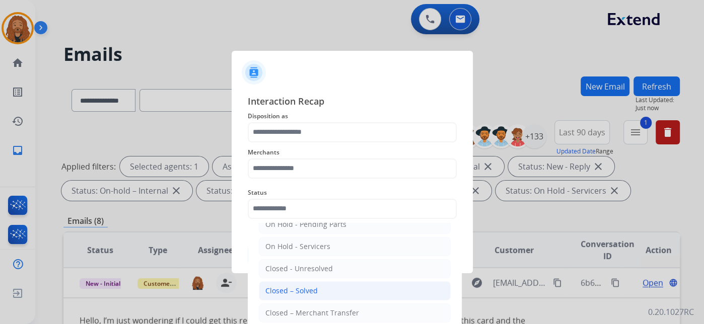
click at [296, 293] on div "Closed – Solved" at bounding box center [291, 291] width 52 height 10
type input "**********"
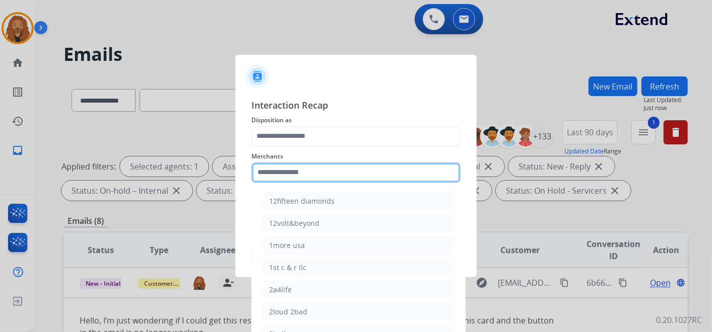
click at [289, 171] on input "text" at bounding box center [355, 173] width 209 height 20
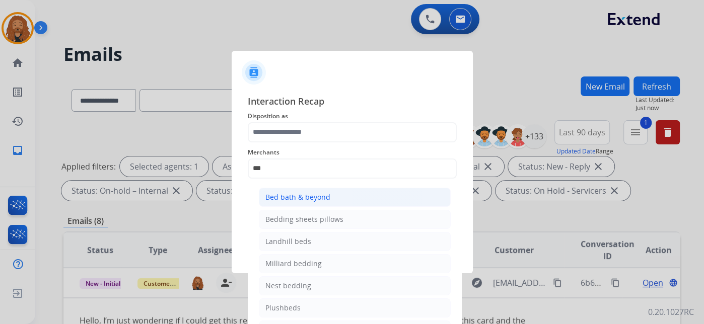
click at [293, 195] on div "Bed bath & beyond" at bounding box center [297, 197] width 65 height 10
type input "**********"
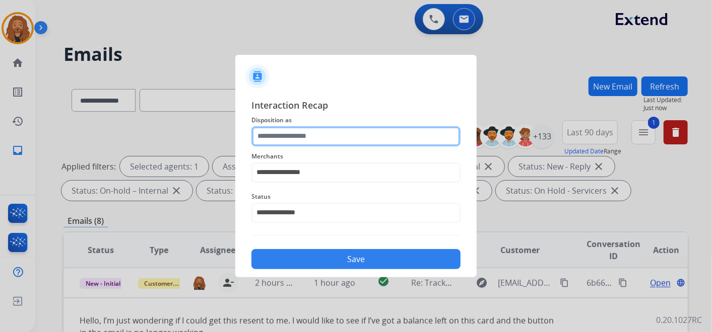
click at [292, 135] on input "text" at bounding box center [355, 136] width 209 height 20
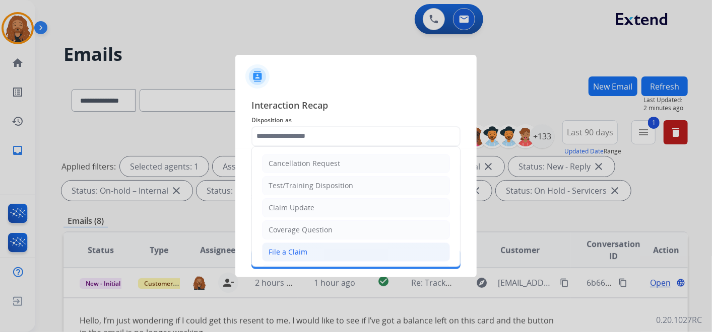
click at [279, 257] on li "File a Claim" at bounding box center [356, 252] width 188 height 19
type input "**********"
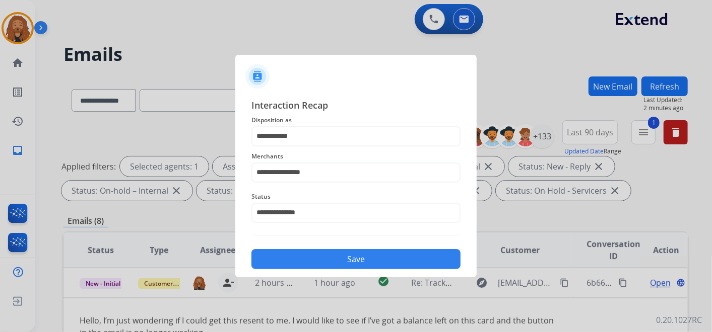
click at [296, 251] on button "Save" at bounding box center [355, 259] width 209 height 20
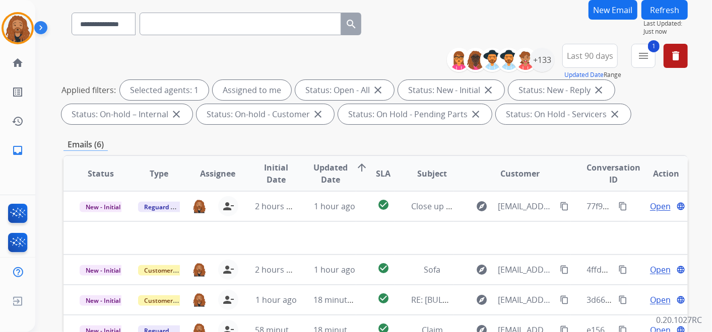
scroll to position [168, 0]
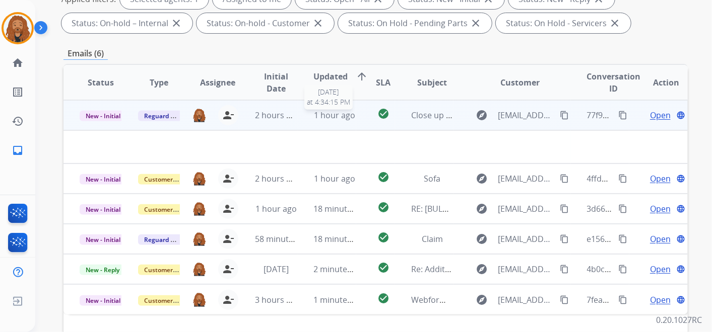
click at [316, 115] on span "1 hour ago" at bounding box center [334, 115] width 41 height 11
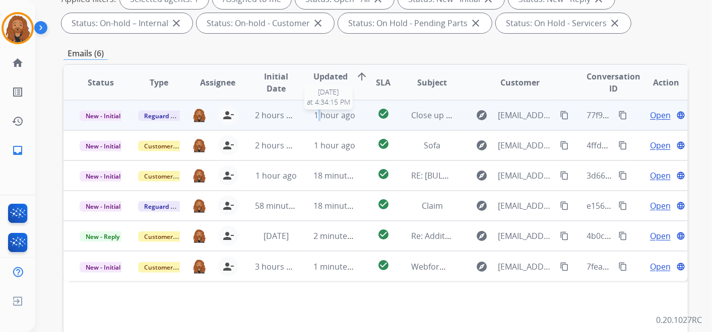
click at [316, 115] on span "1 hour ago" at bounding box center [334, 115] width 41 height 11
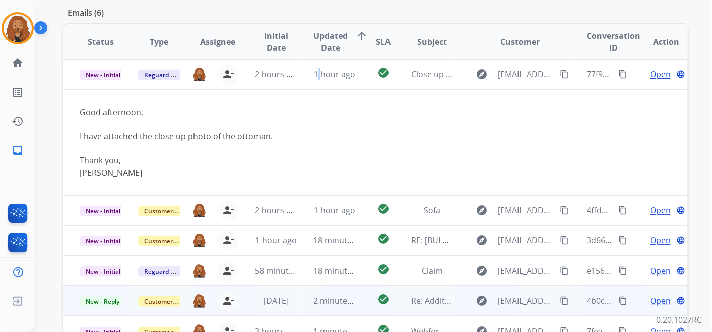
scroll to position [289, 0]
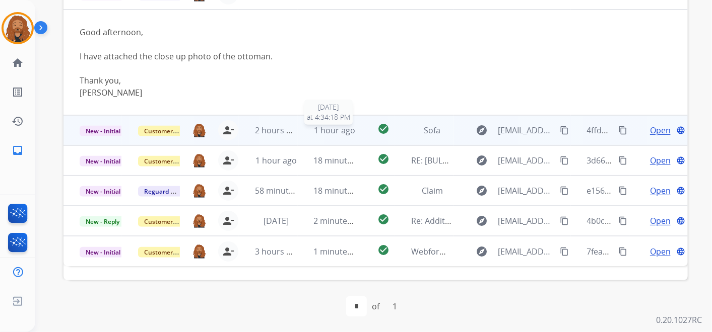
click at [329, 127] on span "1 hour ago" at bounding box center [334, 130] width 41 height 11
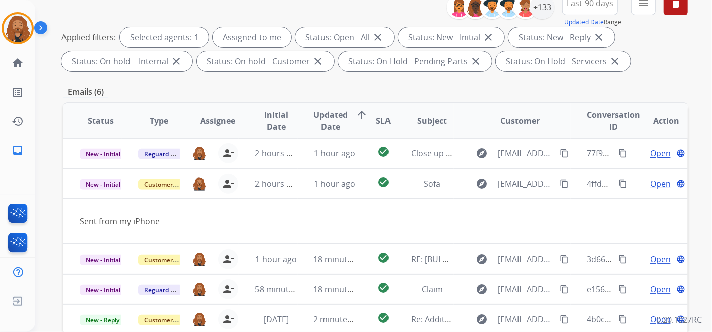
scroll to position [112, 0]
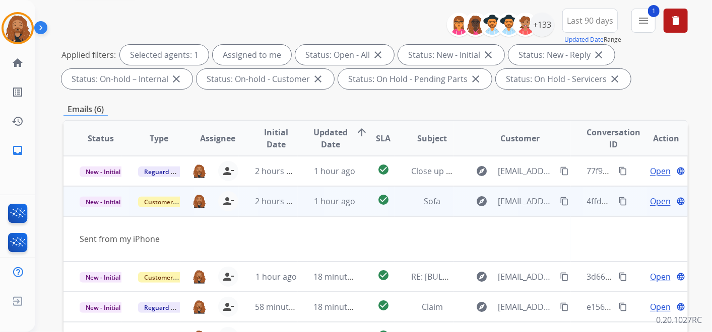
click at [650, 201] on span "Open" at bounding box center [660, 201] width 21 height 12
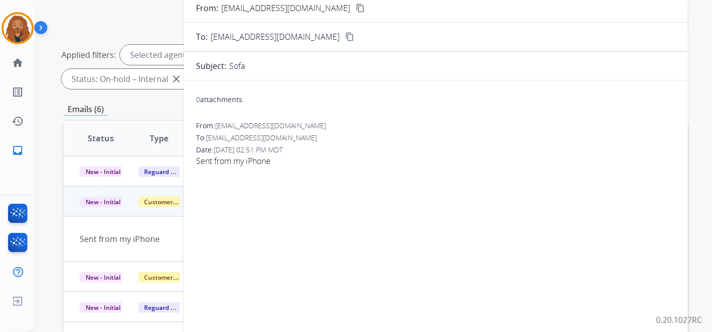
scroll to position [0, 0]
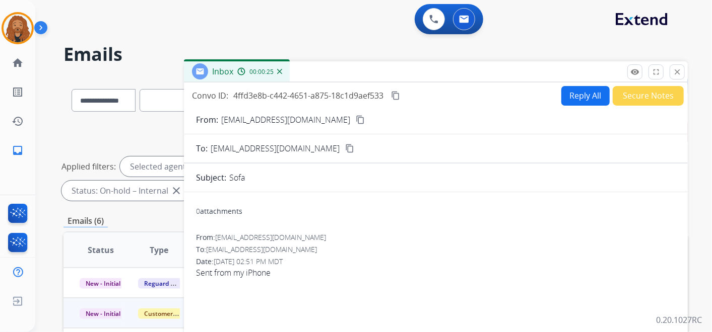
click at [618, 99] on button "Secure Notes" at bounding box center [647, 96] width 71 height 20
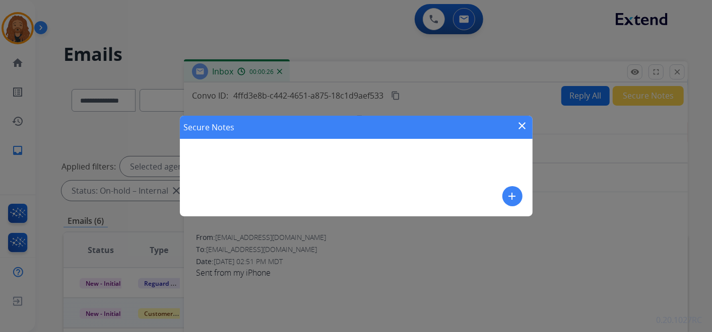
click at [513, 194] on mat-icon "add" at bounding box center [512, 196] width 12 height 12
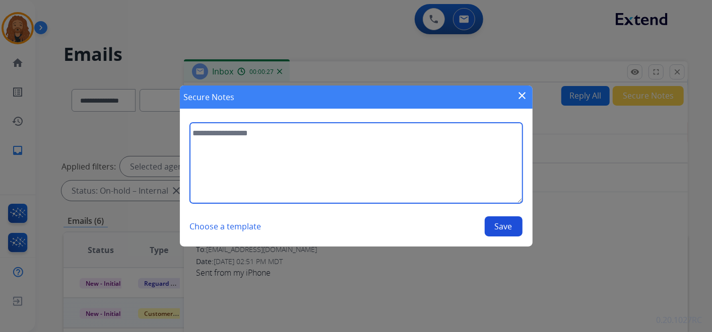
click at [303, 170] on textarea at bounding box center [356, 163] width 332 height 81
type textarea "**********"
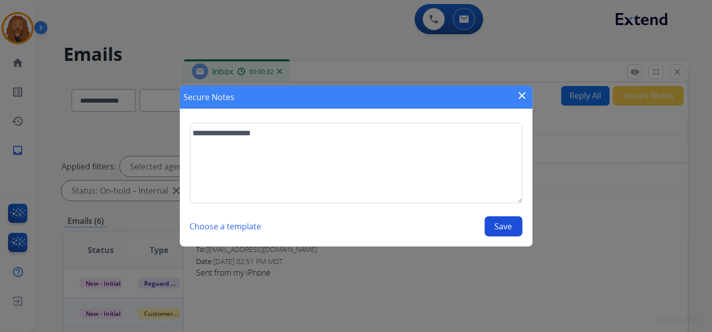
click at [506, 227] on button "Save" at bounding box center [503, 227] width 38 height 20
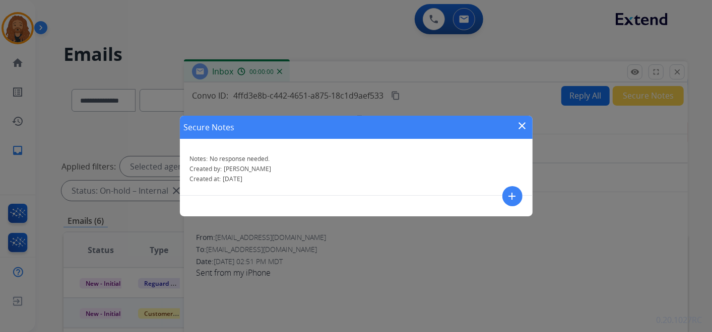
click at [515, 129] on div "Secure Notes close" at bounding box center [356, 127] width 352 height 23
click at [522, 125] on mat-icon "close" at bounding box center [522, 126] width 12 height 12
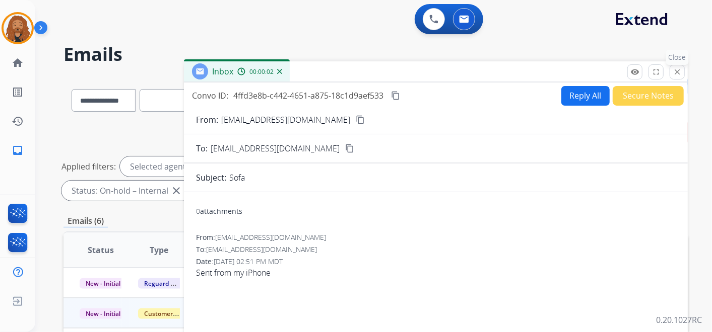
click at [677, 70] on mat-icon "close" at bounding box center [676, 71] width 9 height 9
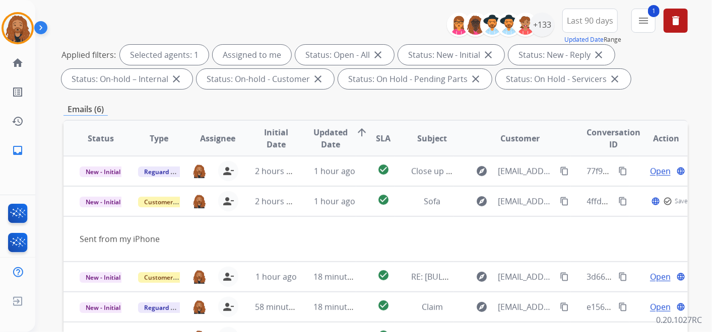
scroll to position [224, 0]
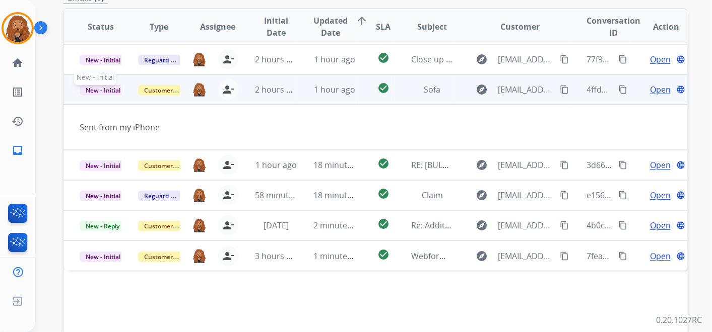
click at [109, 89] on span "New - Initial" at bounding box center [103, 90] width 47 height 11
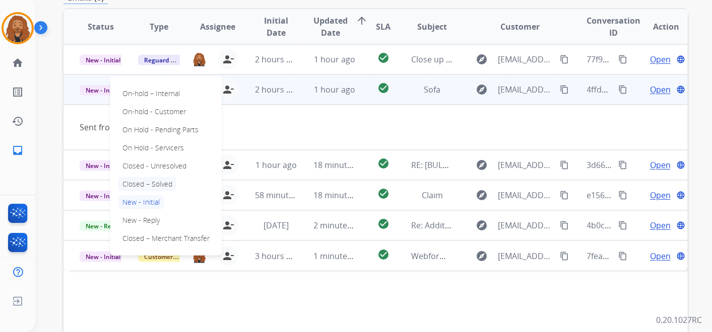
click at [144, 183] on p "Closed – Solved" at bounding box center [147, 184] width 58 height 14
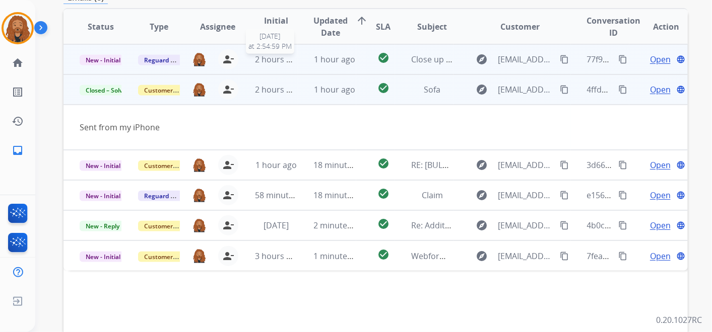
click at [291, 61] on span "2 hours ago" at bounding box center [277, 59] width 45 height 11
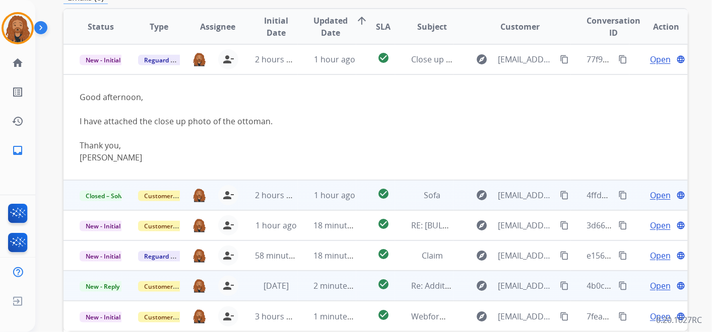
click at [273, 292] on td "2 days ago" at bounding box center [268, 286] width 58 height 30
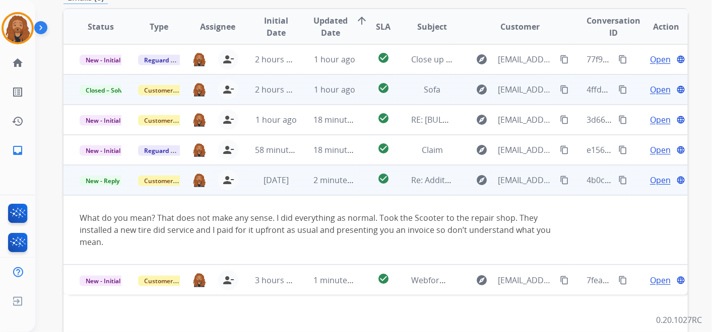
click at [656, 178] on span "Open" at bounding box center [660, 180] width 21 height 12
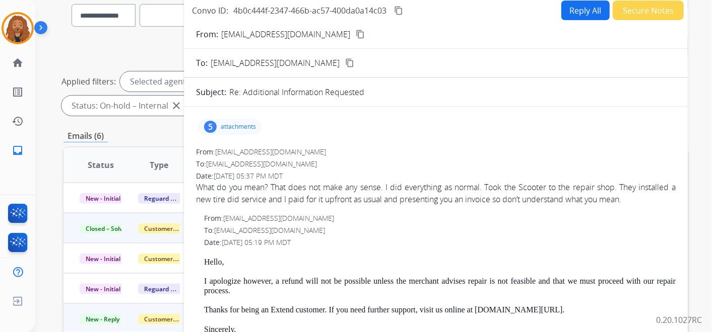
scroll to position [0, 0]
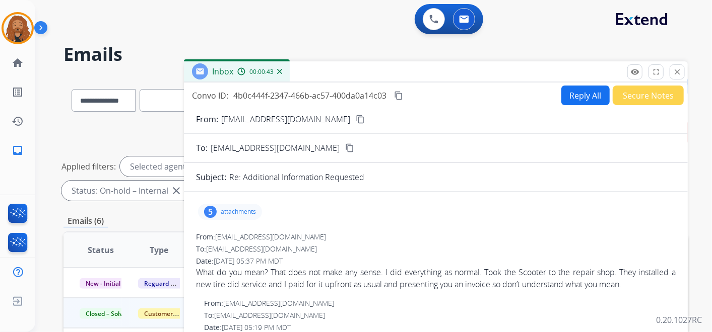
click at [582, 94] on button "Reply All" at bounding box center [585, 96] width 48 height 20
select select "**********"
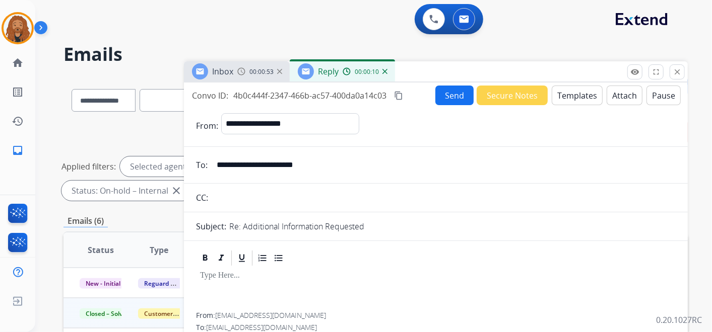
click at [575, 94] on button "Templates" at bounding box center [576, 96] width 51 height 20
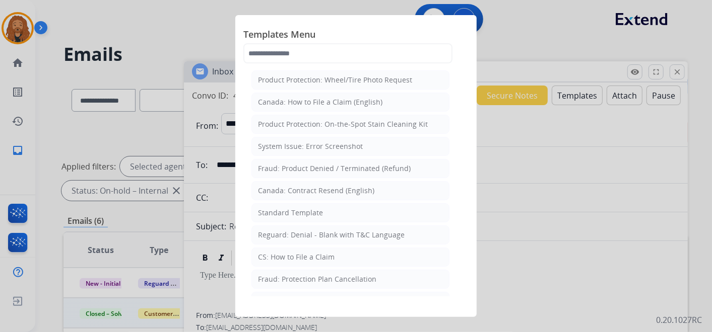
click at [568, 105] on div at bounding box center [356, 166] width 712 height 332
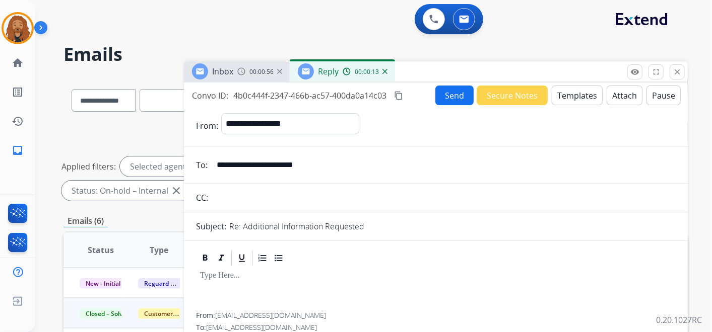
click at [571, 95] on button "Templates" at bounding box center [576, 96] width 51 height 20
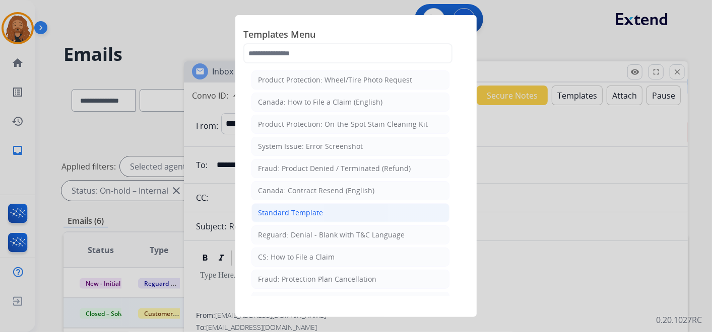
click at [295, 212] on div "Standard Template" at bounding box center [290, 213] width 65 height 10
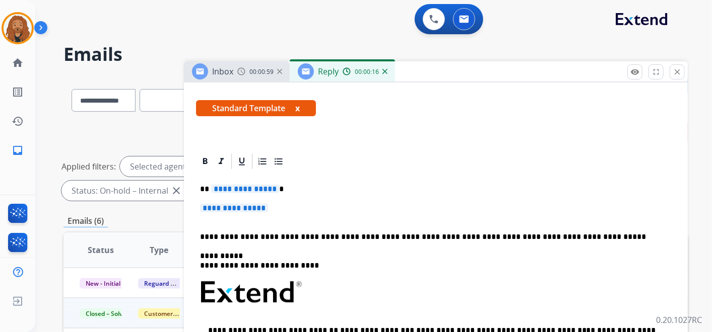
scroll to position [112, 0]
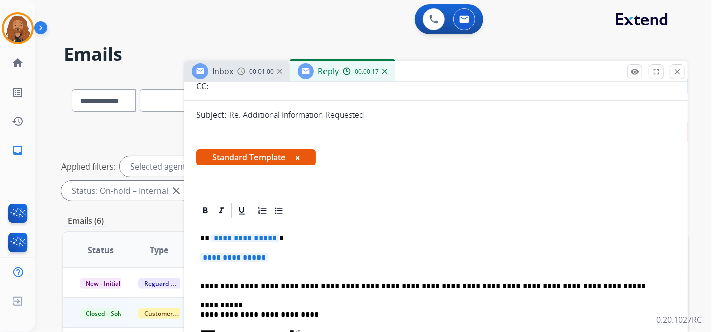
click at [278, 262] on p "**********" at bounding box center [435, 262] width 471 height 19
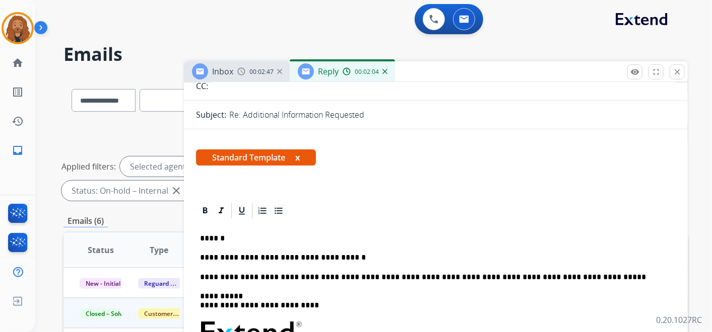
click at [202, 256] on p "**********" at bounding box center [431, 257] width 463 height 9
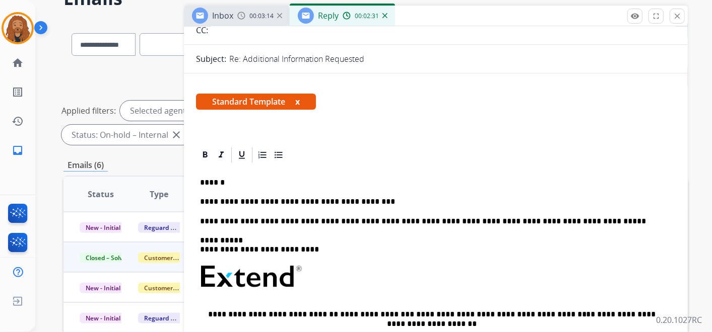
click at [376, 191] on div "**********" at bounding box center [435, 305] width 479 height 282
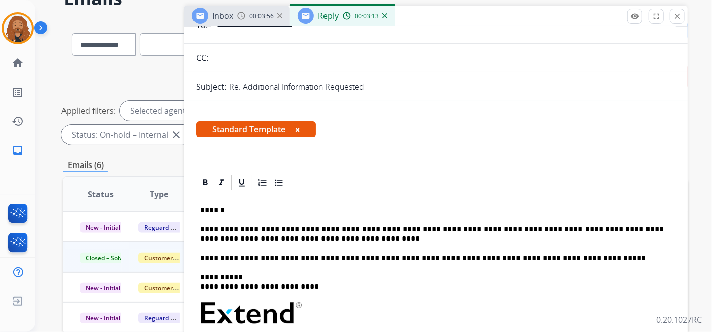
scroll to position [0, 0]
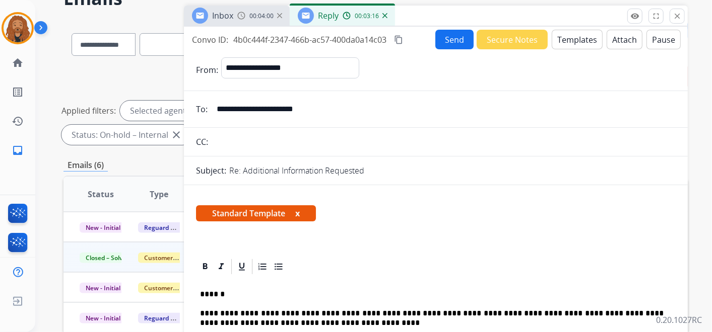
drag, startPoint x: 331, startPoint y: 109, endPoint x: 216, endPoint y: 108, distance: 114.8
click at [216, 108] on input "**********" at bounding box center [442, 109] width 465 height 20
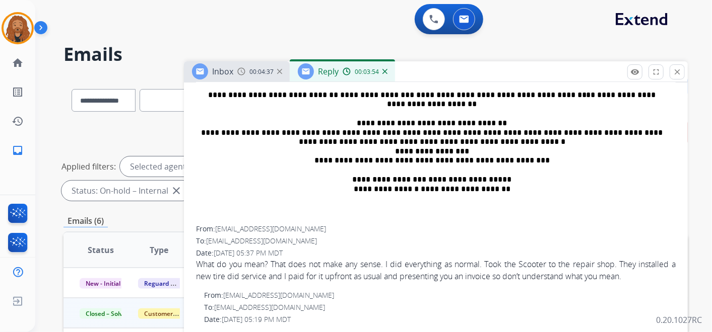
scroll to position [447, 0]
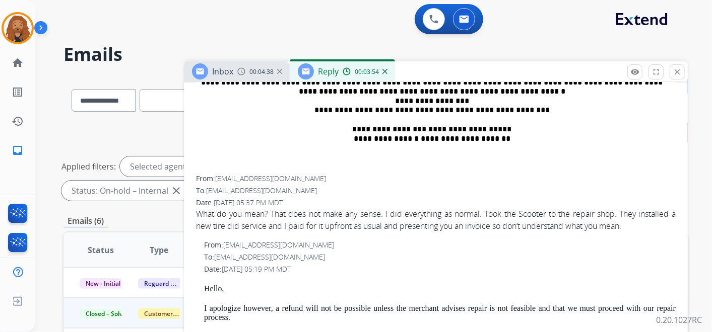
drag, startPoint x: 240, startPoint y: 68, endPoint x: 239, endPoint y: 75, distance: 6.2
click at [240, 69] on img at bounding box center [241, 71] width 8 height 8
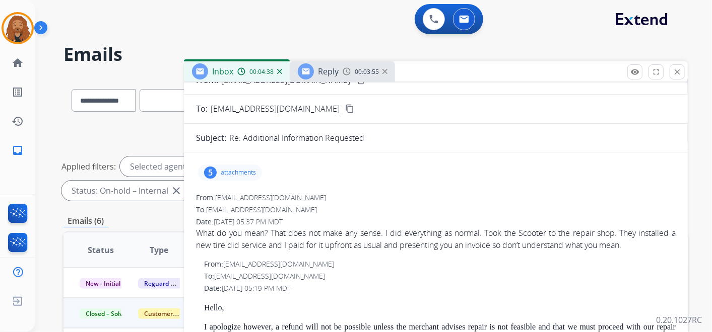
scroll to position [56, 0]
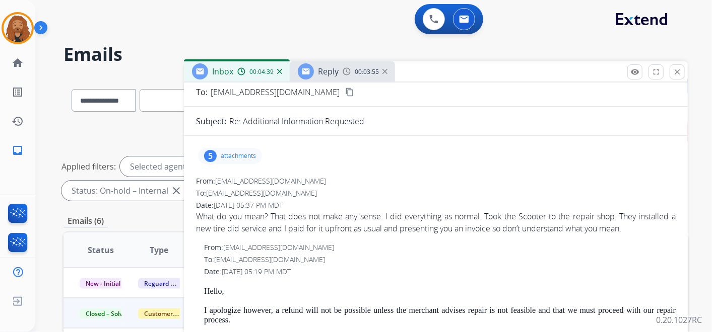
click at [226, 158] on p "attachments" at bounding box center [238, 156] width 35 height 8
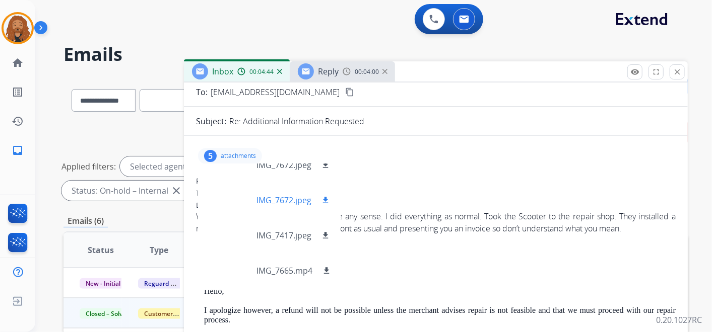
scroll to position [0, 0]
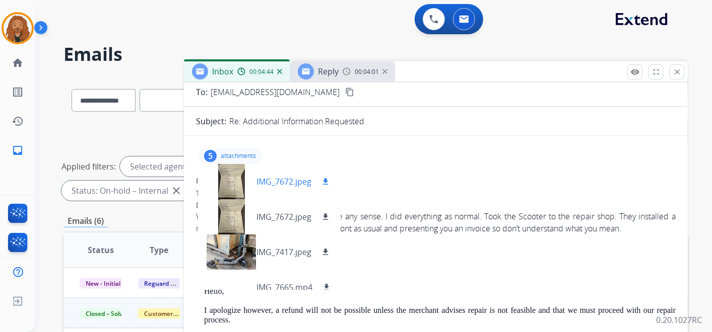
click at [327, 182] on mat-icon "download" at bounding box center [325, 181] width 9 height 9
click at [632, 229] on div "What do you mean? That does not make any sense. I did everything as normal. Too…" at bounding box center [435, 222] width 479 height 24
drag, startPoint x: 638, startPoint y: 230, endPoint x: 322, endPoint y: 203, distance: 317.8
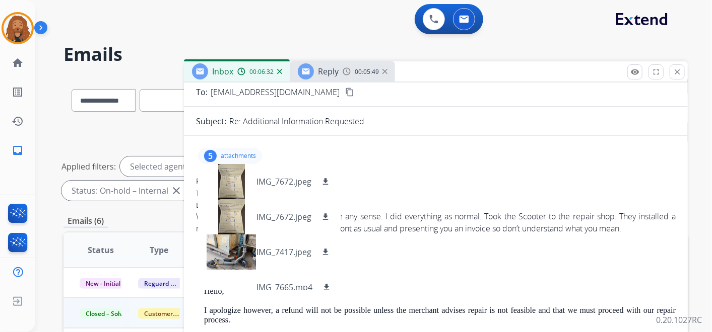
click at [217, 157] on div "5 attachments IMG_7672.jpeg download IMG_7672.jpeg download IMG_7417.jpeg downl…" at bounding box center [230, 156] width 64 height 16
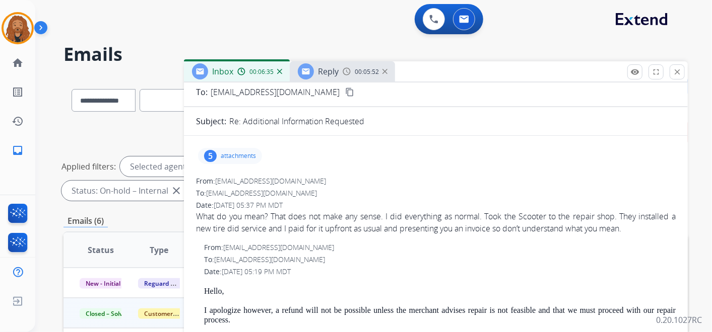
drag, startPoint x: 202, startPoint y: 217, endPoint x: 639, endPoint y: 228, distance: 437.2
click at [639, 228] on div "What do you mean? That does not make any sense. I did everything as normal. Too…" at bounding box center [435, 222] width 479 height 24
copy div "What do you mean? That does not make any sense. I did everything as normal. Too…"
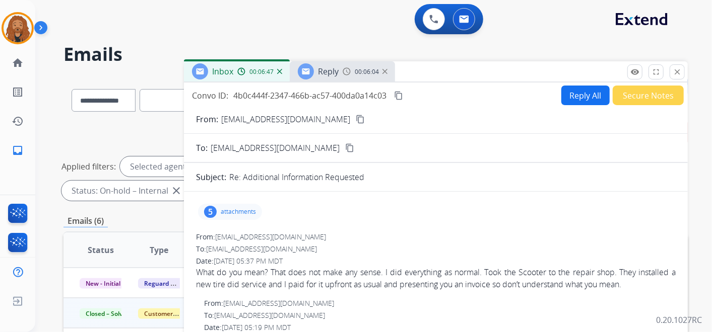
click at [399, 96] on mat-icon "content_copy" at bounding box center [398, 95] width 9 height 9
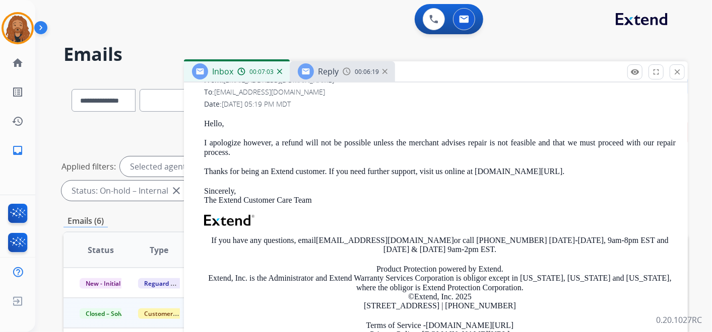
scroll to position [168, 0]
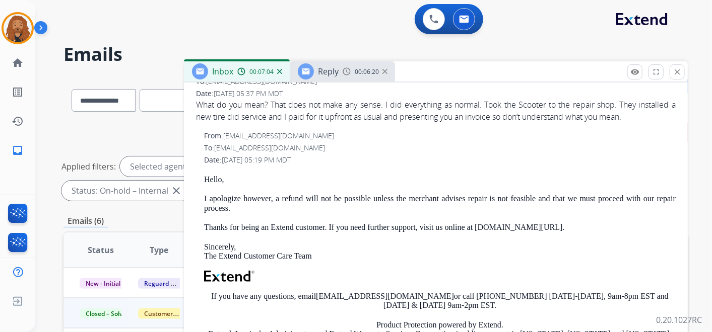
click at [322, 222] on div "Hello, I apologize however, a refund will not be possible unless the merchant a…" at bounding box center [439, 293] width 471 height 237
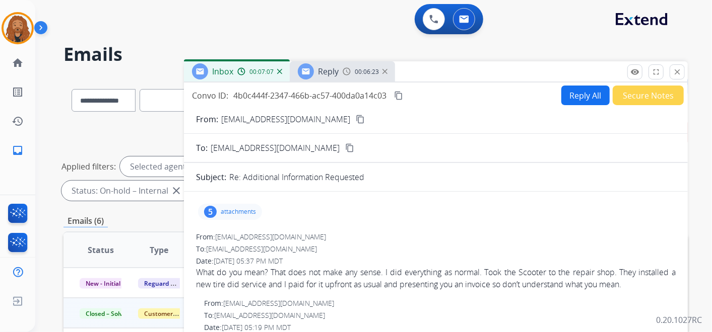
click at [333, 67] on span "Reply" at bounding box center [328, 71] width 21 height 11
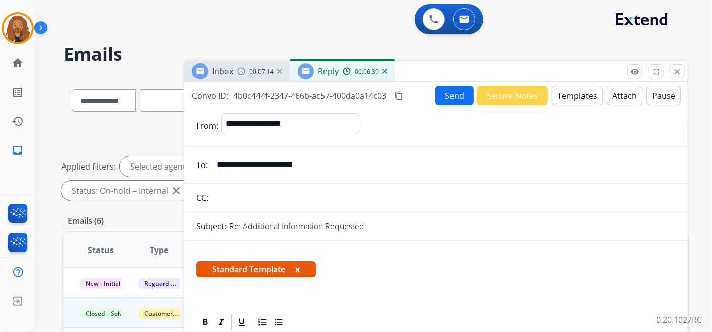
click at [441, 93] on button "Send" at bounding box center [454, 96] width 38 height 20
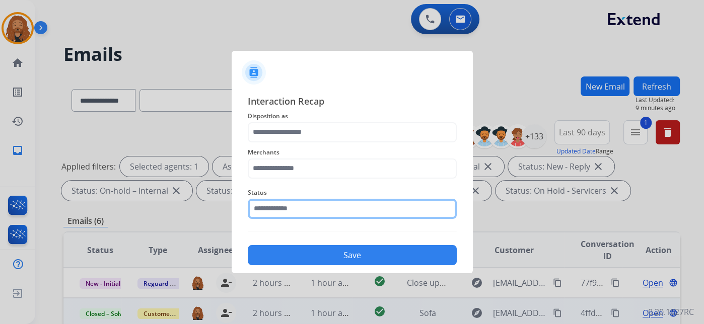
click at [300, 216] on input "text" at bounding box center [352, 209] width 209 height 20
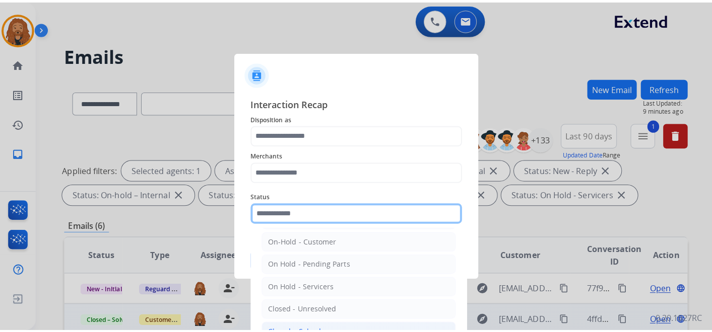
scroll to position [56, 0]
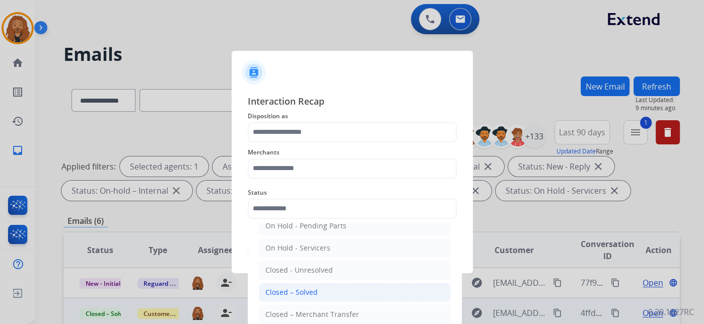
click at [298, 291] on div "Closed – Solved" at bounding box center [291, 293] width 52 height 10
type input "**********"
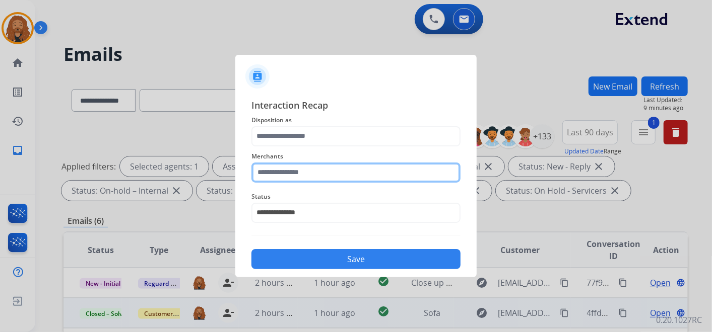
click at [322, 171] on input "text" at bounding box center [355, 173] width 209 height 20
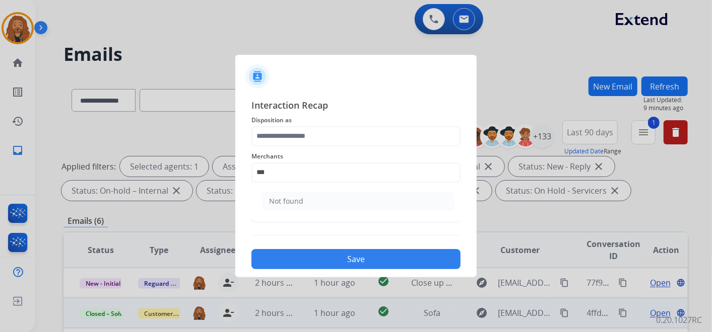
click at [270, 204] on div "Not found" at bounding box center [286, 201] width 34 height 10
type input "*********"
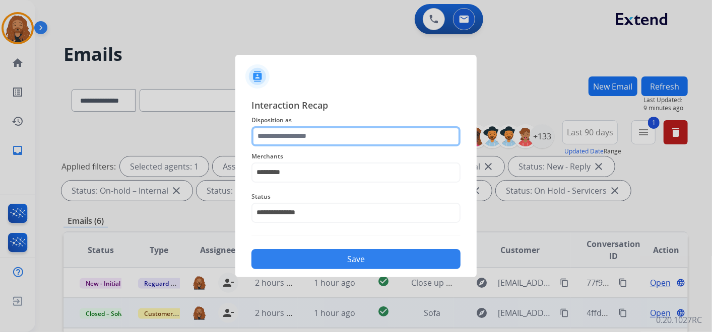
click at [281, 136] on input "text" at bounding box center [355, 136] width 209 height 20
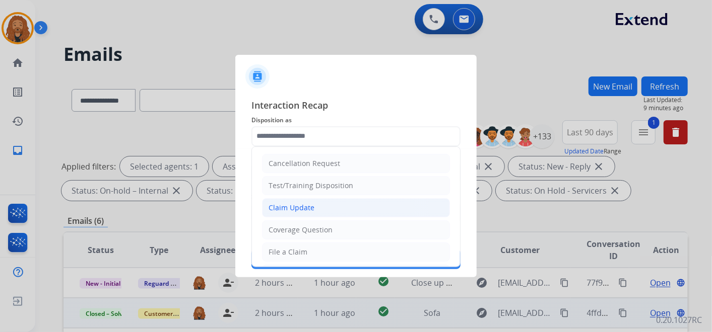
click at [322, 203] on li "Claim Update" at bounding box center [356, 207] width 188 height 19
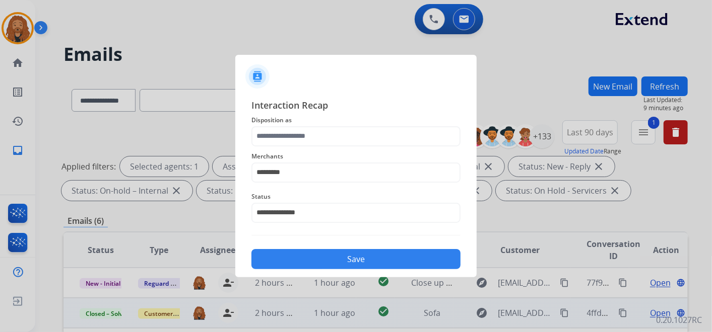
type input "**********"
click at [312, 260] on button "Save" at bounding box center [355, 259] width 209 height 20
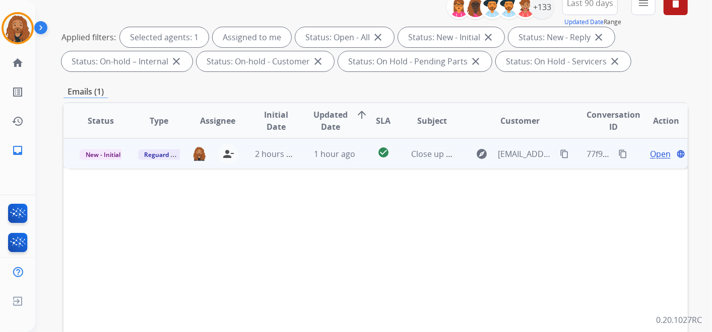
scroll to position [112, 0]
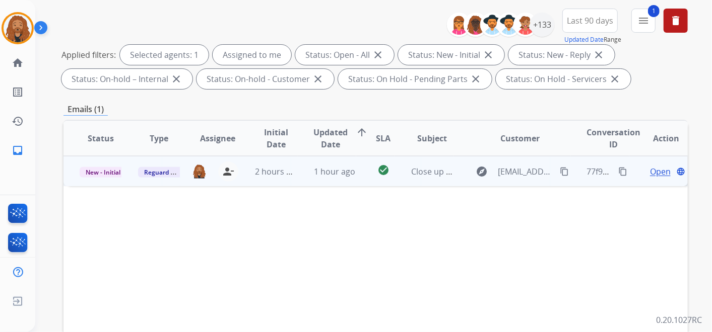
click at [656, 171] on span "Open" at bounding box center [660, 172] width 21 height 12
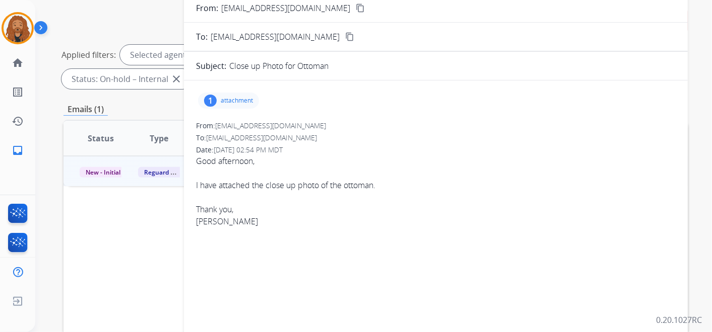
click at [235, 103] on p "attachment" at bounding box center [237, 101] width 32 height 8
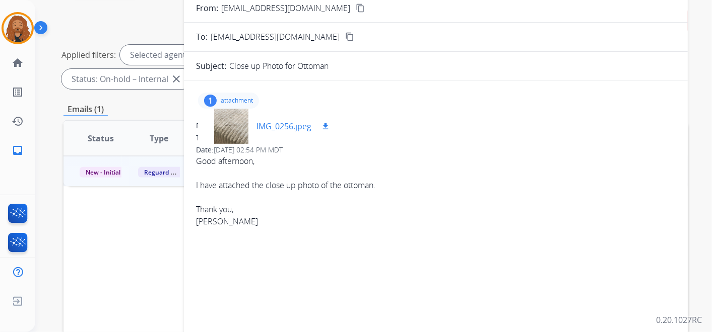
click at [304, 128] on p "IMG_0256.jpeg" at bounding box center [283, 126] width 55 height 12
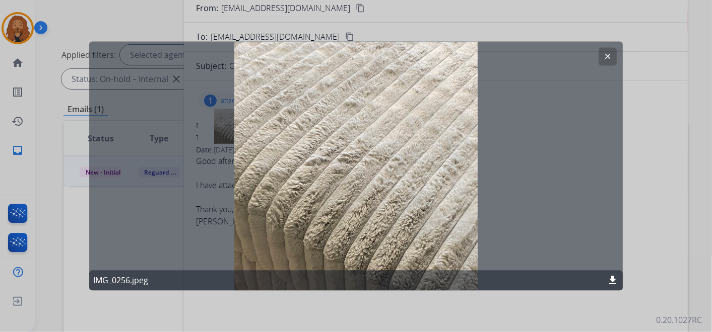
click at [607, 59] on mat-icon "clear" at bounding box center [607, 56] width 9 height 9
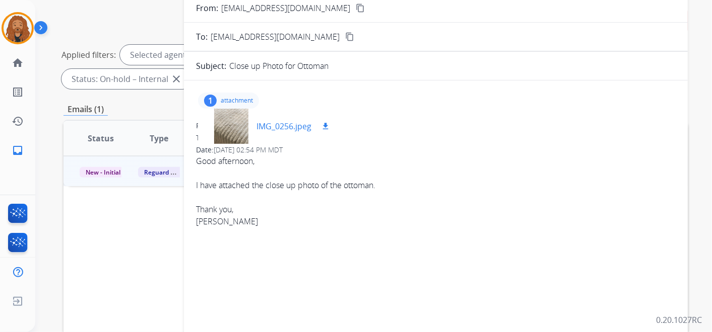
click at [316, 124] on div "IMG_0256.jpeg download" at bounding box center [293, 126] width 75 height 12
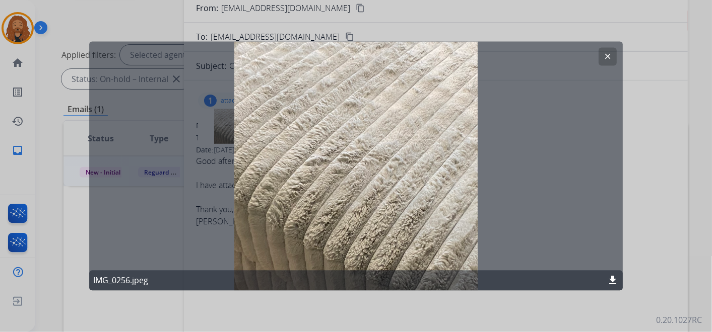
click at [605, 51] on button "clear" at bounding box center [607, 57] width 18 height 18
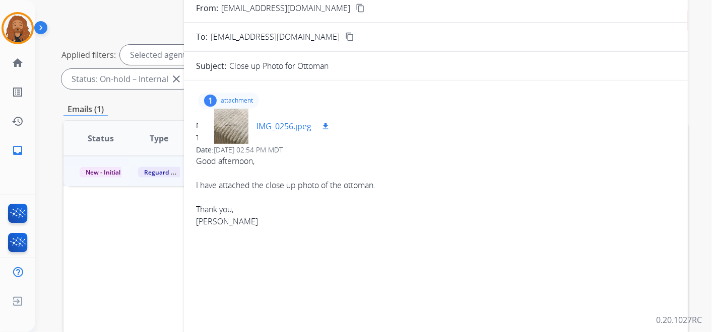
click at [328, 124] on mat-icon "download" at bounding box center [325, 126] width 9 height 9
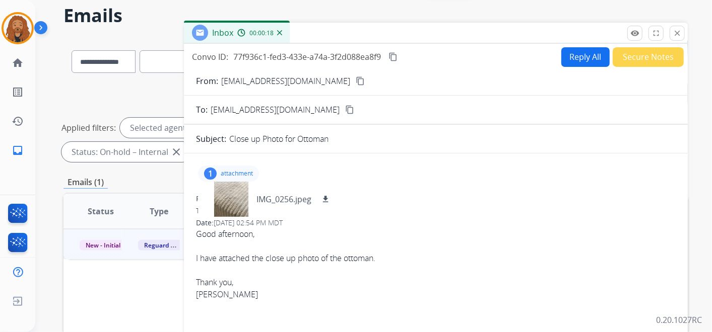
scroll to position [0, 0]
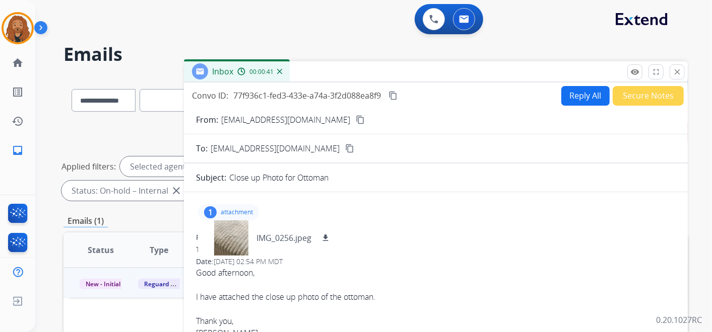
click at [355, 119] on mat-icon "content_copy" at bounding box center [359, 119] width 9 height 9
click at [301, 241] on p "IMG_0256.jpeg" at bounding box center [283, 238] width 55 height 12
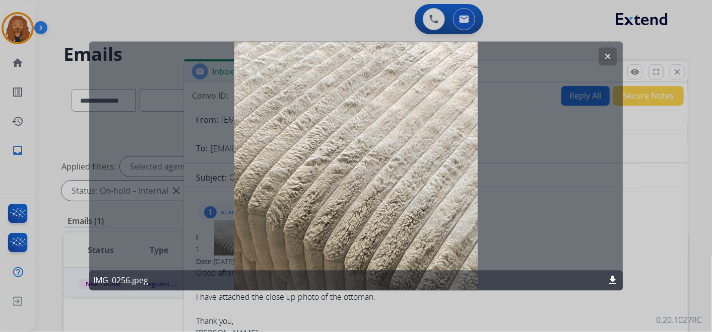
click at [610, 55] on mat-icon "clear" at bounding box center [607, 56] width 9 height 9
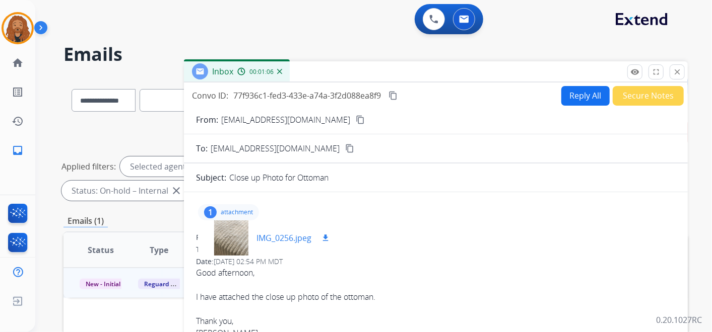
click at [327, 235] on mat-icon "download" at bounding box center [325, 238] width 9 height 9
click at [394, 94] on mat-icon "content_copy" at bounding box center [392, 95] width 9 height 9
click at [571, 95] on button "Reply All" at bounding box center [585, 96] width 48 height 20
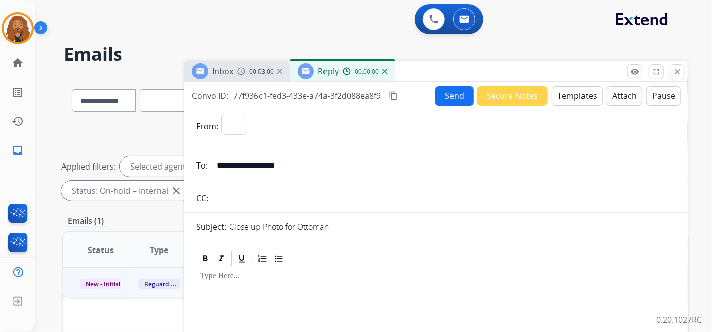
select select "**********"
click at [559, 91] on button "Templates" at bounding box center [576, 96] width 51 height 20
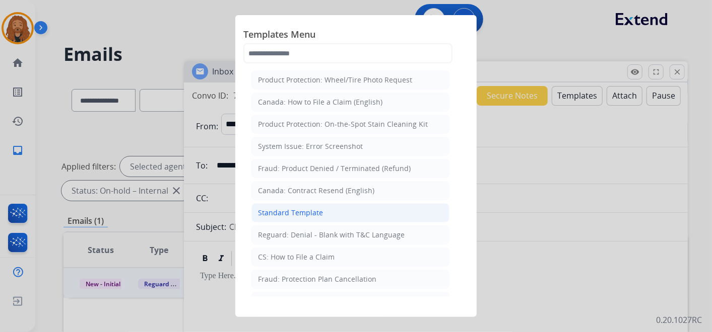
click at [291, 214] on div "Standard Template" at bounding box center [290, 213] width 65 height 10
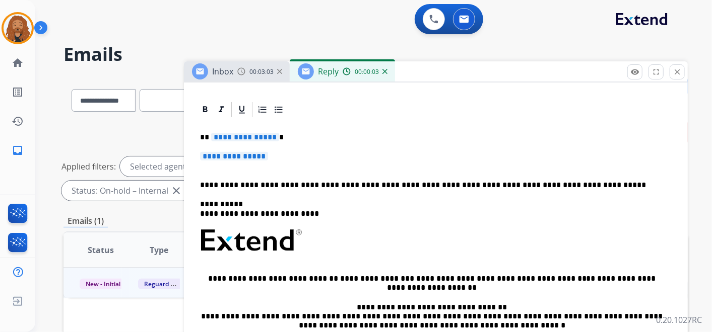
scroll to position [189, 0]
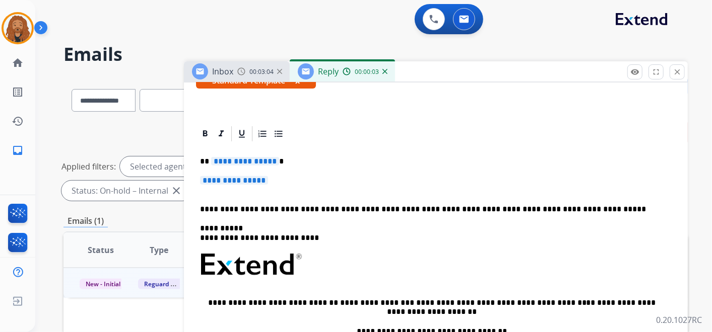
click at [294, 187] on p "**********" at bounding box center [435, 185] width 471 height 19
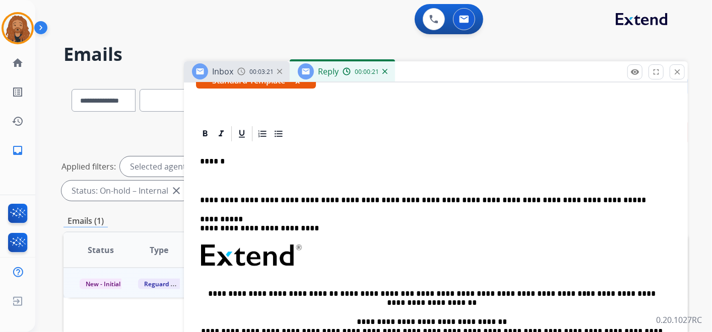
click at [208, 187] on div "**********" at bounding box center [435, 284] width 479 height 282
click at [211, 180] on p at bounding box center [435, 180] width 471 height 9
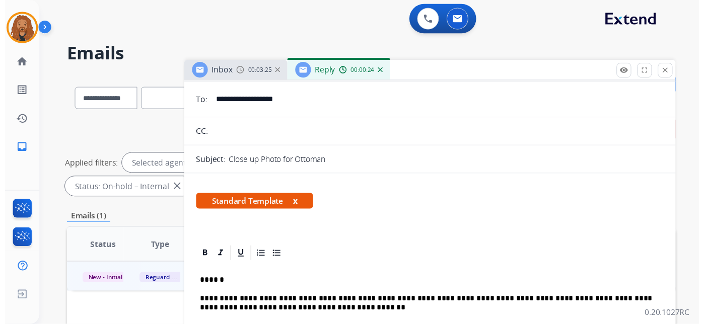
scroll to position [0, 0]
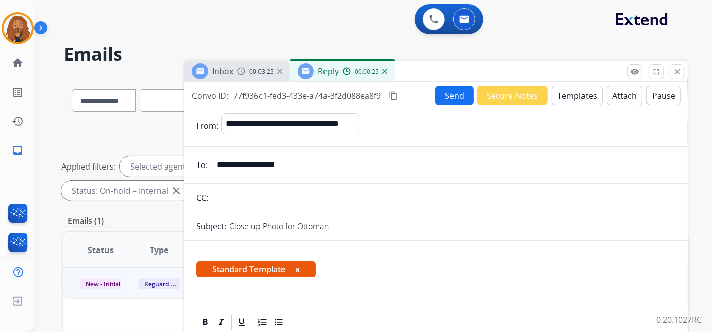
click at [447, 96] on button "Send" at bounding box center [454, 96] width 38 height 20
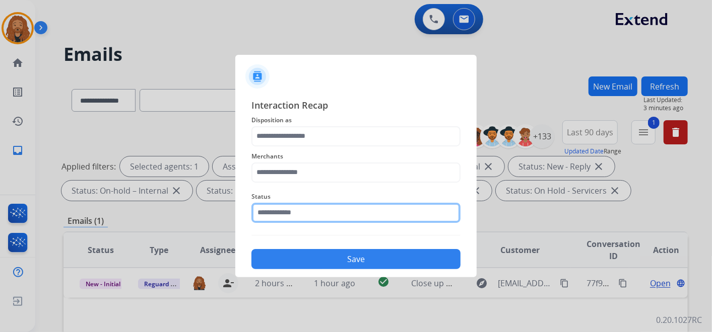
drag, startPoint x: 323, startPoint y: 211, endPoint x: 710, endPoint y: 42, distance: 422.8
click at [323, 211] on input "text" at bounding box center [355, 213] width 209 height 20
click at [285, 210] on input "text" at bounding box center [355, 213] width 209 height 20
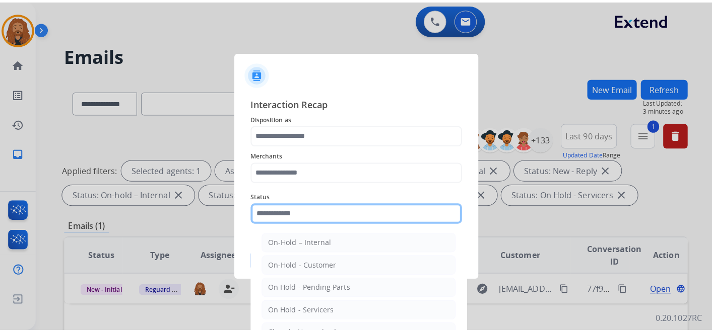
scroll to position [57, 0]
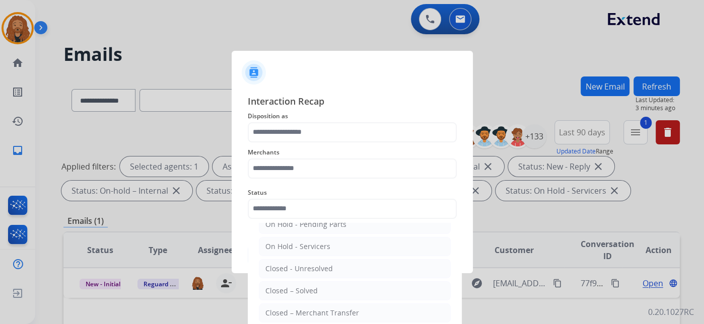
drag, startPoint x: 300, startPoint y: 289, endPoint x: 304, endPoint y: 222, distance: 67.6
click at [300, 289] on div "Closed – Solved" at bounding box center [291, 291] width 52 height 10
type input "**********"
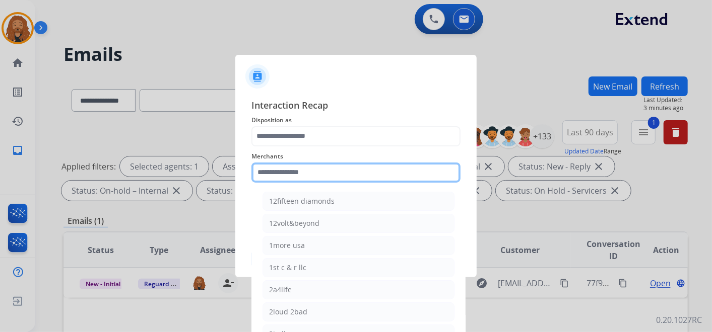
click at [309, 172] on input "text" at bounding box center [355, 173] width 209 height 20
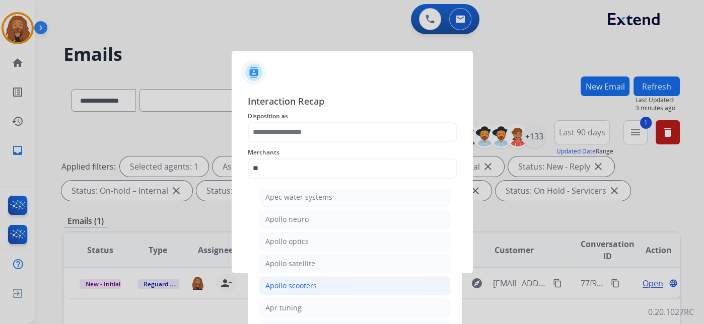
click at [286, 285] on div "Apollo scooters" at bounding box center [290, 286] width 51 height 10
type input "**********"
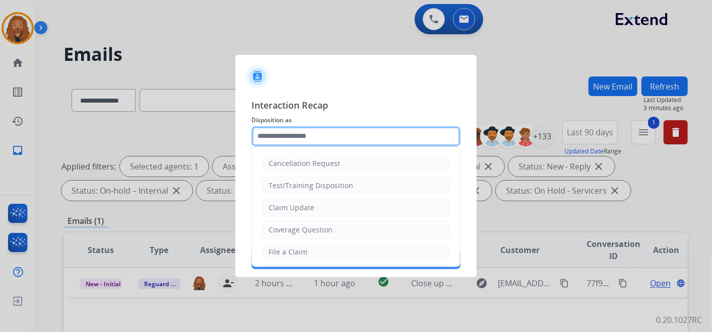
click at [292, 133] on input "text" at bounding box center [355, 136] width 209 height 20
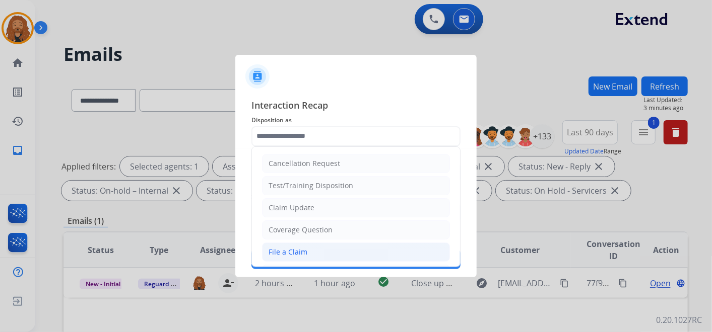
click at [289, 252] on div "File a Claim" at bounding box center [287, 252] width 39 height 10
type input "**********"
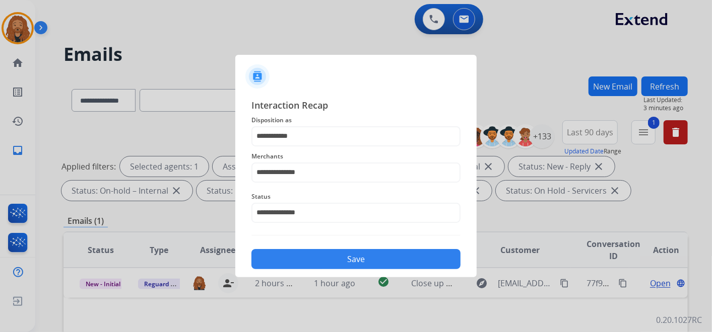
click at [327, 259] on button "Save" at bounding box center [355, 259] width 209 height 20
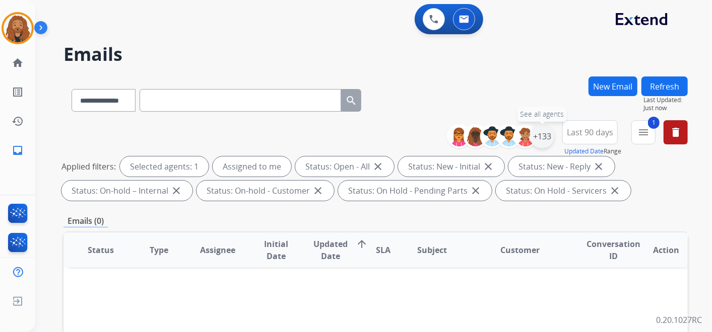
click at [535, 139] on div "+133" at bounding box center [542, 136] width 24 height 24
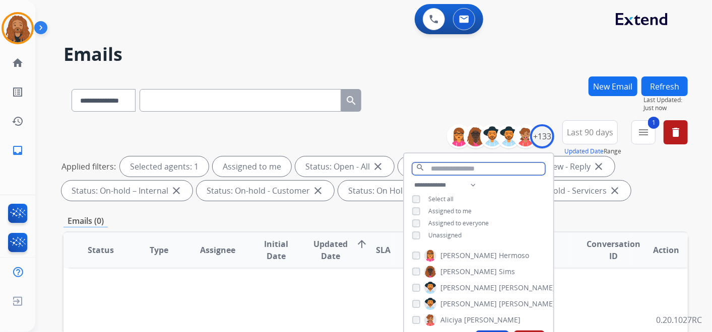
click at [510, 170] on input "text" at bounding box center [478, 169] width 133 height 13
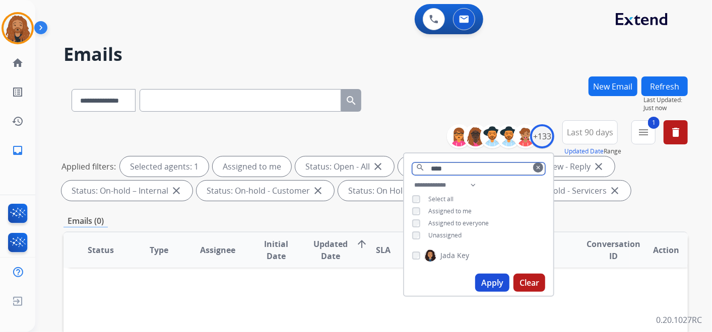
type input "****"
click at [484, 276] on button "Apply" at bounding box center [492, 283] width 34 height 18
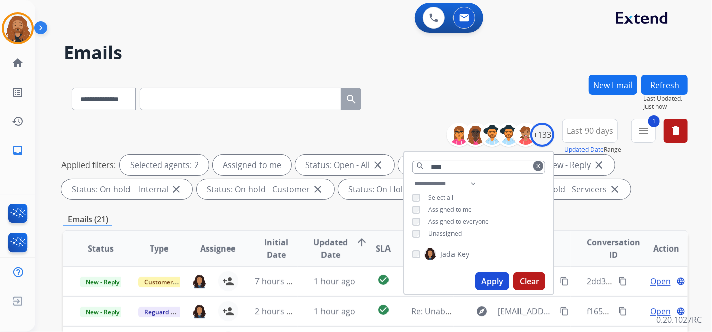
scroll to position [0, 0]
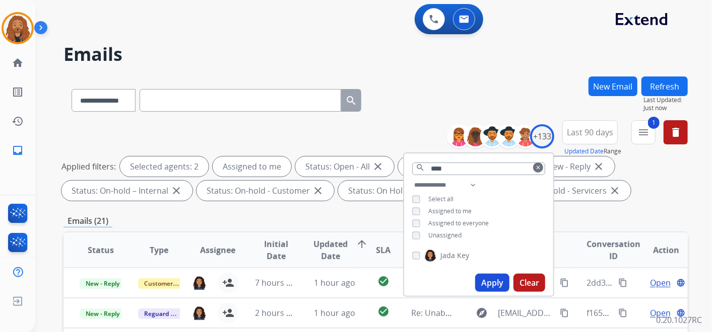
click at [331, 254] on span "Updated Date" at bounding box center [331, 250] width 34 height 24
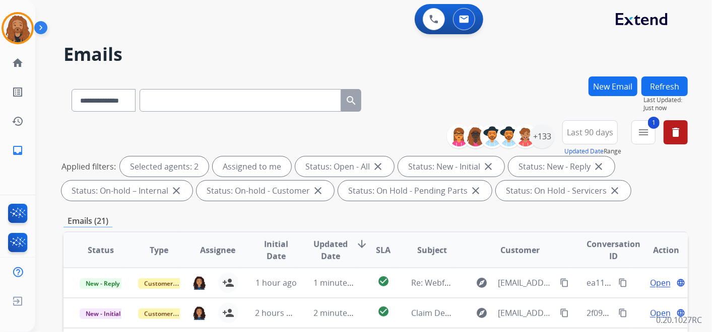
click at [331, 254] on span "Updated Date" at bounding box center [331, 250] width 34 height 24
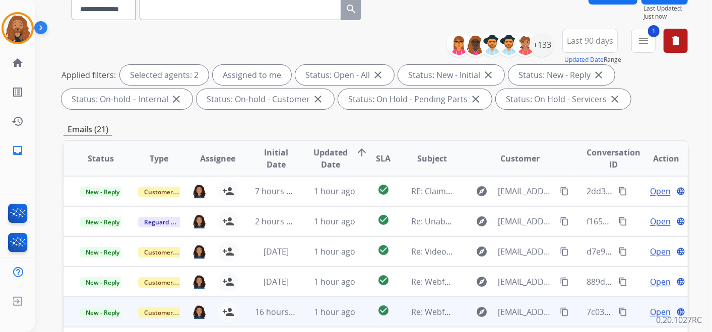
scroll to position [168, 0]
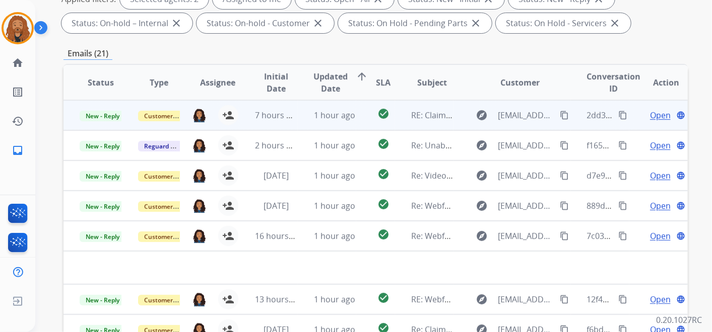
click at [650, 113] on span "Open" at bounding box center [660, 115] width 21 height 12
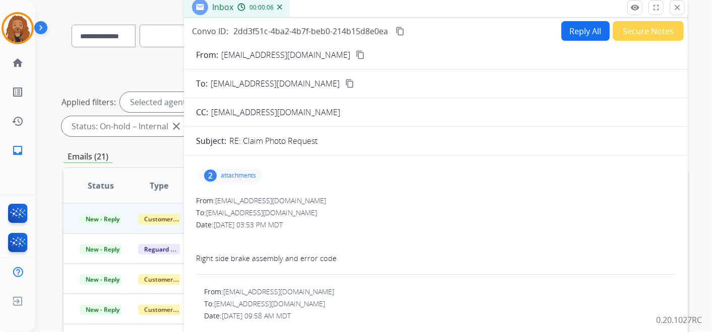
scroll to position [0, 0]
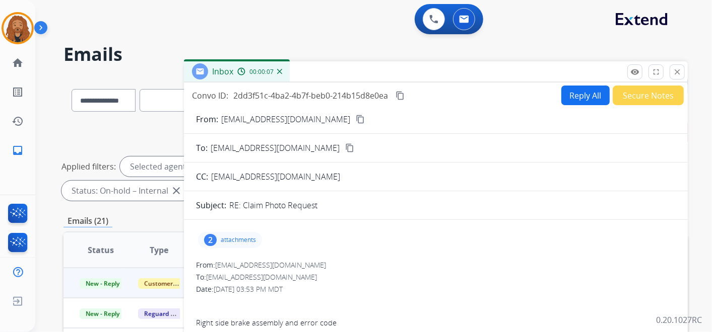
drag, startPoint x: 680, startPoint y: 76, endPoint x: 611, endPoint y: 119, distance: 81.9
click at [679, 76] on mat-icon "close" at bounding box center [676, 71] width 9 height 9
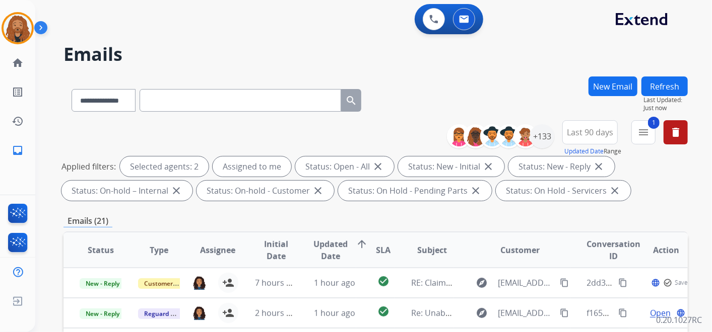
scroll to position [56, 0]
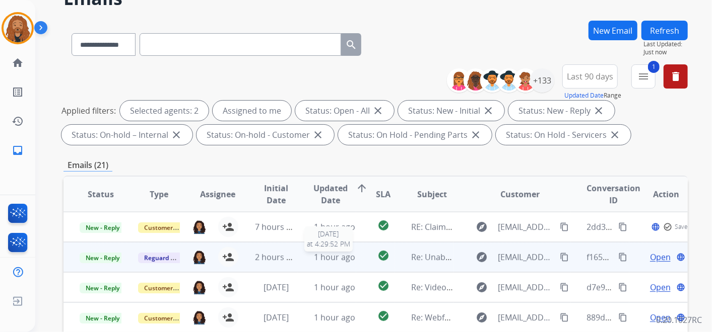
click at [322, 257] on span "1 hour ago" at bounding box center [334, 257] width 41 height 11
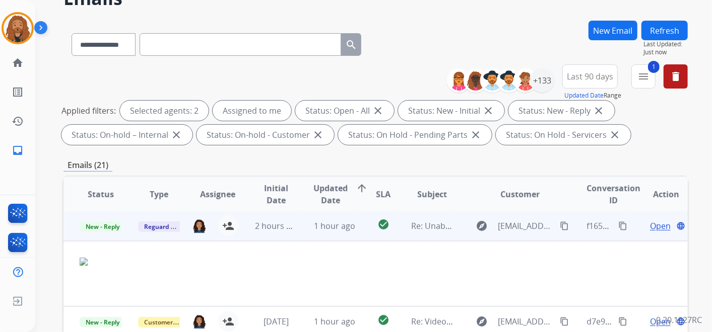
scroll to position [0, 0]
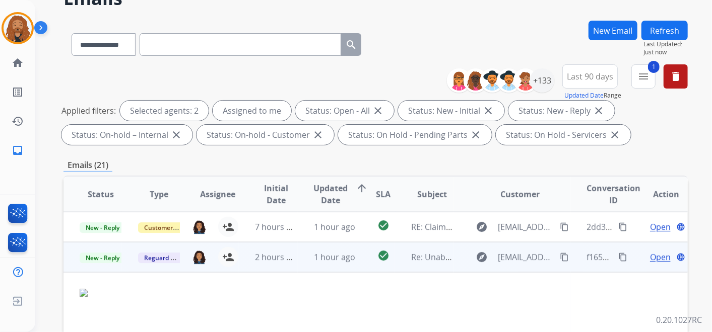
click at [656, 261] on span "Open" at bounding box center [660, 257] width 21 height 12
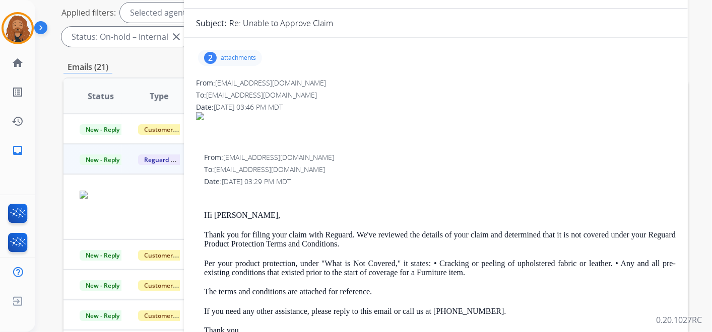
scroll to position [121, 0]
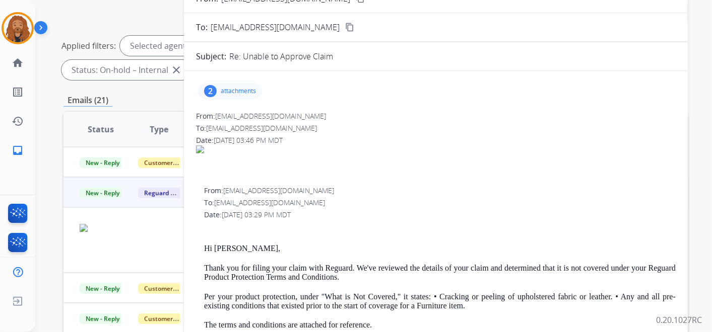
click at [236, 84] on div "2 attachments" at bounding box center [230, 91] width 64 height 16
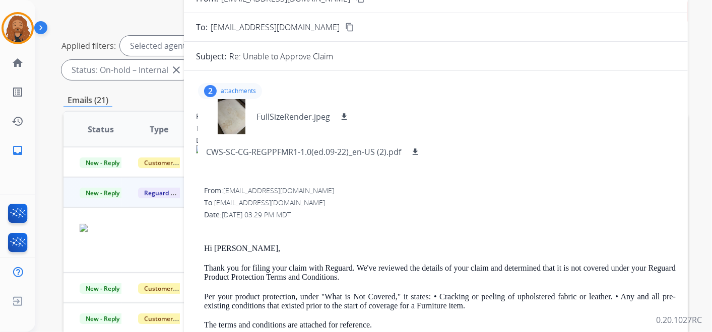
click at [485, 171] on div at bounding box center [435, 172] width 479 height 12
click at [229, 91] on p "attachments" at bounding box center [238, 91] width 35 height 8
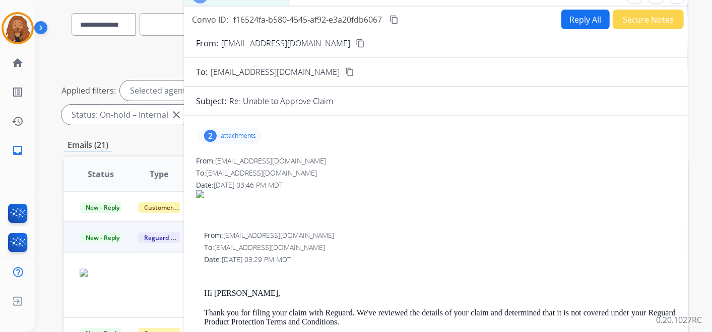
scroll to position [0, 0]
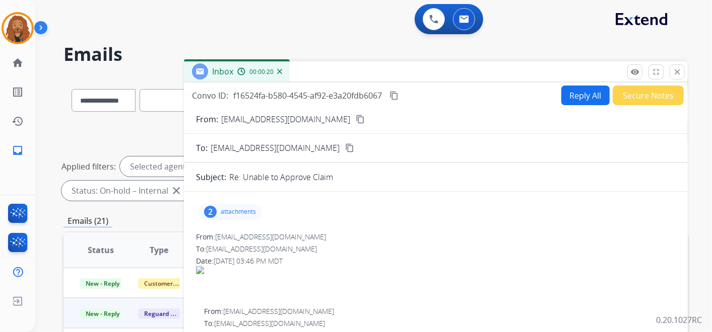
click at [649, 93] on button "Secure Notes" at bounding box center [647, 96] width 71 height 20
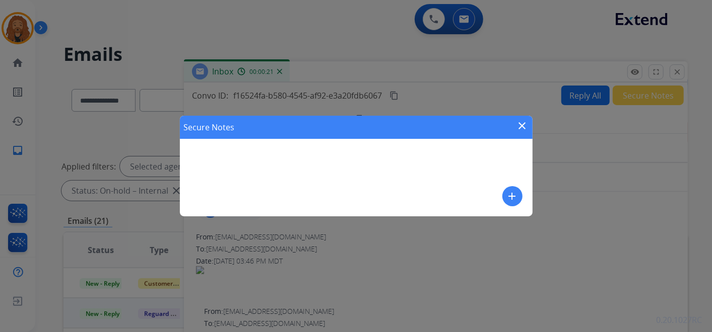
click at [513, 196] on mat-icon "add" at bounding box center [512, 196] width 12 height 12
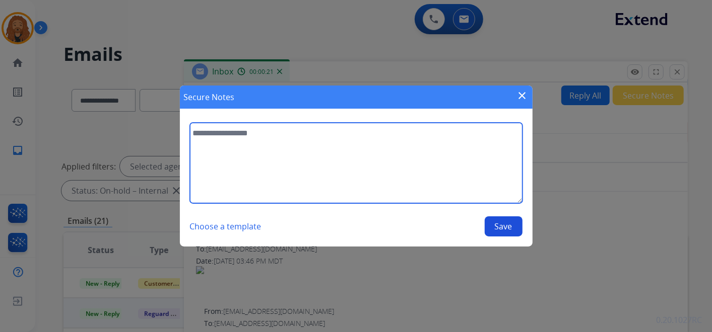
click at [319, 164] on textarea at bounding box center [356, 163] width 332 height 81
type textarea "**********"
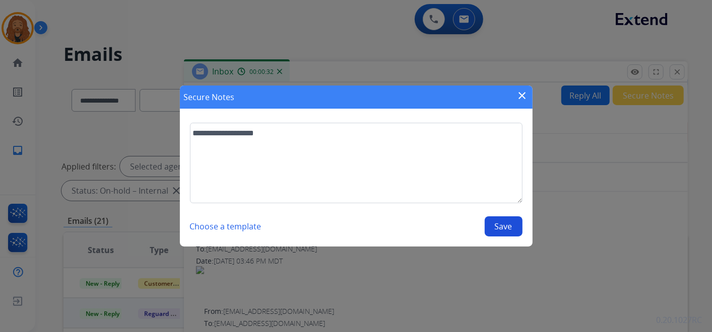
click at [505, 230] on button "Save" at bounding box center [503, 227] width 38 height 20
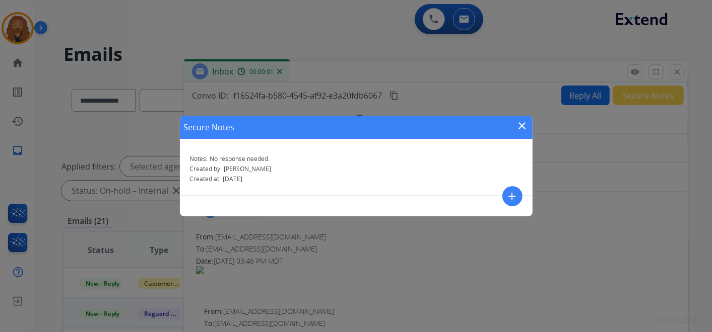
click at [521, 121] on mat-icon "close" at bounding box center [522, 126] width 12 height 12
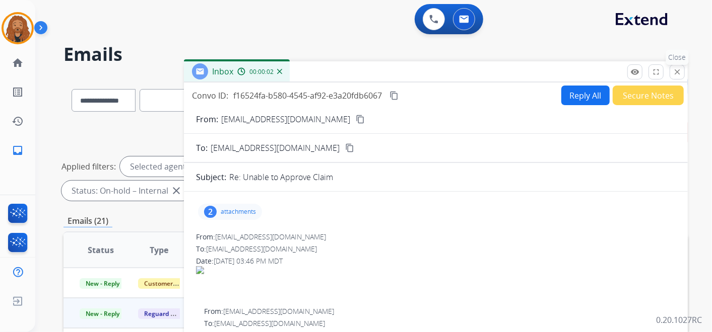
click at [678, 66] on button "close Close" at bounding box center [676, 71] width 15 height 15
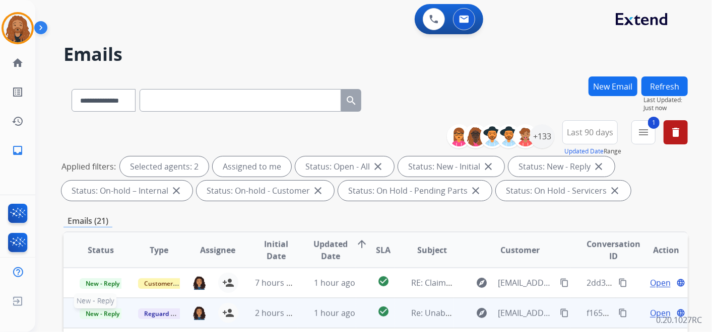
click at [99, 313] on span "New - Reply" at bounding box center [103, 314] width 46 height 11
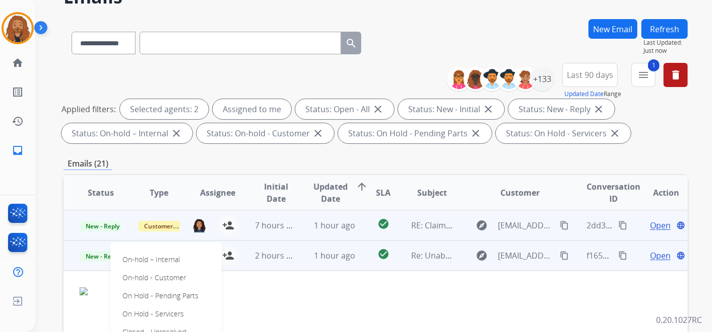
scroll to position [112, 0]
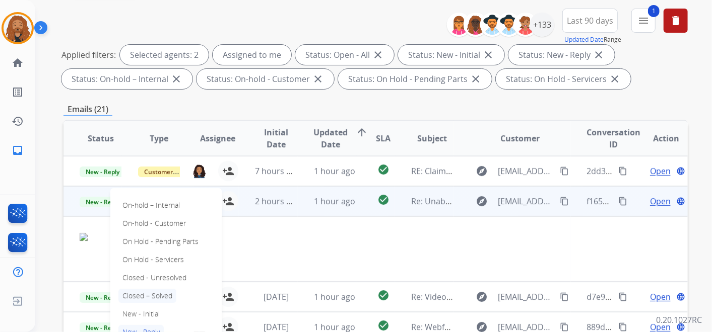
click at [152, 299] on p "Closed – Solved" at bounding box center [147, 296] width 58 height 14
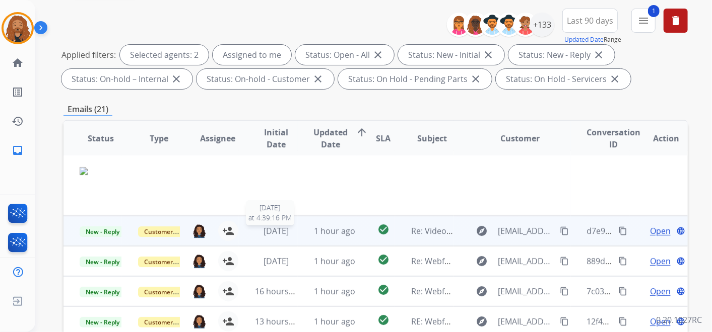
click at [289, 233] on span "6 days ago" at bounding box center [275, 231] width 25 height 11
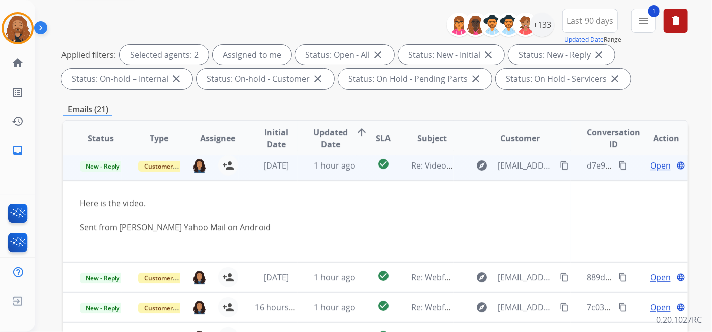
scroll to position [60, 0]
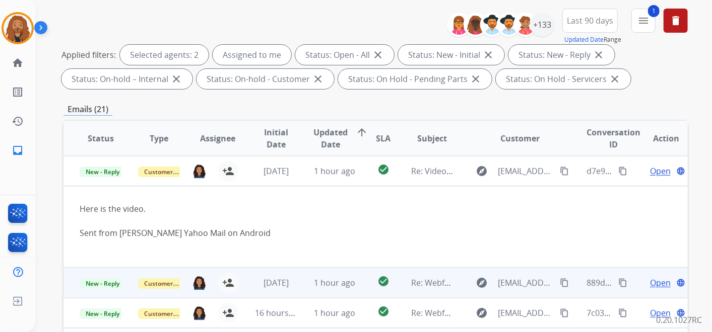
click at [298, 277] on td "1 hour ago" at bounding box center [327, 283] width 58 height 30
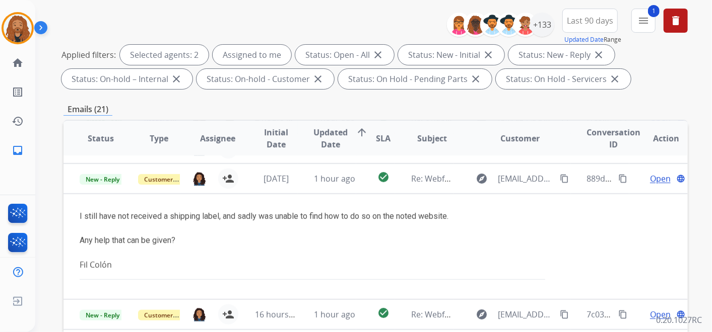
scroll to position [91, 0]
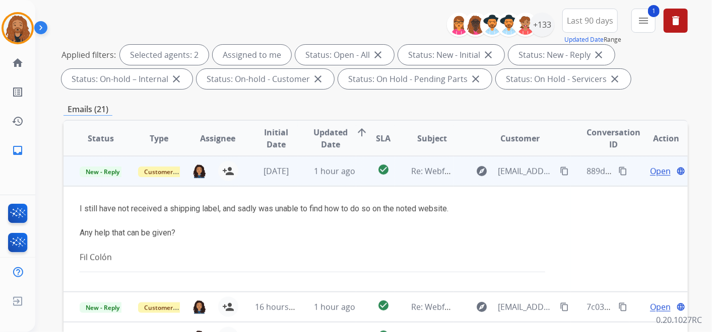
click at [656, 172] on span "Open" at bounding box center [660, 171] width 21 height 12
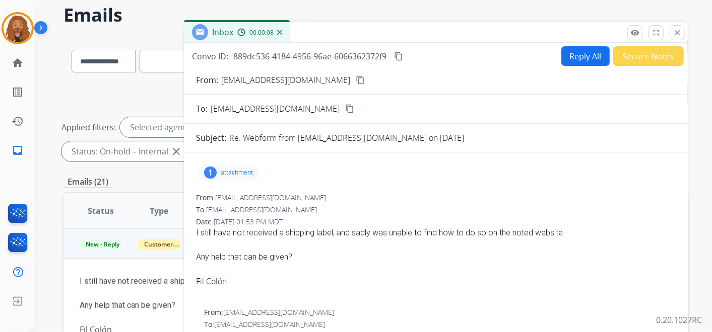
scroll to position [0, 0]
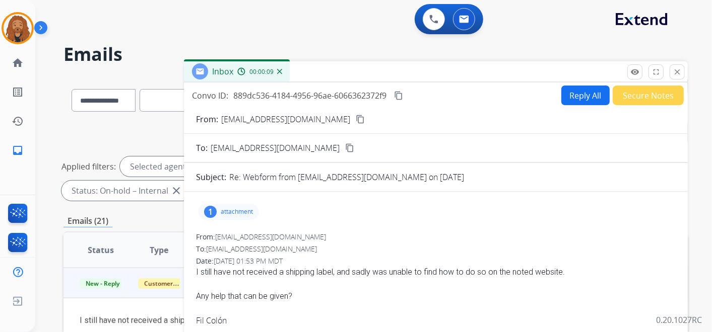
click at [355, 121] on mat-icon "content_copy" at bounding box center [359, 119] width 9 height 9
click at [567, 96] on button "Reply All" at bounding box center [585, 96] width 48 height 20
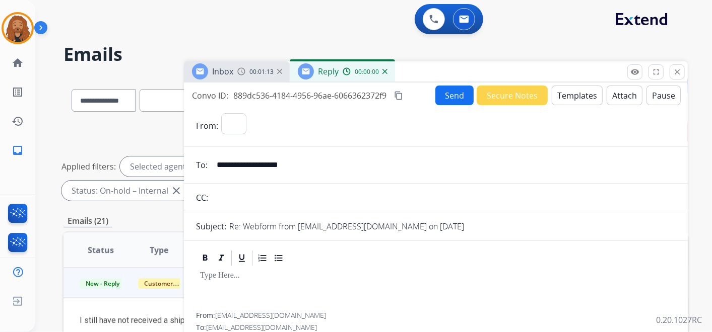
select select "**********"
click at [576, 96] on button "Templates" at bounding box center [576, 96] width 51 height 20
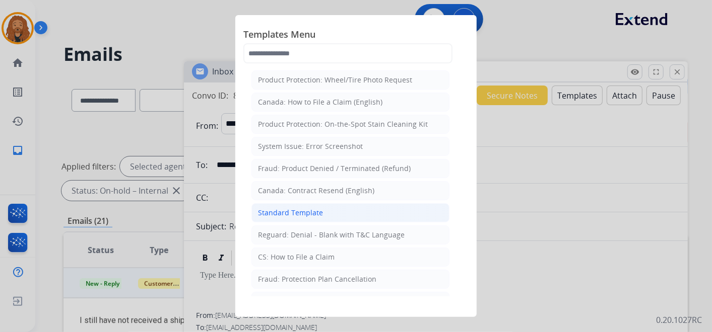
click at [342, 216] on li "Standard Template" at bounding box center [350, 212] width 198 height 19
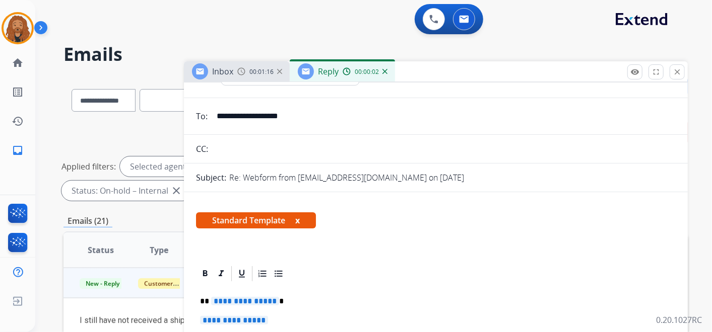
scroll to position [168, 0]
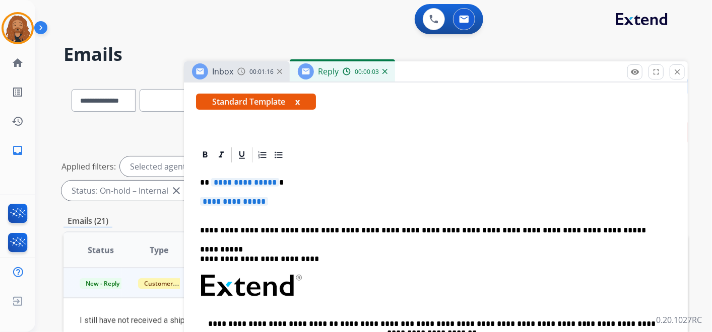
click at [283, 201] on p "**********" at bounding box center [435, 206] width 471 height 19
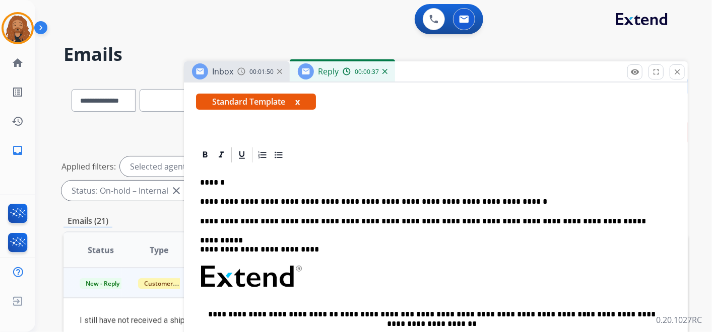
click at [440, 201] on p "**********" at bounding box center [431, 201] width 463 height 9
click at [495, 197] on p "**********" at bounding box center [431, 201] width 463 height 9
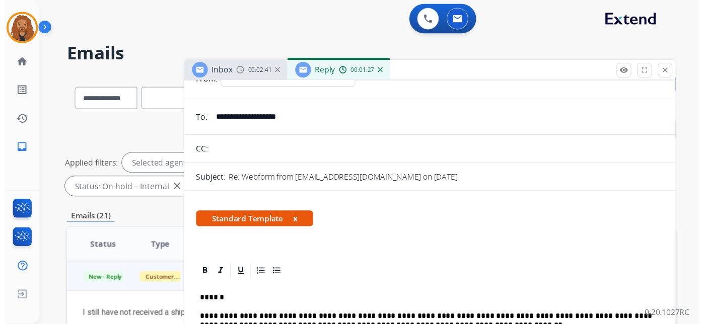
scroll to position [0, 0]
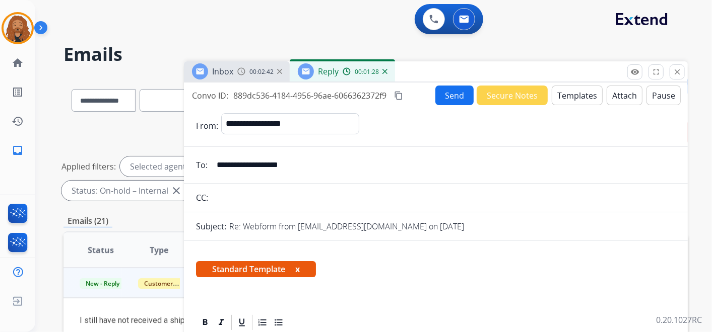
click at [449, 95] on button "Send" at bounding box center [454, 96] width 38 height 20
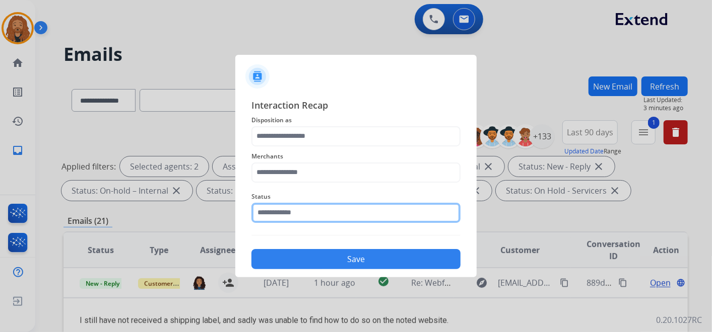
click at [305, 210] on input "text" at bounding box center [355, 213] width 209 height 20
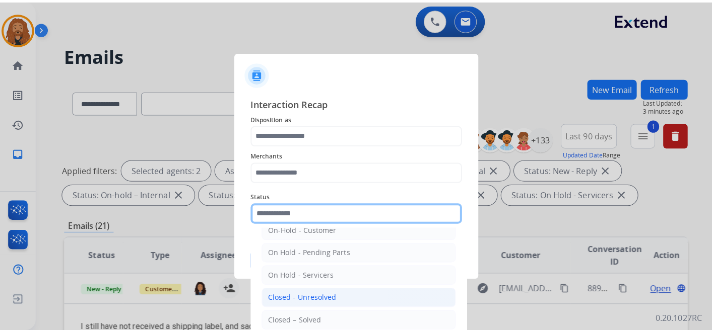
scroll to position [57, 0]
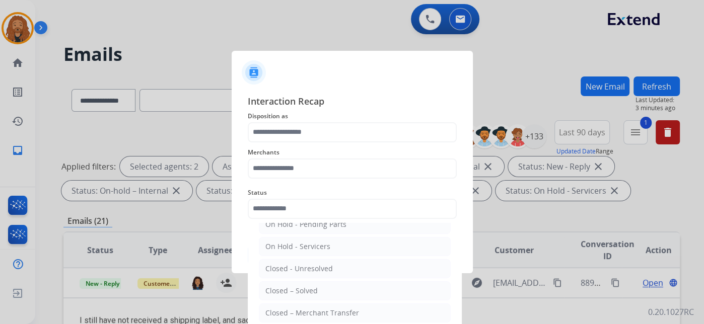
click at [314, 289] on div "Closed – Solved" at bounding box center [291, 291] width 52 height 10
type input "**********"
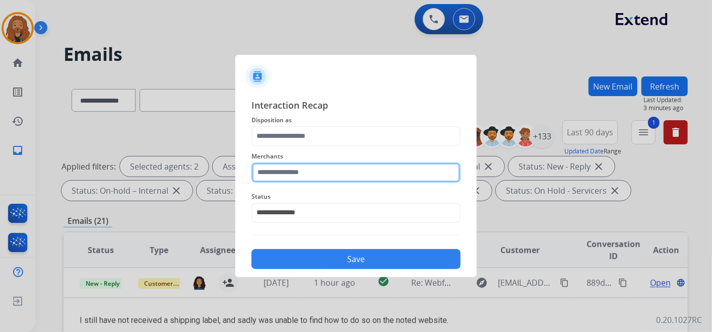
click at [291, 176] on input "text" at bounding box center [355, 173] width 209 height 20
drag, startPoint x: 295, startPoint y: 175, endPoint x: 167, endPoint y: 170, distance: 128.0
click at [0, 170] on app-contact-recap-modal "**********" at bounding box center [0, 166] width 0 height 332
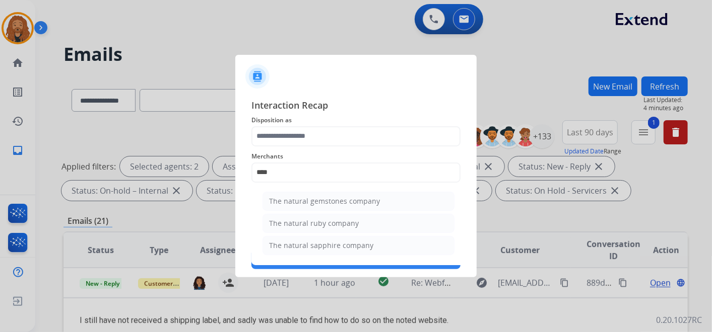
click at [411, 199] on li "The natural gemstones company" at bounding box center [358, 201] width 192 height 19
type input "**********"
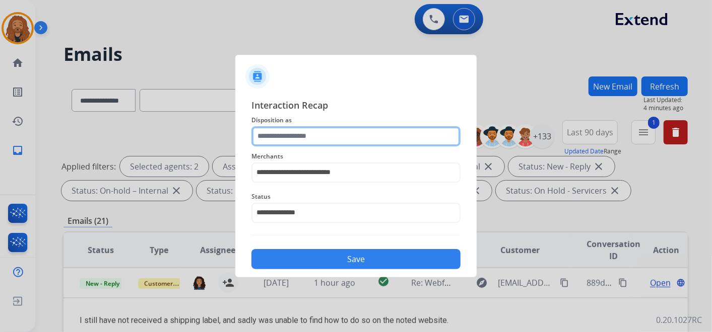
click at [312, 139] on input "text" at bounding box center [355, 136] width 209 height 20
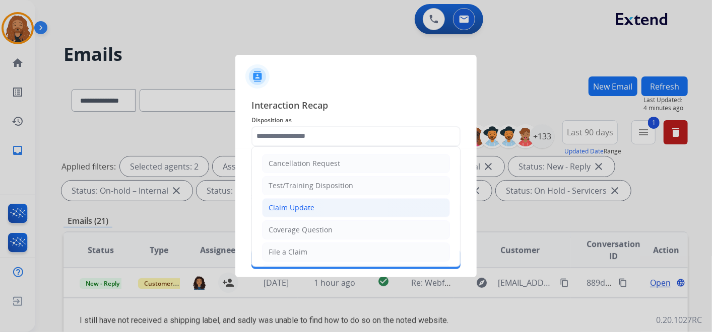
click at [316, 202] on li "Claim Update" at bounding box center [356, 207] width 188 height 19
type input "**********"
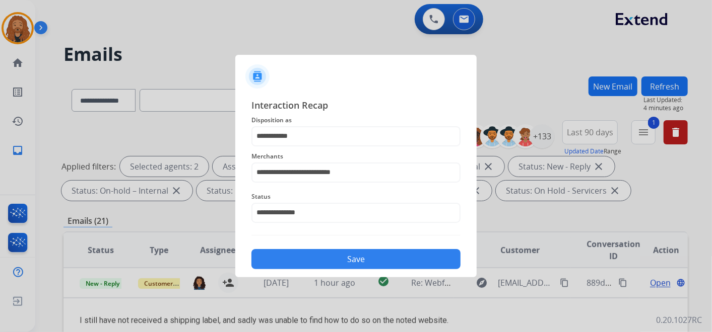
click at [319, 256] on button "Save" at bounding box center [355, 259] width 209 height 20
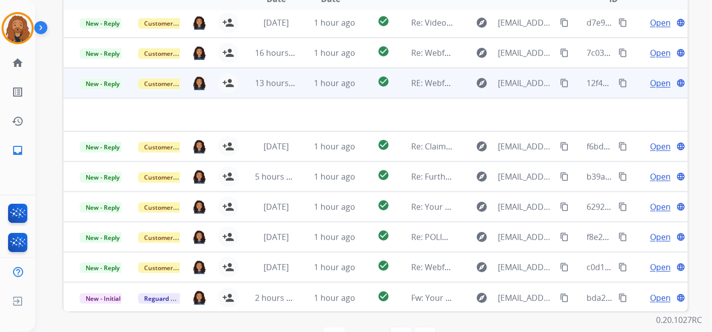
scroll to position [224, 0]
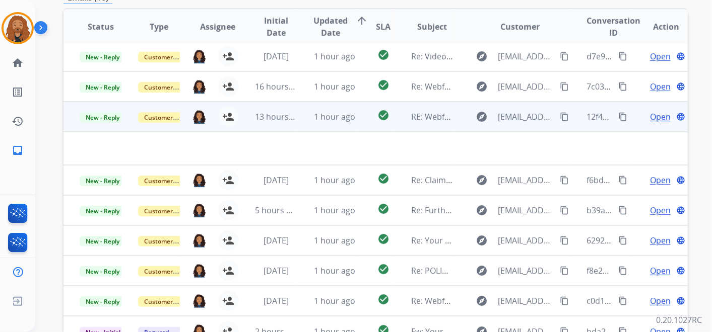
click at [325, 108] on td "1 hour ago" at bounding box center [327, 117] width 58 height 30
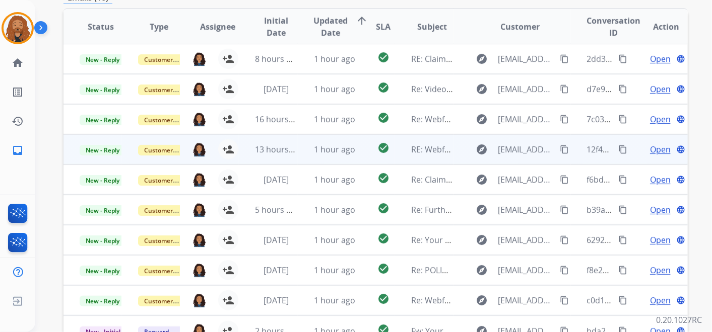
click at [292, 161] on td "13 hours ago" at bounding box center [268, 149] width 58 height 30
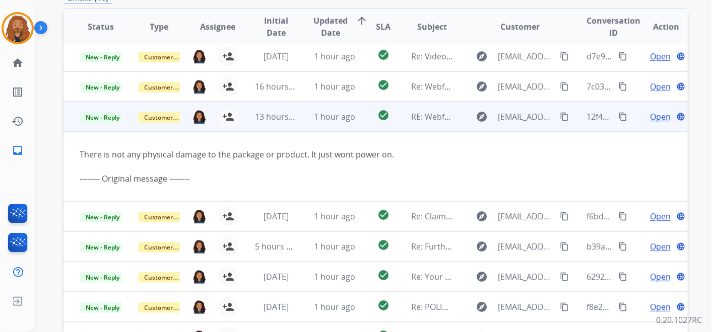
scroll to position [69, 0]
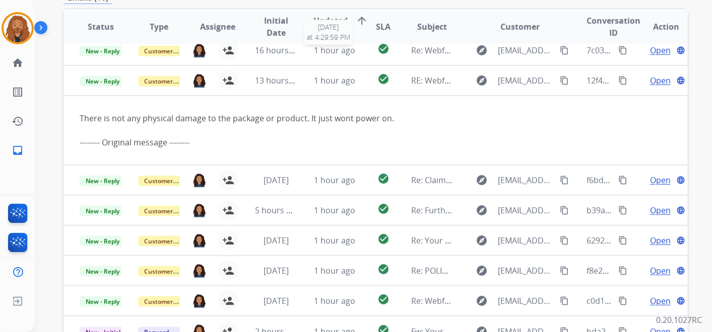
click at [336, 41] on th "Updated Date arrow_upward" at bounding box center [327, 26] width 58 height 35
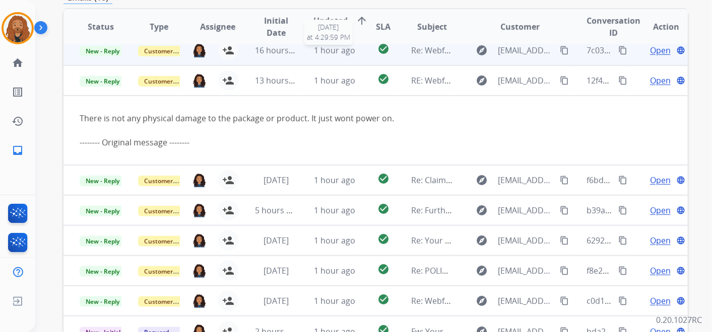
click at [331, 53] on span "1 hour ago" at bounding box center [334, 50] width 41 height 11
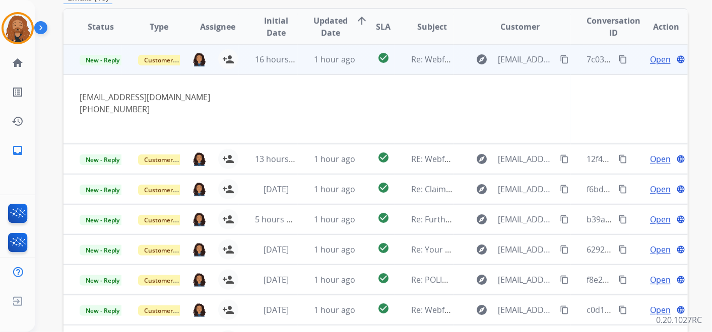
scroll to position [4, 0]
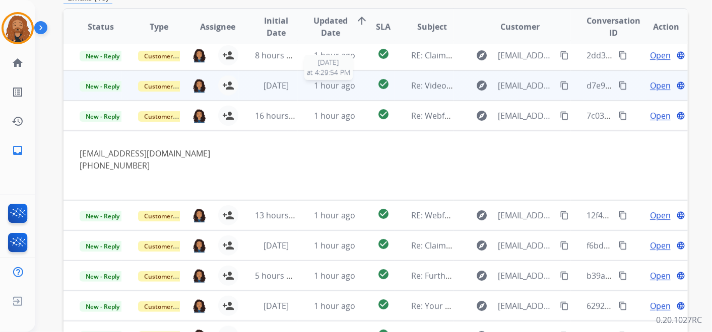
click at [336, 80] on span "1 hour ago" at bounding box center [334, 85] width 41 height 11
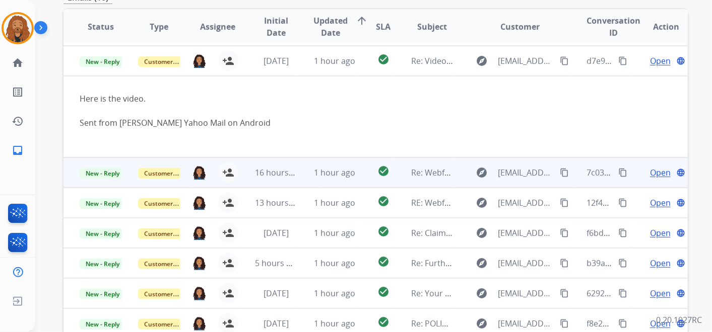
scroll to position [30, 0]
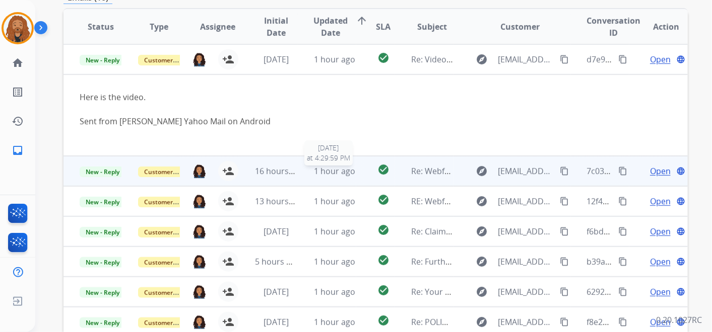
click at [335, 172] on span "1 hour ago" at bounding box center [334, 171] width 41 height 11
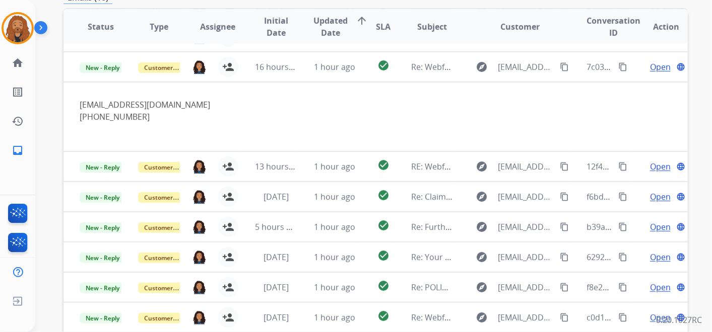
scroll to position [60, 0]
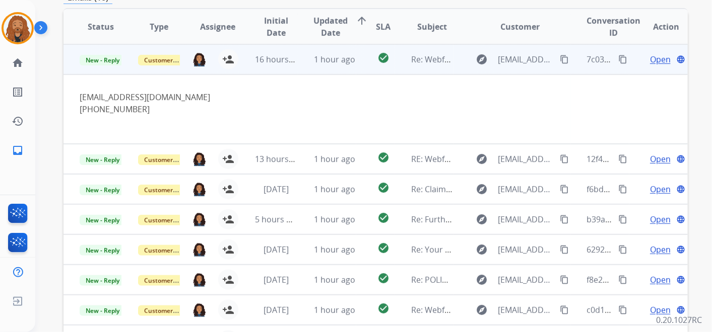
click at [654, 59] on span "Open" at bounding box center [660, 59] width 21 height 12
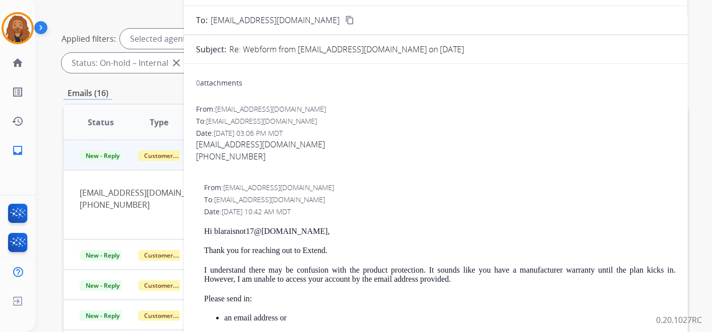
scroll to position [56, 0]
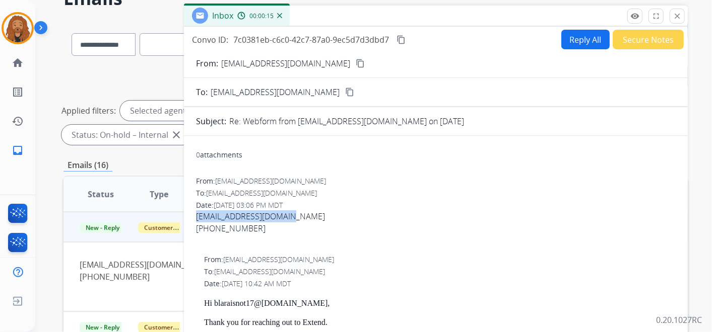
drag, startPoint x: 290, startPoint y: 216, endPoint x: 196, endPoint y: 216, distance: 94.2
click at [196, 216] on div "Blaraisnot17@gmail.com 424 610 0698" at bounding box center [435, 222] width 479 height 24
copy link "Blaraisnot17@gmail.com"
click at [561, 43] on button "Reply All" at bounding box center [585, 40] width 48 height 20
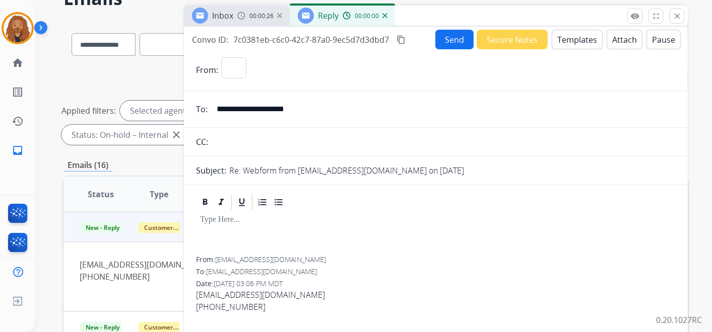
select select "**********"
click at [557, 40] on button "Templates" at bounding box center [576, 40] width 51 height 20
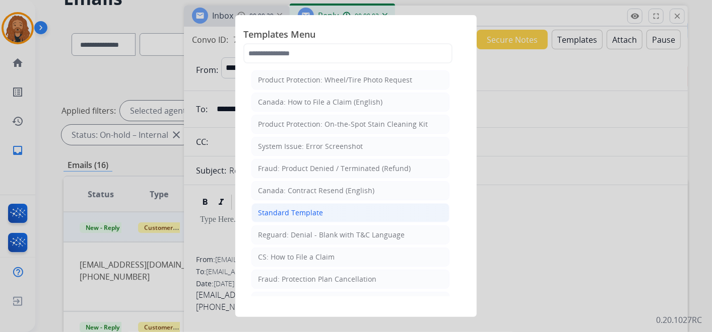
click at [281, 210] on div "Standard Template" at bounding box center [290, 213] width 65 height 10
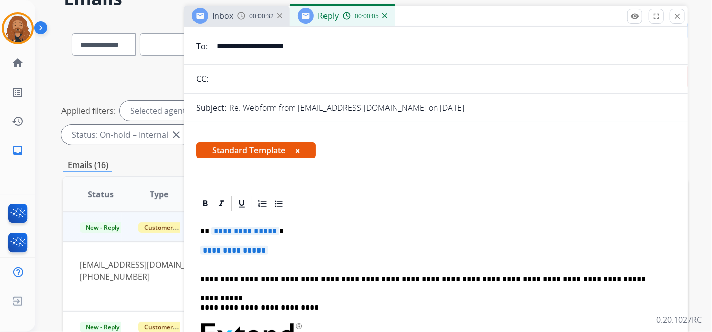
scroll to position [112, 0]
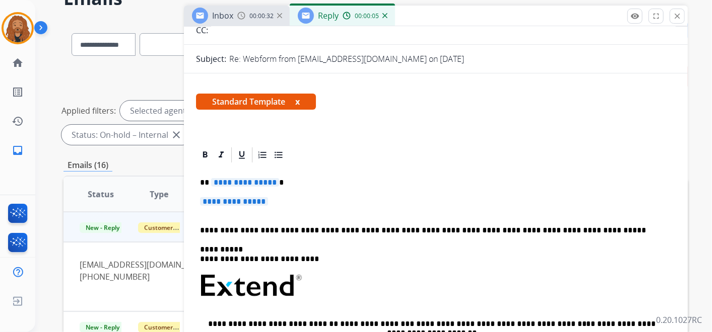
click at [233, 214] on p "**********" at bounding box center [435, 206] width 471 height 19
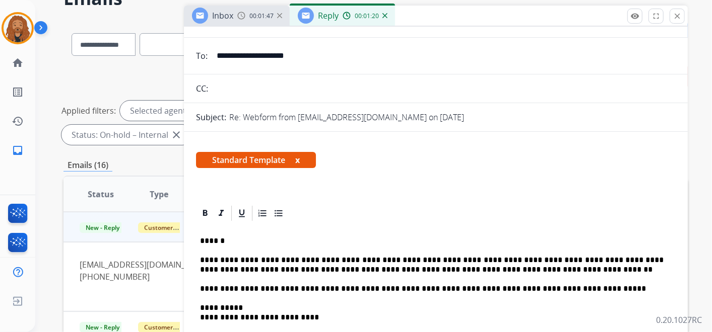
scroll to position [0, 0]
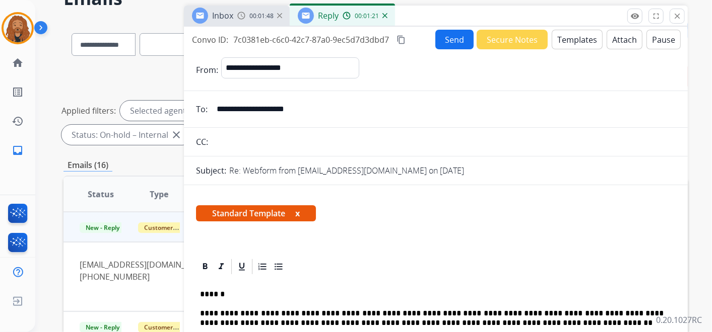
drag, startPoint x: 491, startPoint y: 165, endPoint x: 454, endPoint y: 43, distance: 127.6
click at [454, 43] on button "Send" at bounding box center [454, 40] width 38 height 20
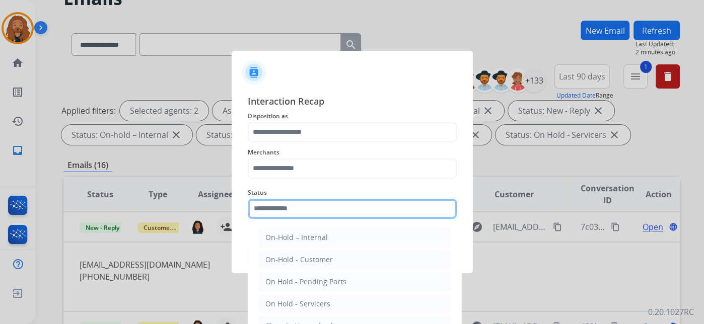
click at [295, 216] on input "text" at bounding box center [352, 209] width 209 height 20
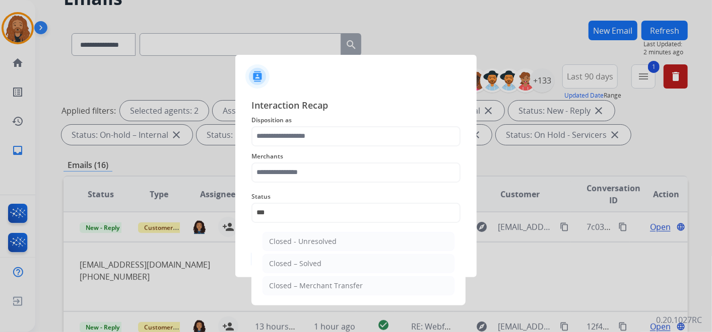
drag, startPoint x: 299, startPoint y: 265, endPoint x: 289, endPoint y: 207, distance: 58.3
click at [298, 265] on div "Closed – Solved" at bounding box center [295, 264] width 52 height 10
type input "**********"
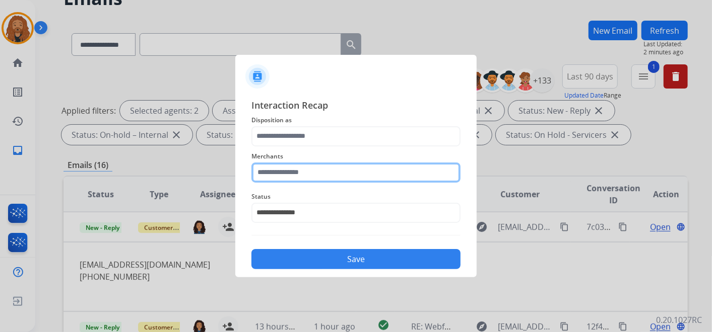
click at [284, 171] on input "text" at bounding box center [355, 173] width 209 height 20
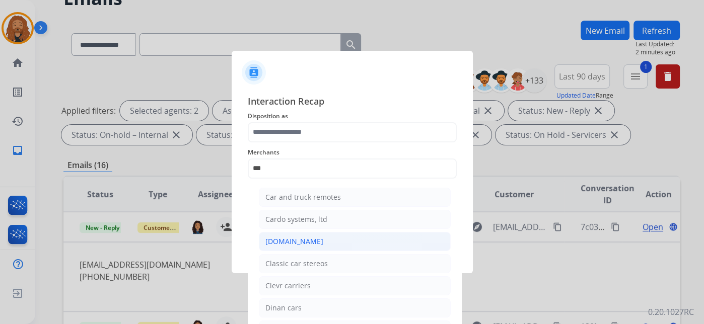
click at [301, 241] on div "Carparts.com" at bounding box center [294, 242] width 58 height 10
type input "**********"
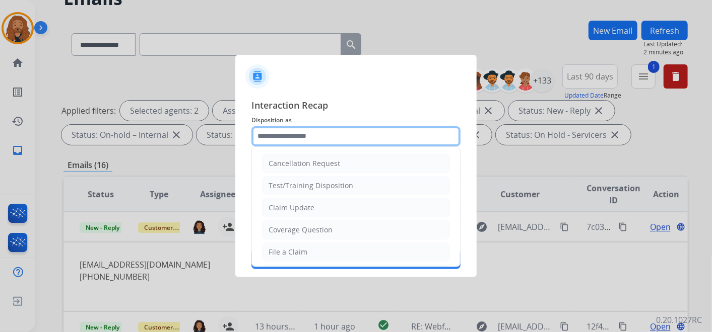
click at [290, 132] on input "text" at bounding box center [355, 136] width 209 height 20
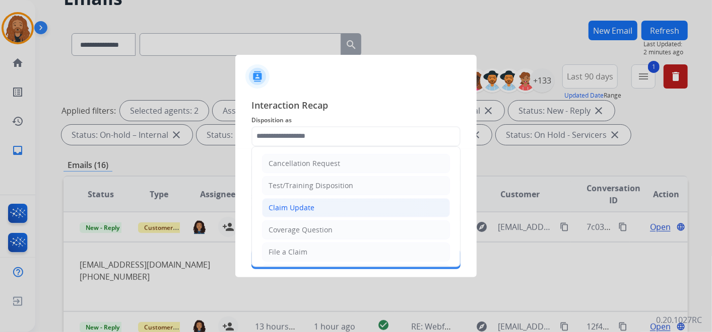
click at [299, 207] on div "Claim Update" at bounding box center [291, 208] width 46 height 10
type input "**********"
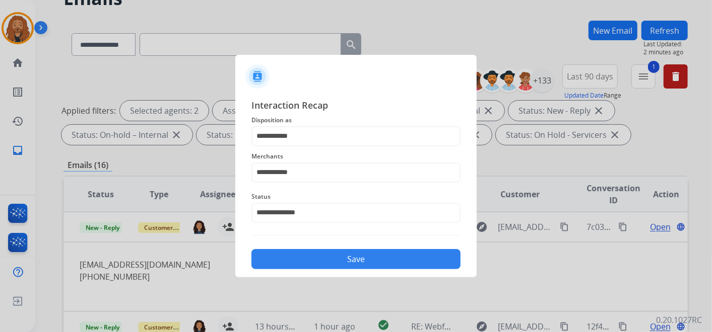
click at [332, 260] on button "Save" at bounding box center [355, 259] width 209 height 20
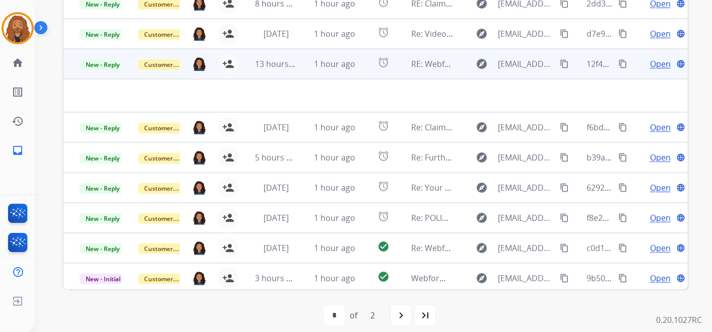
scroll to position [168, 0]
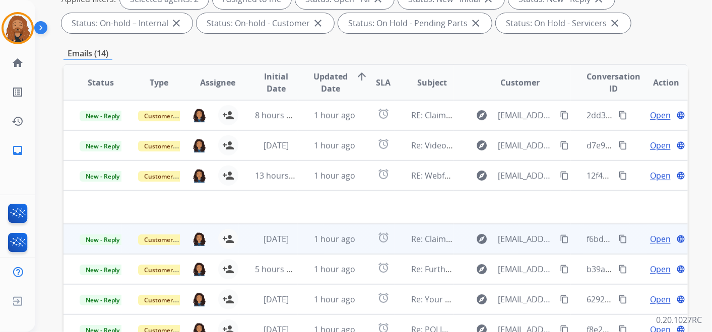
click at [288, 234] on span "1 week ago" at bounding box center [275, 239] width 25 height 11
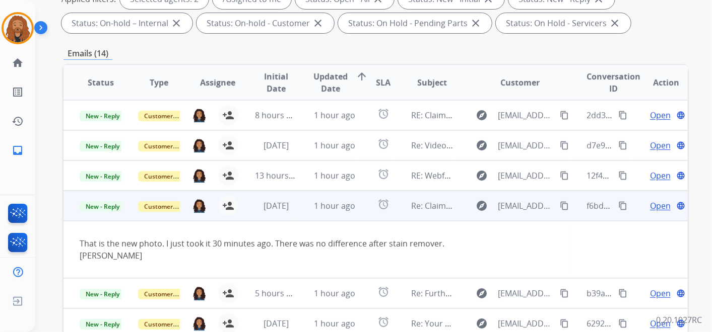
scroll to position [57, 0]
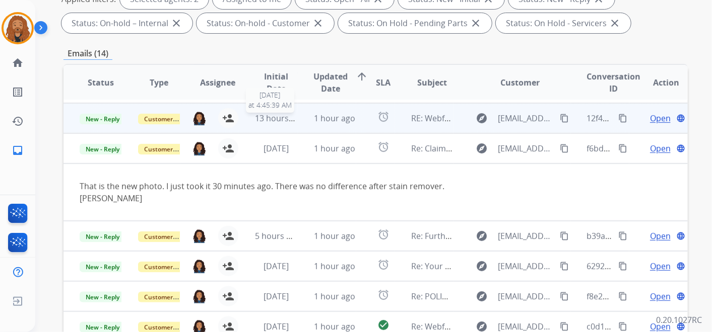
click at [281, 121] on span "13 hours ago" at bounding box center [280, 118] width 50 height 11
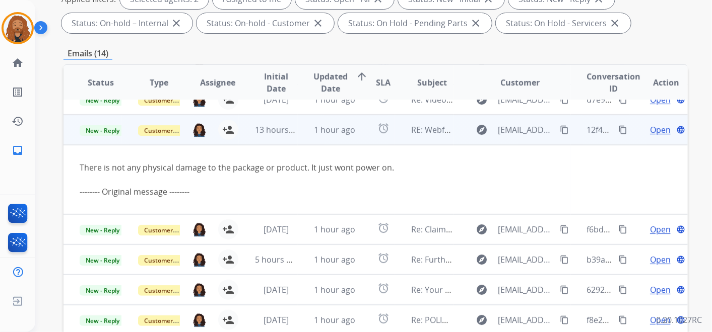
scroll to position [4, 0]
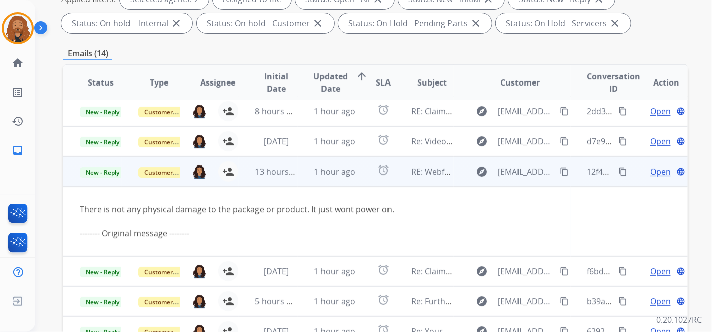
click at [657, 173] on span "Open" at bounding box center [660, 172] width 21 height 12
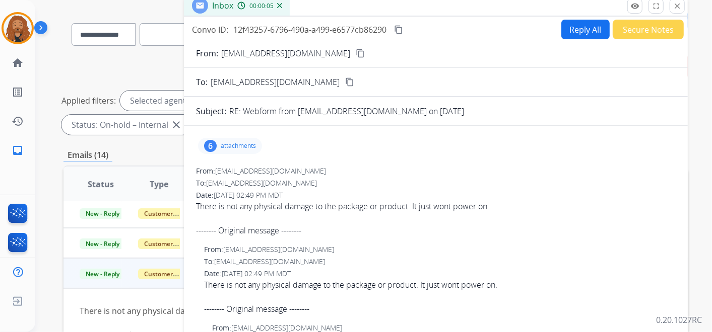
scroll to position [56, 0]
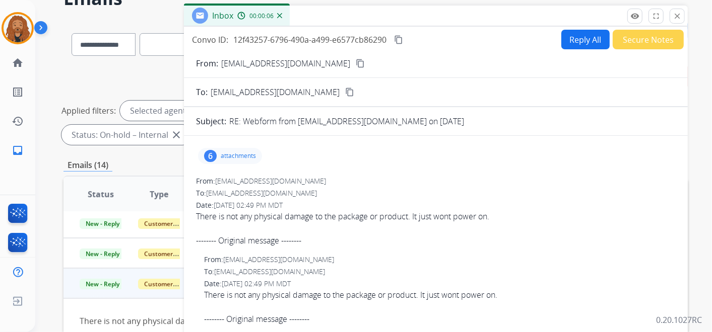
click at [569, 34] on button "Reply All" at bounding box center [585, 40] width 48 height 20
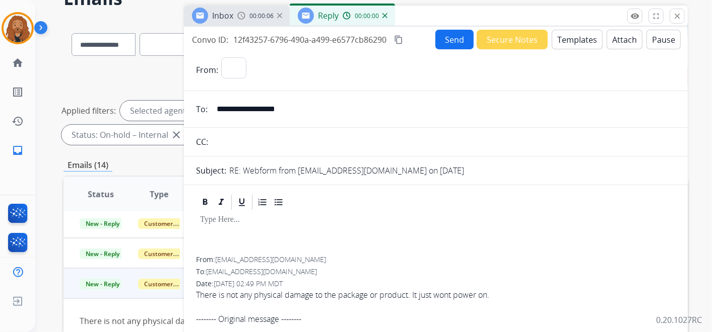
select select "**********"
click at [580, 40] on button "Templates" at bounding box center [576, 40] width 51 height 20
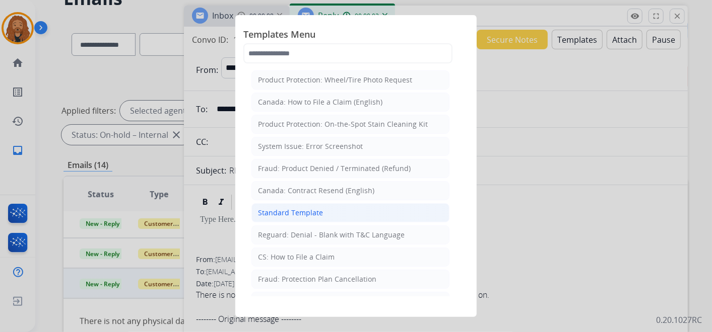
click at [300, 211] on div "Standard Template" at bounding box center [290, 213] width 65 height 10
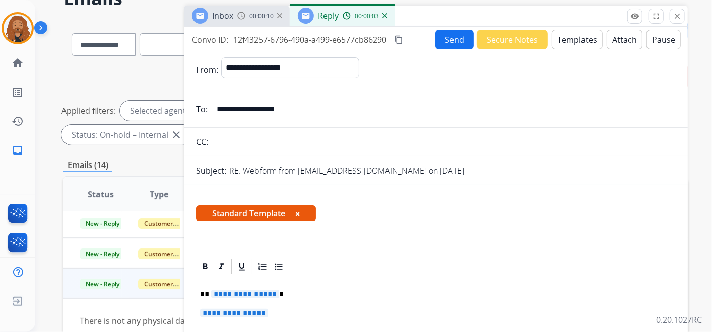
scroll to position [112, 0]
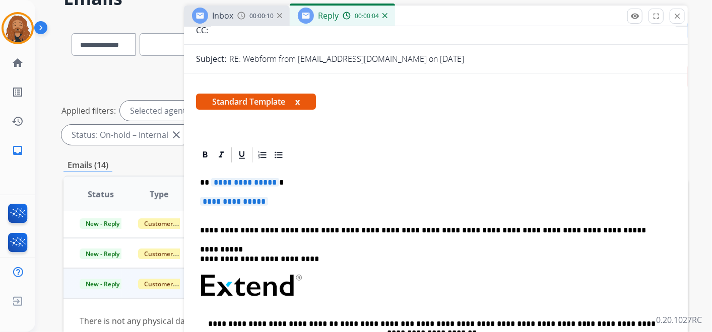
click at [279, 197] on p "**********" at bounding box center [435, 206] width 471 height 19
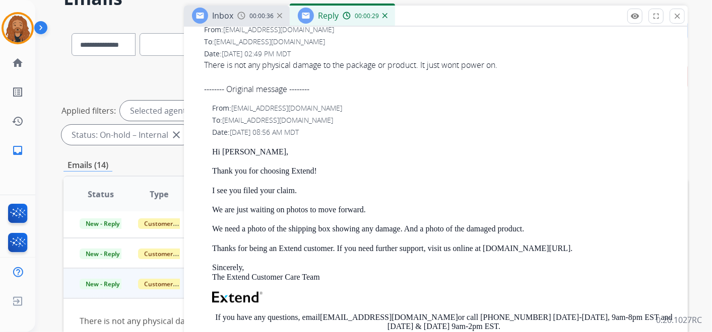
scroll to position [670, 0]
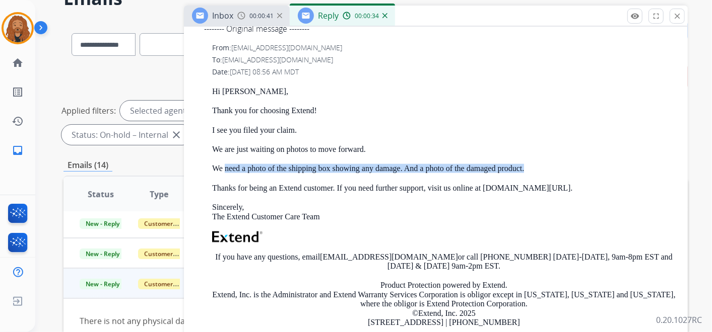
drag, startPoint x: 224, startPoint y: 166, endPoint x: 528, endPoint y: 170, distance: 303.7
click at [528, 170] on p "We need a photo of the shipping box showing any damage. And a photo of the dama…" at bounding box center [443, 168] width 463 height 9
copy p "need a photo of the shipping box showing any damage. And a photo of the damaged…"
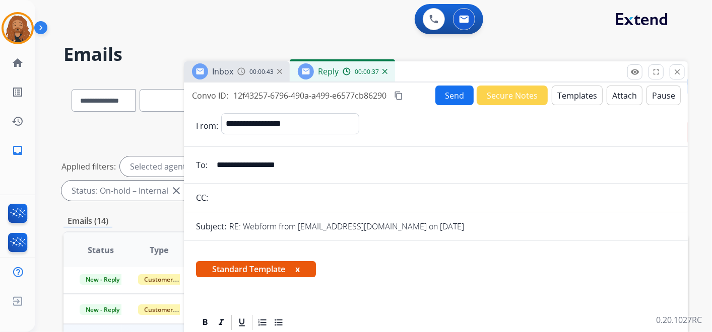
scroll to position [168, 0]
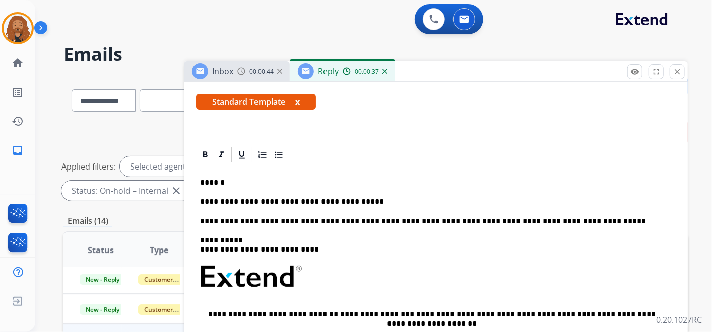
click at [364, 199] on p "**********" at bounding box center [431, 201] width 463 height 9
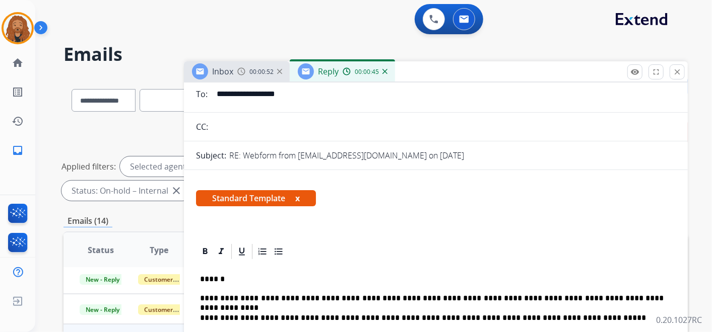
scroll to position [112, 0]
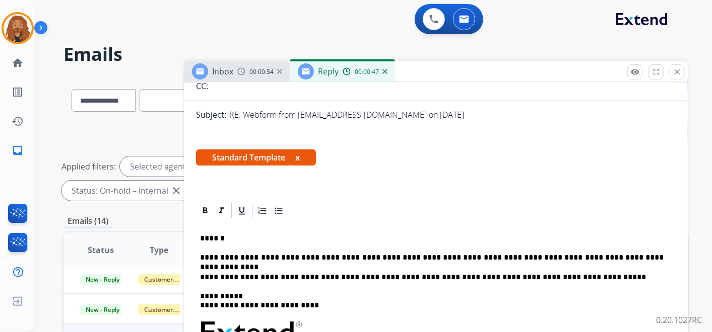
click at [516, 257] on p "**********" at bounding box center [431, 257] width 463 height 9
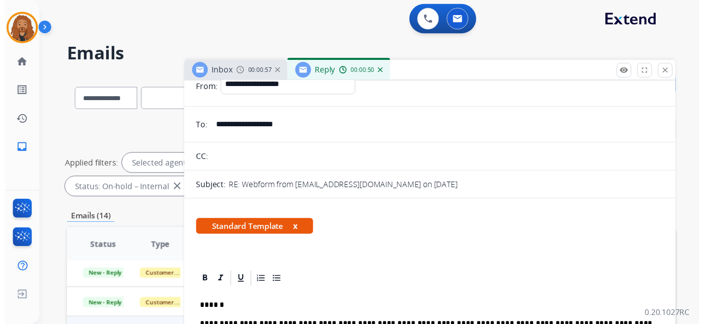
scroll to position [0, 0]
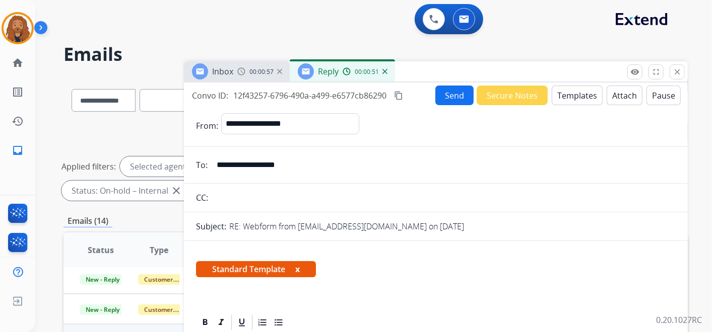
click at [446, 98] on button "Send" at bounding box center [454, 96] width 38 height 20
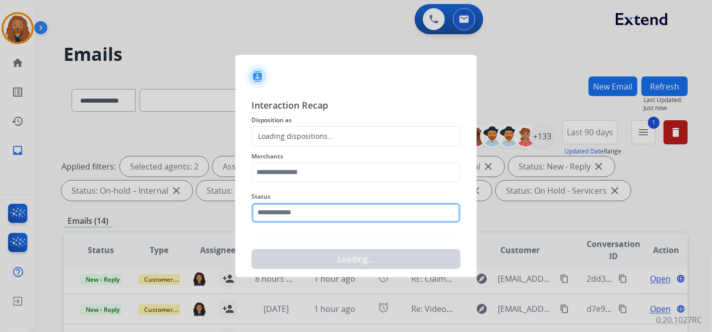
click at [301, 212] on input "text" at bounding box center [355, 213] width 209 height 20
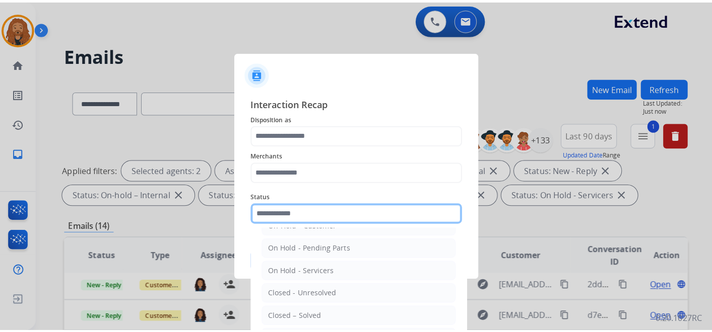
scroll to position [57, 0]
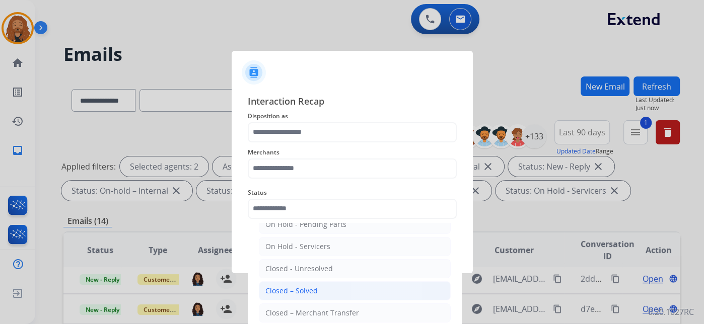
click at [266, 289] on div "Closed – Solved" at bounding box center [291, 291] width 52 height 10
type input "**********"
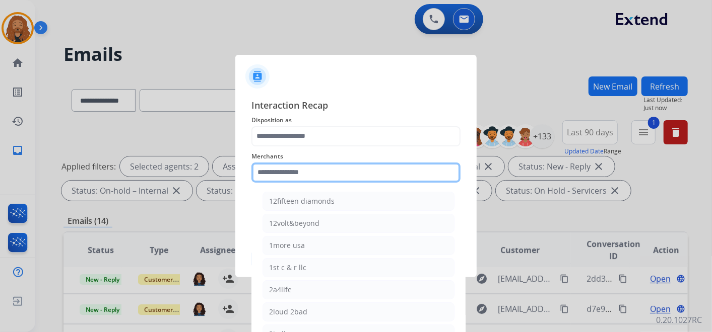
click at [306, 167] on input "text" at bounding box center [355, 173] width 209 height 20
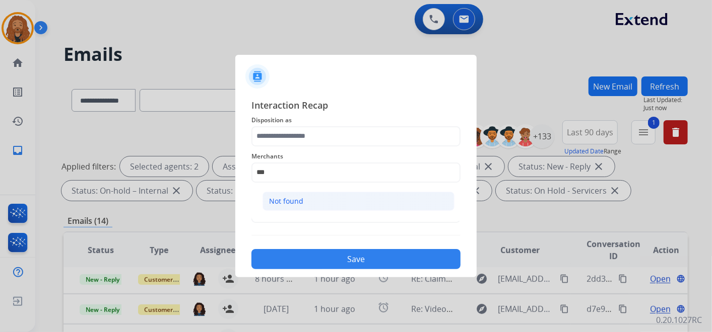
click at [274, 202] on div "Not found" at bounding box center [286, 201] width 34 height 10
type input "*********"
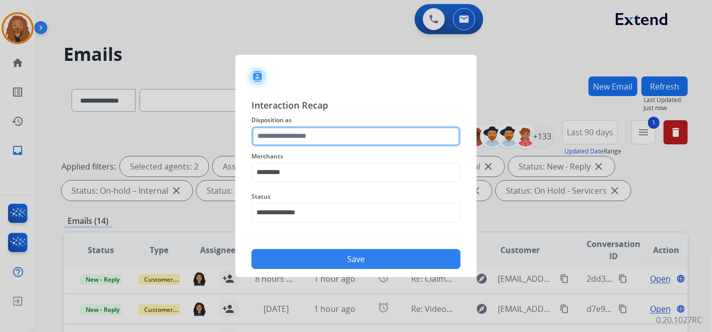
click at [295, 138] on input "text" at bounding box center [355, 136] width 209 height 20
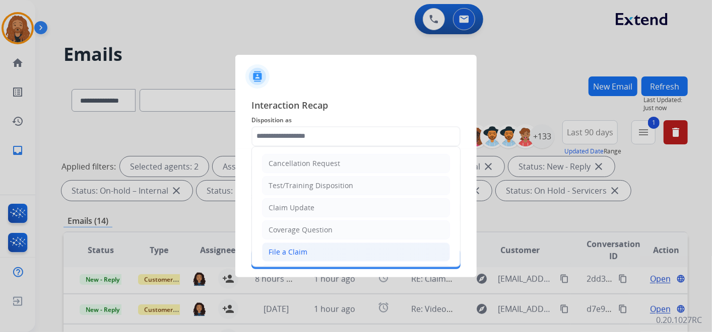
click at [302, 250] on div "File a Claim" at bounding box center [287, 252] width 39 height 10
type input "**********"
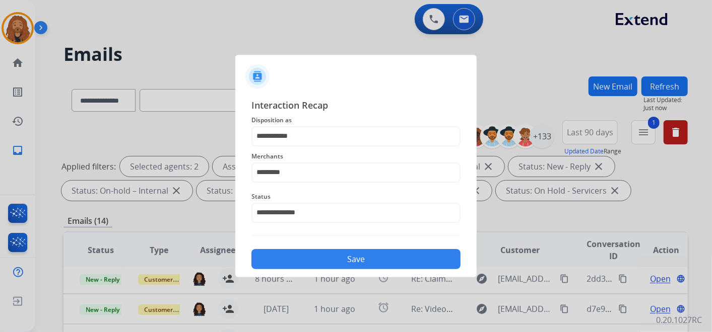
click at [305, 253] on button "Save" at bounding box center [355, 259] width 209 height 20
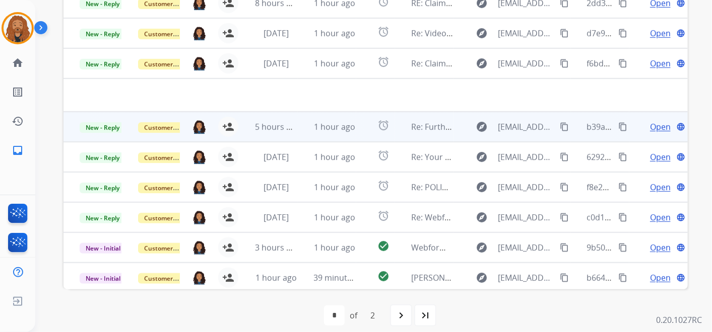
scroll to position [0, 0]
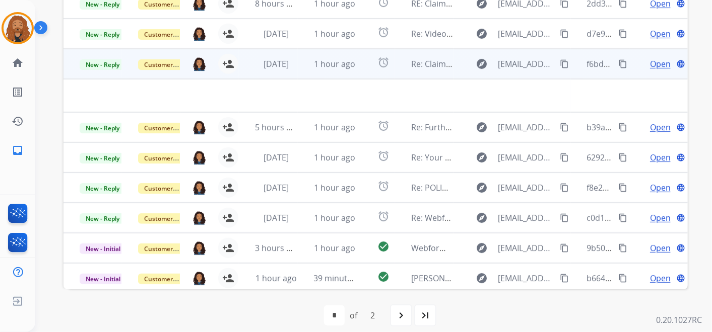
click at [300, 62] on td "1 hour ago" at bounding box center [327, 64] width 58 height 30
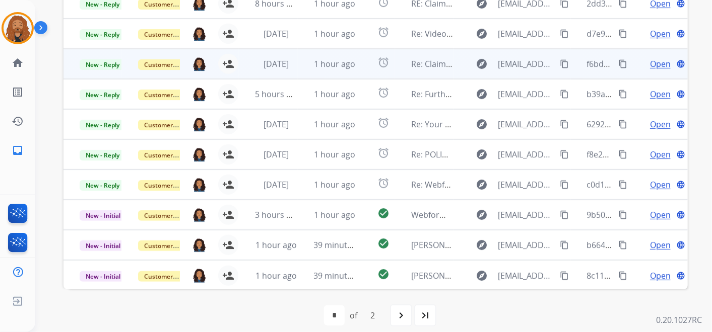
click at [300, 62] on td "1 hour ago" at bounding box center [327, 64] width 58 height 30
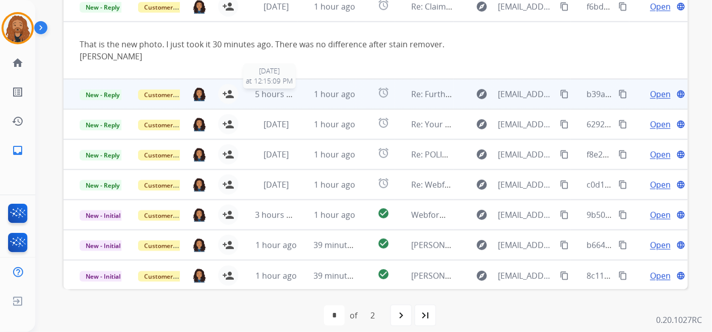
click at [273, 94] on span "5 hours ago" at bounding box center [277, 94] width 45 height 11
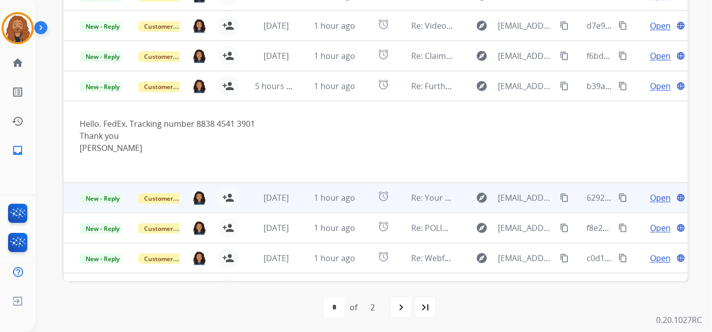
click at [303, 198] on td "1 hour ago" at bounding box center [327, 198] width 58 height 30
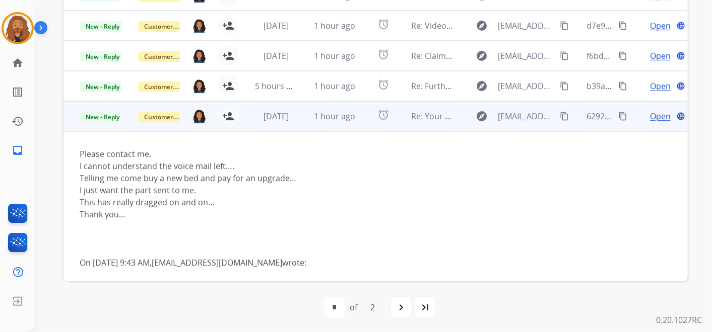
click at [323, 125] on td "1 hour ago" at bounding box center [327, 116] width 58 height 30
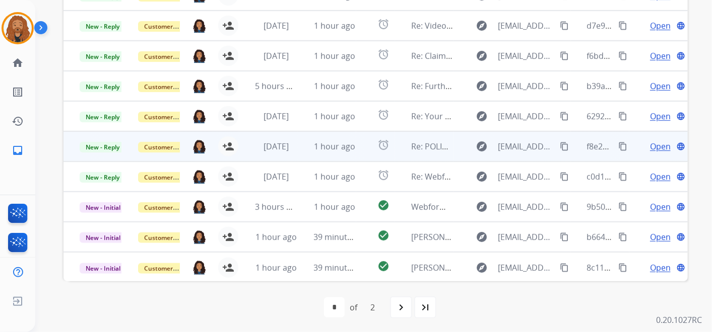
click at [309, 145] on td "1 hour ago" at bounding box center [327, 146] width 58 height 30
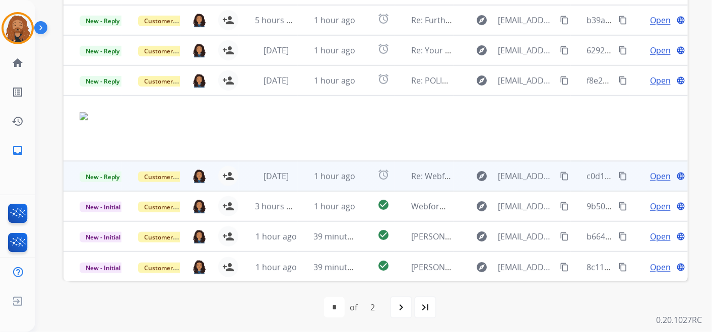
click at [309, 178] on td "1 hour ago" at bounding box center [327, 176] width 58 height 30
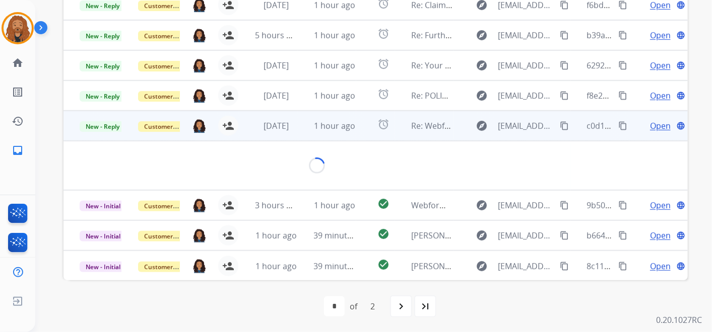
scroll to position [57, 0]
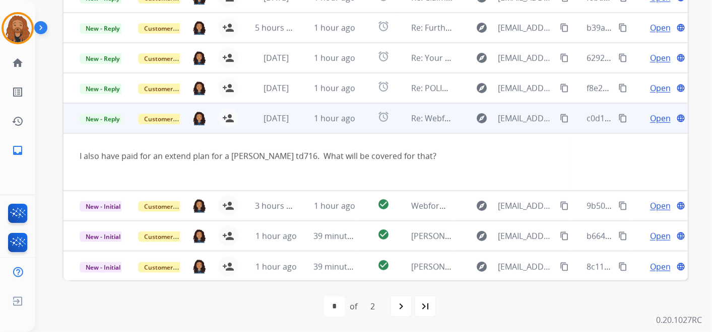
click at [650, 116] on span "Open" at bounding box center [660, 118] width 21 height 12
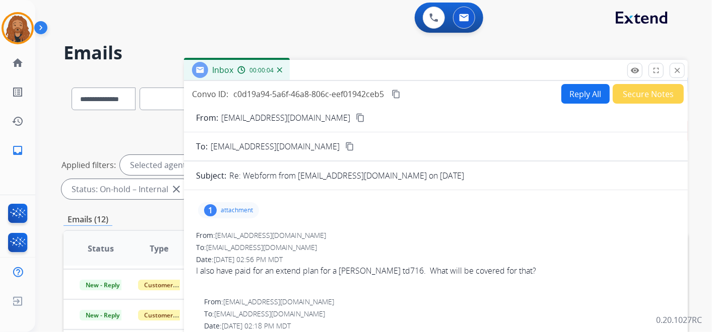
scroll to position [0, 0]
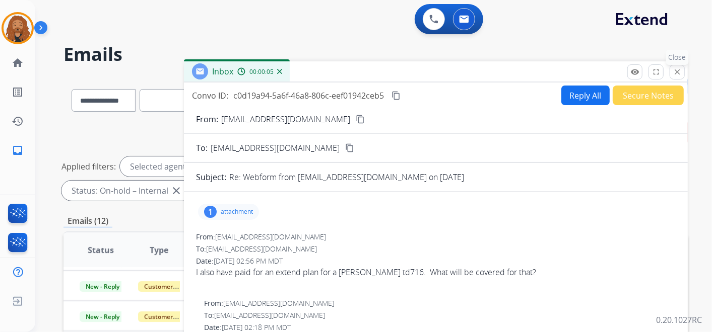
click at [679, 69] on mat-icon "close" at bounding box center [676, 71] width 9 height 9
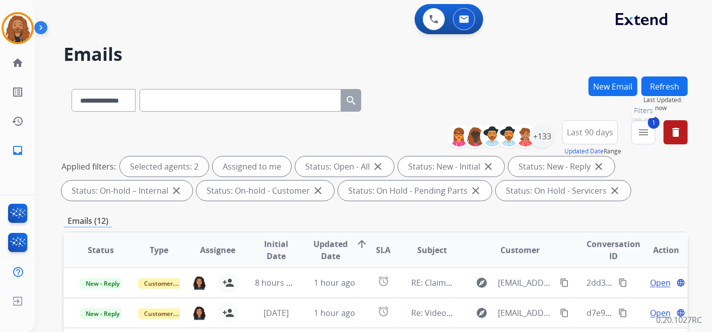
click at [646, 132] on mat-icon "menu" at bounding box center [643, 132] width 12 height 12
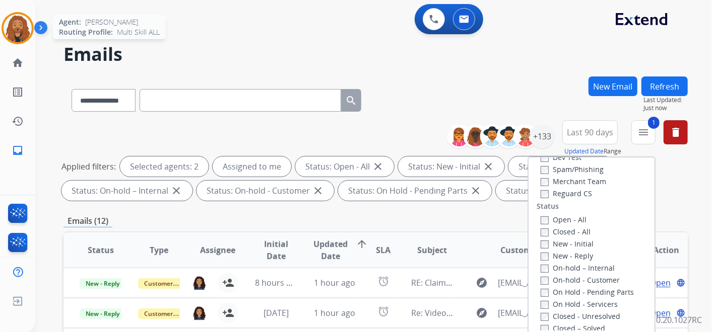
click at [16, 24] on img at bounding box center [18, 28] width 28 height 28
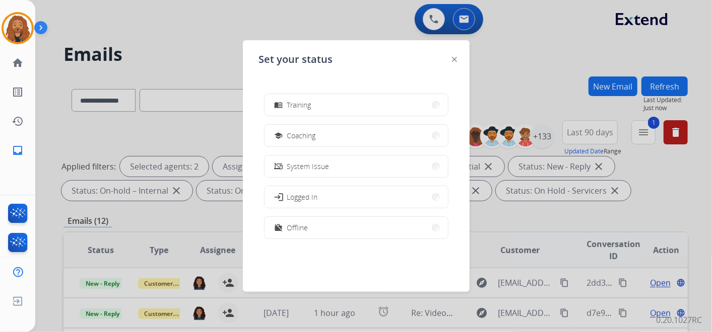
click at [330, 233] on button "work_off Offline" at bounding box center [355, 228] width 183 height 22
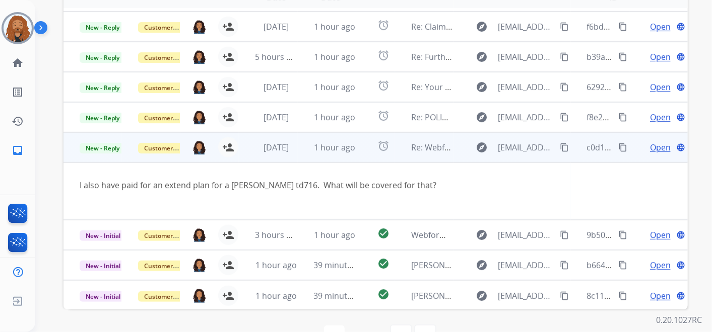
scroll to position [289, 0]
